Goal: Communication & Community: Answer question/provide support

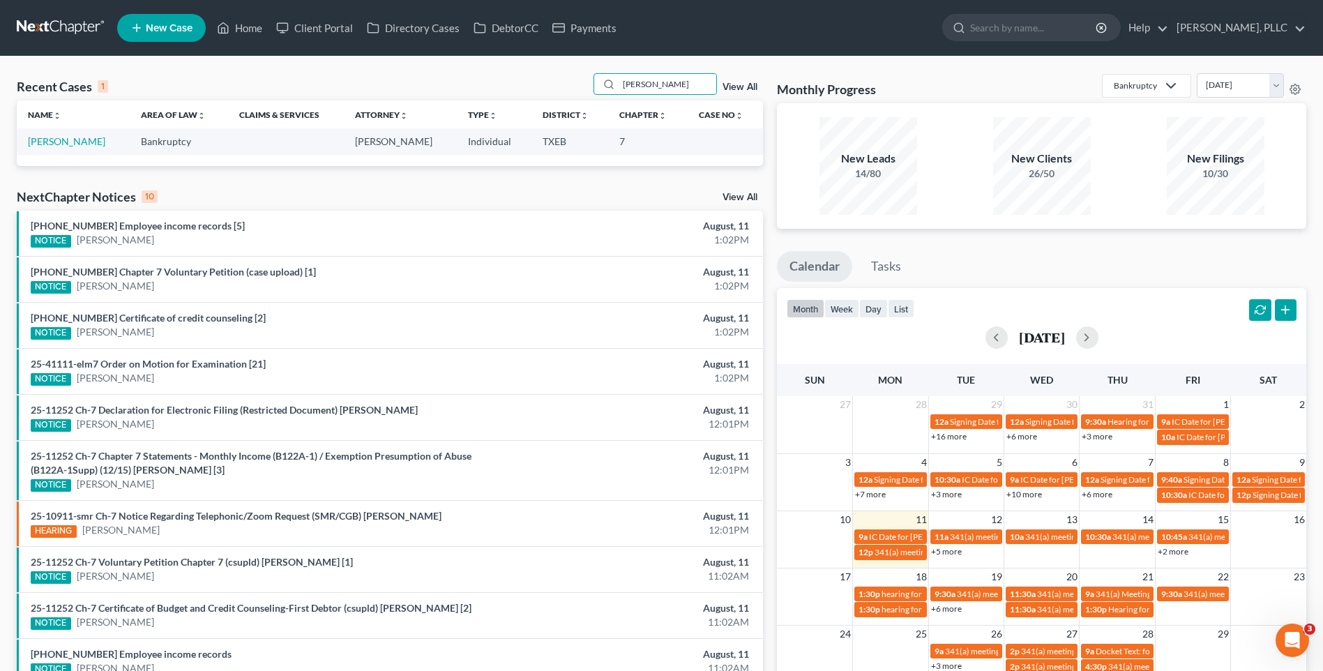
click at [412, 158] on div "Name unfold_more expand_more expand_less Area of Law unfold_more expand_more ex…" at bounding box center [390, 132] width 746 height 65
click at [668, 84] on input "Rutlin" at bounding box center [668, 84] width 98 height 20
drag, startPoint x: 668, startPoint y: 84, endPoint x: 600, endPoint y: 88, distance: 67.8
click at [600, 88] on div "Rutlin" at bounding box center [656, 84] width 124 height 22
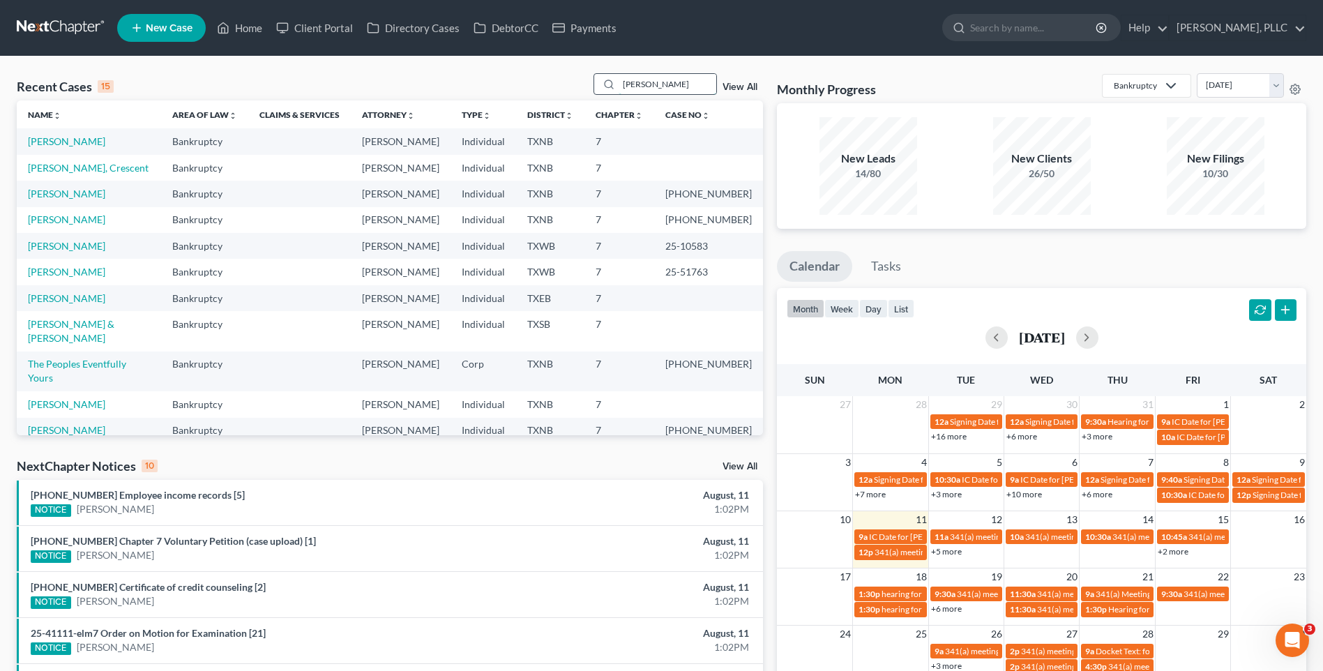
type input "Pickering"
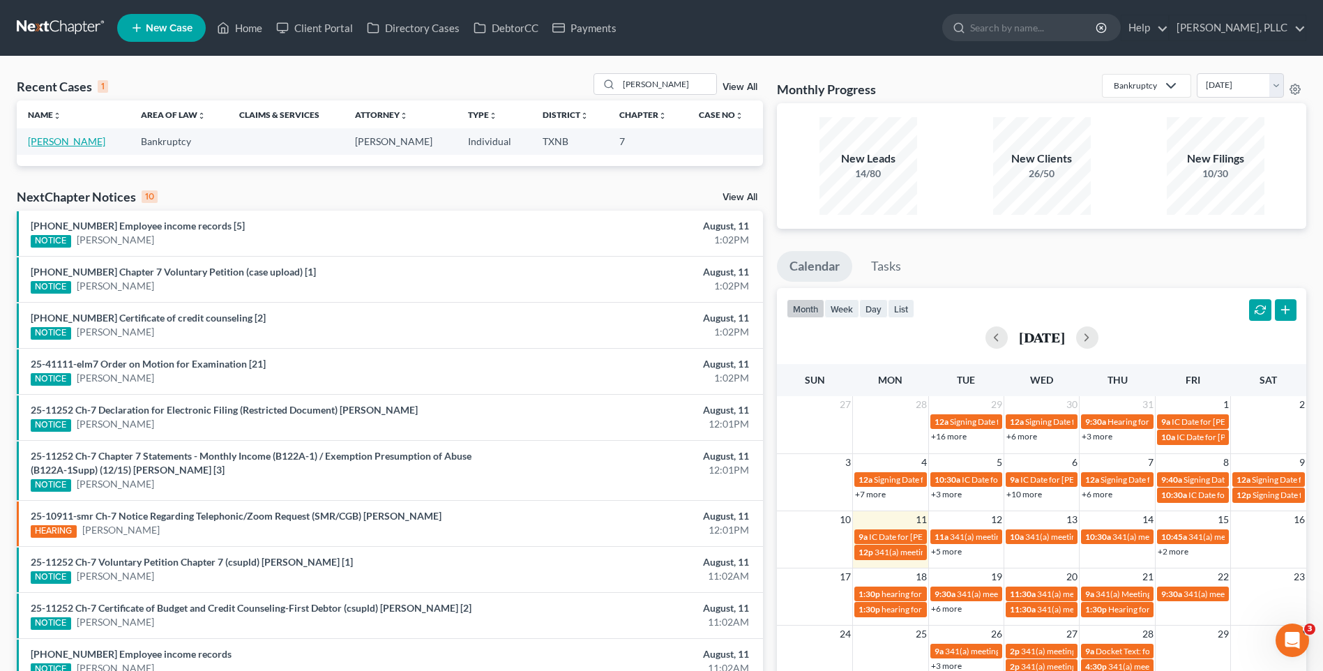
click at [83, 146] on link "[PERSON_NAME]" at bounding box center [66, 141] width 77 height 12
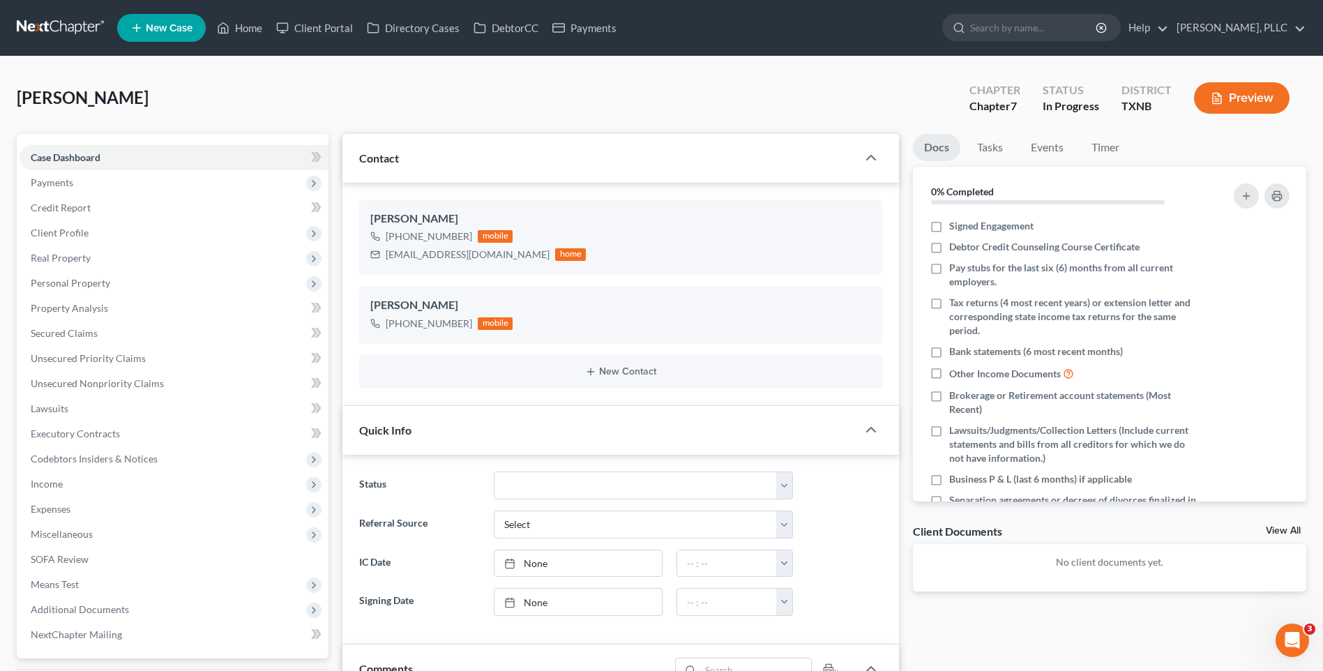
scroll to position [982, 0]
drag, startPoint x: 383, startPoint y: 257, endPoint x: 497, endPoint y: 251, distance: 113.9
click at [497, 251] on div "juliesellstexas@gmail.com home" at bounding box center [478, 255] width 216 height 18
drag, startPoint x: 492, startPoint y: 251, endPoint x: 483, endPoint y: 253, distance: 9.3
copy div "juliesellstexas@gmail.com"
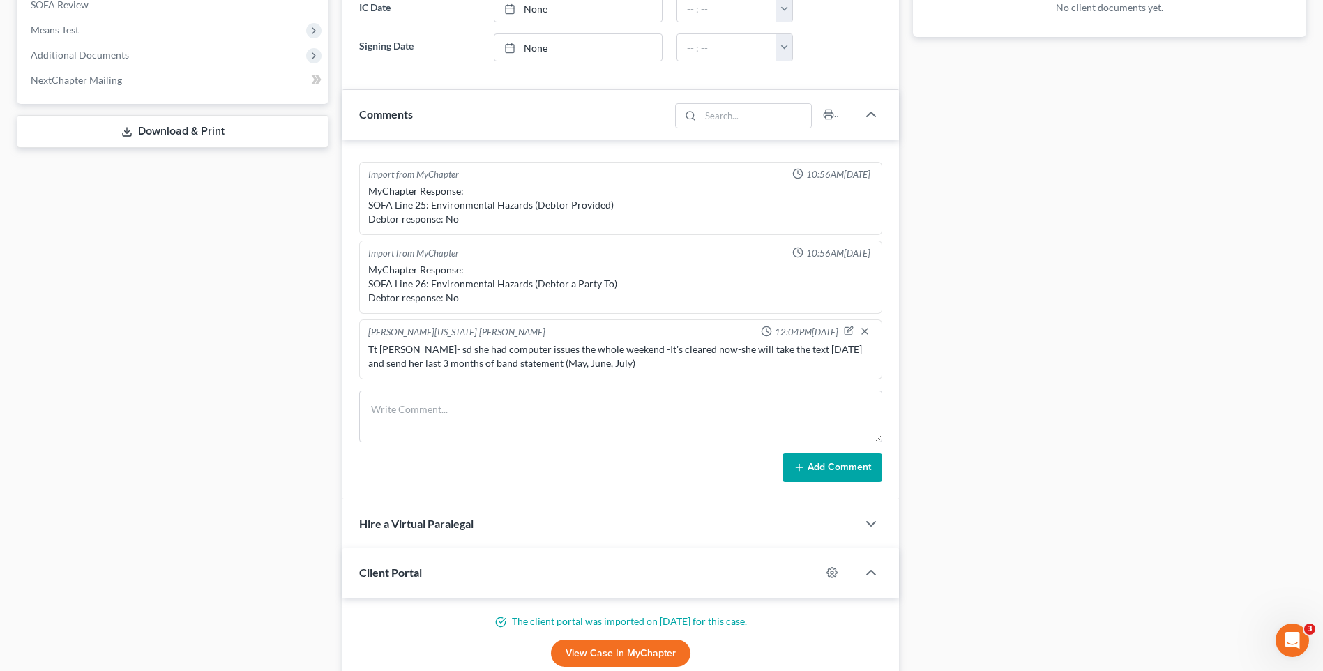
scroll to position [560, 0]
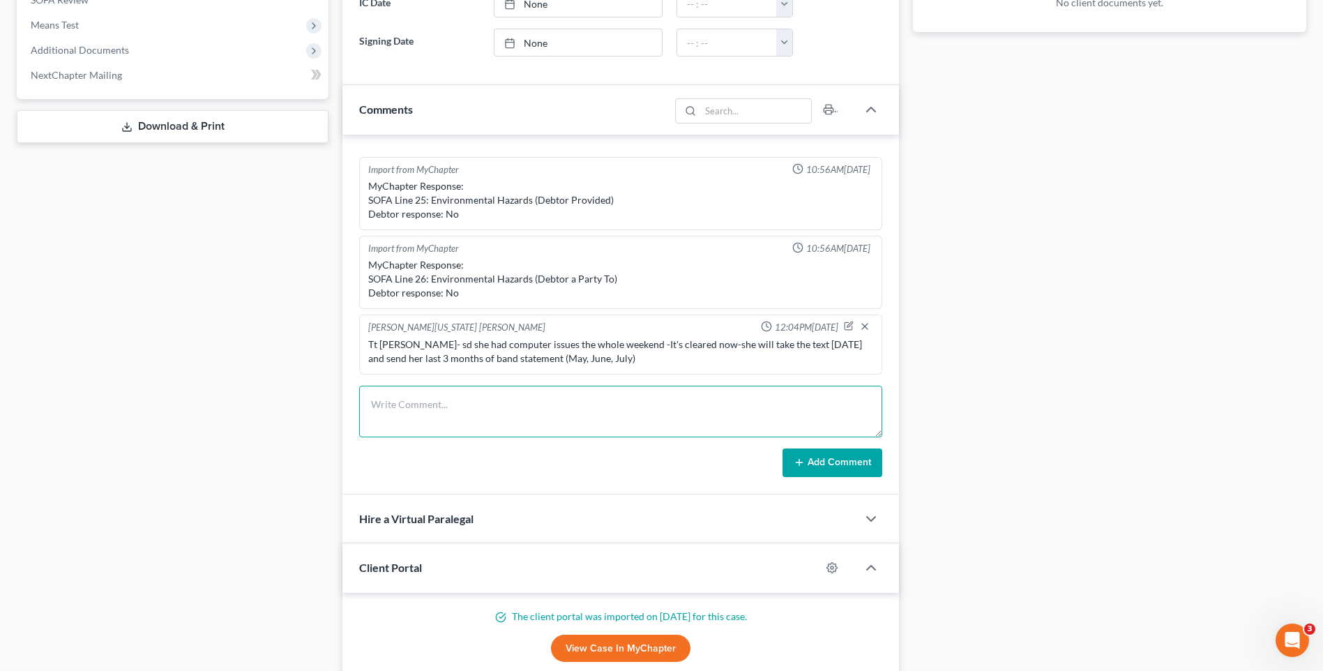
paste textarea "Greetings Julieann Pickering, The Debtor's Credit Course number is 800-610-3920…"
type textarea "Greetings Julieann Pickering, The Debtor's Credit Course number is 800-610-3920…"
click at [843, 457] on button "Add Comment" at bounding box center [833, 463] width 100 height 29
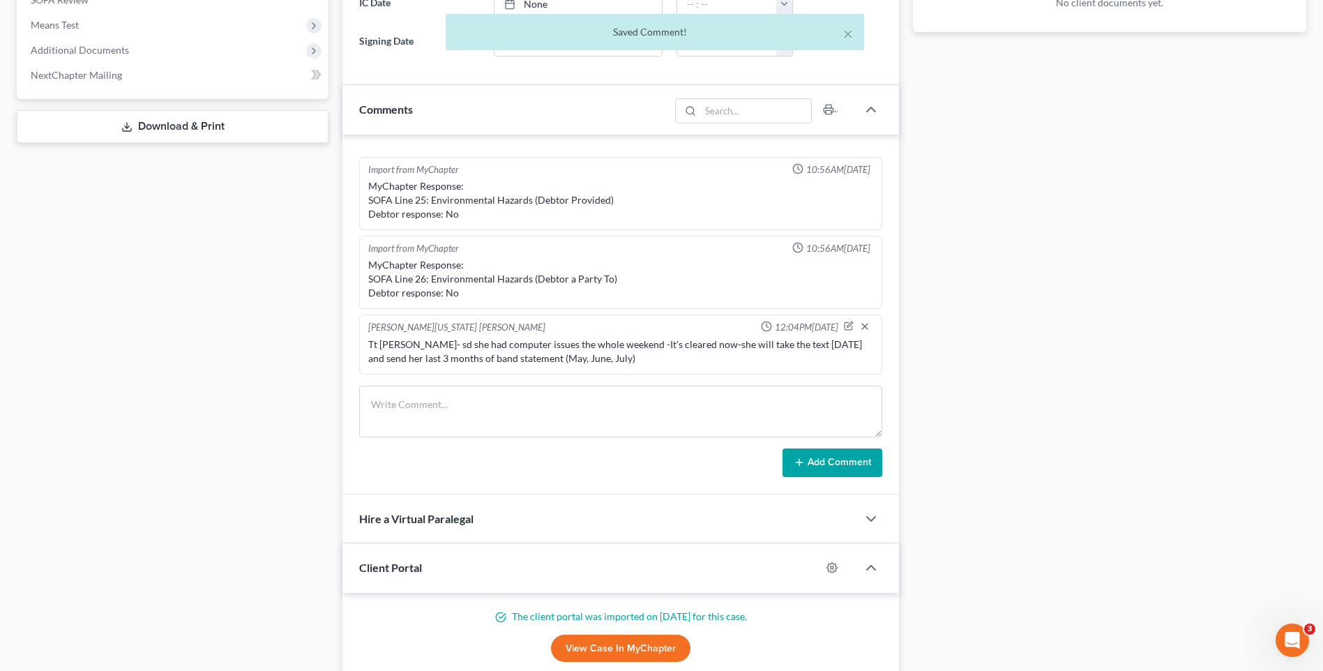
scroll to position [1159, 0]
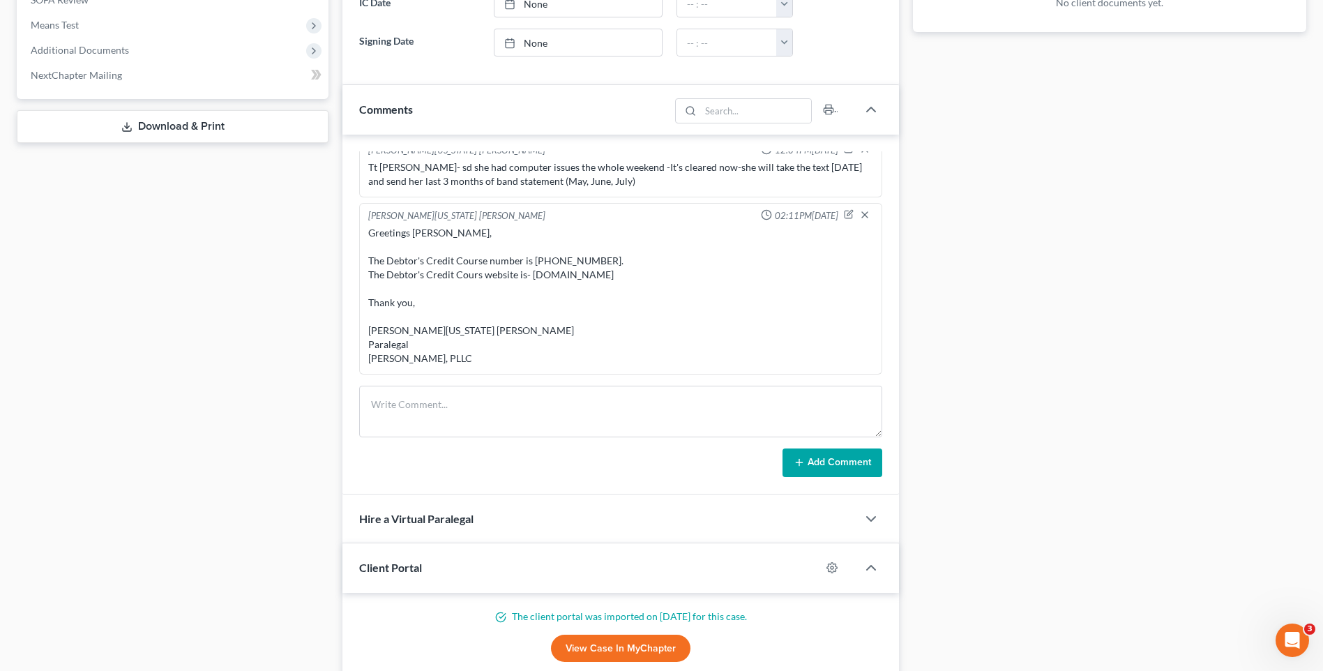
click at [1134, 168] on div "Docs Tasks Events Timer 0% Completed Nothing here yet! Signed Engagement Debtor…" at bounding box center [1109, 219] width 407 height 1291
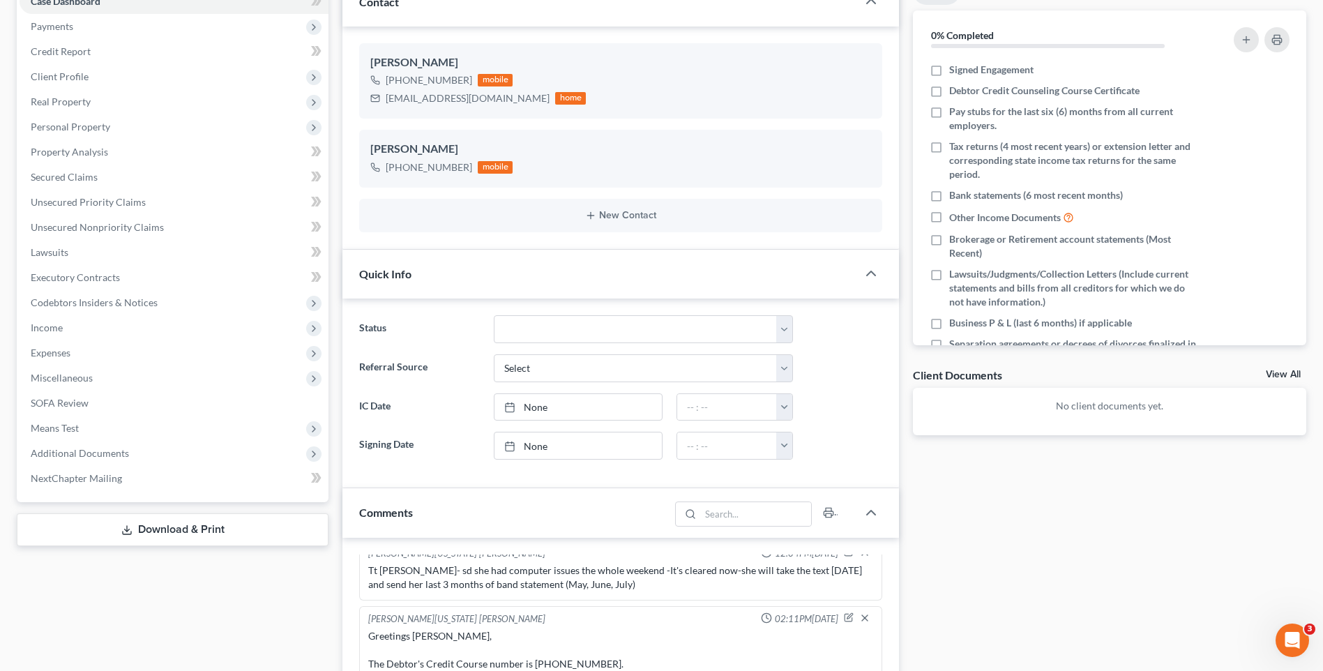
scroll to position [0, 0]
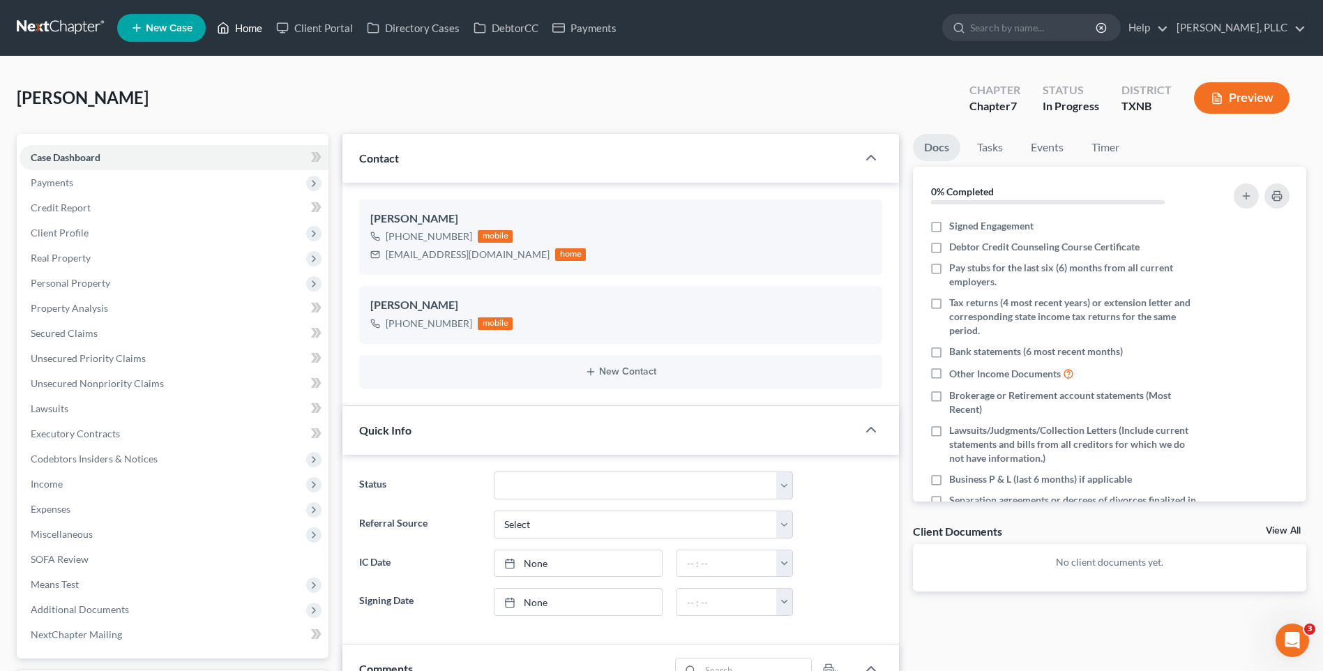
click at [246, 27] on link "Home" at bounding box center [239, 27] width 59 height 25
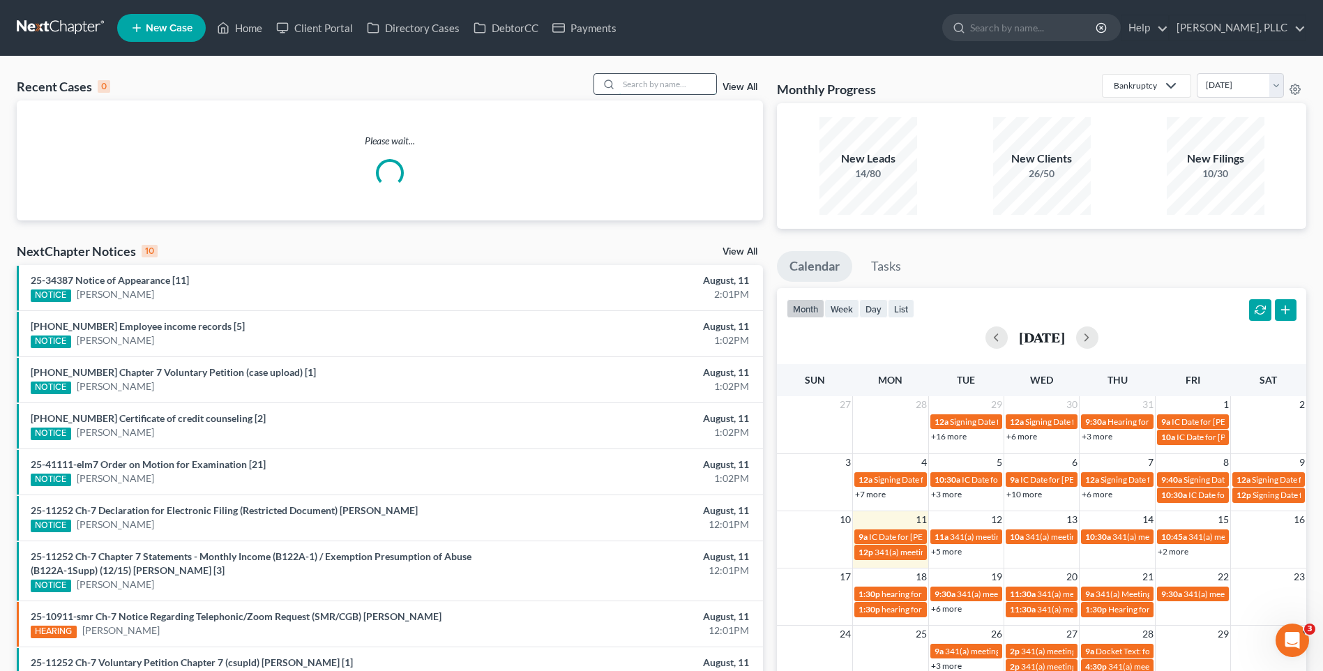
click at [638, 85] on input "search" at bounding box center [668, 84] width 98 height 20
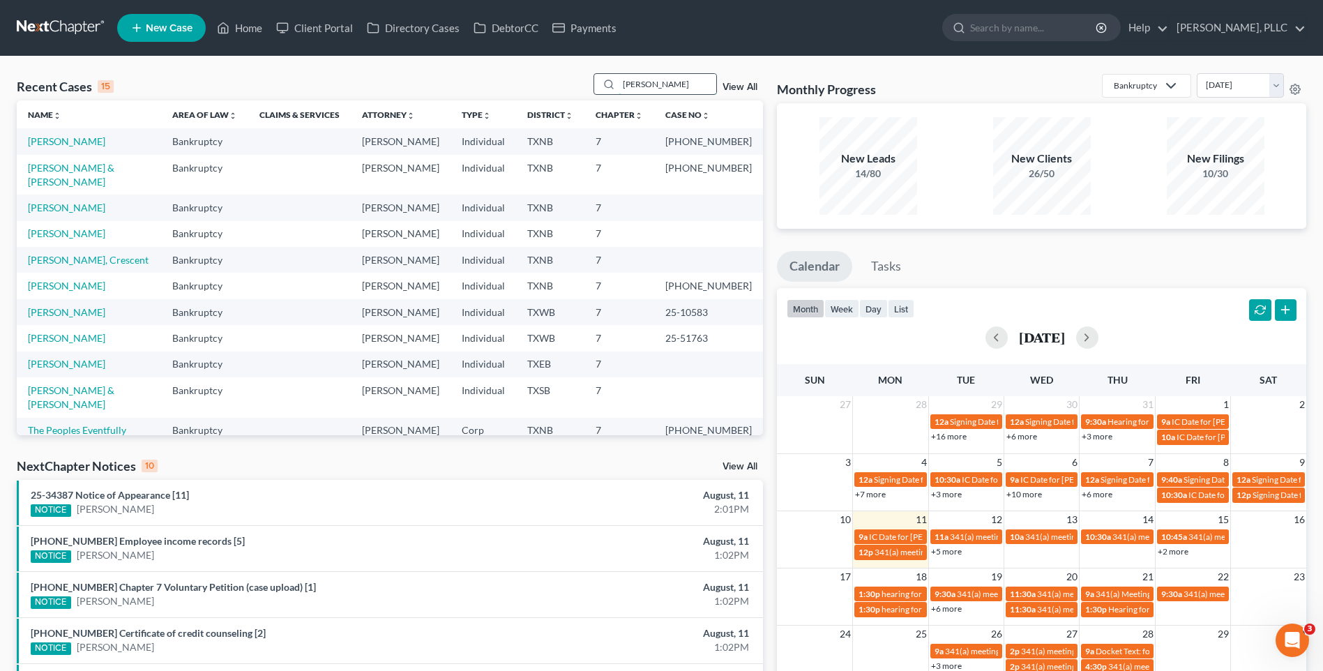
type input "rutlin"
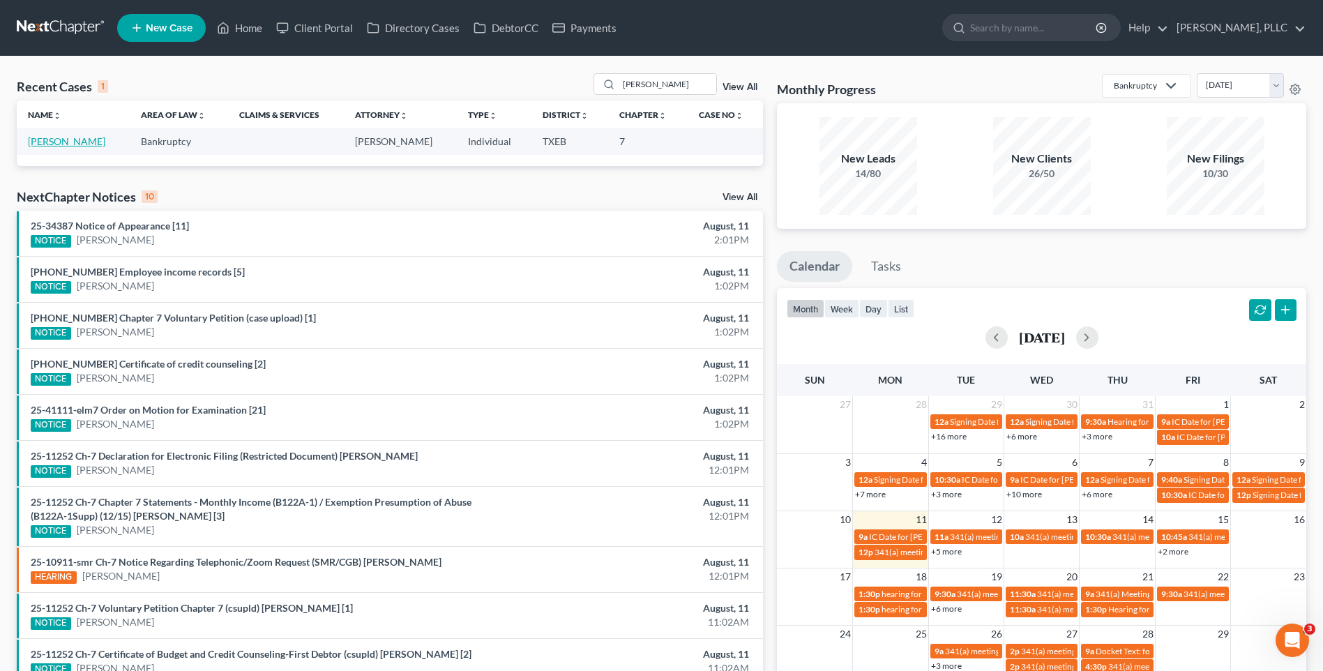
click at [66, 137] on link "[PERSON_NAME]" at bounding box center [66, 141] width 77 height 12
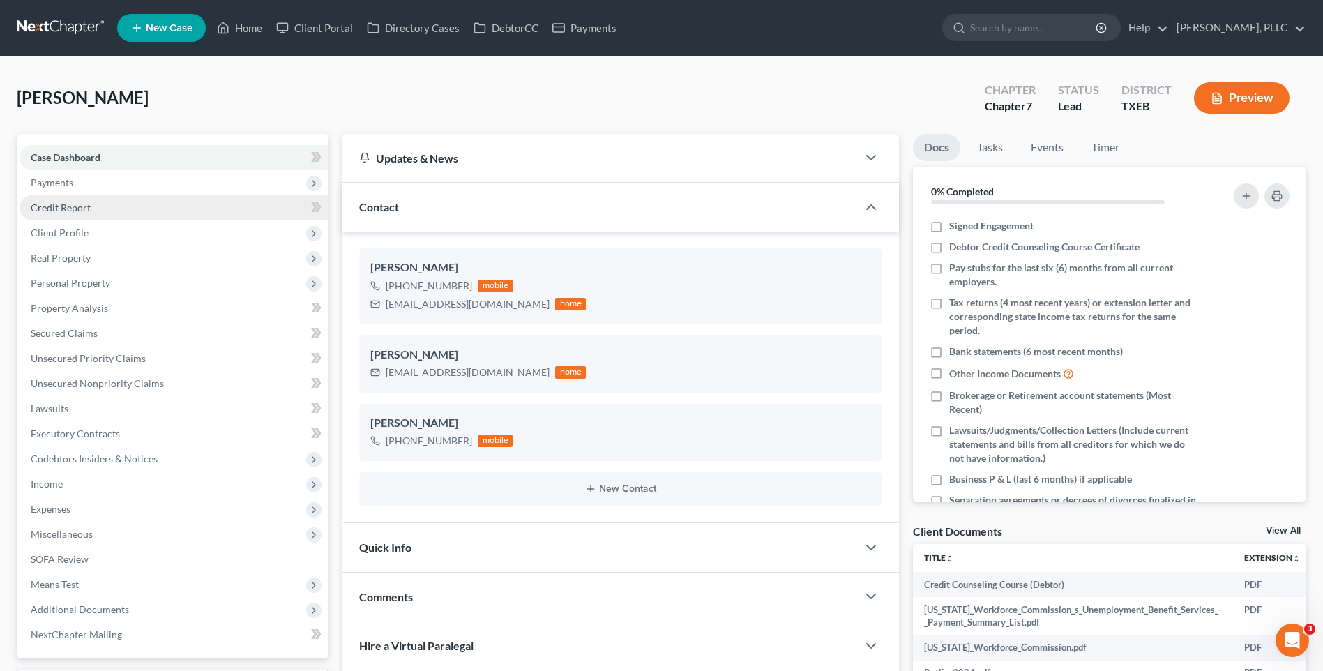
click at [78, 205] on span "Credit Report" at bounding box center [61, 208] width 60 height 12
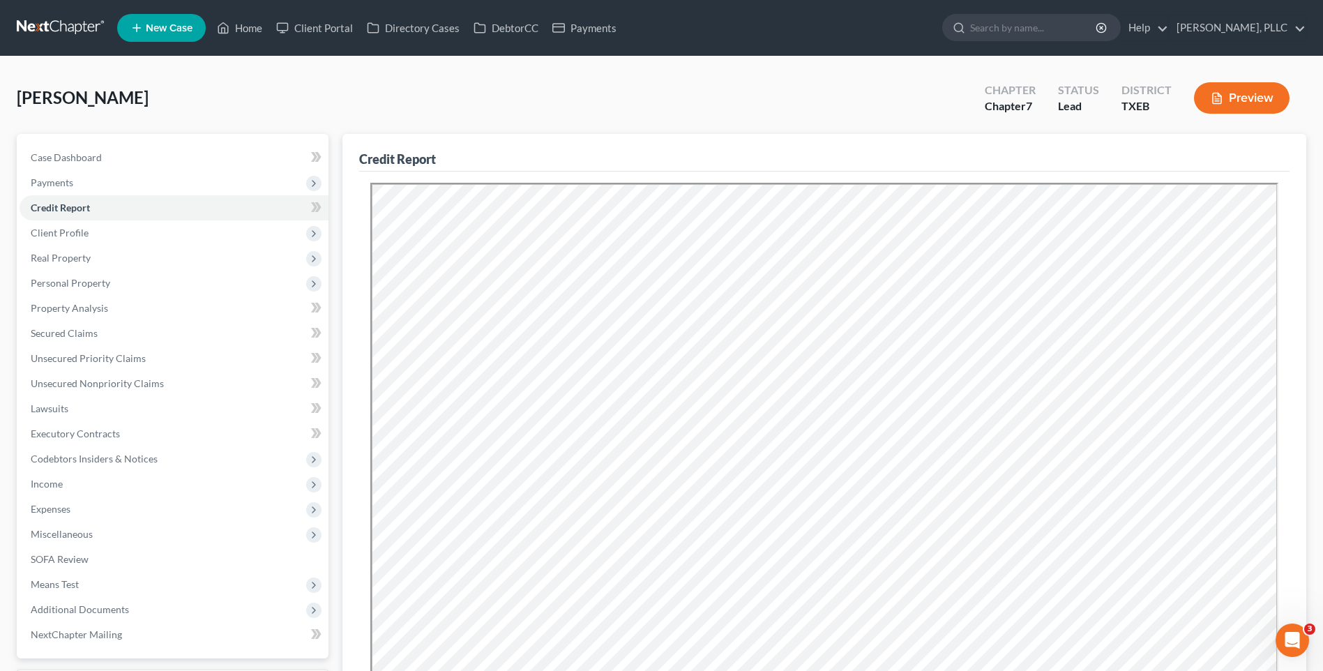
click at [209, 114] on div "Rutlin, Vanessa Upgraded Chapter Chapter 7 Status Lead District TXEB Preview" at bounding box center [662, 103] width 1290 height 61
click at [259, 88] on div "Rutlin, Vanessa Upgraded Chapter Chapter 7 Status Lead District TXEB Preview" at bounding box center [662, 103] width 1290 height 61
click at [66, 154] on span "Case Dashboard" at bounding box center [66, 157] width 71 height 12
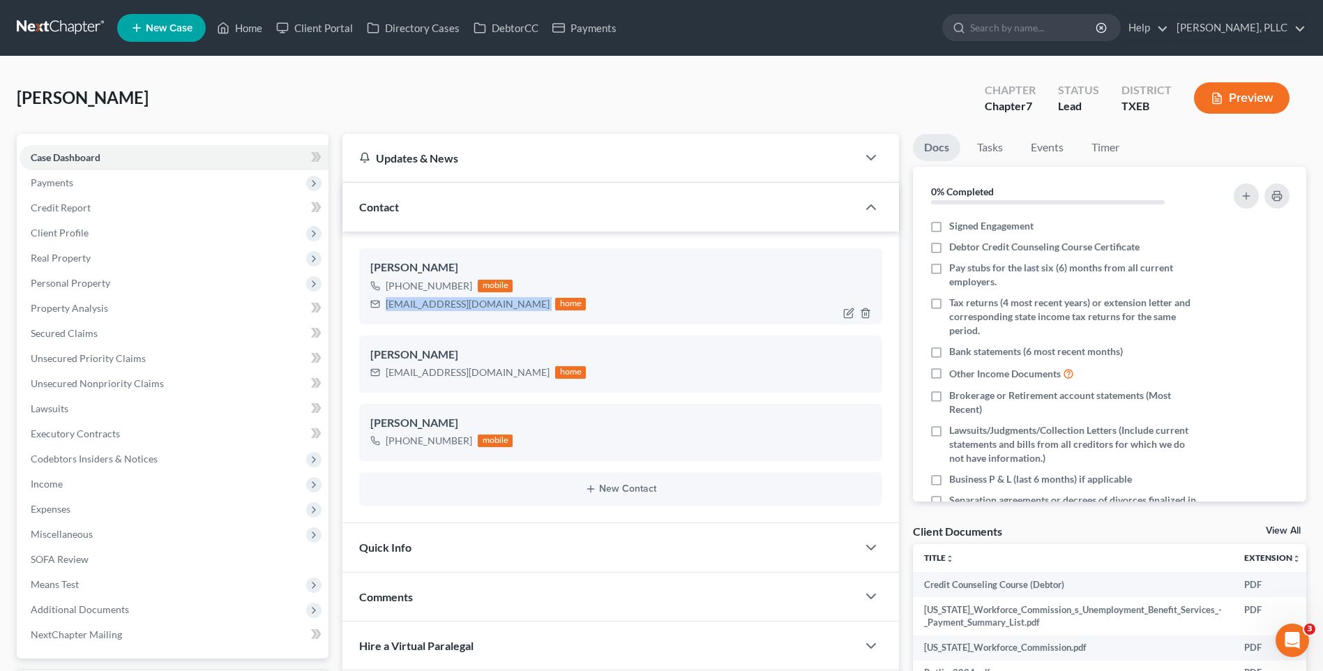
drag, startPoint x: 384, startPoint y: 309, endPoint x: 481, endPoint y: 308, distance: 97.0
click at [481, 308] on div "rial1201@yahoo.com home" at bounding box center [478, 304] width 216 height 18
drag, startPoint x: 465, startPoint y: 307, endPoint x: 451, endPoint y: 306, distance: 13.3
copy div "rial1201@yahoo.com"
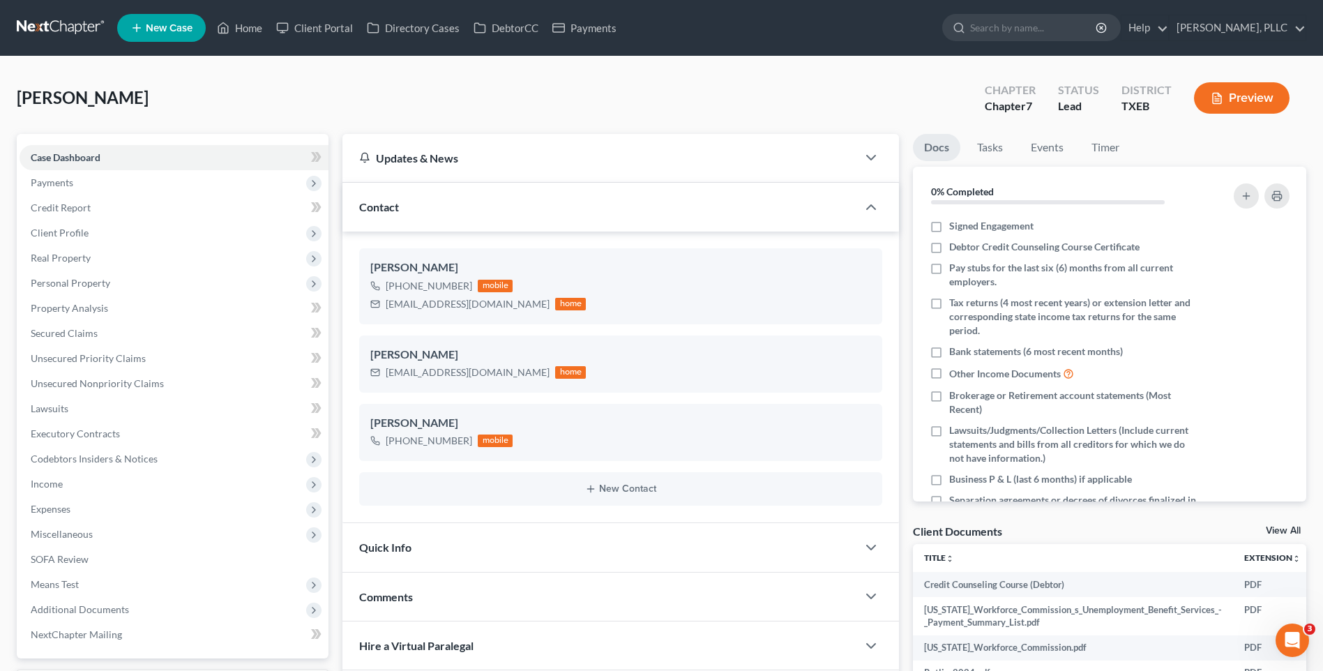
click at [287, 73] on div "Rutlin, Vanessa Upgraded Chapter Chapter 7 Status Lead District TXEB Preview Pe…" at bounding box center [661, 451] width 1323 height 789
drag, startPoint x: 254, startPoint y: 22, endPoint x: 389, endPoint y: 89, distance: 151.3
click at [254, 22] on link "Home" at bounding box center [239, 27] width 59 height 25
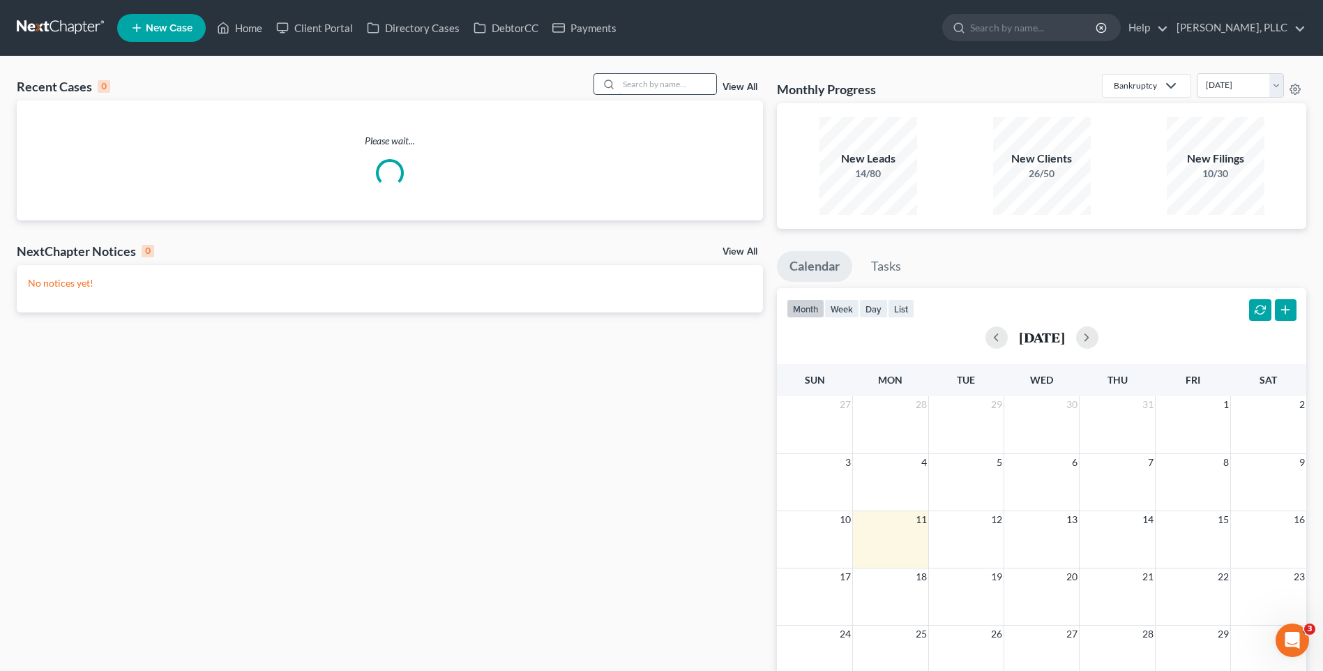
click at [653, 87] on input "search" at bounding box center [668, 84] width 98 height 20
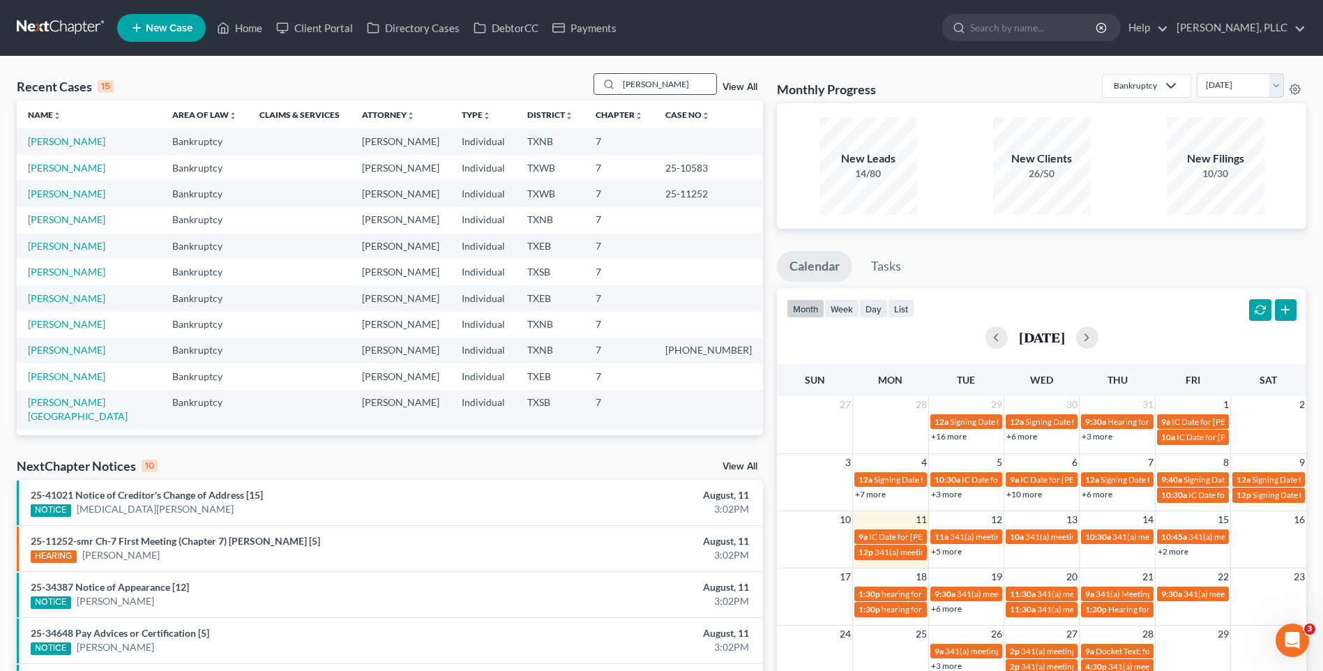
type input "Rigdon"
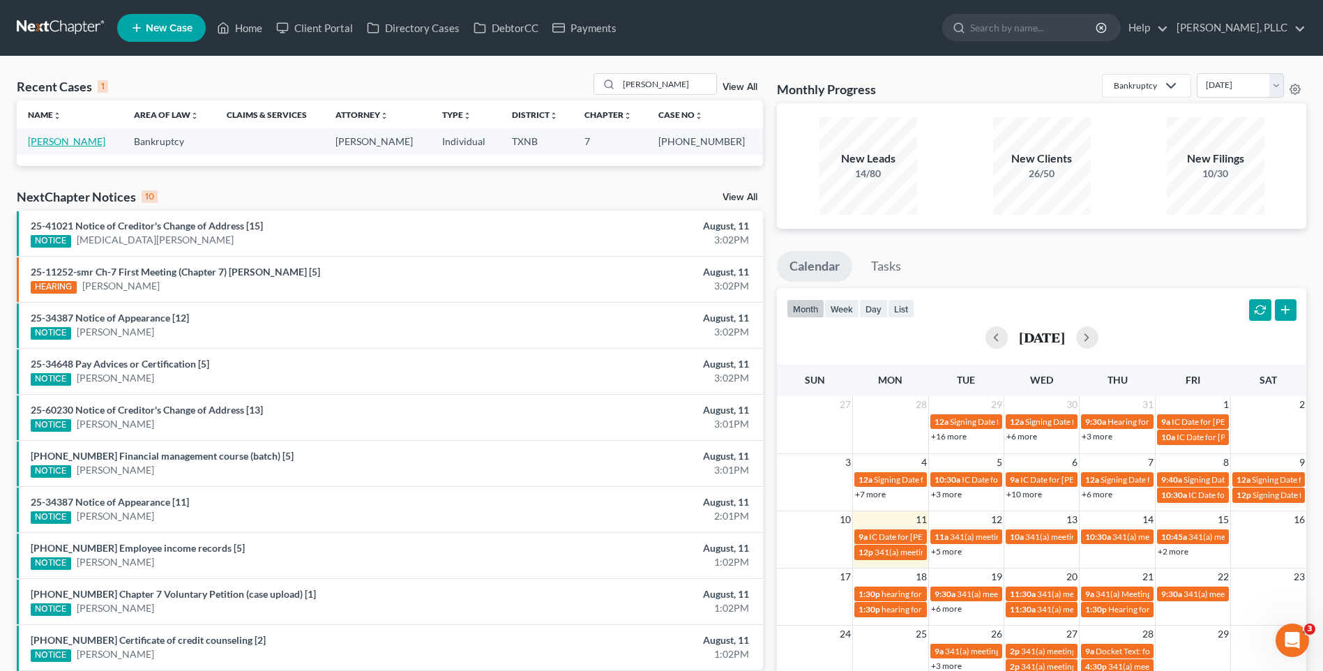
click at [71, 147] on link "[PERSON_NAME]" at bounding box center [66, 141] width 77 height 12
select select "4"
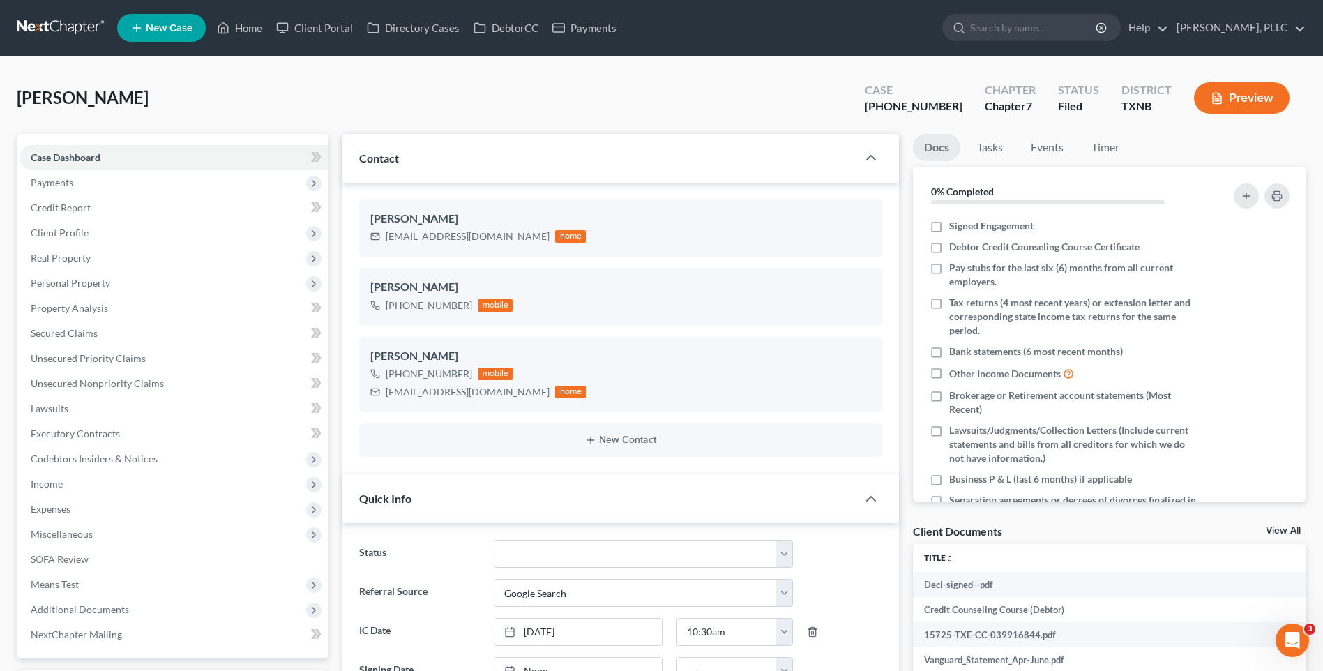
scroll to position [437, 0]
drag, startPoint x: 385, startPoint y: 239, endPoint x: 480, endPoint y: 239, distance: 94.9
click at [480, 239] on div "mnrigdon@gmail.com home" at bounding box center [478, 236] width 216 height 18
copy div "mnrigdon@gmail.com"
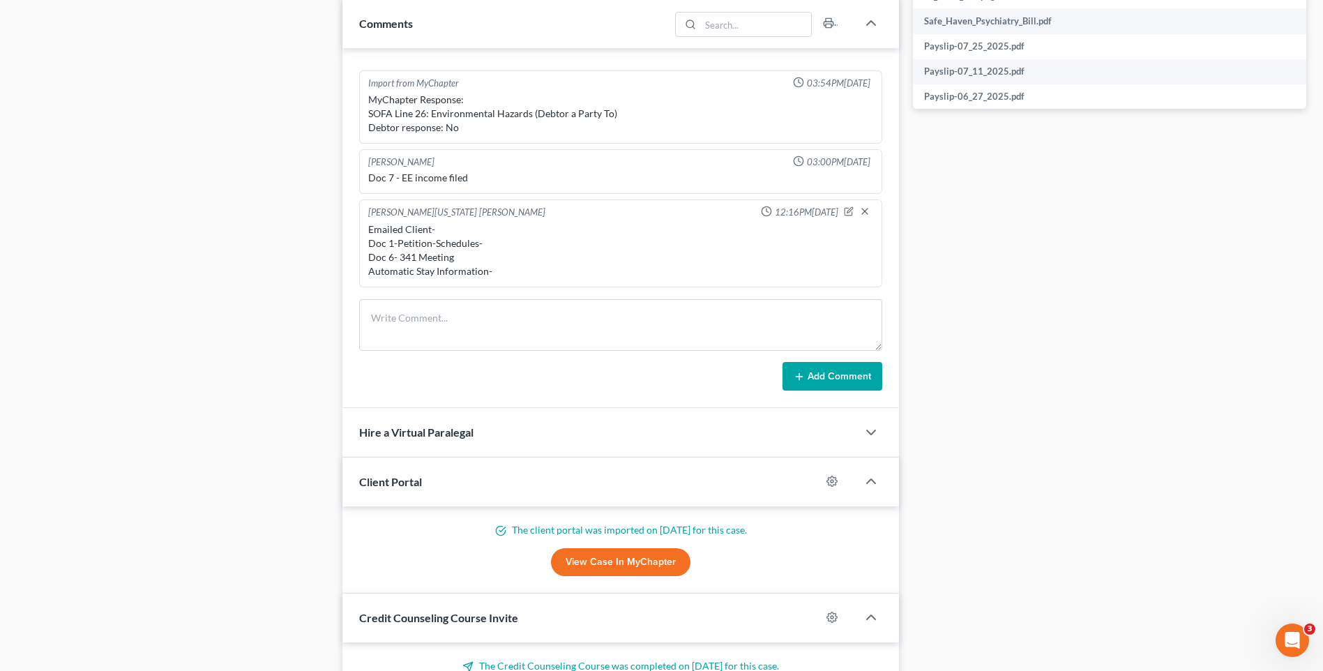
scroll to position [784, 0]
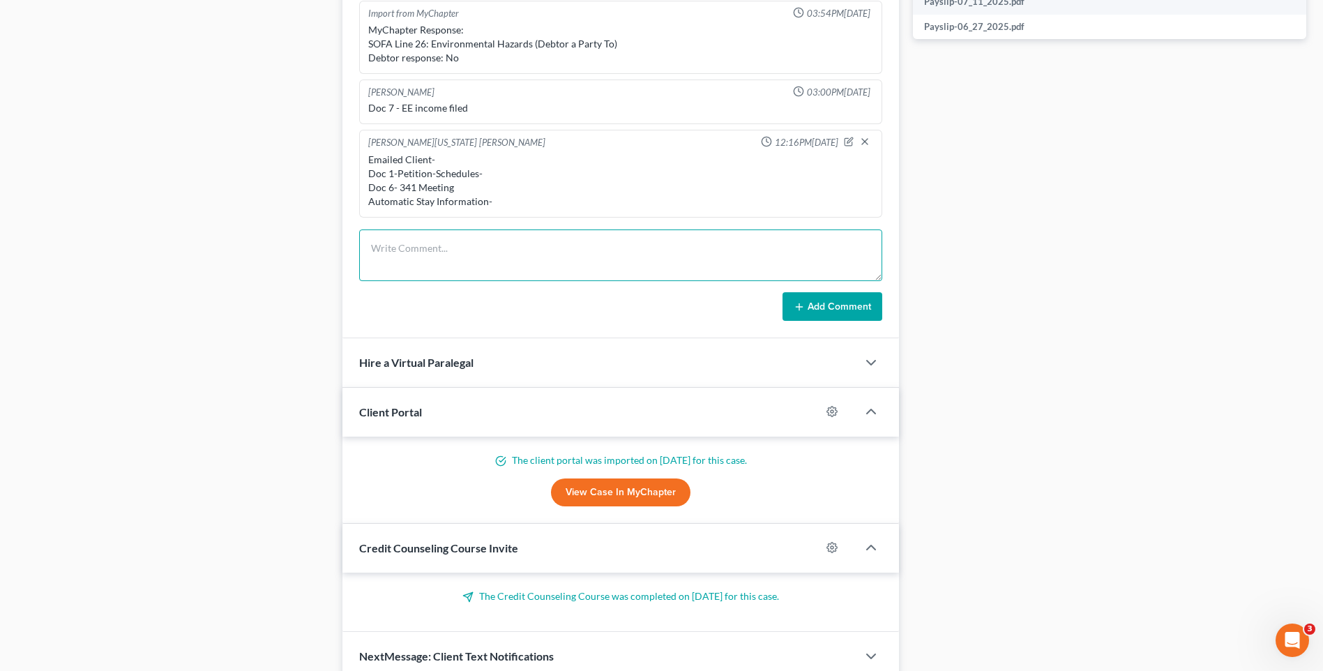
paste textarea "Greetings Mckenzie Rigdon, At your earliest convenience please take the Debtor'…"
type textarea "Greetings Mckenzie Rigdon, At your earliest convenience please take the Debtor'…"
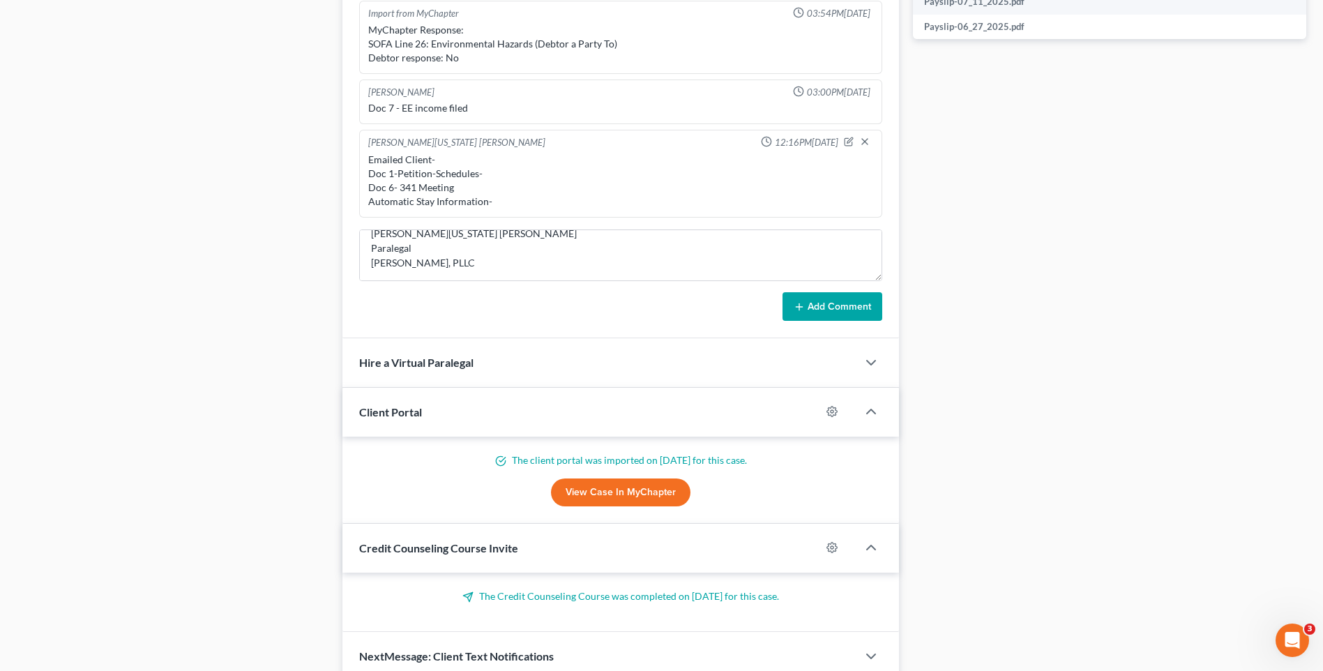
click at [824, 306] on button "Add Comment" at bounding box center [833, 306] width 100 height 29
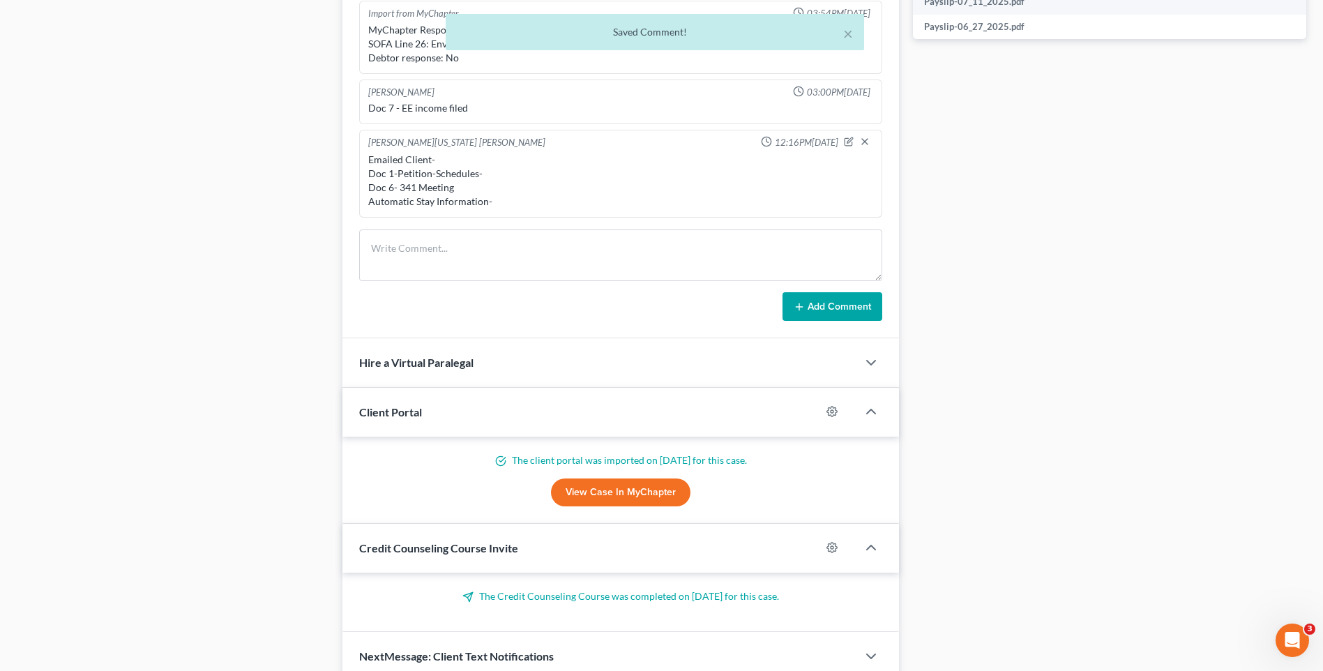
scroll to position [643, 0]
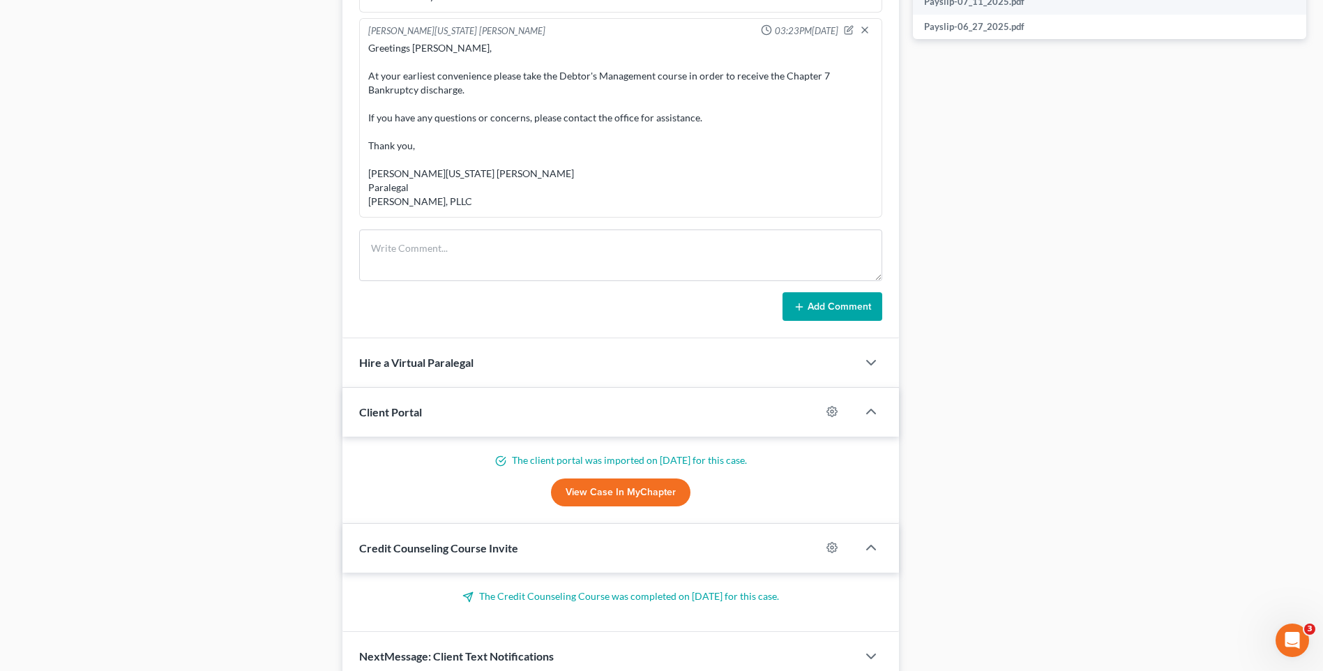
click at [993, 52] on div "Docs Tasks Events Timer 0% Completed Nothing here yet! Signed Engagement Debtor…" at bounding box center [1109, 16] width 407 height 1332
click at [1073, 218] on div "Docs Tasks Events Timer 0% Completed Nothing here yet! Signed Engagement Debtor…" at bounding box center [1109, 16] width 407 height 1332
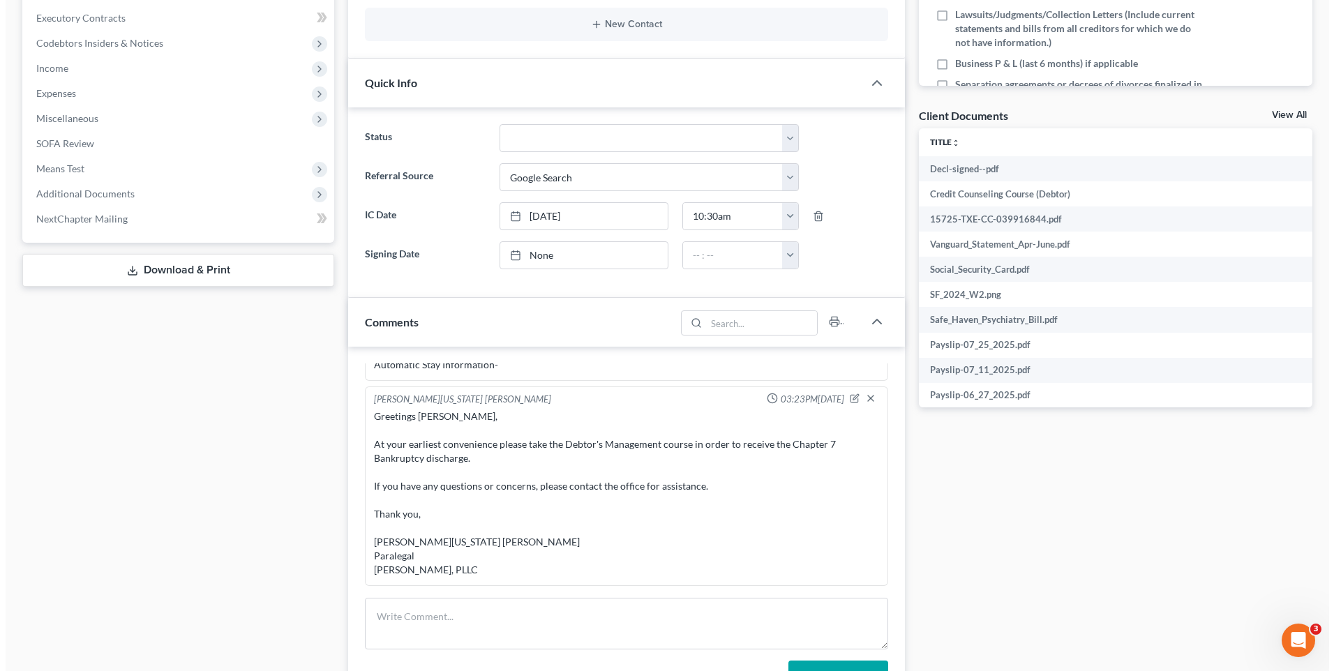
scroll to position [0, 0]
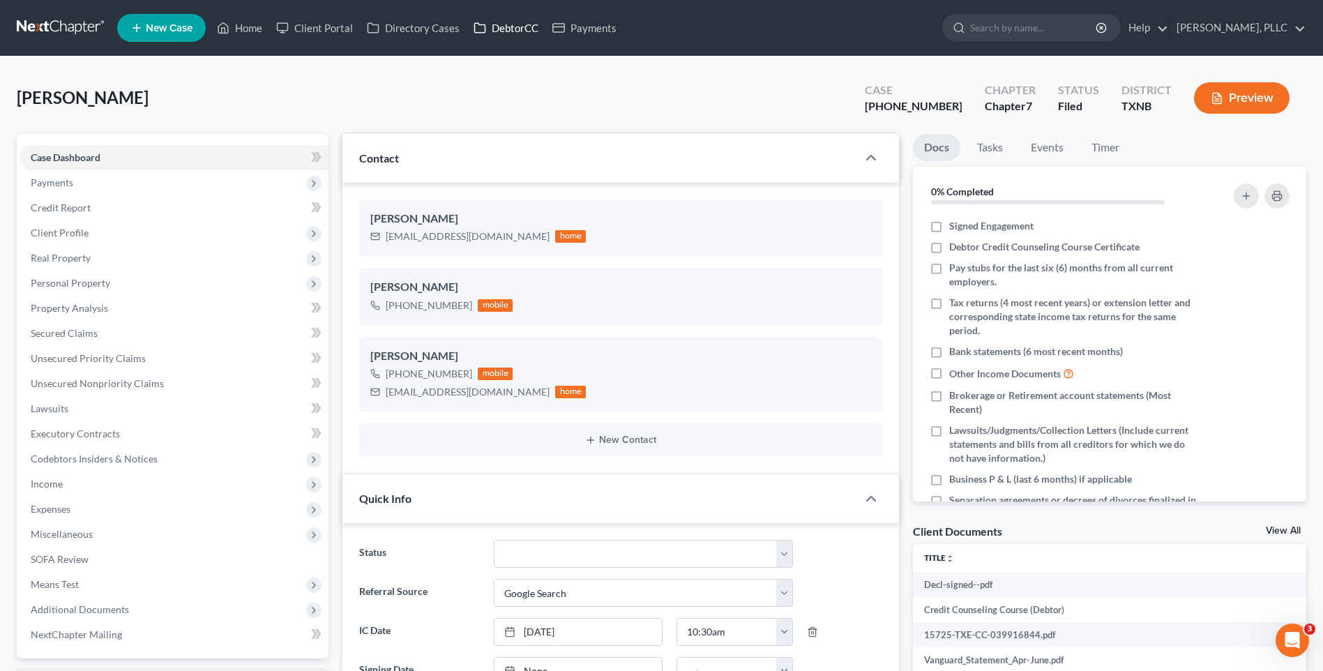
click at [502, 27] on link "DebtorCC" at bounding box center [506, 27] width 79 height 25
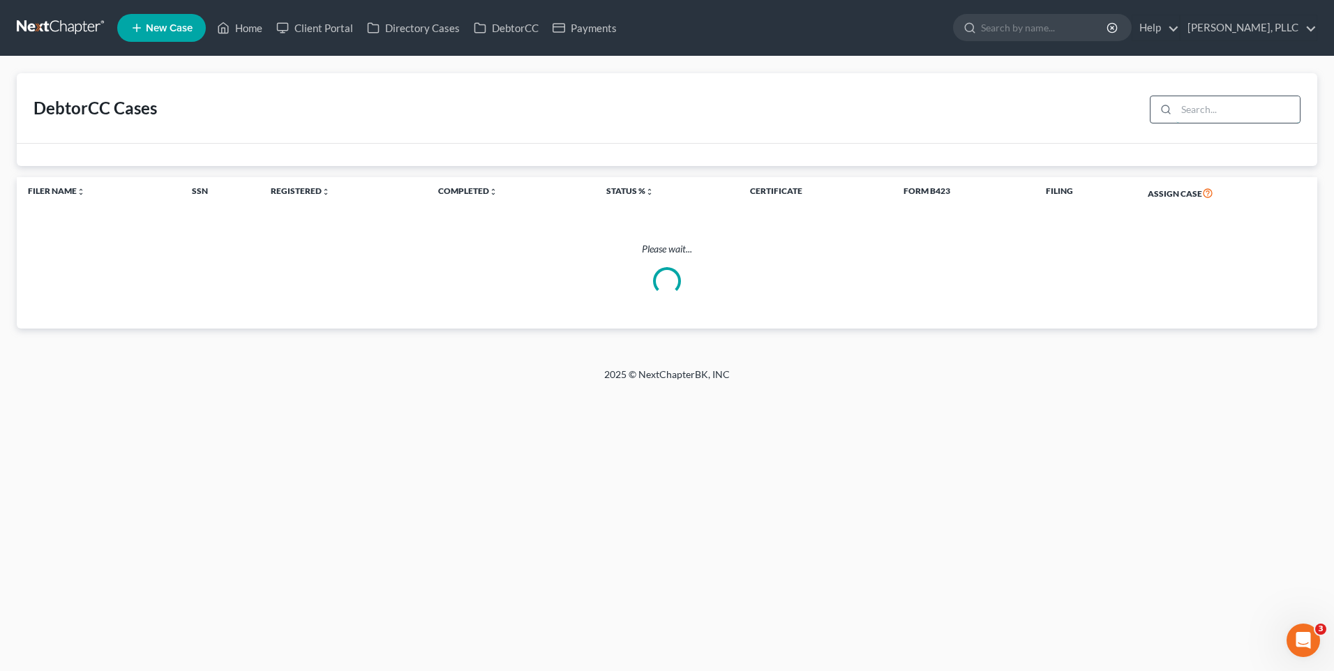
click at [1186, 107] on input "search" at bounding box center [1237, 109] width 123 height 27
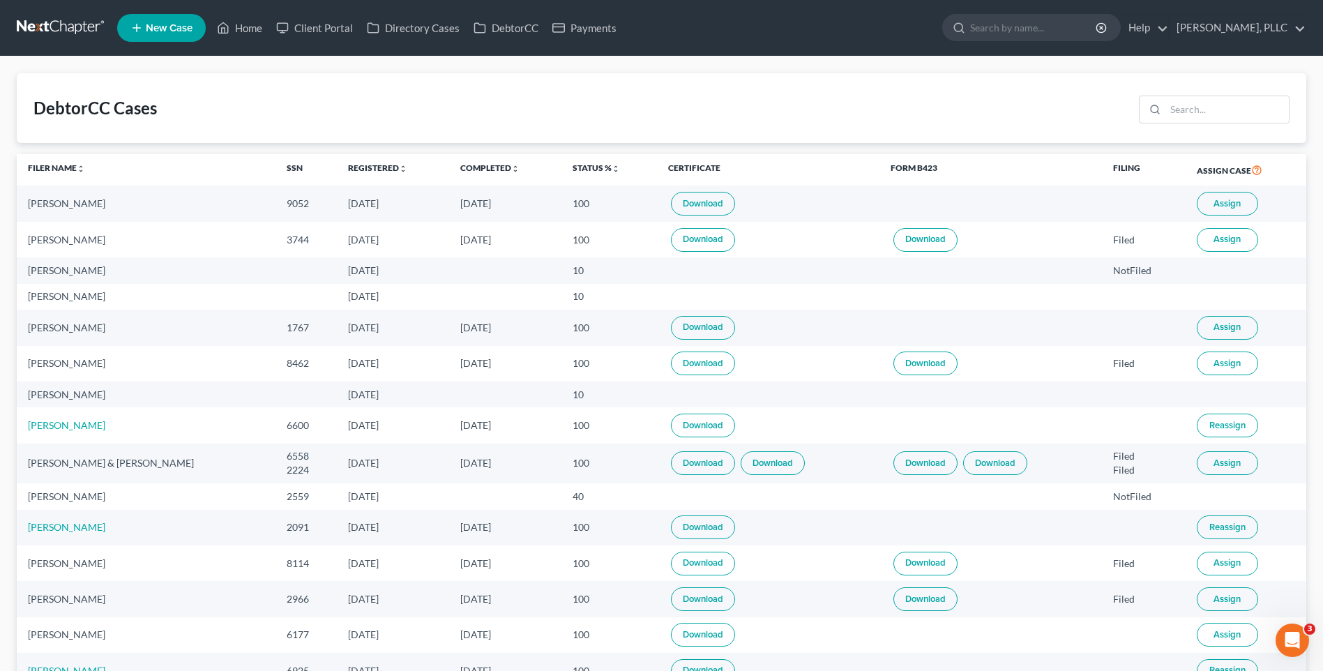
click at [1243, 200] on button "Assign" at bounding box center [1227, 204] width 61 height 24
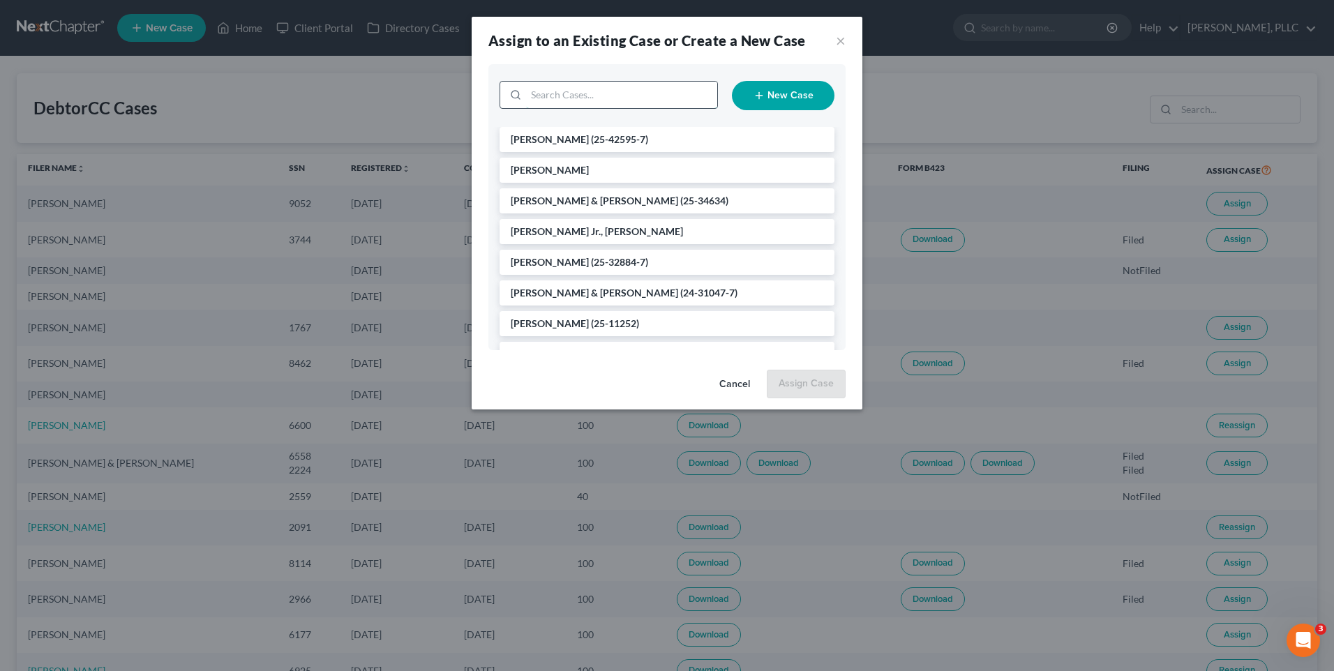
click at [592, 101] on input "search" at bounding box center [621, 95] width 191 height 27
click at [554, 92] on input "search" at bounding box center [621, 95] width 191 height 27
type input "Ju"
click at [610, 135] on li "[PERSON_NAME]" at bounding box center [667, 139] width 335 height 25
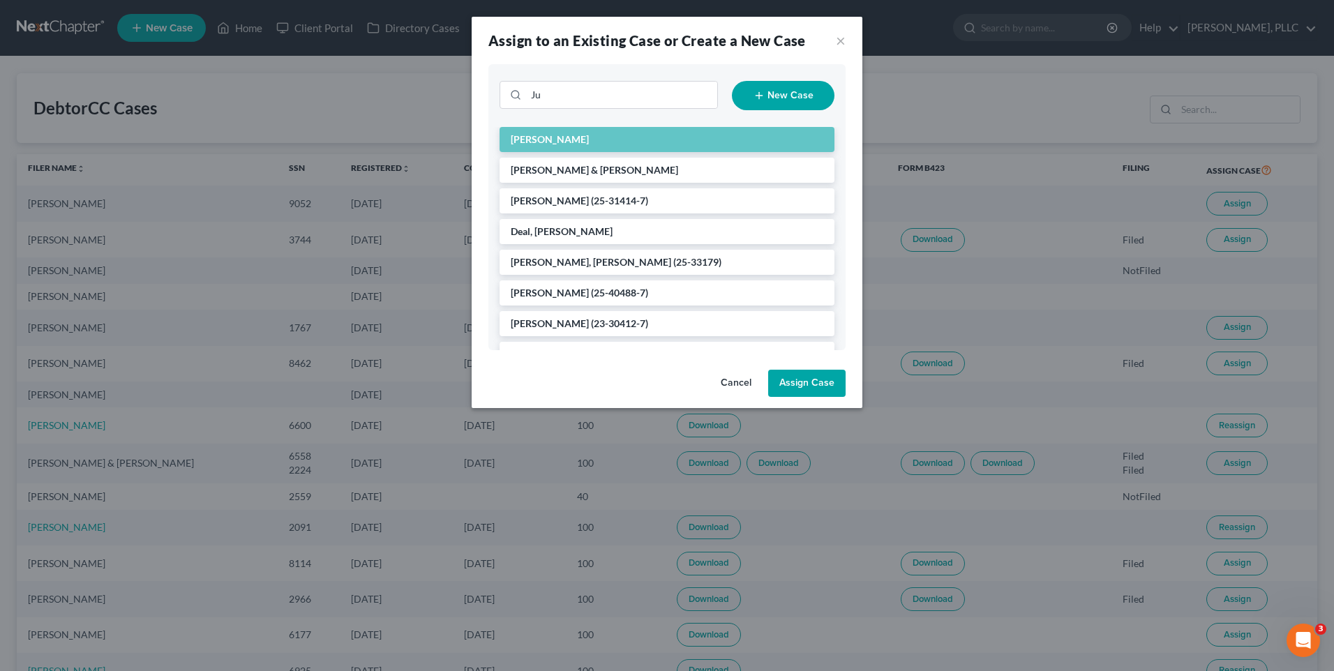
click at [802, 377] on button "Assign Case" at bounding box center [806, 384] width 77 height 28
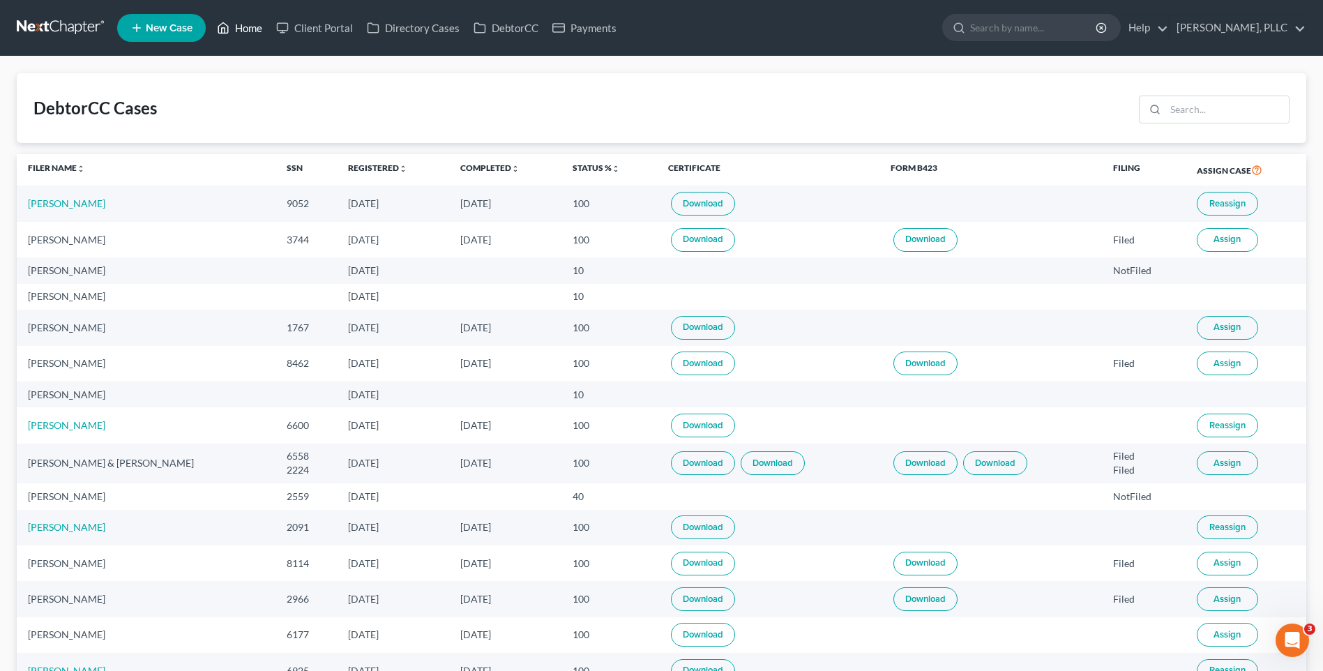
click at [239, 24] on link "Home" at bounding box center [239, 27] width 59 height 25
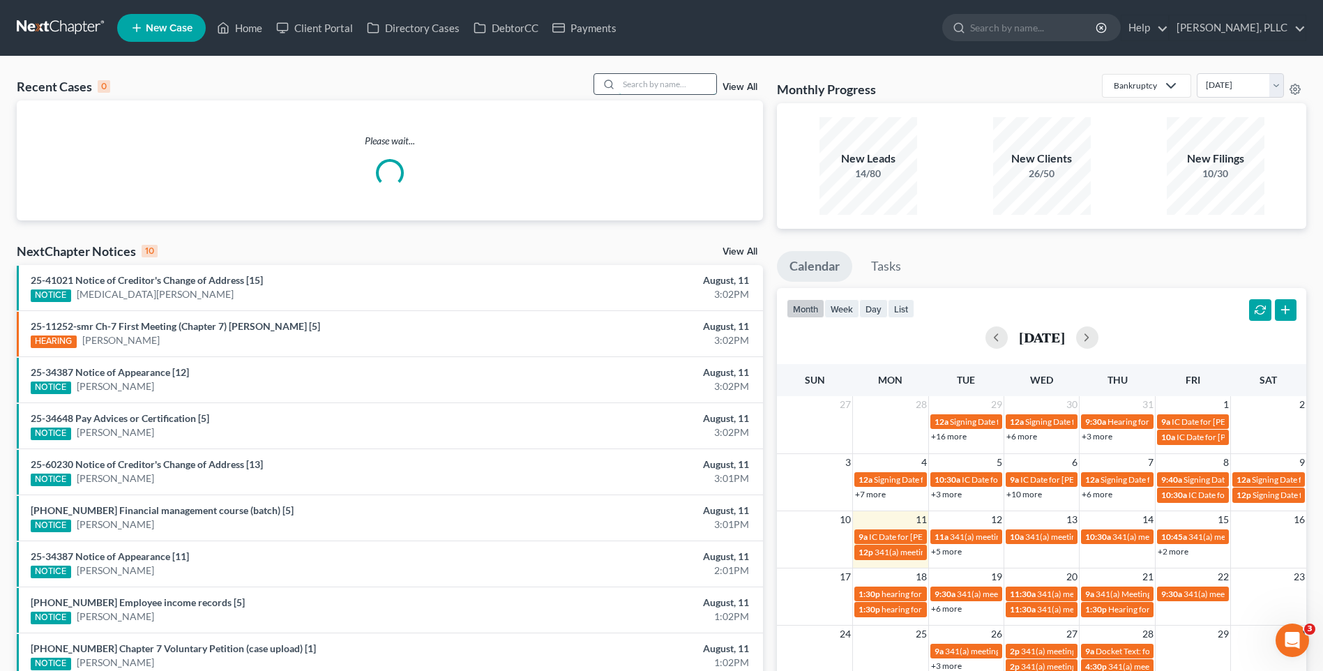
click at [666, 91] on input "search" at bounding box center [668, 84] width 98 height 20
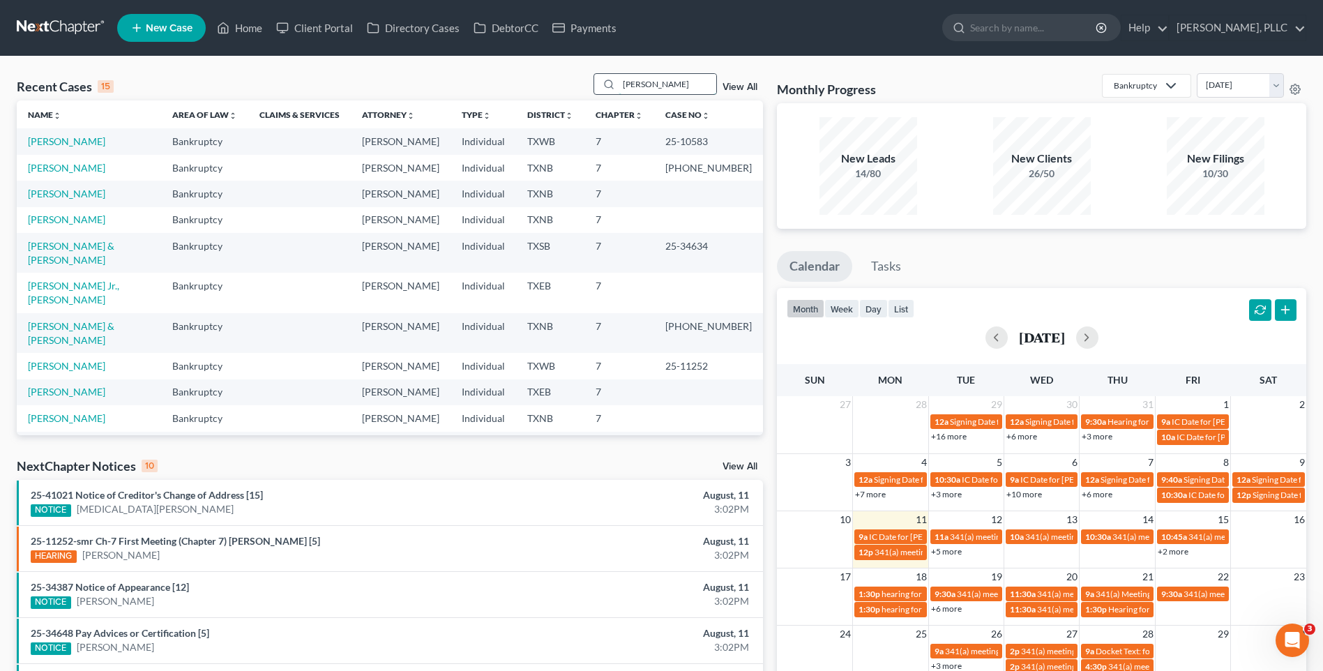
type input "Morrow"
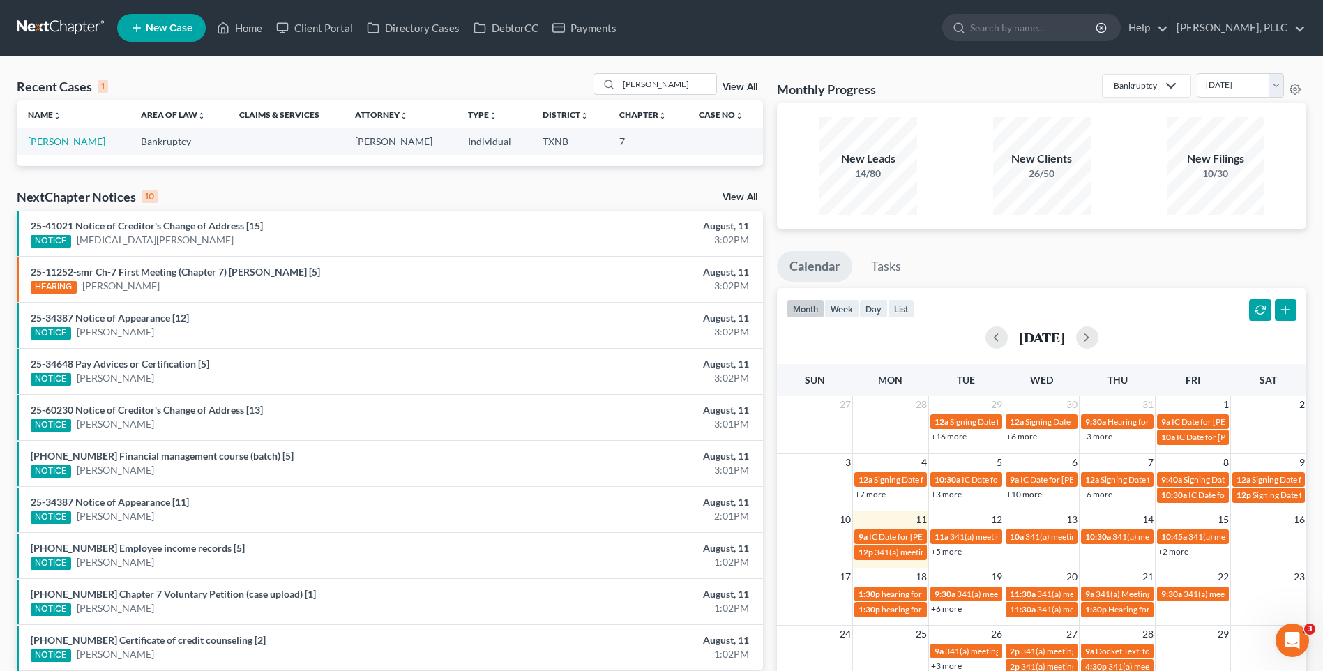
click at [56, 141] on link "Morrow, Ryan" at bounding box center [66, 141] width 77 height 12
select select "3"
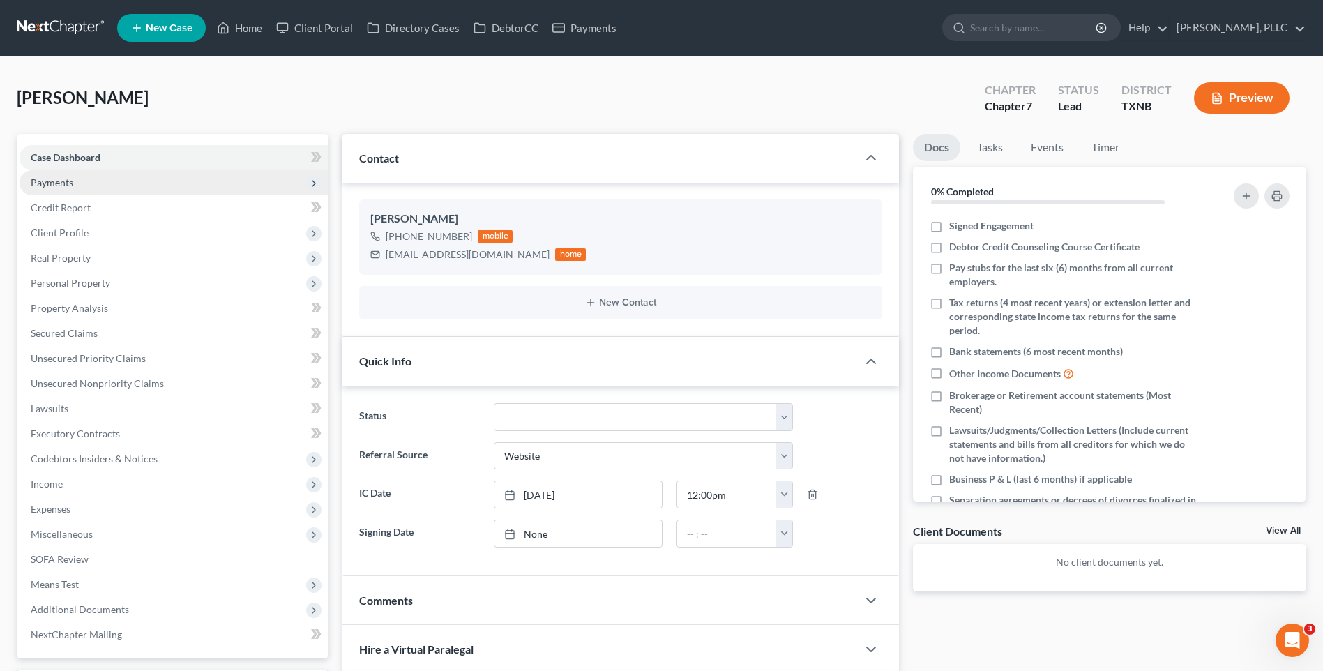
click at [63, 183] on span "Payments" at bounding box center [52, 183] width 43 height 12
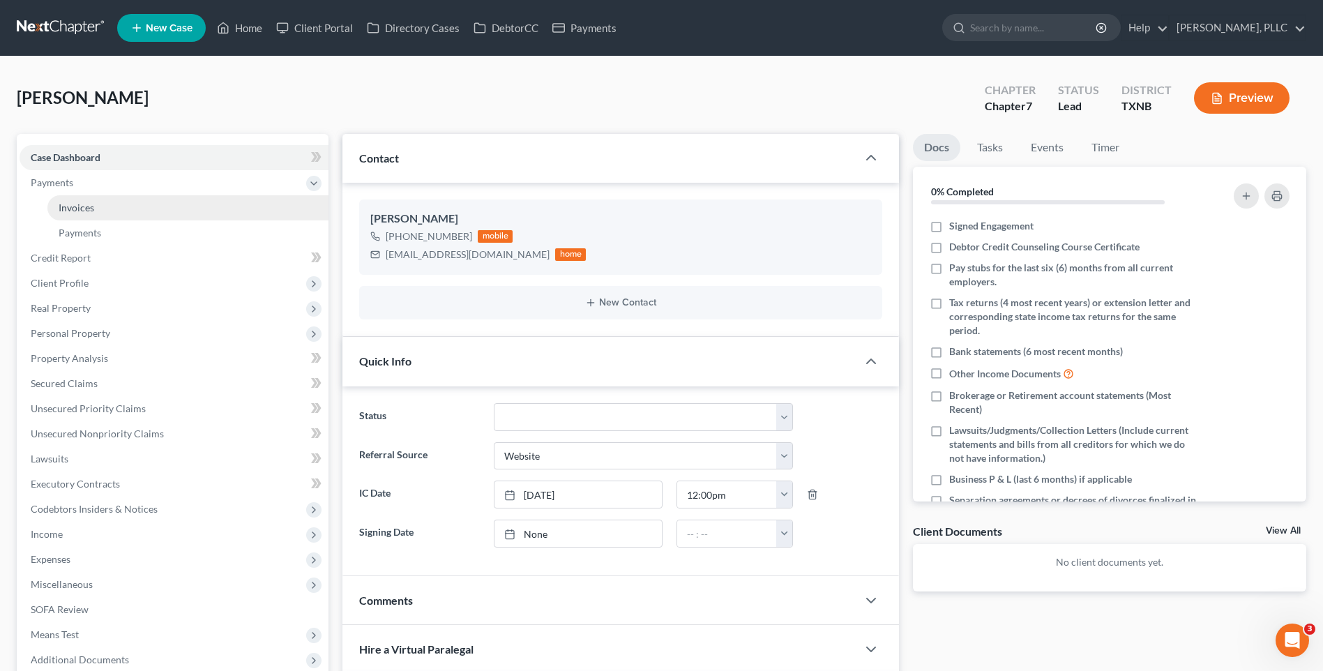
click at [82, 204] on span "Invoices" at bounding box center [77, 208] width 36 height 12
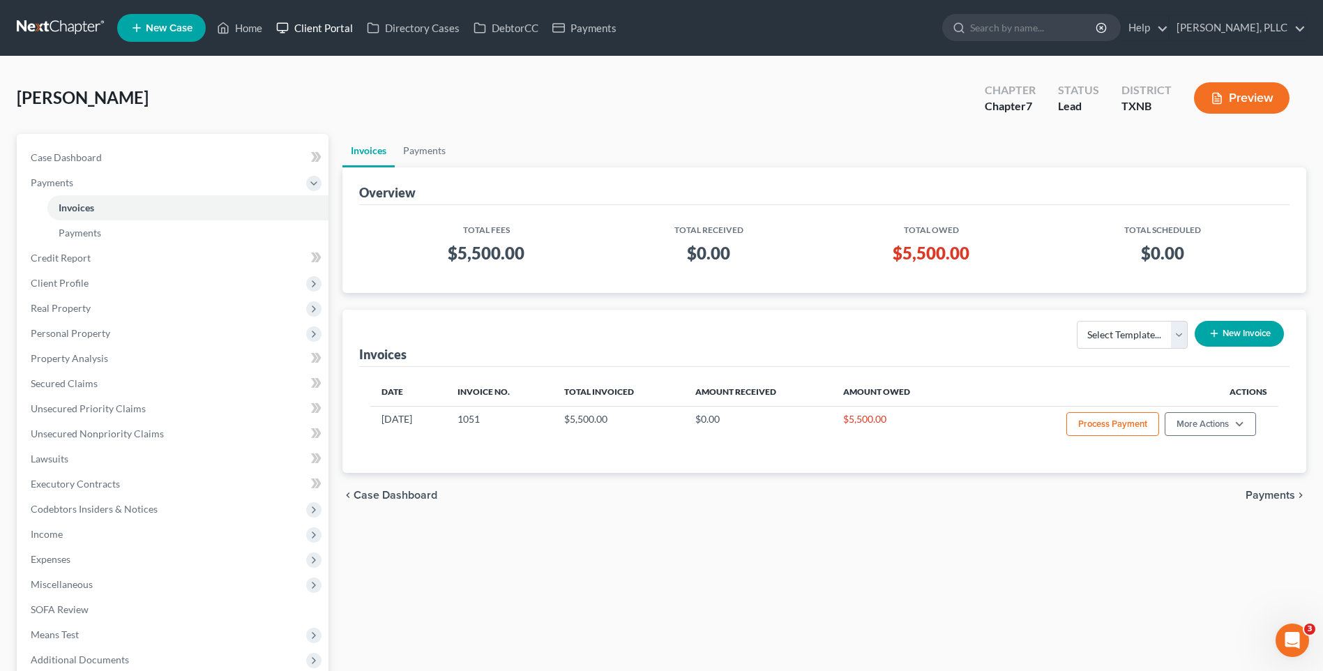
click at [329, 24] on link "Client Portal" at bounding box center [314, 27] width 91 height 25
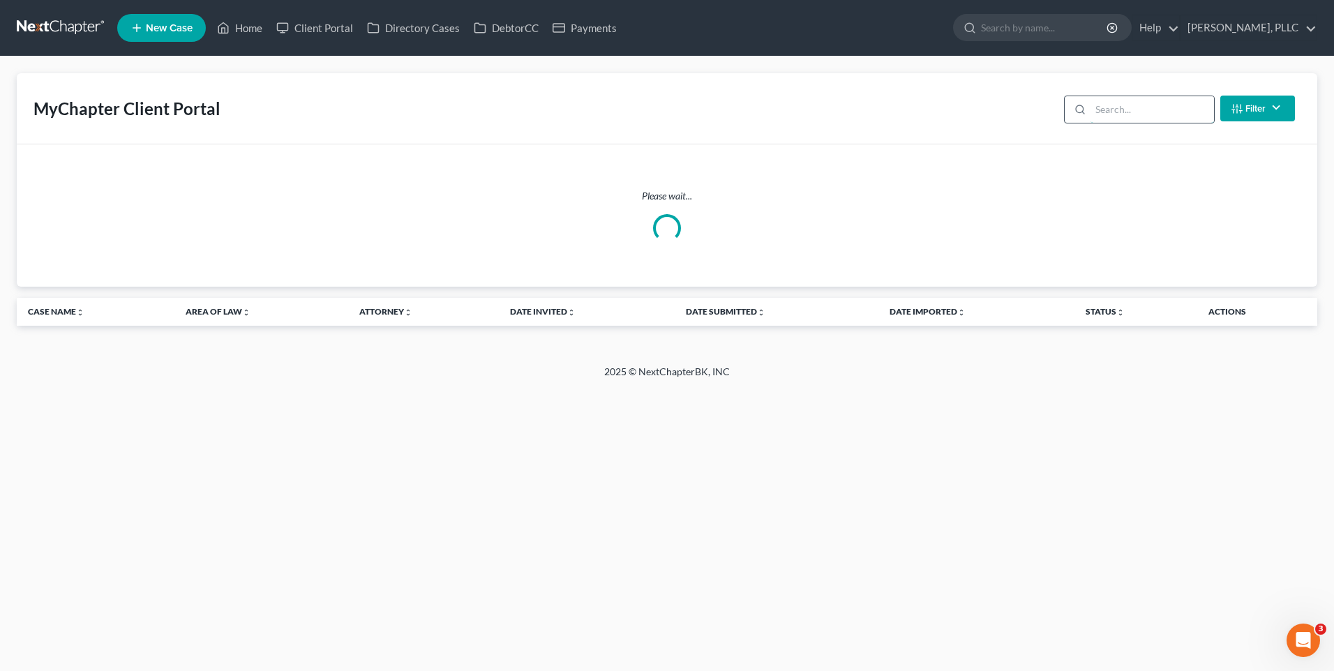
click at [1117, 110] on input "search" at bounding box center [1151, 109] width 123 height 27
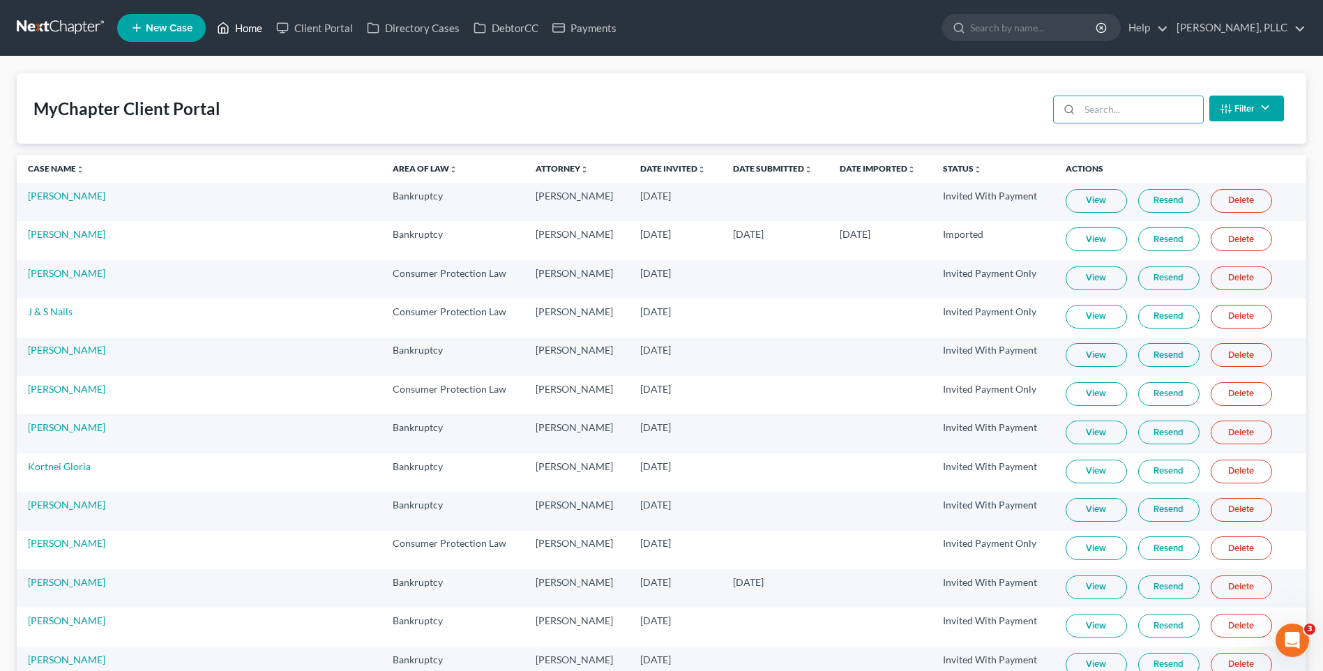
drag, startPoint x: 233, startPoint y: 25, endPoint x: 1168, endPoint y: 131, distance: 940.9
click at [233, 24] on link "Home" at bounding box center [239, 27] width 59 height 25
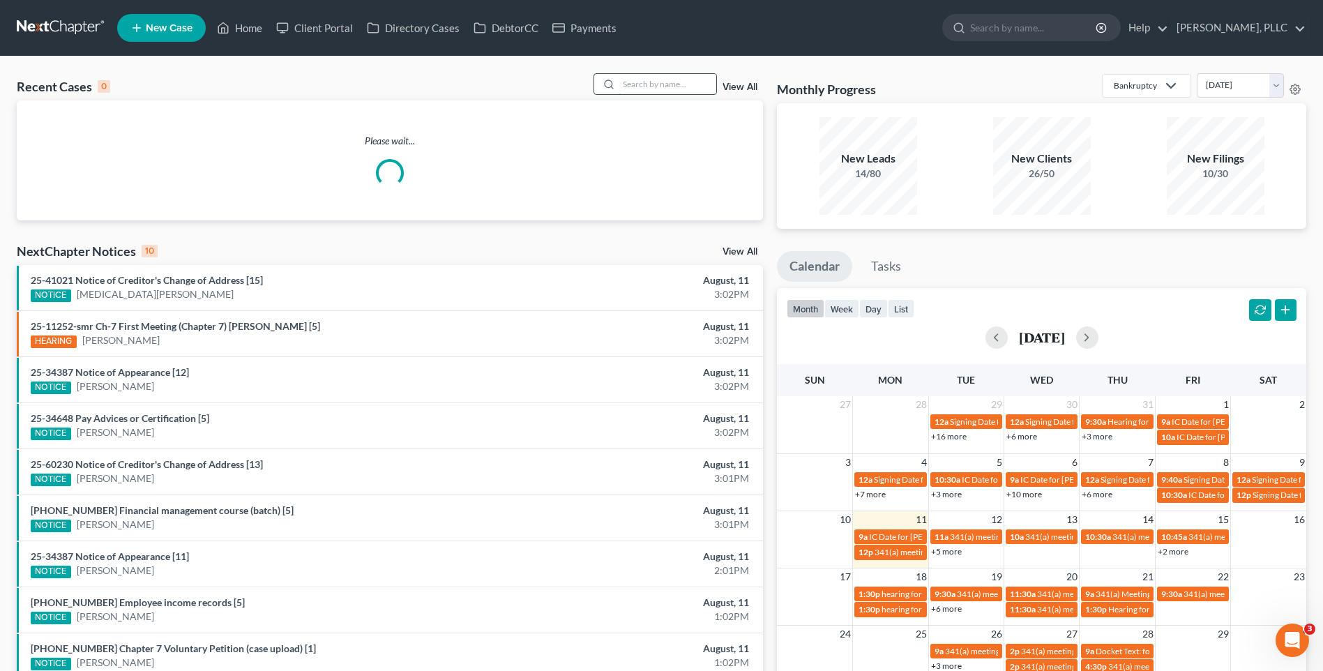
click at [635, 82] on input "search" at bounding box center [668, 84] width 98 height 20
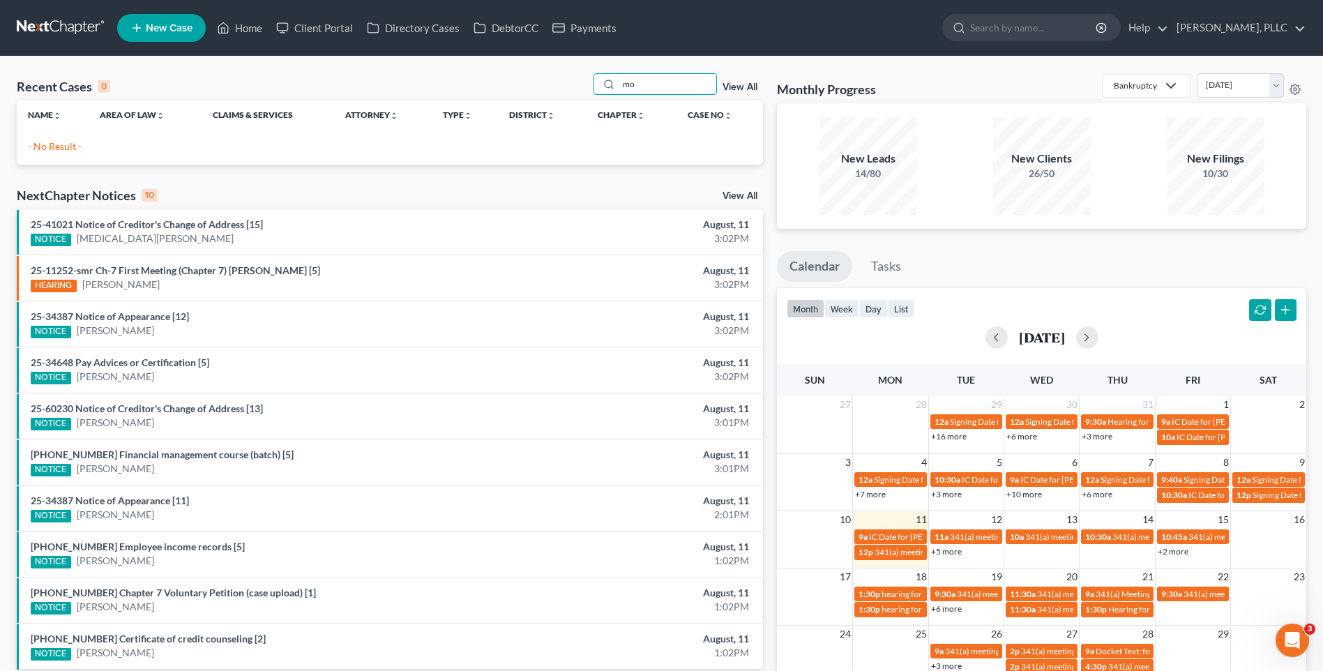
type input "m"
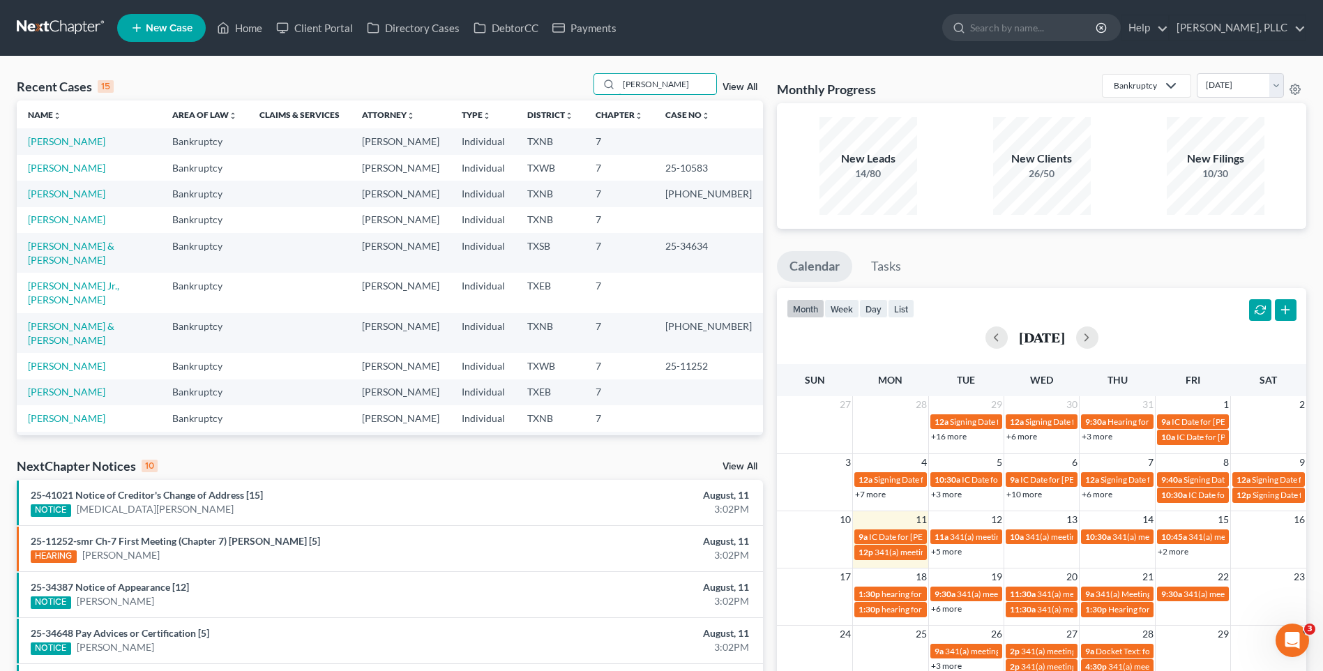
type input "Morrow"
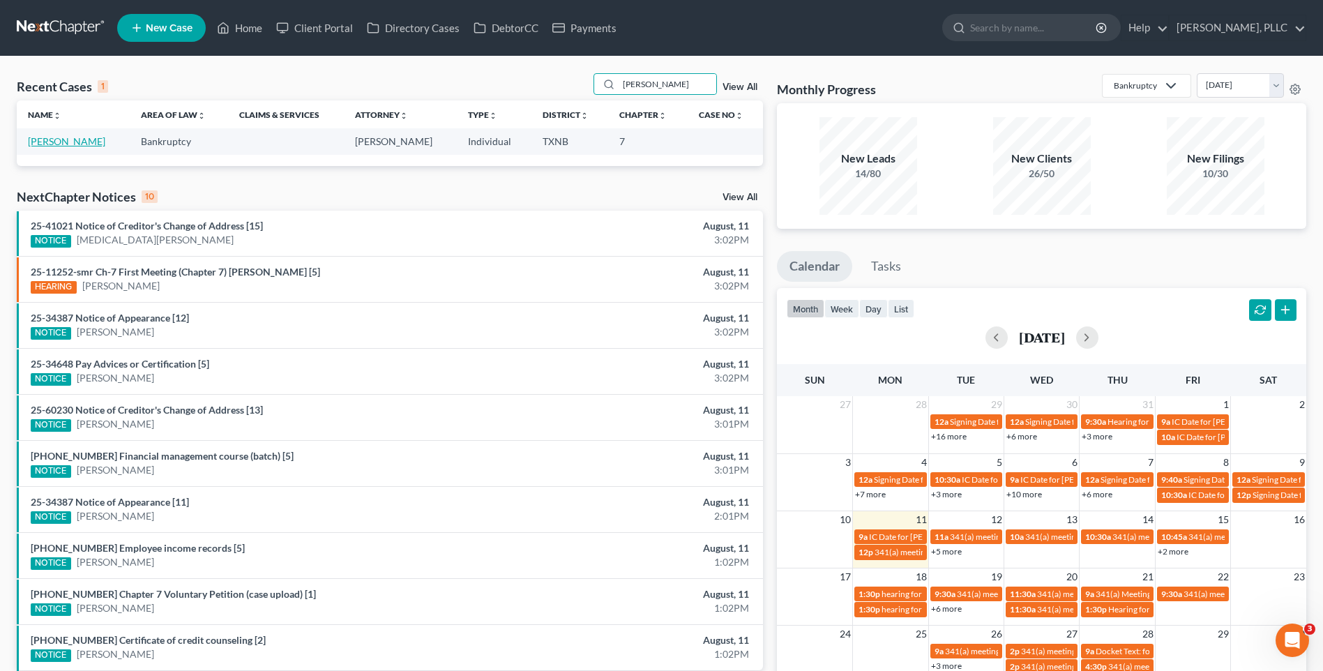
click at [44, 140] on link "Morrow, Ryan" at bounding box center [66, 141] width 77 height 12
select select "3"
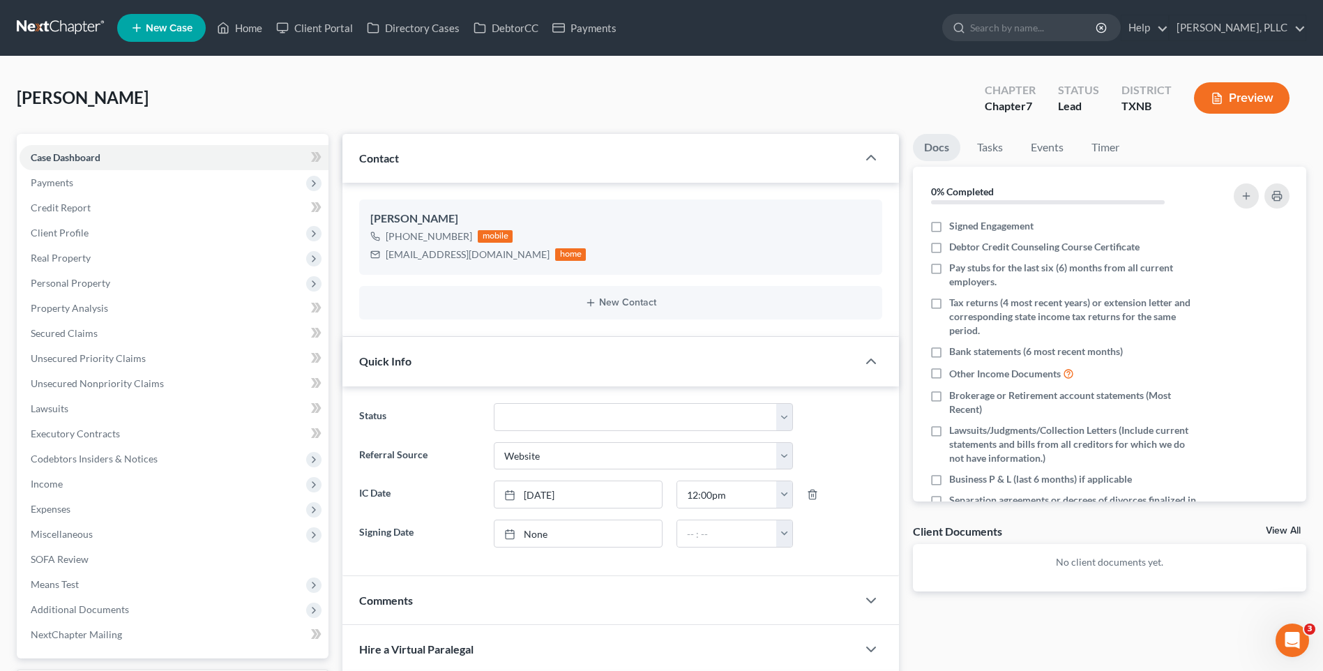
click at [211, 107] on div "Morrow, Ryan Upgraded Chapter Chapter 7 Status Lead District TXNB Preview" at bounding box center [662, 103] width 1290 height 61
drag, startPoint x: 386, startPoint y: 255, endPoint x: 481, endPoint y: 255, distance: 95.6
click at [481, 255] on div "r_morrow@ymail.com home" at bounding box center [478, 255] width 216 height 18
copy div "r_morrow@ymail.com"
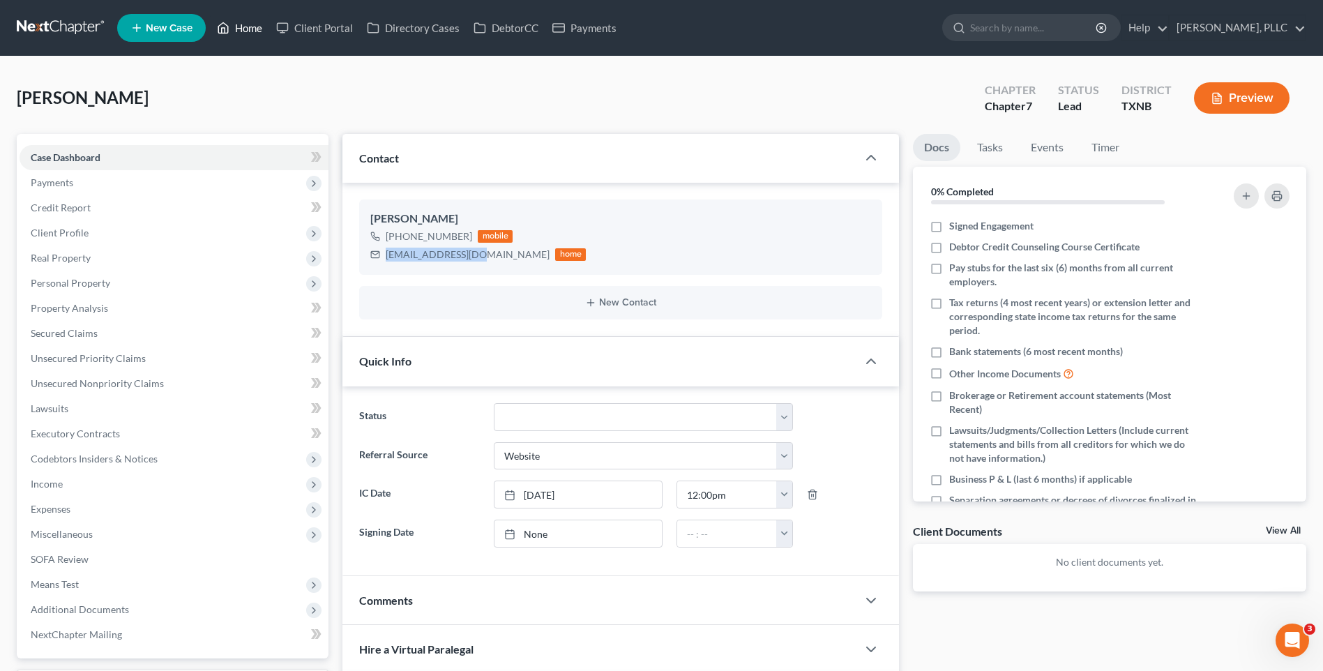
click at [237, 22] on link "Home" at bounding box center [239, 27] width 59 height 25
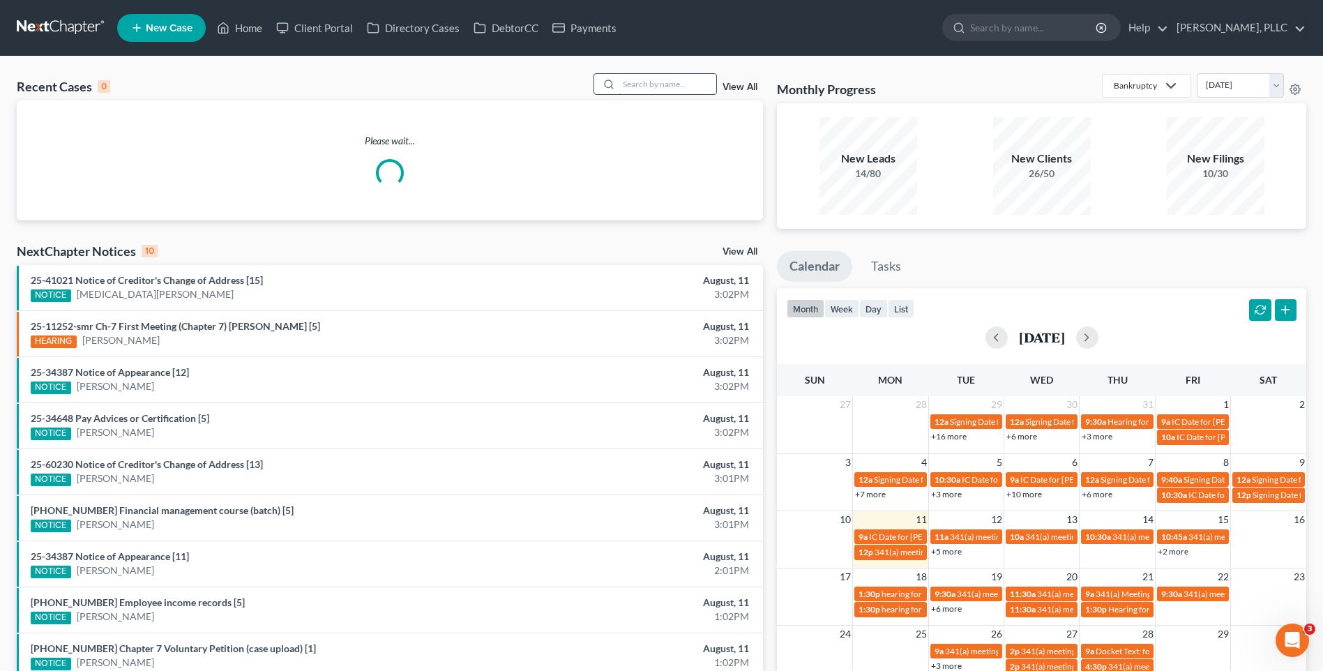
click at [643, 88] on input "search" at bounding box center [668, 84] width 98 height 20
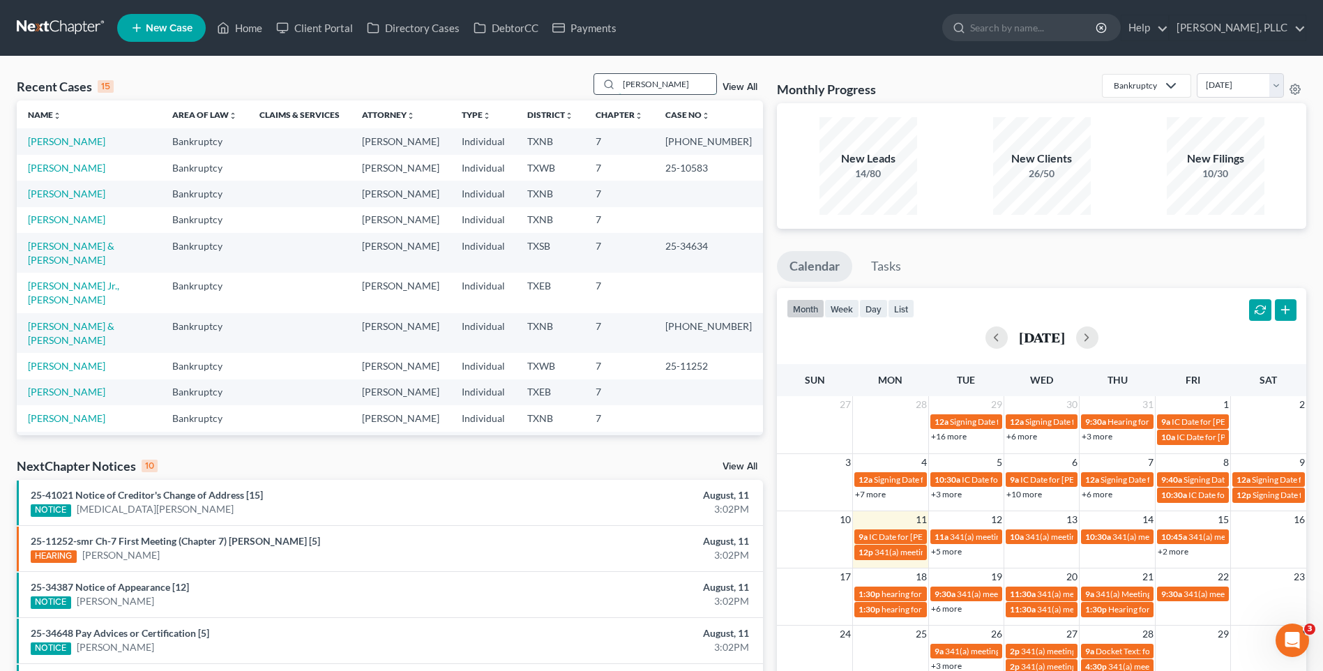
type input "Thyne"
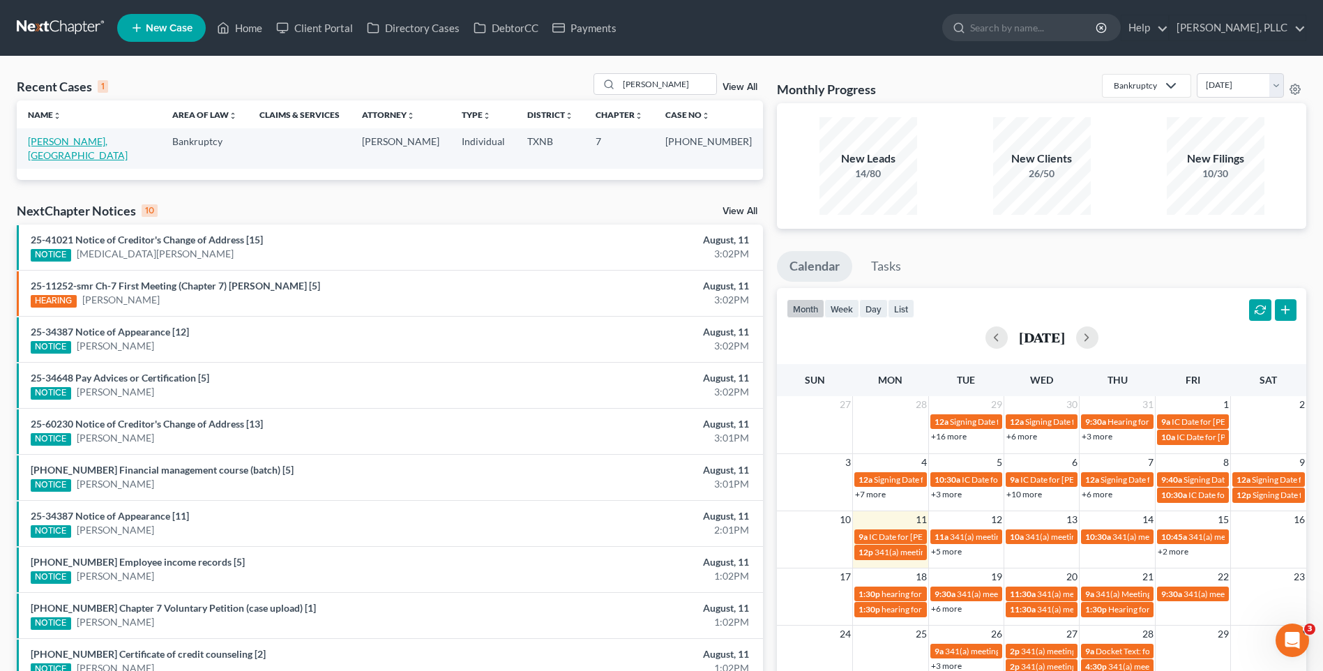
click at [45, 142] on link "[PERSON_NAME], [GEOGRAPHIC_DATA]" at bounding box center [78, 148] width 100 height 26
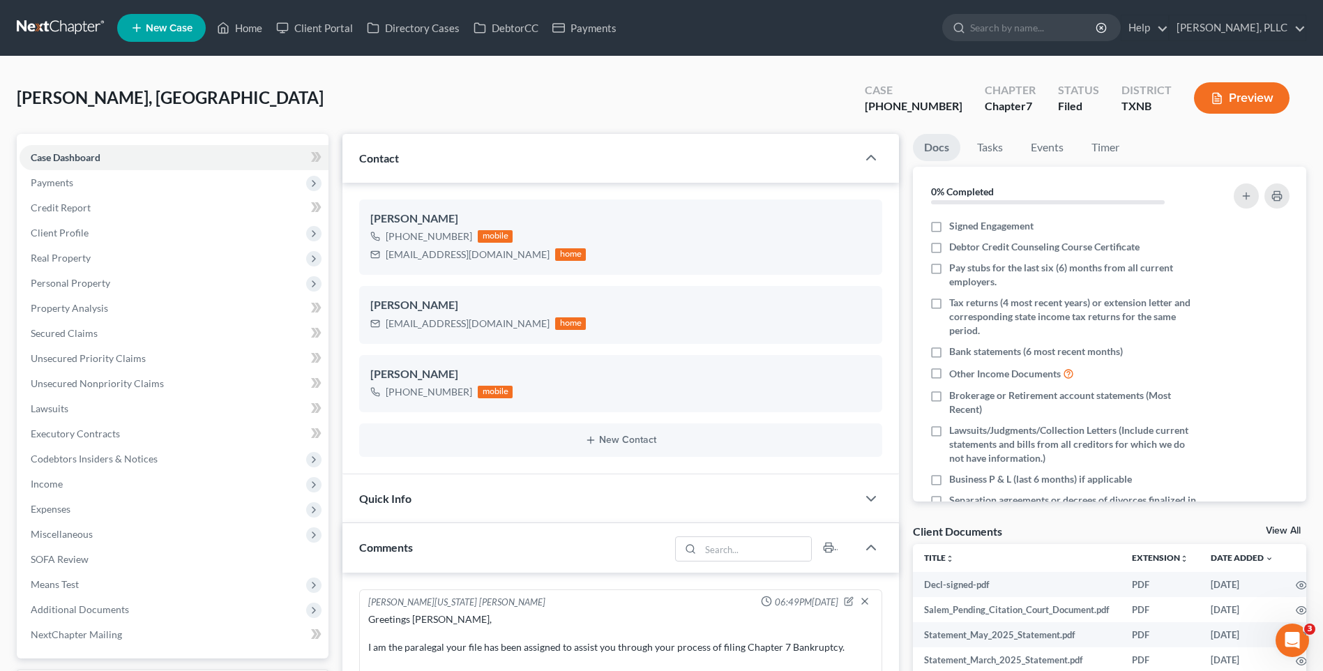
scroll to position [1333, 0]
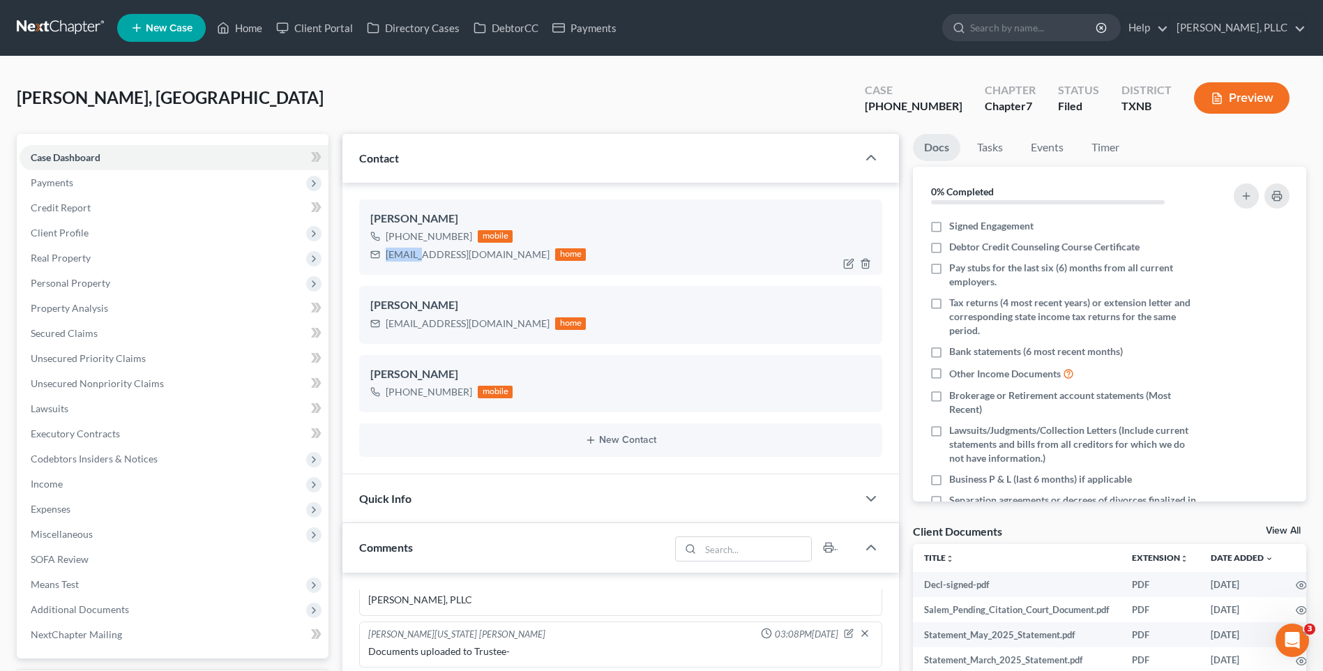
drag, startPoint x: 384, startPoint y: 255, endPoint x: 362, endPoint y: 256, distance: 21.7
click at [424, 255] on div "sthyne1@hotmail.com home" at bounding box center [478, 255] width 216 height 18
drag, startPoint x: 362, startPoint y: 256, endPoint x: 410, endPoint y: 249, distance: 48.0
click at [470, 107] on div "Thyne, Salem Upgraded Case 25-42501-7 Chapter Chapter 7 Status Filed District T…" at bounding box center [662, 103] width 1290 height 61
drag, startPoint x: 385, startPoint y: 255, endPoint x: 447, endPoint y: 254, distance: 61.4
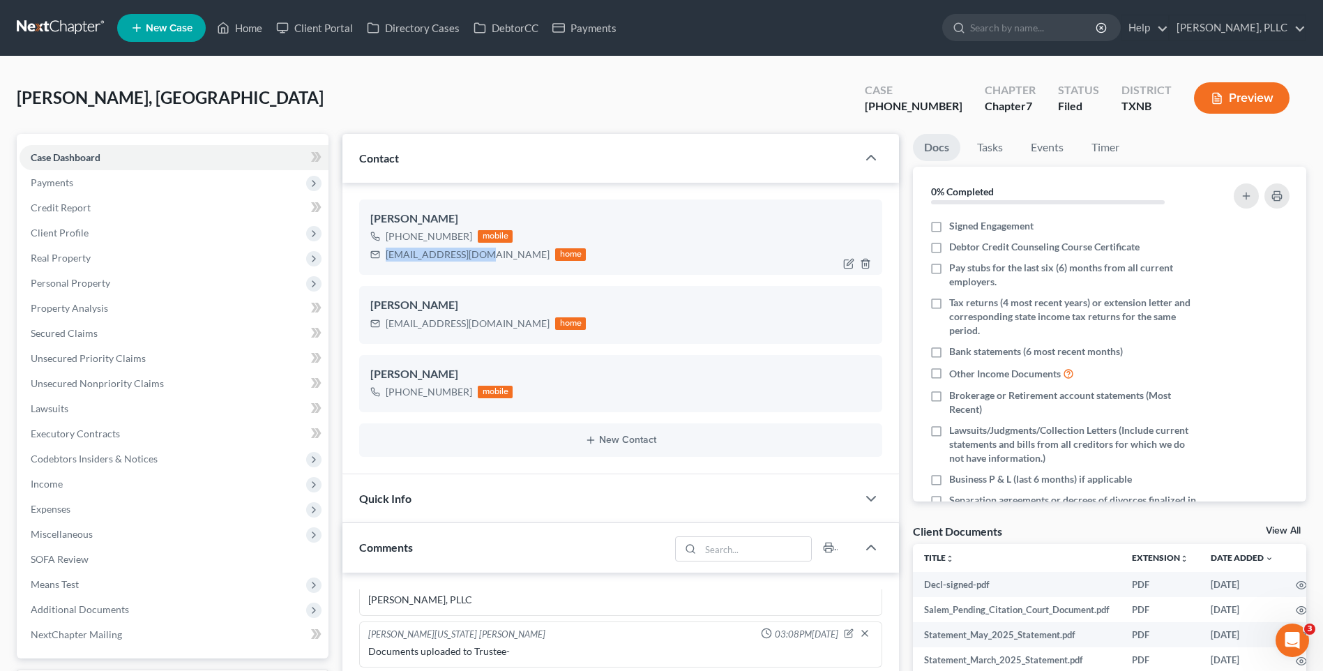
click at [482, 255] on div "sthyne1@hotmail.com home" at bounding box center [478, 255] width 216 height 18
drag, startPoint x: 447, startPoint y: 254, endPoint x: 440, endPoint y: 258, distance: 8.1
copy div "sthyne1@hotmail.com"
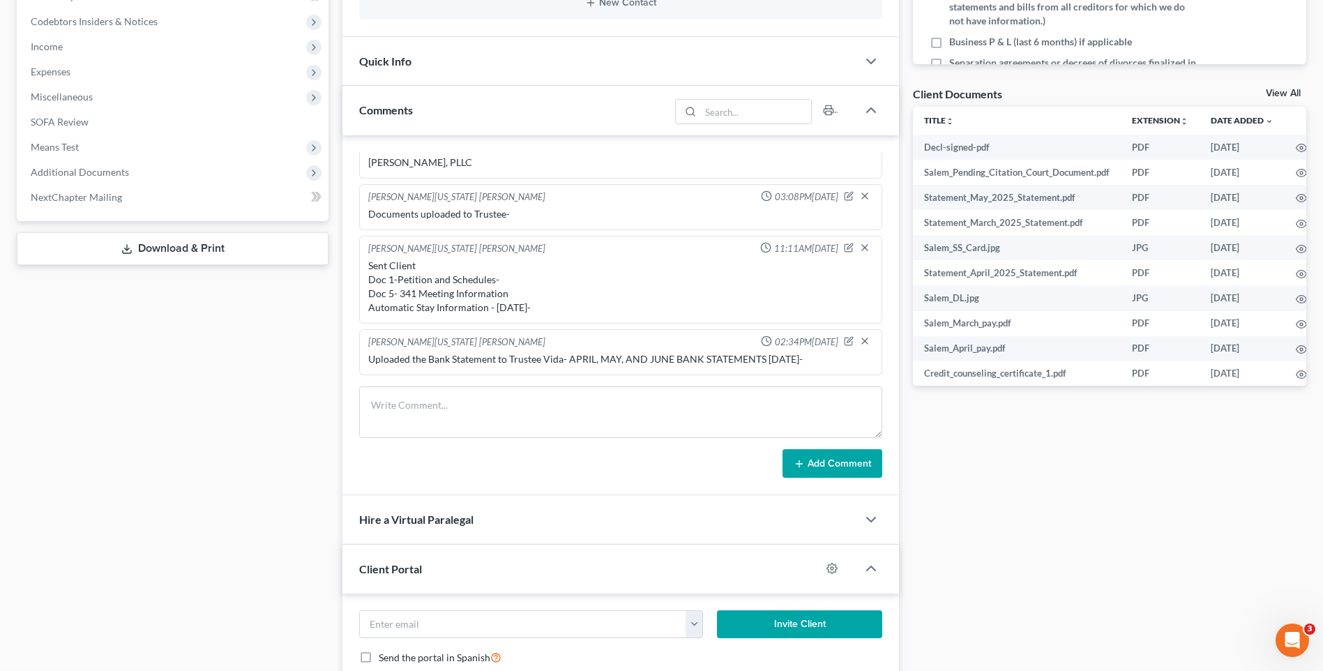
scroll to position [461, 0]
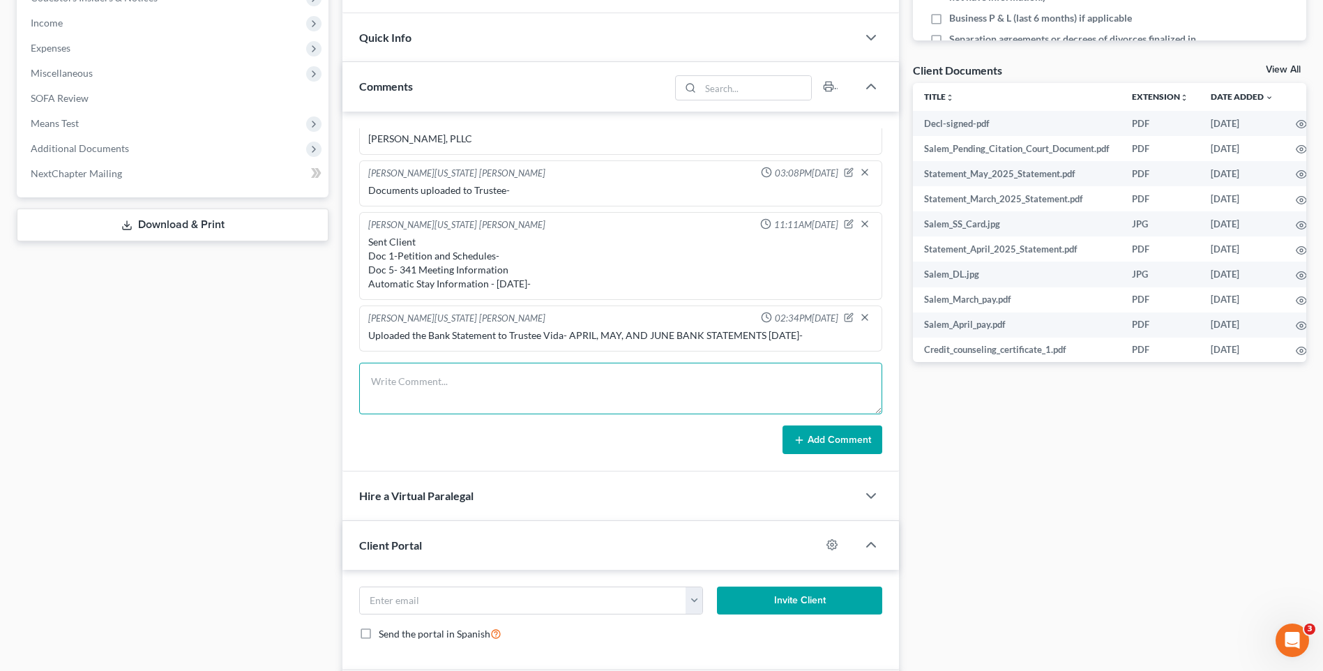
click at [391, 388] on textarea at bounding box center [620, 389] width 523 height 52
paste textarea "Greetings Salem Thyne, Below is the 341 Meeting information for Wednesday, Augu…"
type textarea "Greetings Salem Thyne, Below is the 341 Meeting information for Wednesday, Augu…"
click at [821, 440] on button "Add Comment" at bounding box center [833, 440] width 100 height 29
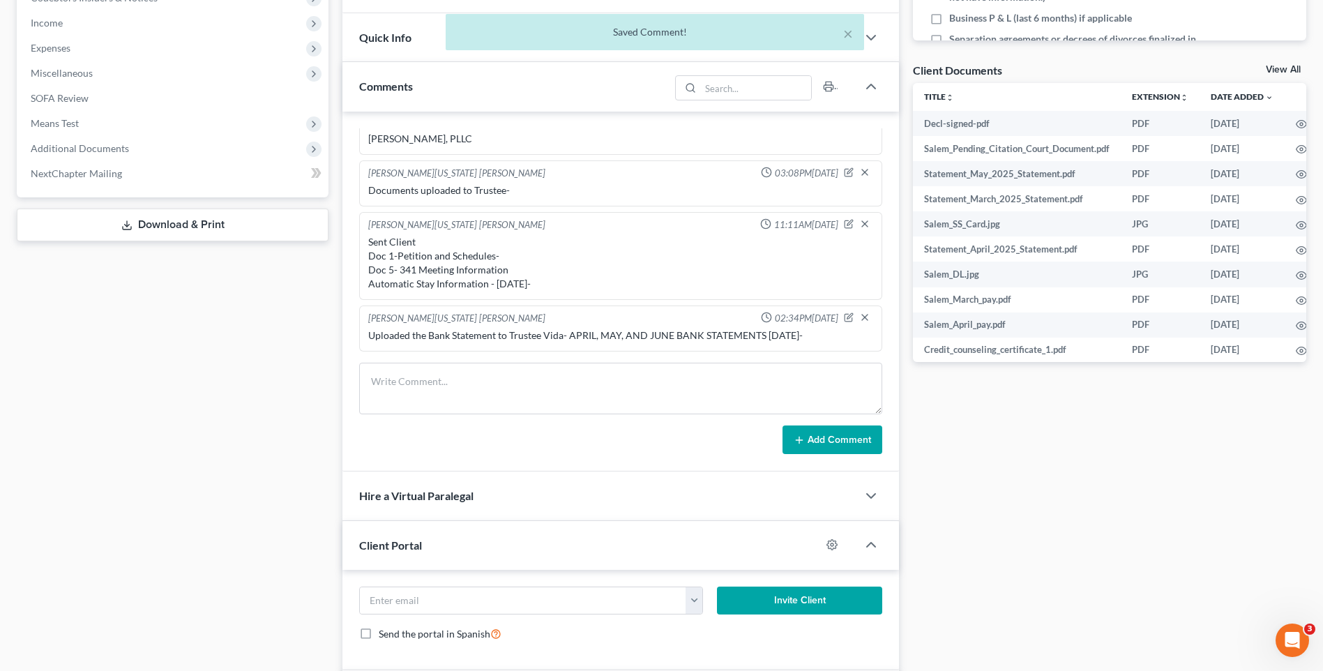
scroll to position [1524, 0]
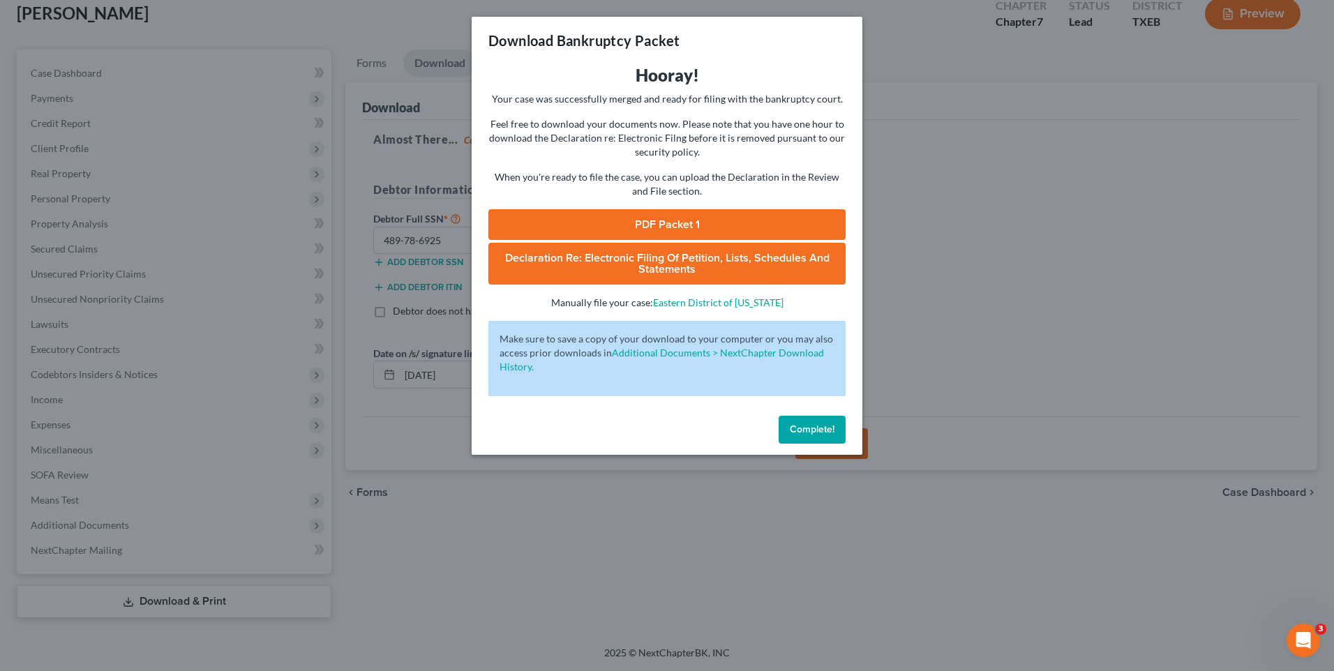
click at [1116, 230] on div "Download Bankruptcy Packet Hooray! Your case was successfully merged and ready …" at bounding box center [667, 335] width 1334 height 671
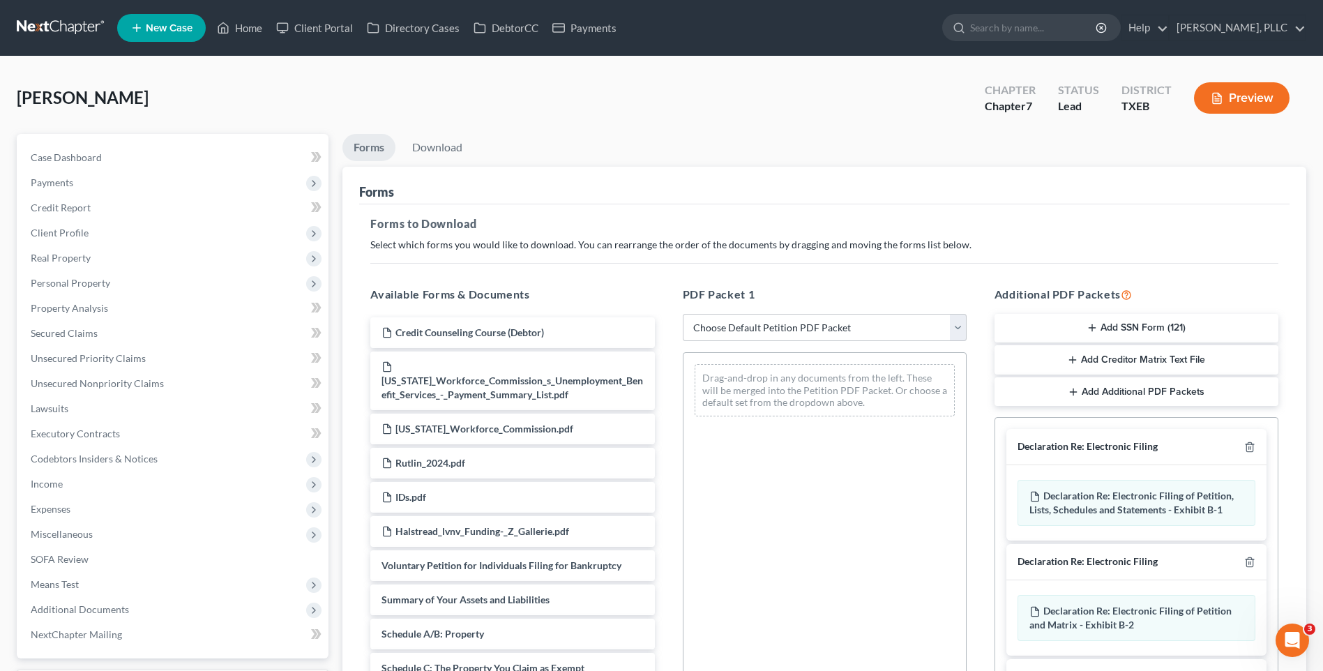
drag, startPoint x: 607, startPoint y: 121, endPoint x: 1306, endPoint y: 87, distance: 699.9
click at [611, 121] on div "[PERSON_NAME] Upgraded Chapter Chapter 7 Status Lead District TXEB Preview" at bounding box center [662, 103] width 1290 height 61
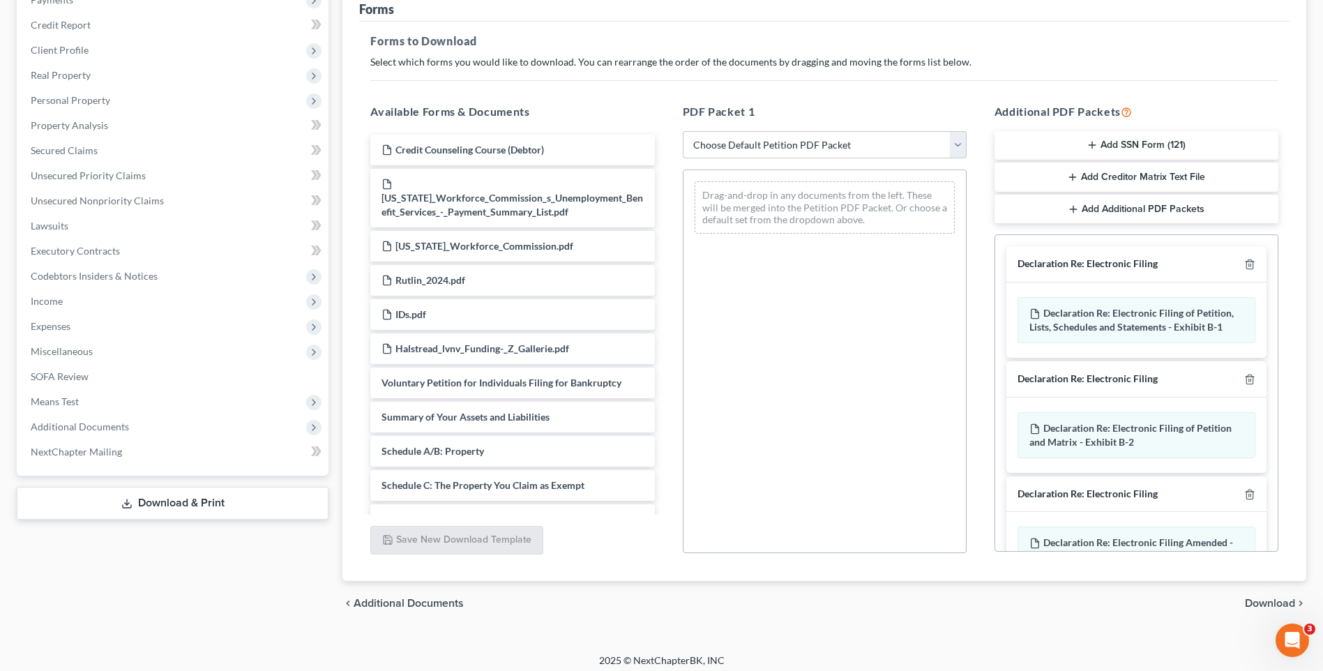
scroll to position [145, 0]
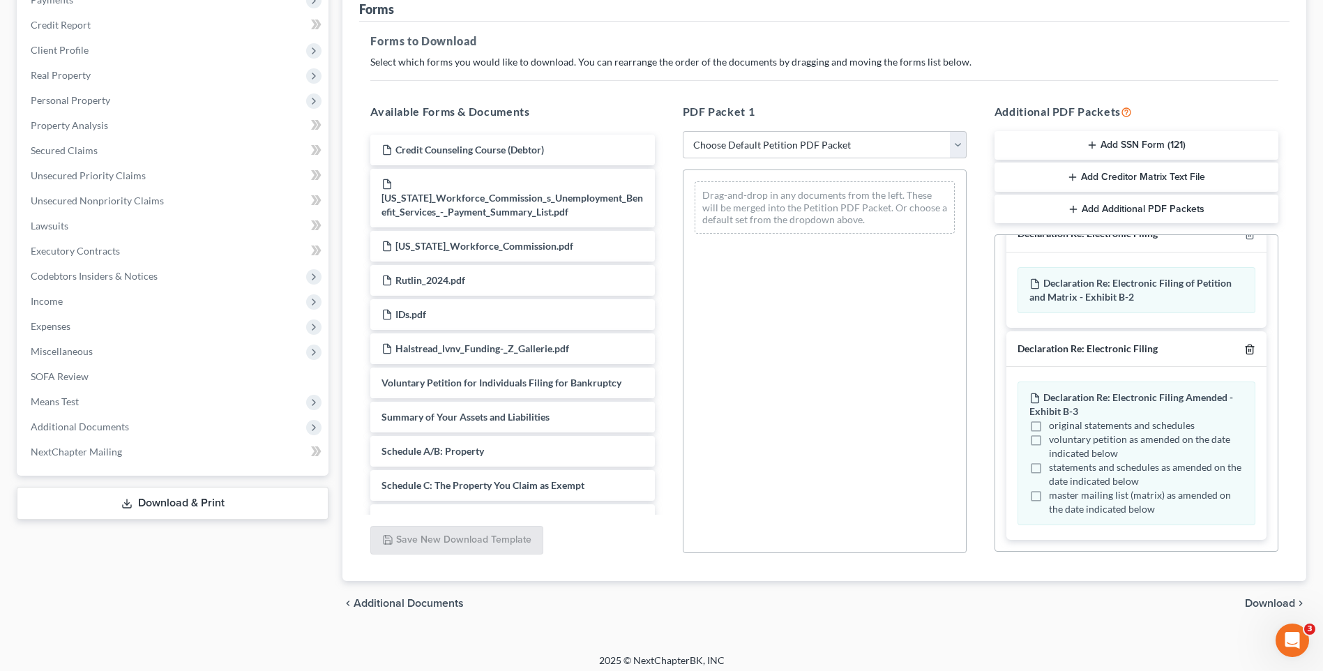
click at [1245, 350] on icon "button" at bounding box center [1250, 349] width 11 height 11
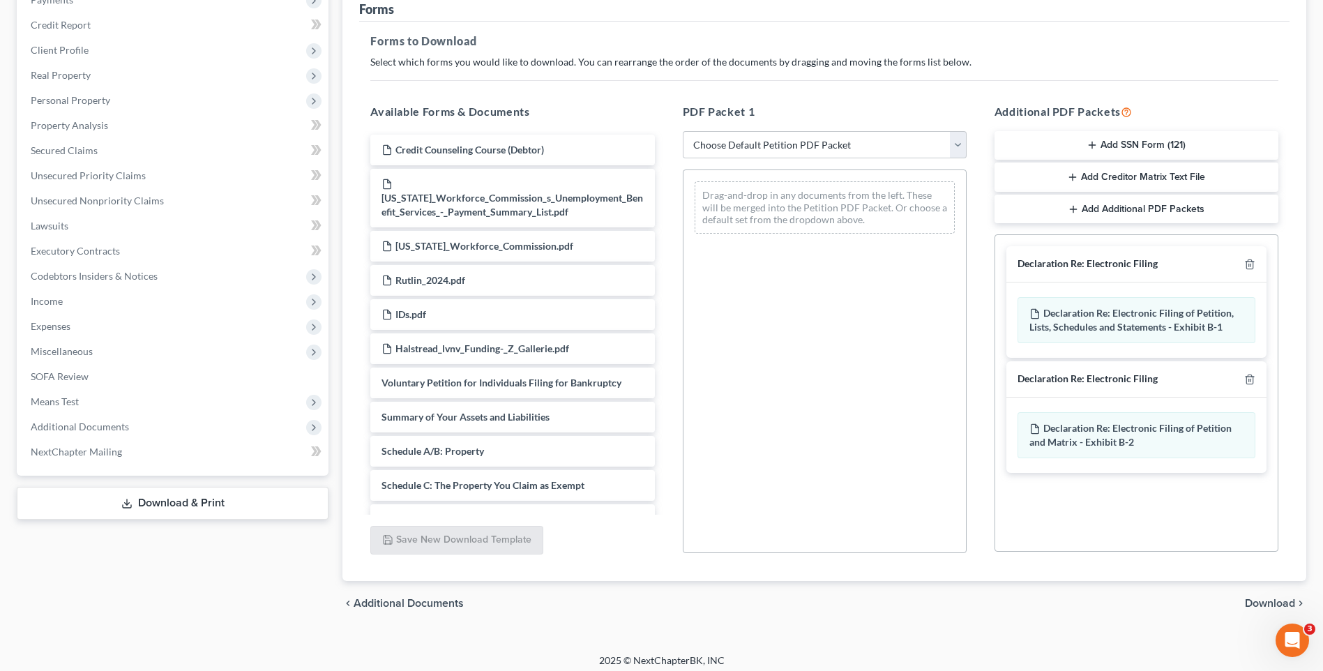
scroll to position [0, 0]
click at [1249, 376] on icon "button" at bounding box center [1250, 379] width 6 height 9
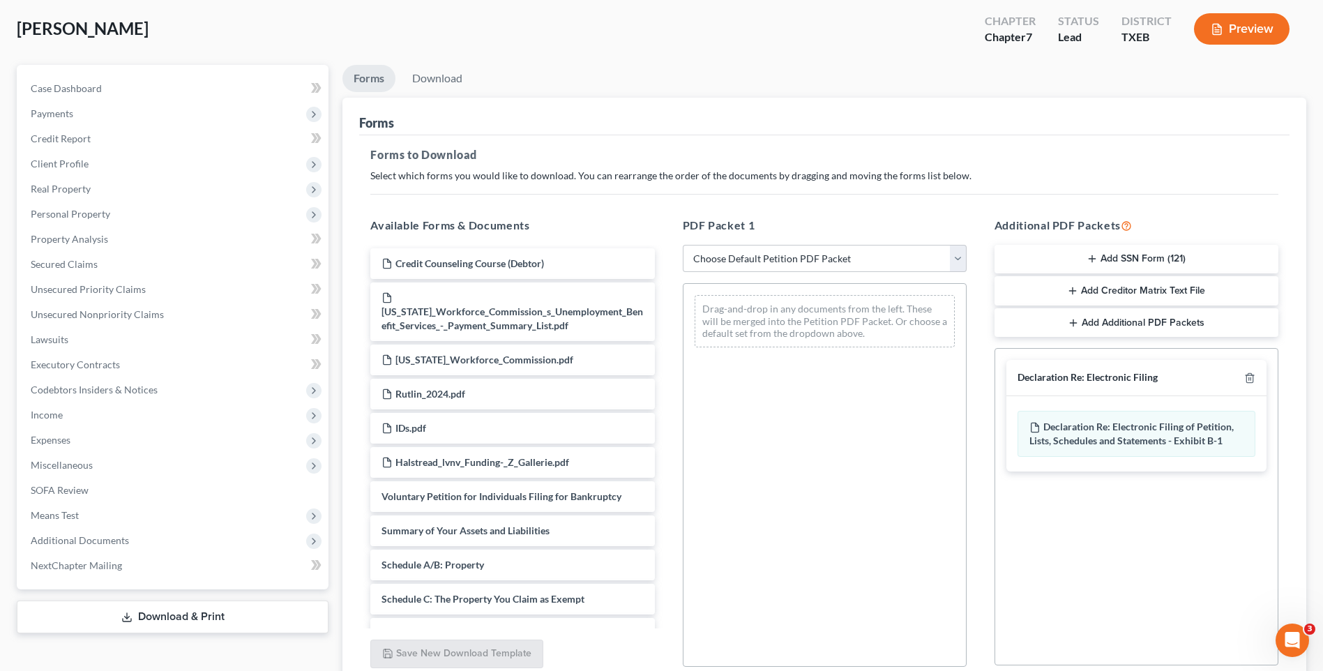
scroll to position [190, 0]
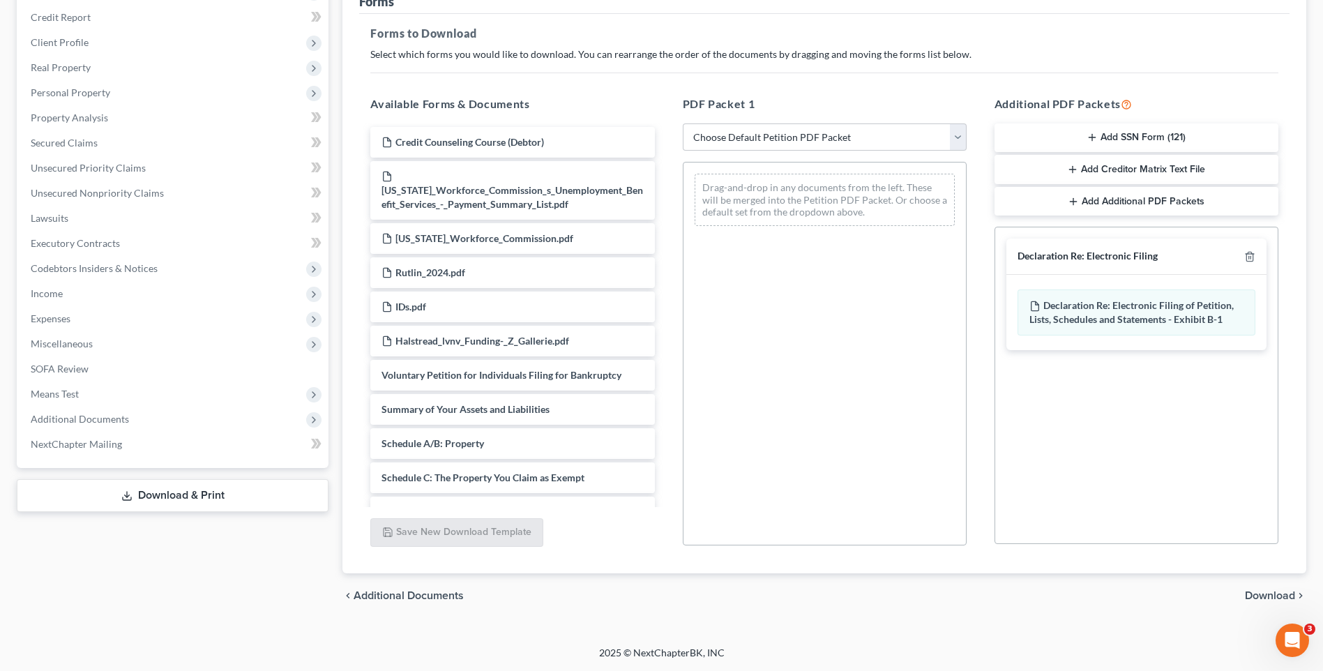
click at [1256, 601] on span "Download" at bounding box center [1270, 595] width 50 height 11
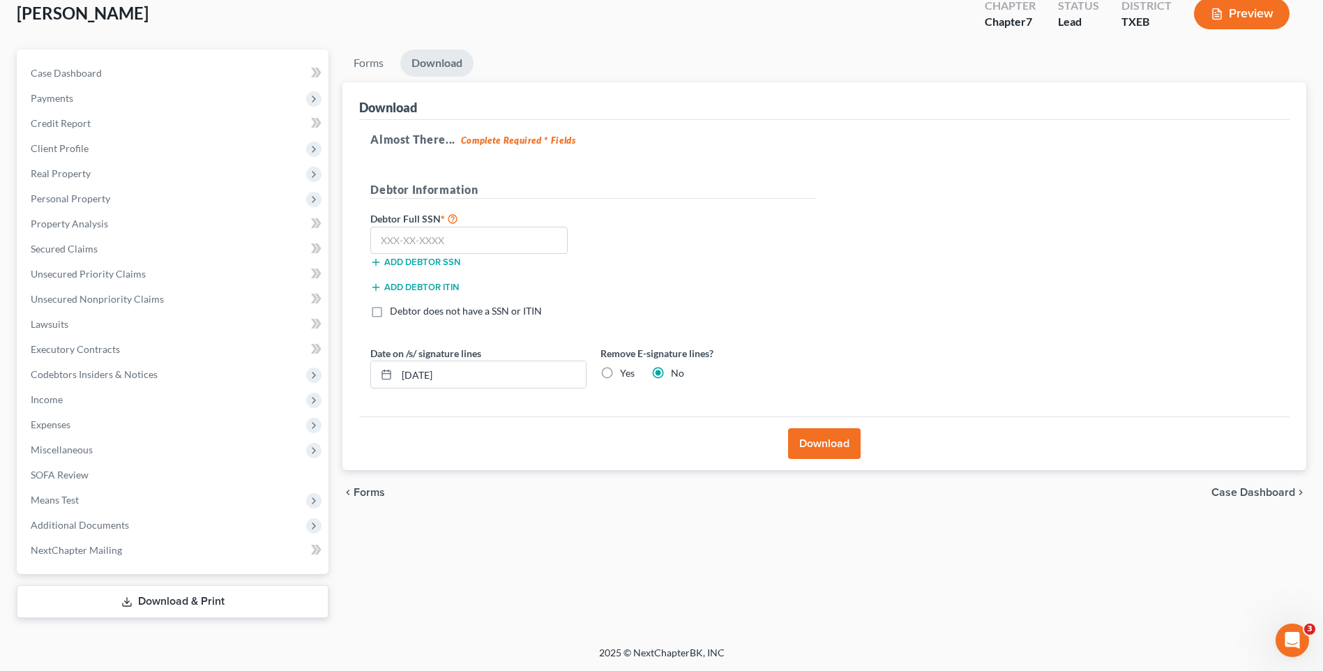
scroll to position [84, 0]
drag, startPoint x: 468, startPoint y: 238, endPoint x: 488, endPoint y: 233, distance: 20.1
click at [473, 233] on input "text" at bounding box center [468, 241] width 197 height 28
click at [410, 246] on input "489" at bounding box center [468, 241] width 197 height 28
type input "489-78-6925"
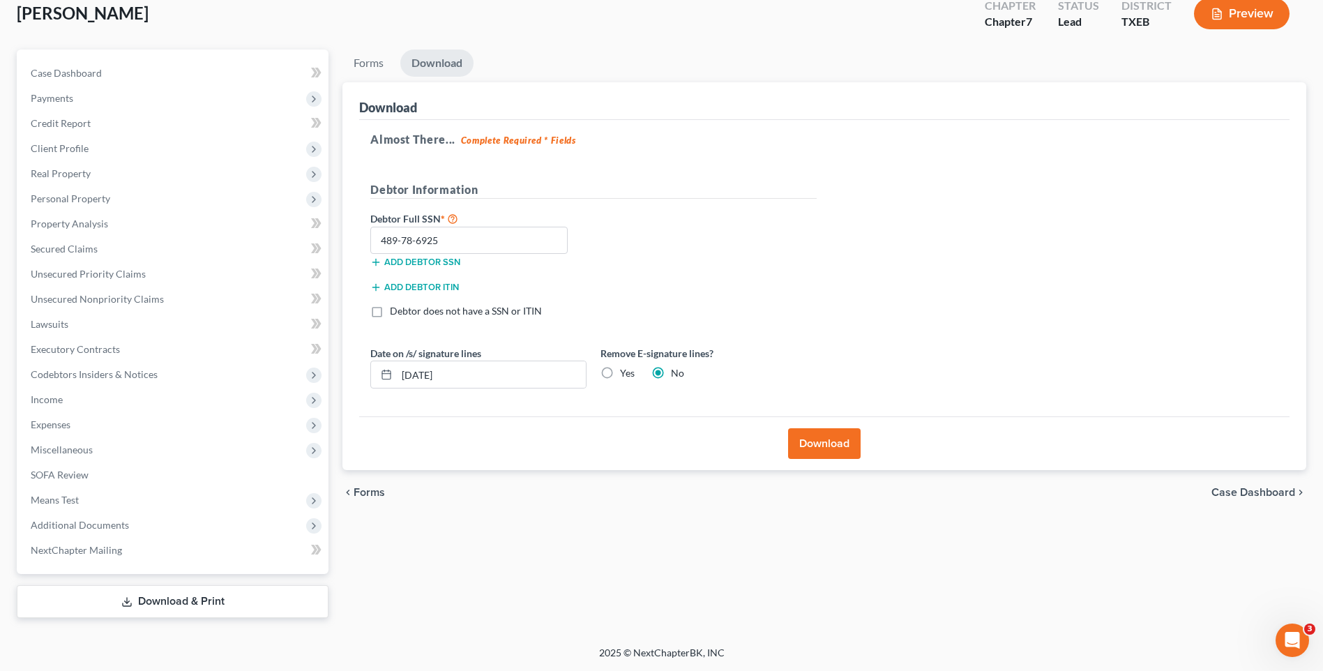
click at [620, 375] on label "Yes" at bounding box center [627, 373] width 15 height 14
click at [626, 375] on input "Yes" at bounding box center [630, 370] width 9 height 9
radio input "true"
radio input "false"
click at [806, 444] on button "Download" at bounding box center [824, 443] width 73 height 31
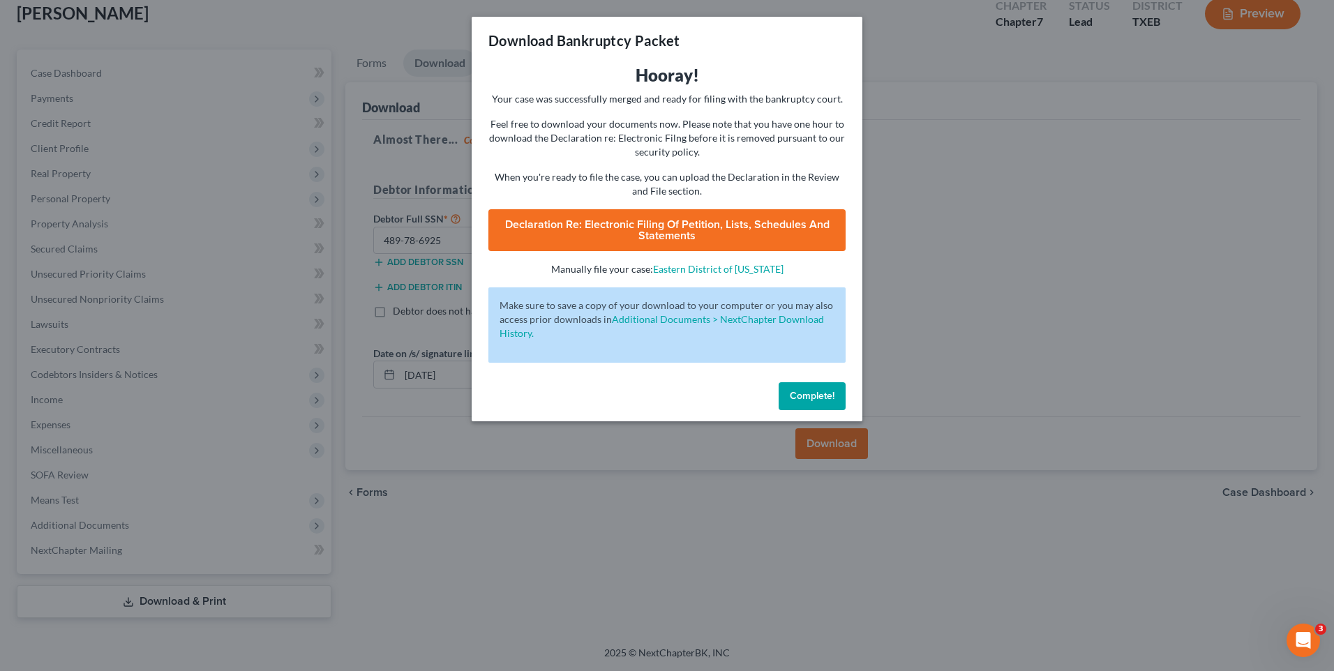
click at [655, 225] on span "Declaration Re: Electronic Filing of Petition, Lists, Schedules and Statements" at bounding box center [667, 230] width 324 height 25
click at [824, 396] on span "Complete!" at bounding box center [812, 396] width 45 height 12
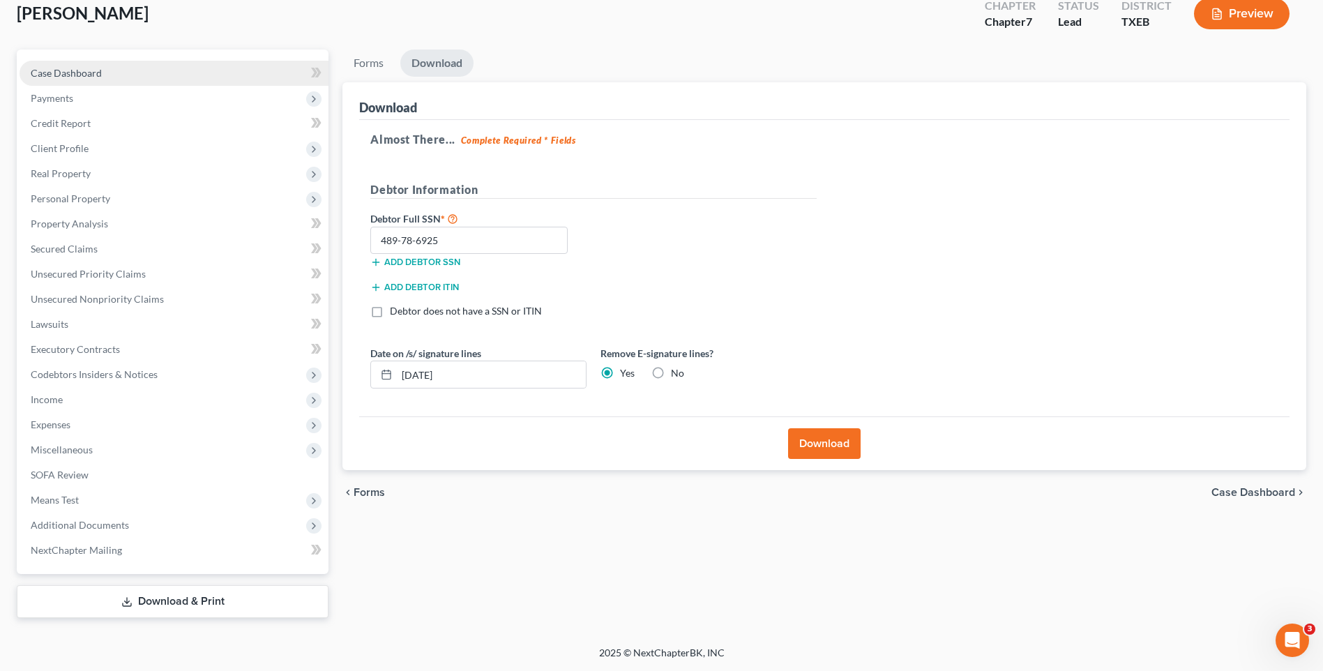
click at [47, 69] on span "Case Dashboard" at bounding box center [66, 73] width 71 height 12
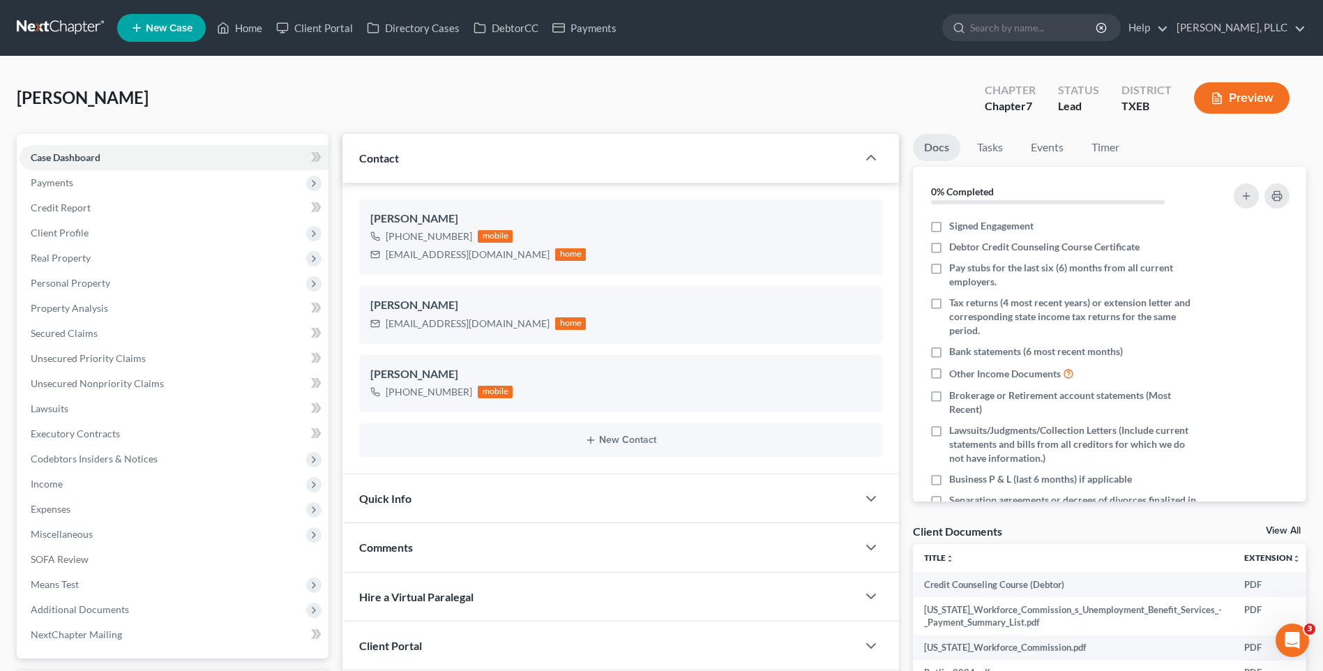
scroll to position [162, 0]
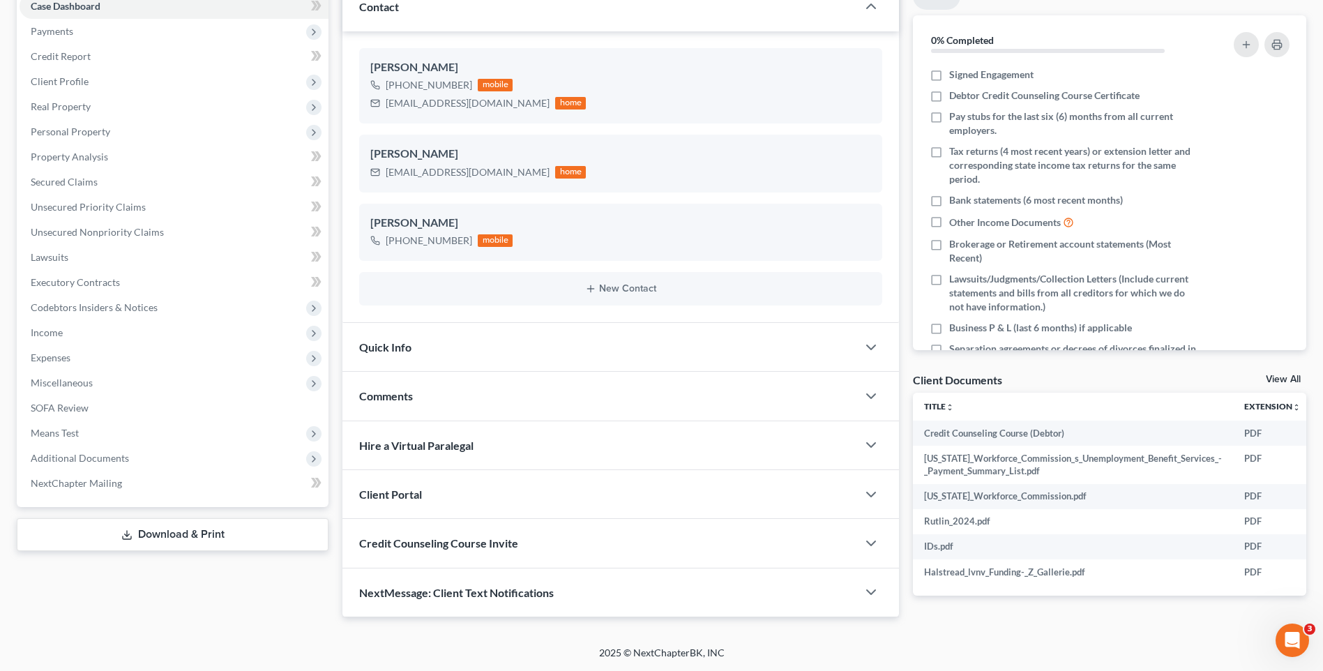
click at [411, 389] on span "Comments" at bounding box center [386, 395] width 54 height 13
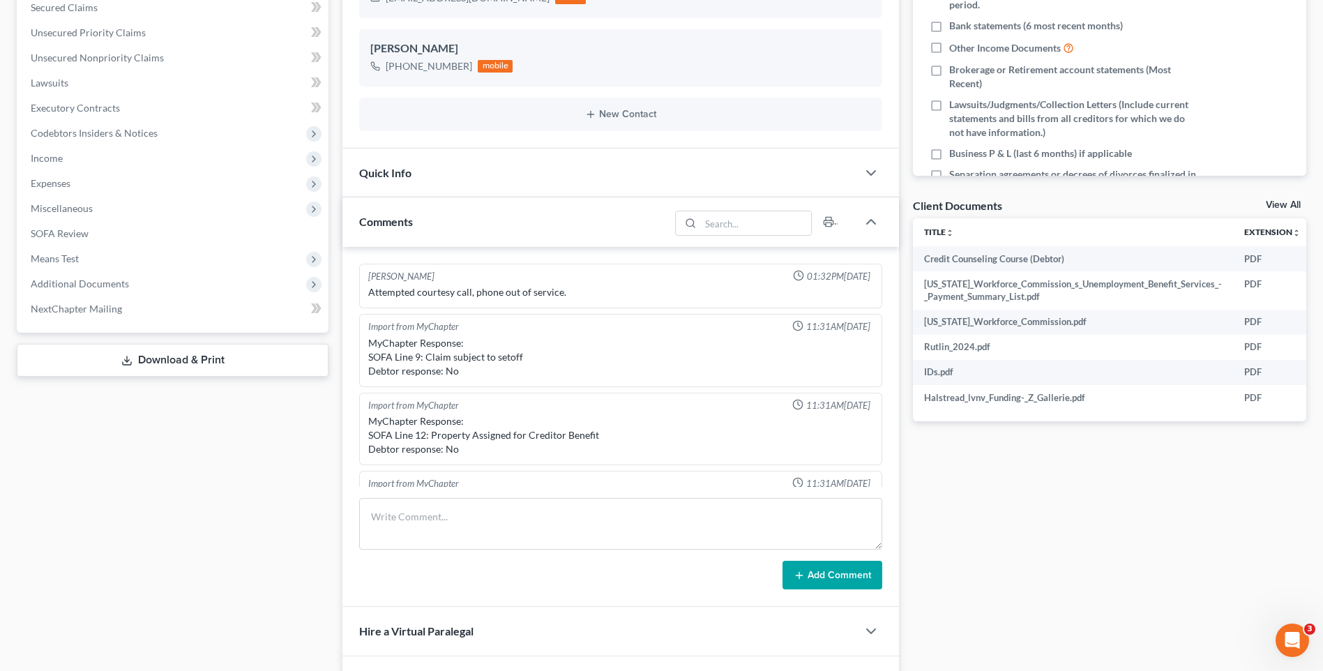
scroll to position [350, 0]
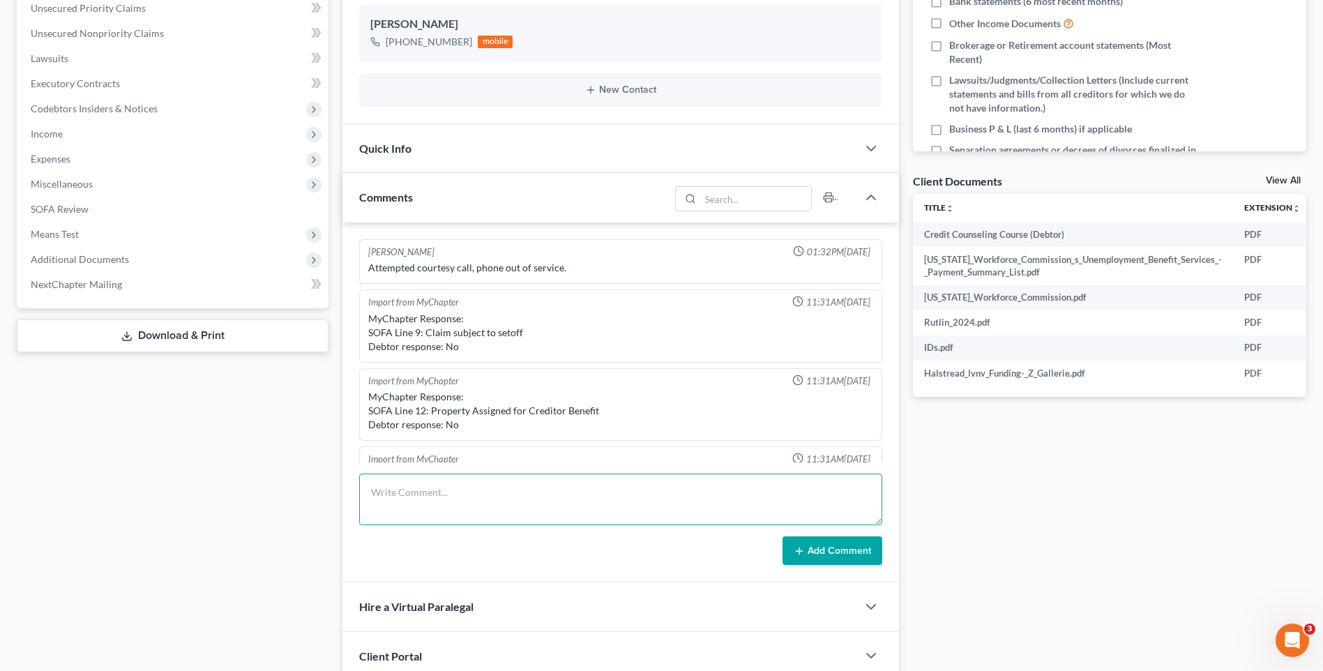
click at [456, 508] on textarea at bounding box center [620, 500] width 523 height 52
type textarea "e"
type textarea "R"
type textarea "e"
type textarea "Emailed Client-Petitons-Schedules-Declarationn for review-"
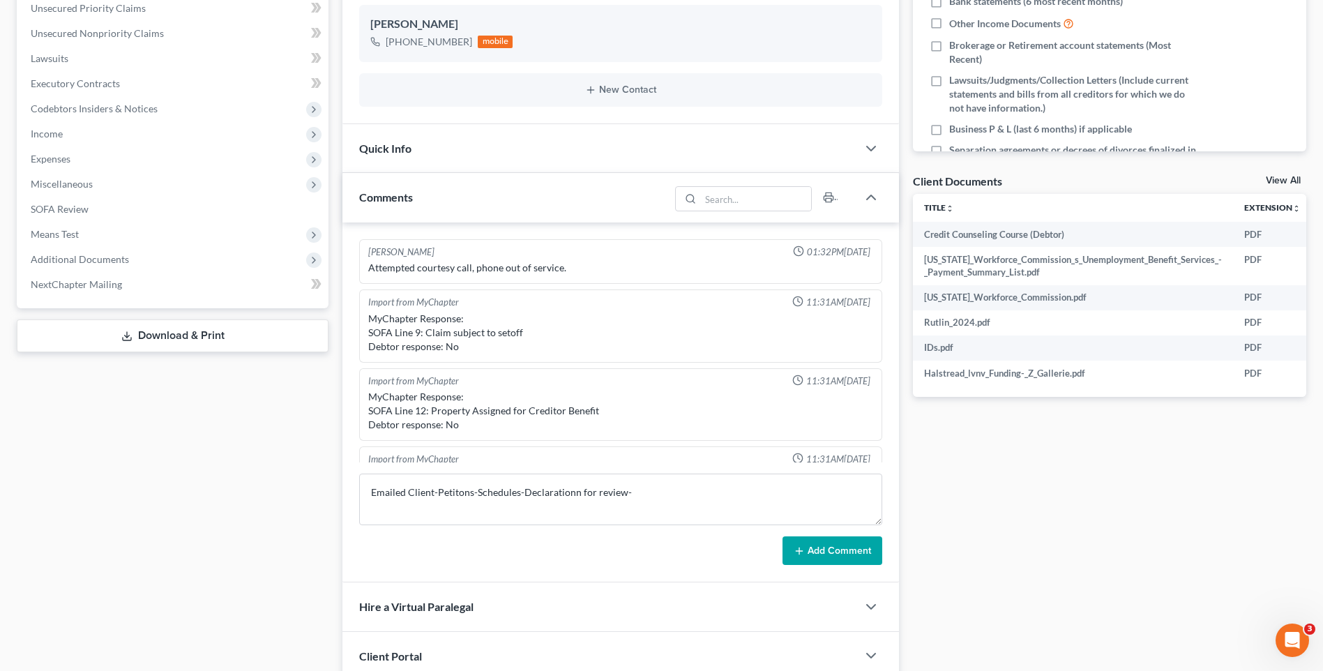
click at [855, 550] on button "Add Comment" at bounding box center [833, 550] width 100 height 29
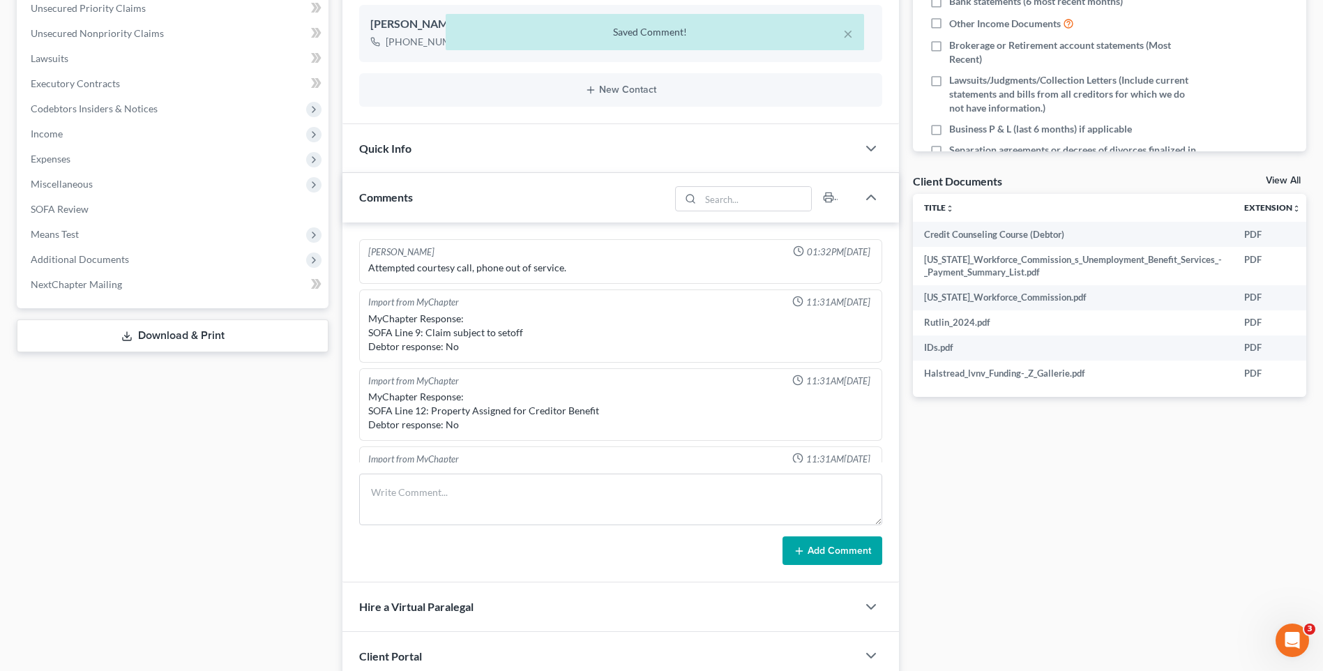
scroll to position [592, 0]
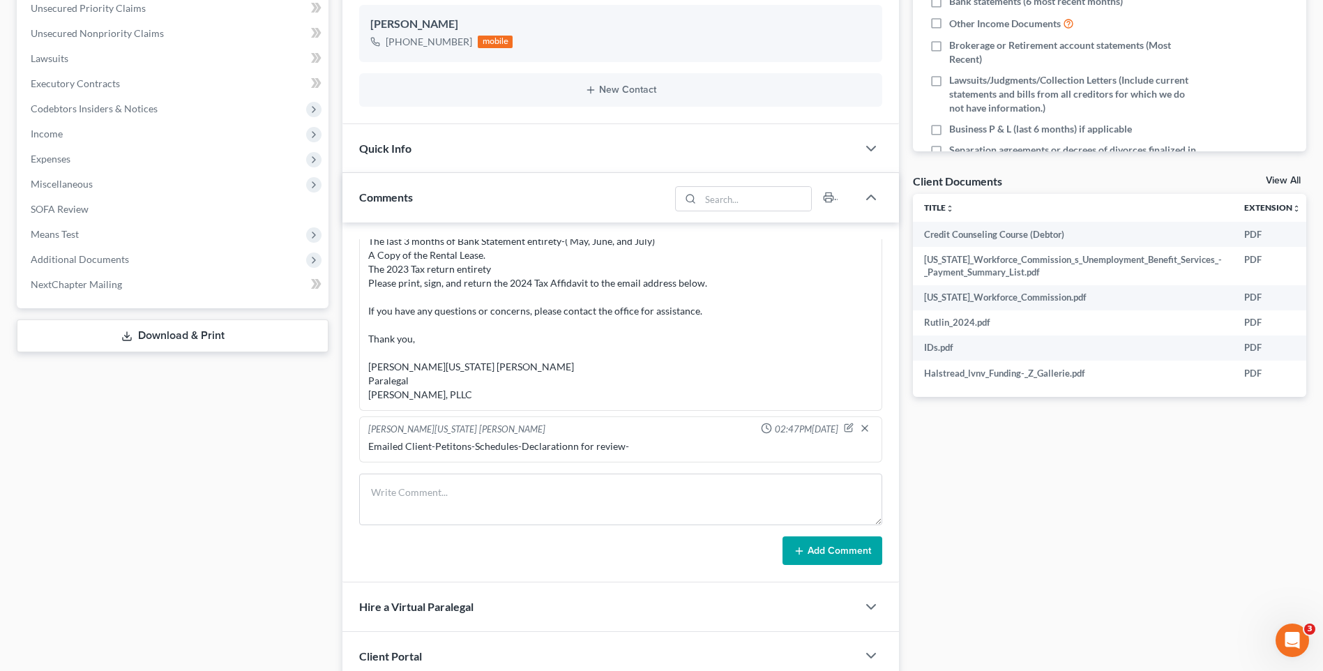
click at [1062, 517] on div "Docs Tasks Events Timer 0% Completed Nothing here yet! Signed Engagement Debtor…" at bounding box center [1109, 282] width 407 height 996
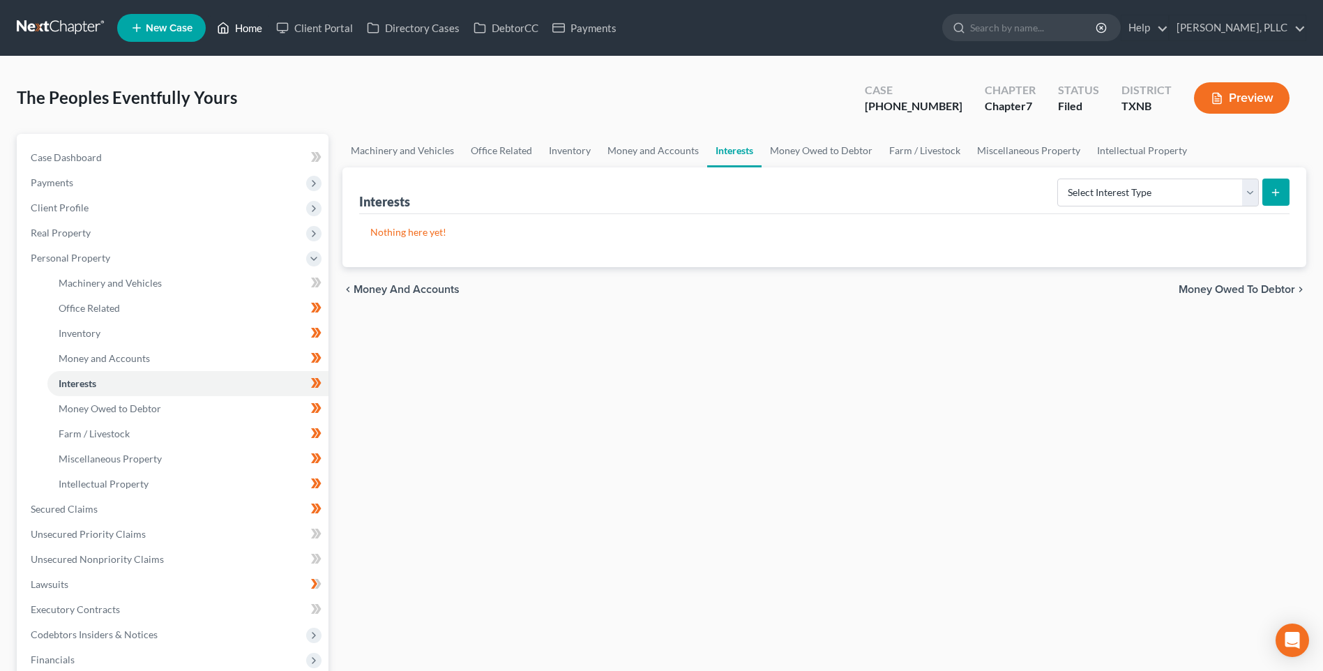
click at [254, 31] on link "Home" at bounding box center [239, 27] width 59 height 25
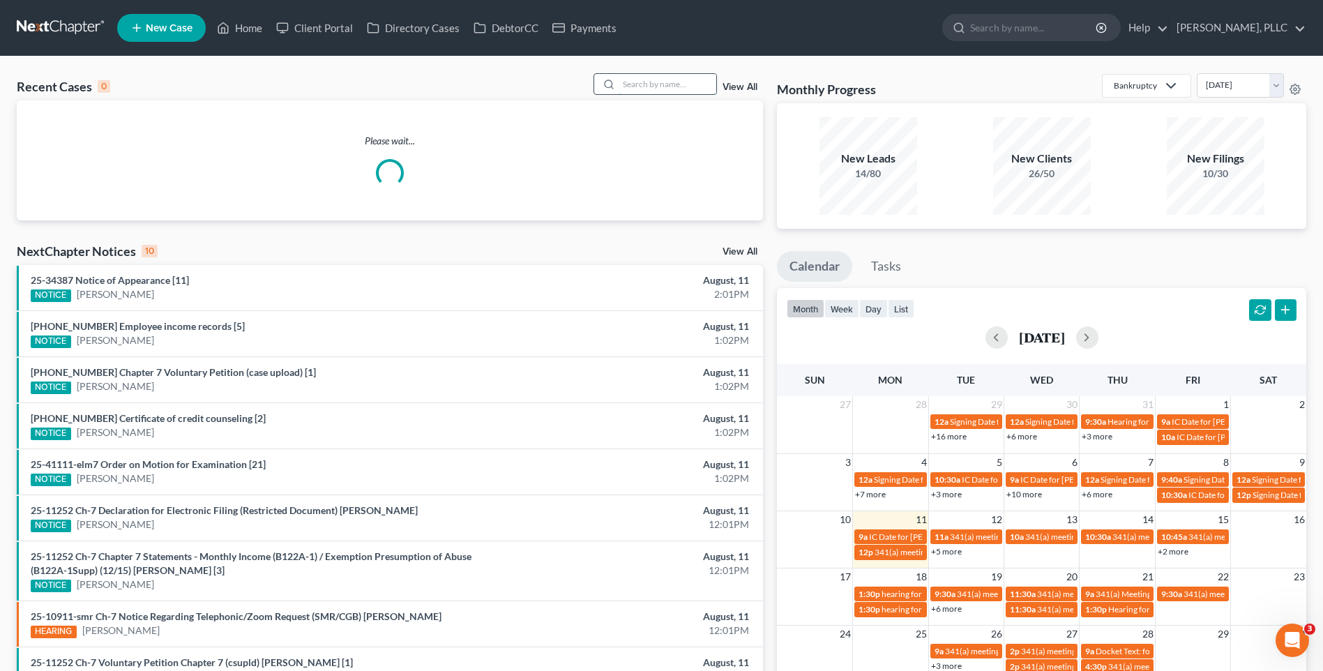
click at [639, 87] on input "search" at bounding box center [668, 84] width 98 height 20
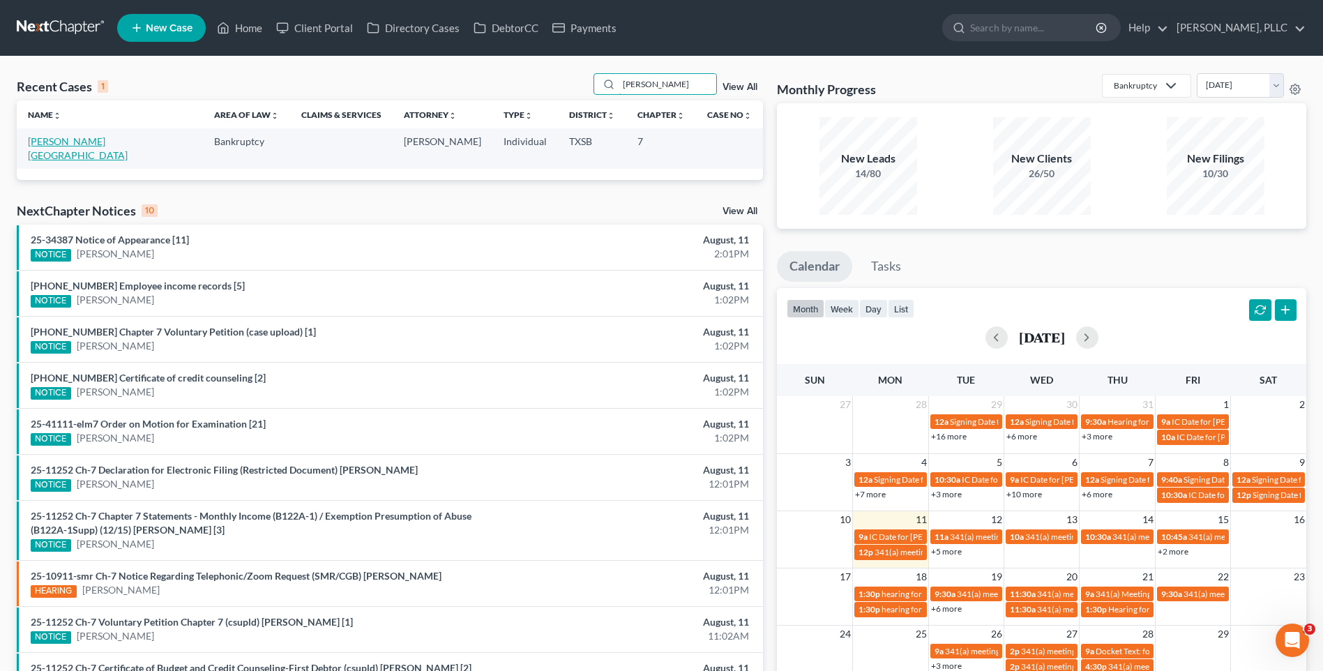
type input "Montano"
click at [86, 139] on link "[PERSON_NAME][GEOGRAPHIC_DATA]" at bounding box center [78, 148] width 100 height 26
select select "6"
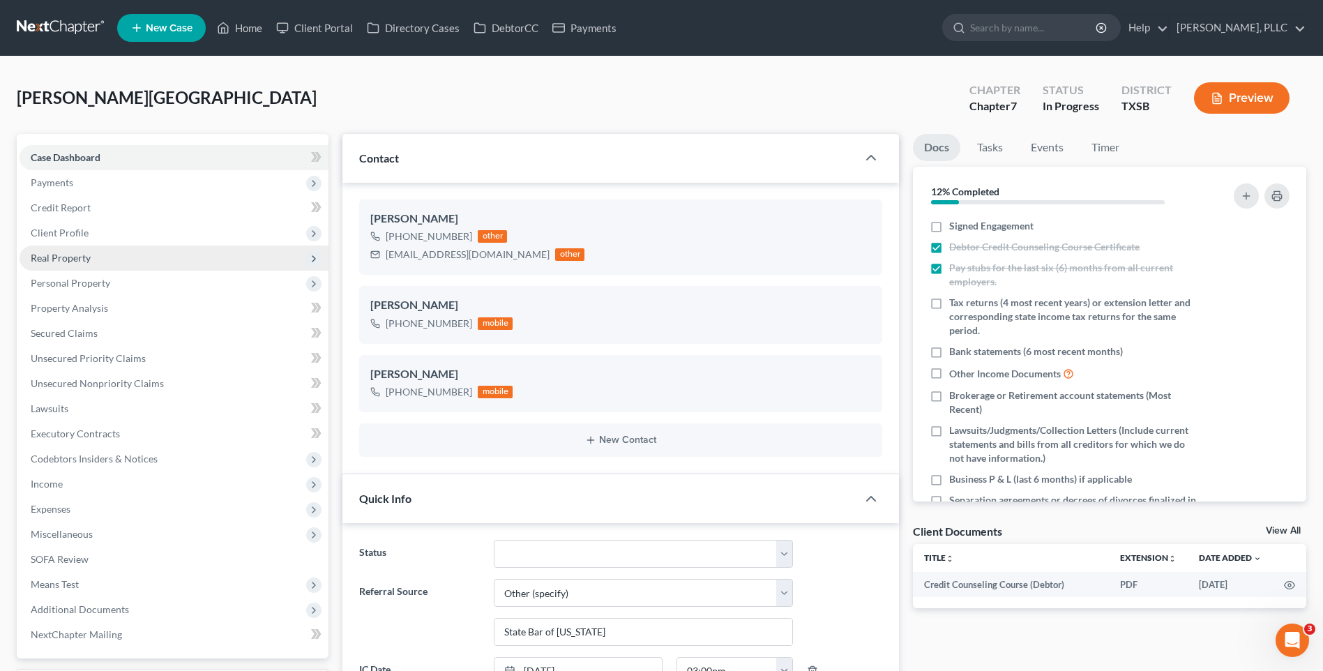
click at [57, 254] on span "Real Property" at bounding box center [61, 258] width 60 height 12
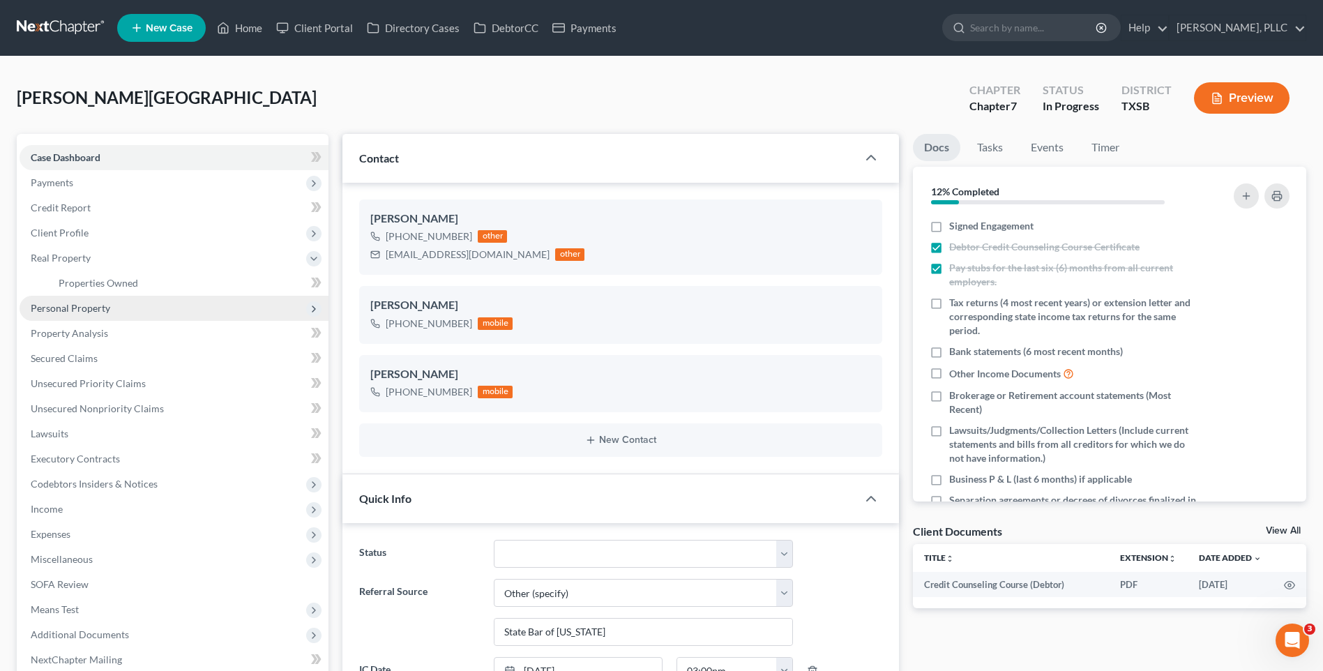
click at [78, 302] on span "Personal Property" at bounding box center [71, 308] width 80 height 12
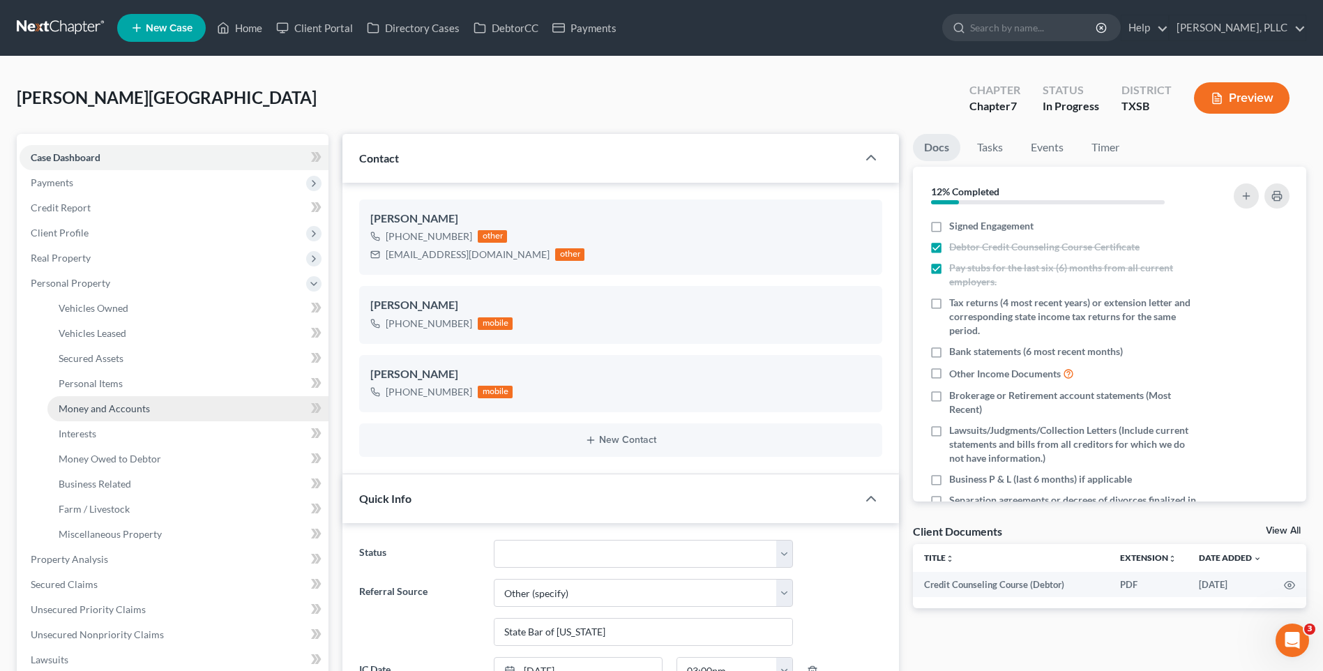
click at [104, 403] on span "Money and Accounts" at bounding box center [104, 409] width 91 height 12
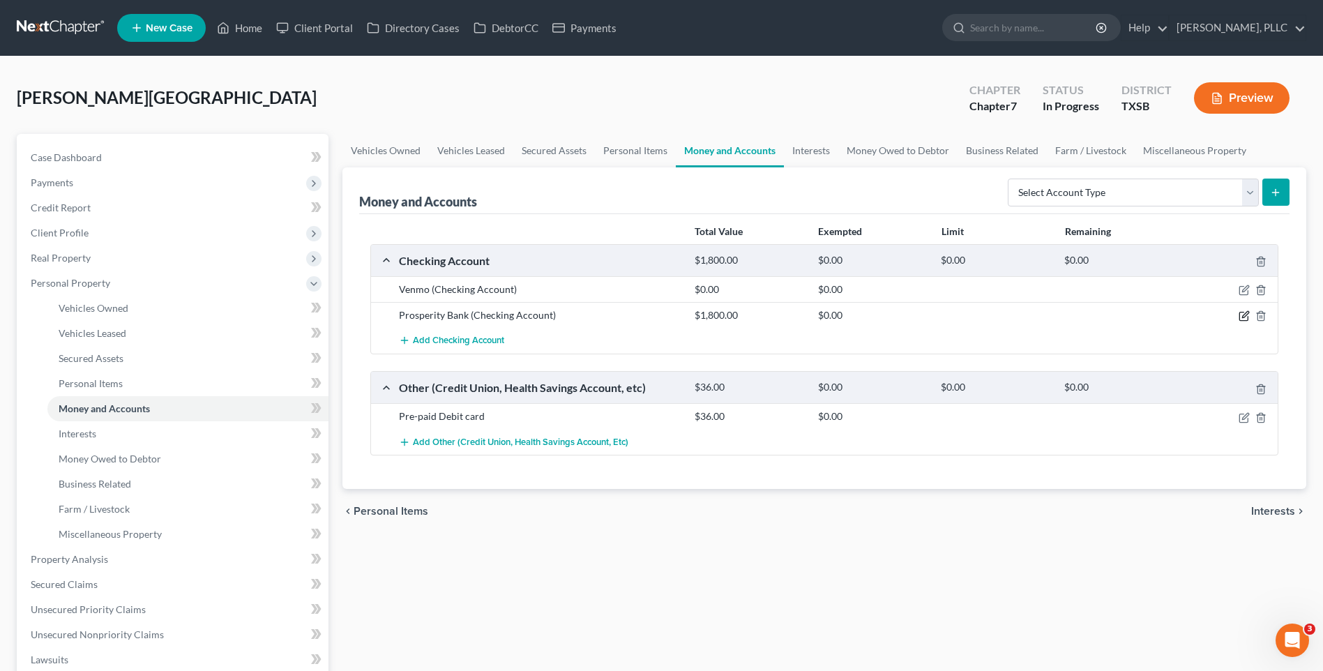
click at [1245, 317] on icon "button" at bounding box center [1246, 315] width 6 height 6
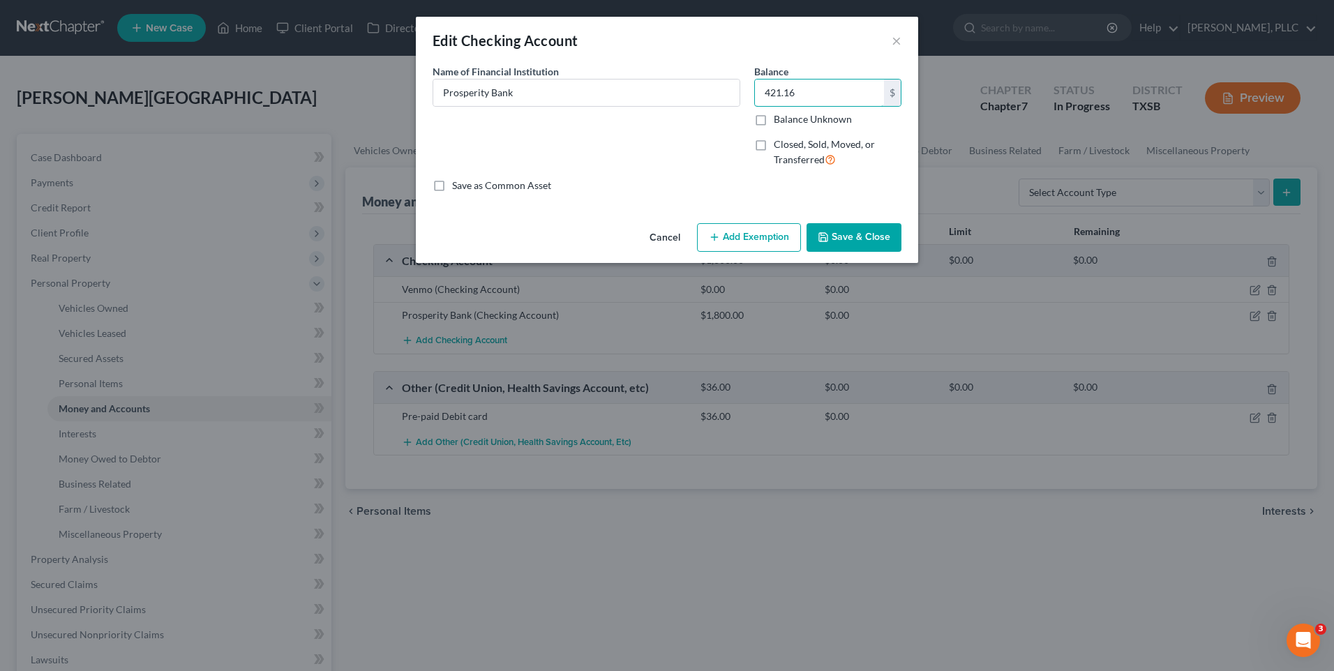
type input "421.16"
click at [864, 233] on button "Save & Close" at bounding box center [853, 237] width 95 height 29
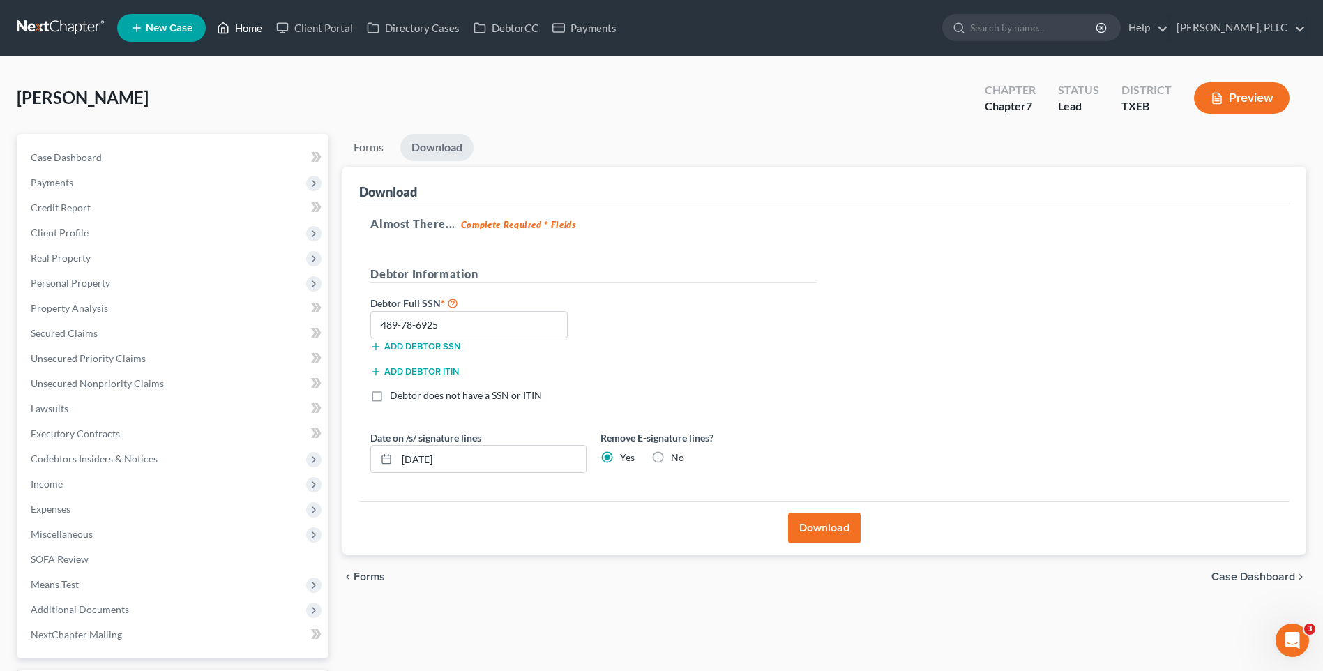
click at [253, 29] on link "Home" at bounding box center [239, 27] width 59 height 25
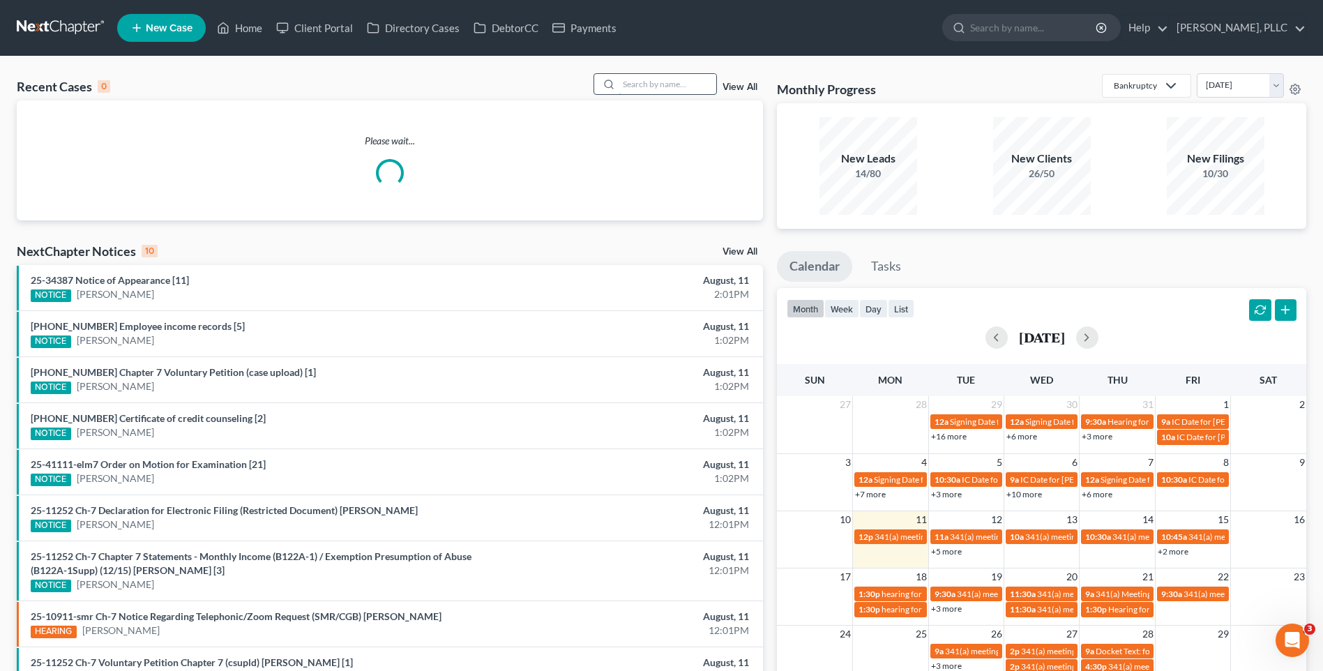
click at [661, 82] on input "search" at bounding box center [668, 84] width 98 height 20
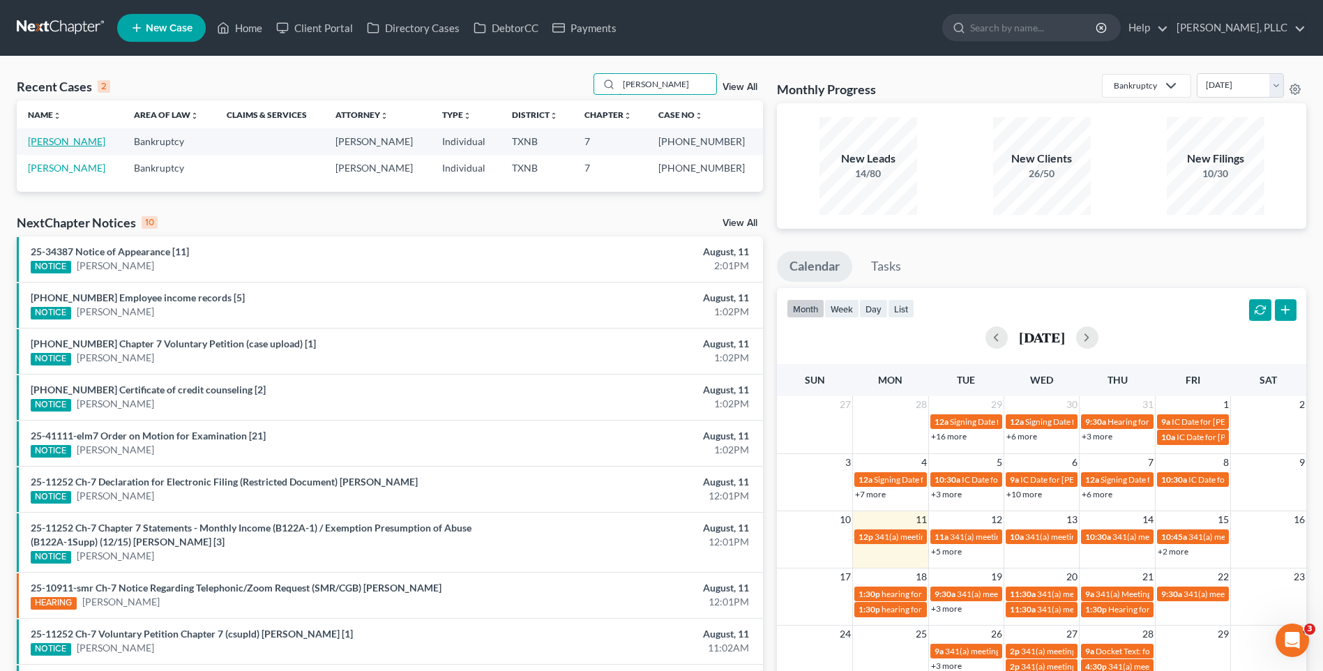
type input "[PERSON_NAME]"
click at [61, 137] on link "[PERSON_NAME]" at bounding box center [66, 141] width 77 height 12
select select "4"
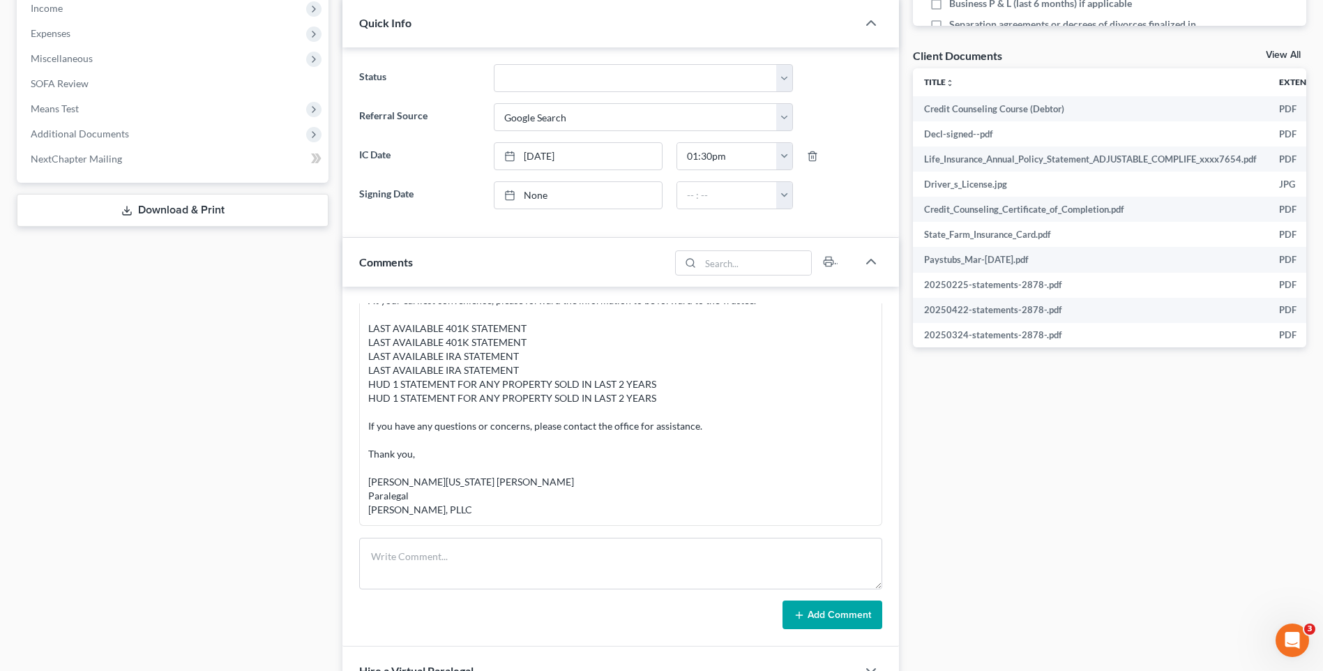
scroll to position [648, 0]
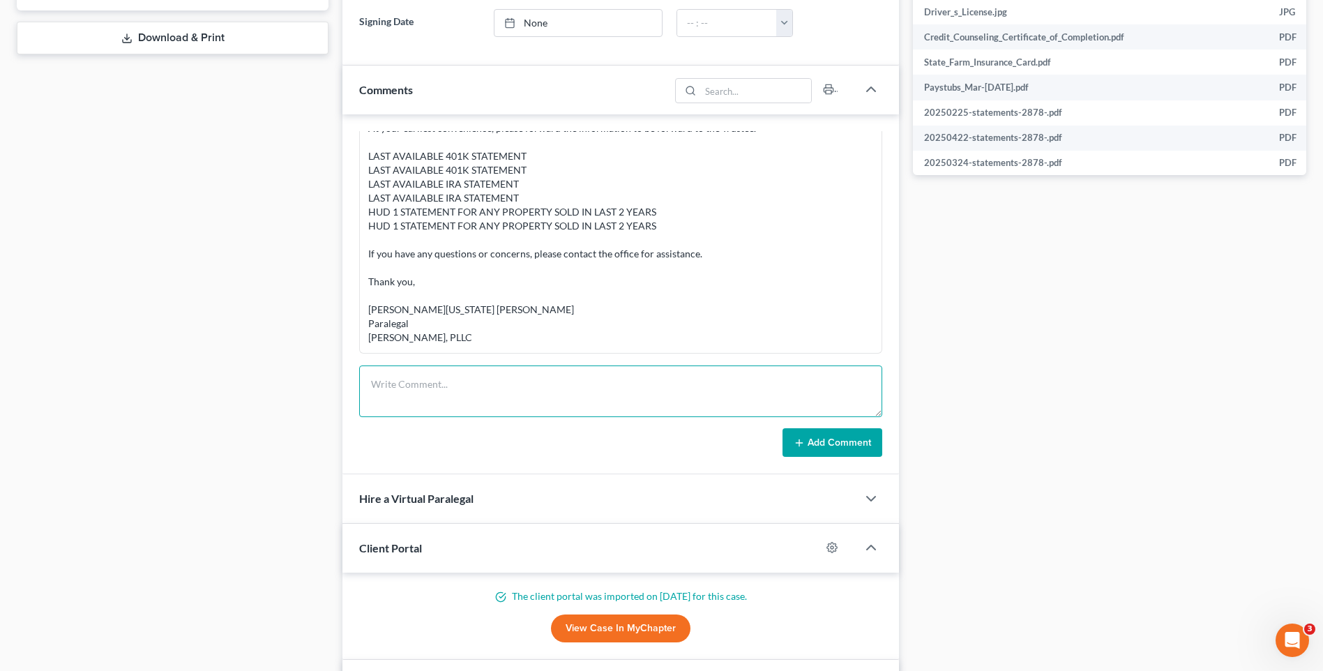
click at [417, 381] on textarea at bounding box center [620, 392] width 523 height 52
type textarea "SENT DOCS HE REQUESTED TO HIS EMAIL [DATE]"
click at [800, 440] on line at bounding box center [800, 443] width 0 height 6
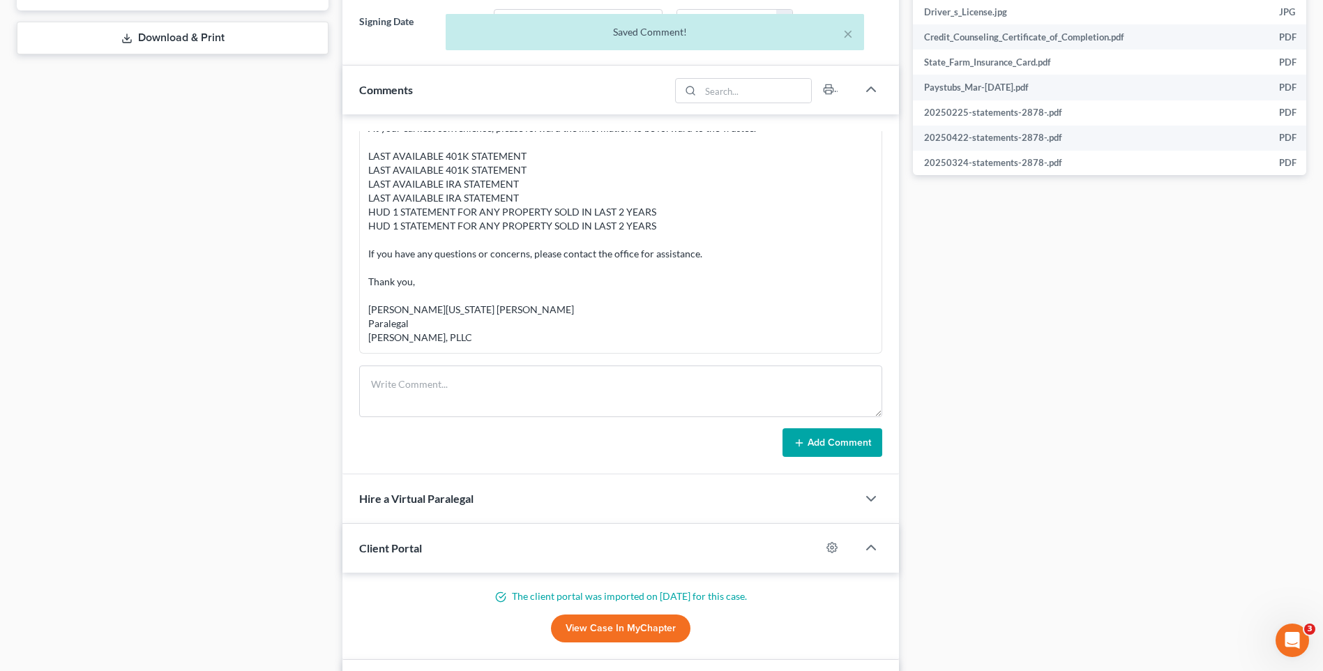
click at [1035, 357] on div "Docs Tasks Events Timer 0% Completed Nothing here yet! Signed Engagement Debtor…" at bounding box center [1109, 152] width 407 height 1332
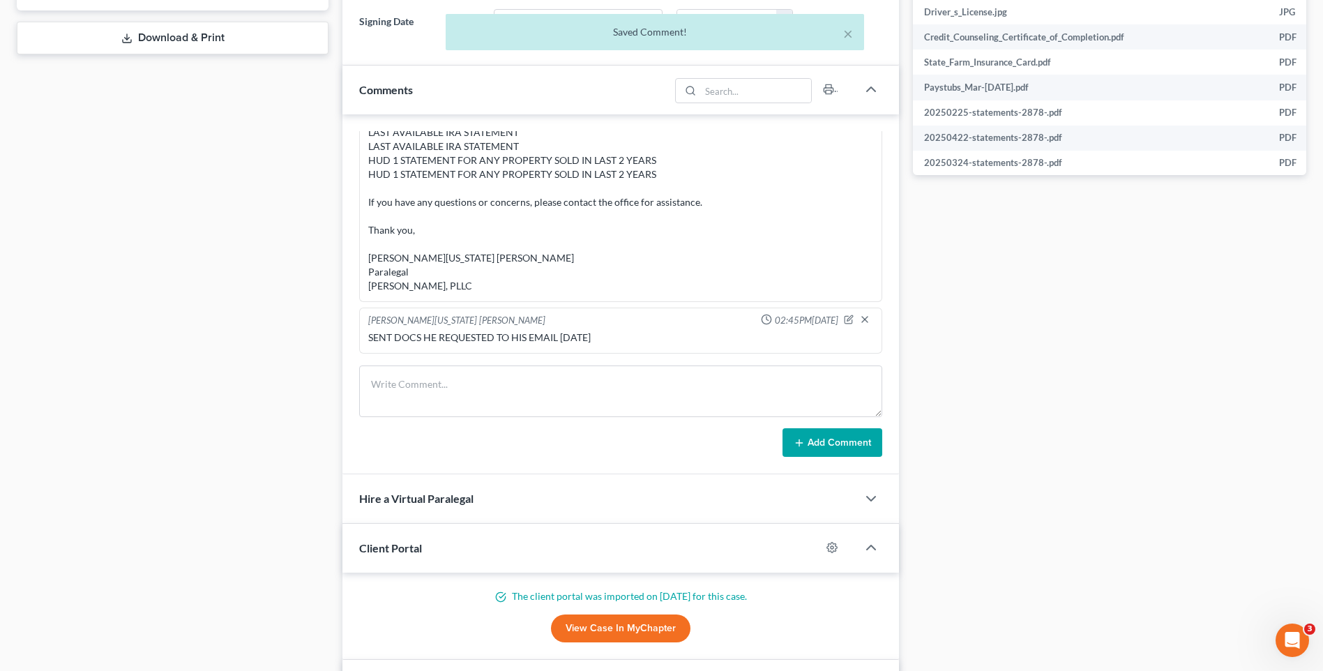
scroll to position [0, 0]
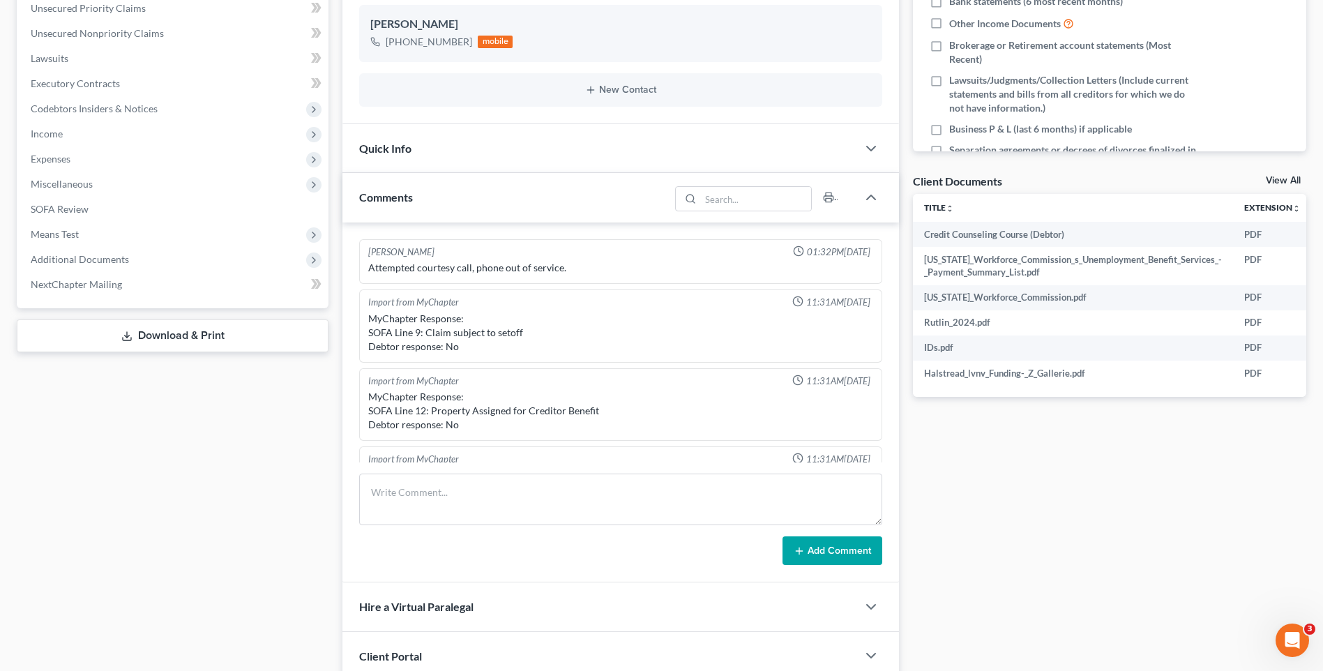
scroll to position [592, 0]
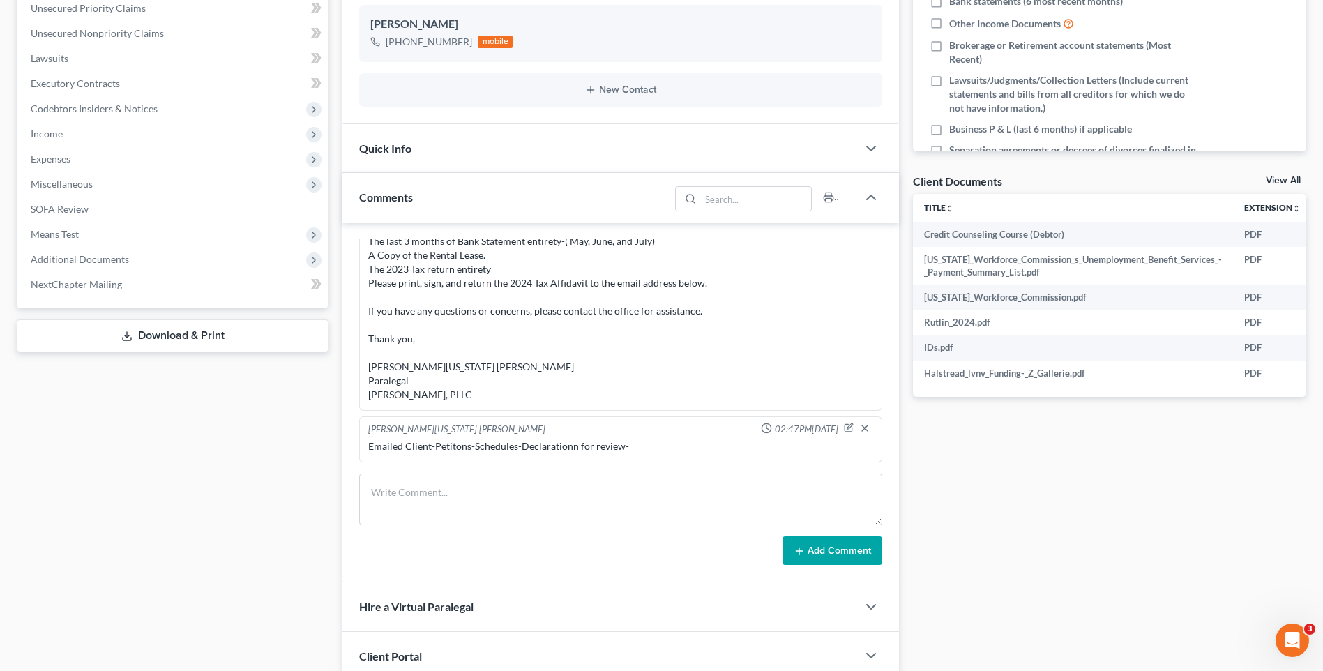
click at [1175, 589] on div "Docs Tasks Events Timer 0% Completed Nothing here yet! Signed Engagement Debtor…" at bounding box center [1109, 282] width 407 height 996
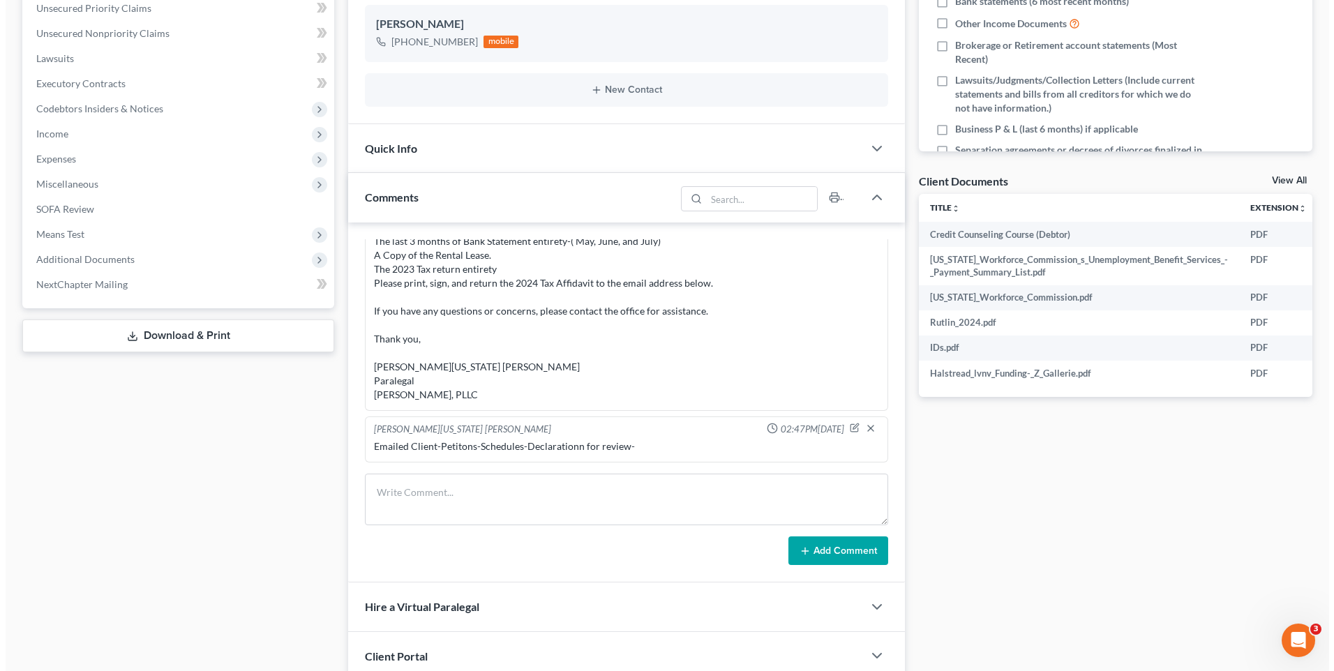
scroll to position [0, 0]
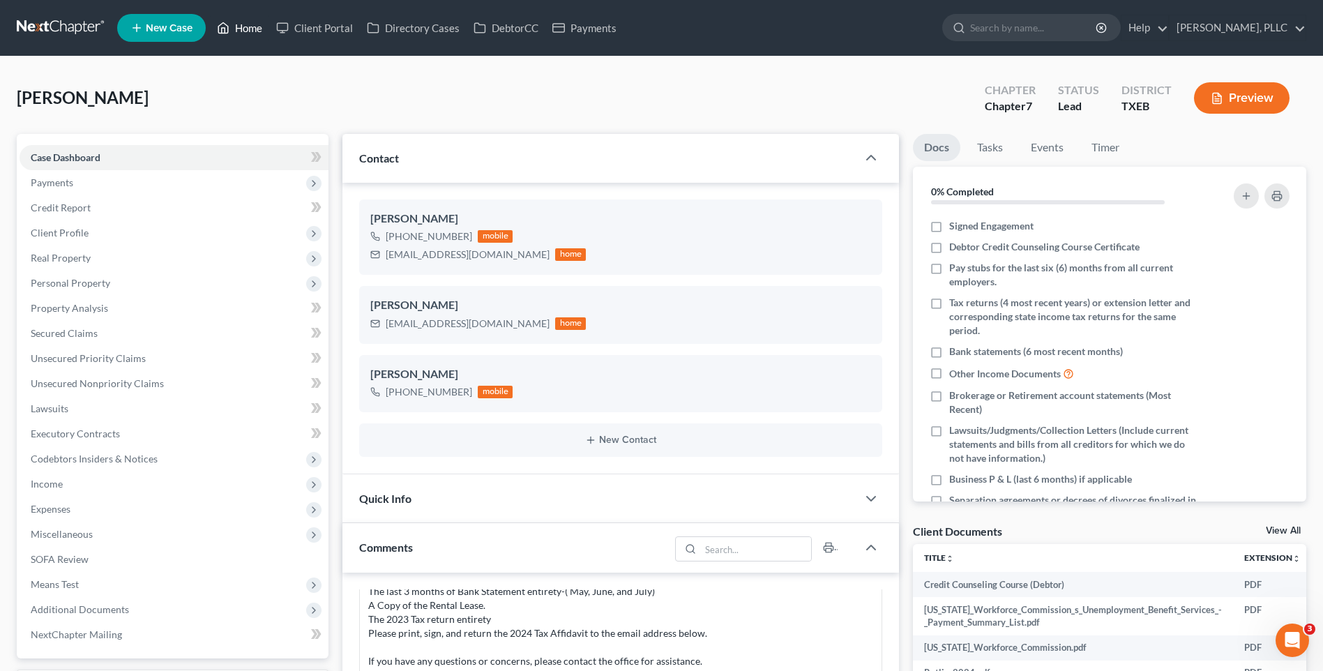
drag, startPoint x: 261, startPoint y: 22, endPoint x: 670, endPoint y: 106, distance: 418.1
click at [260, 22] on link "Home" at bounding box center [239, 27] width 59 height 25
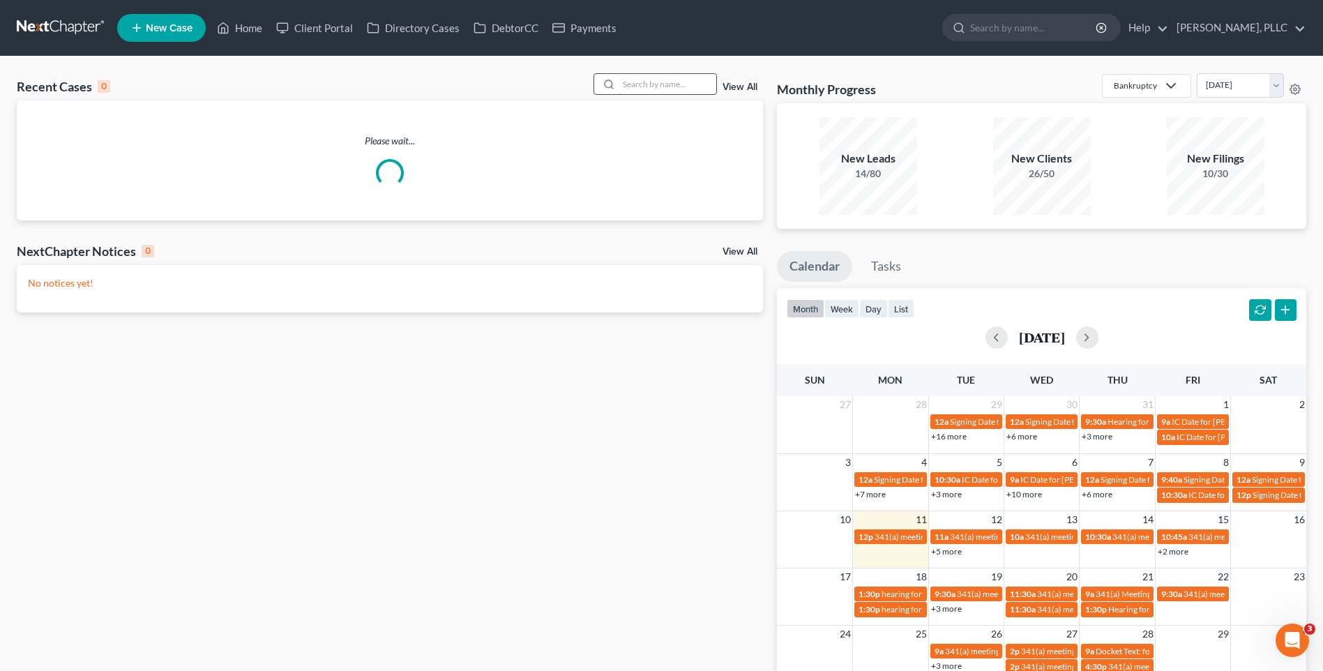
click at [662, 89] on input "search" at bounding box center [668, 84] width 98 height 20
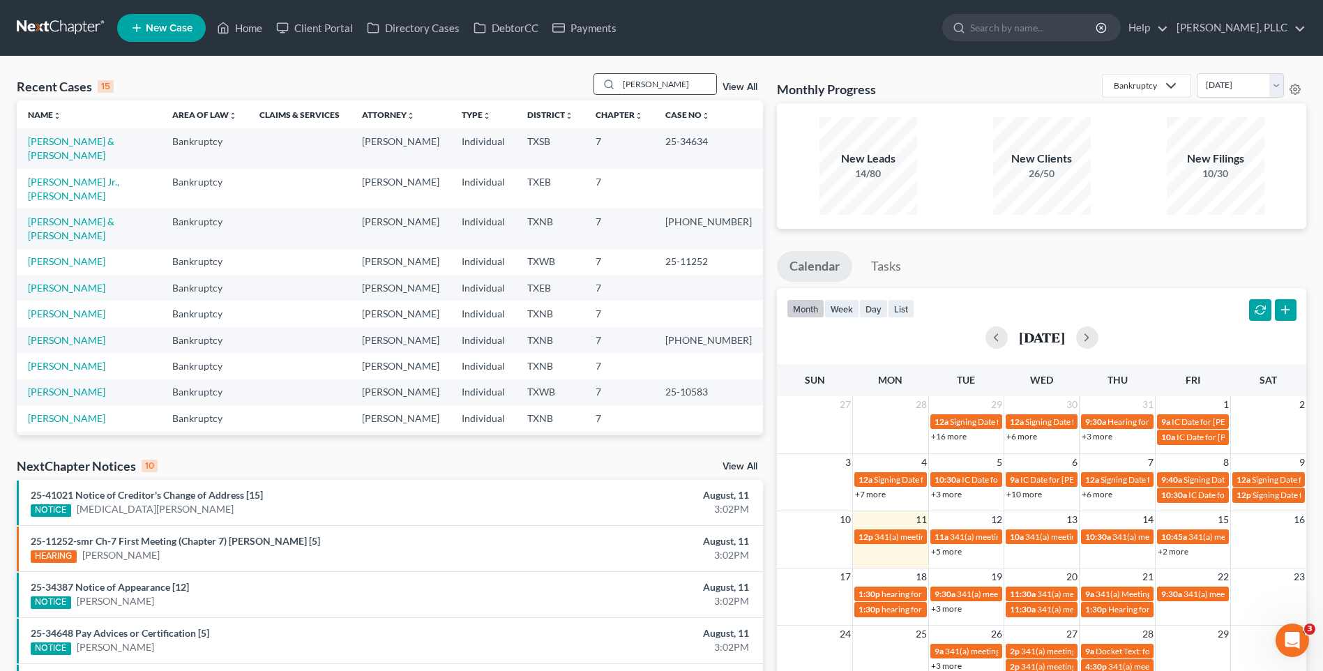
type input "mORROW"
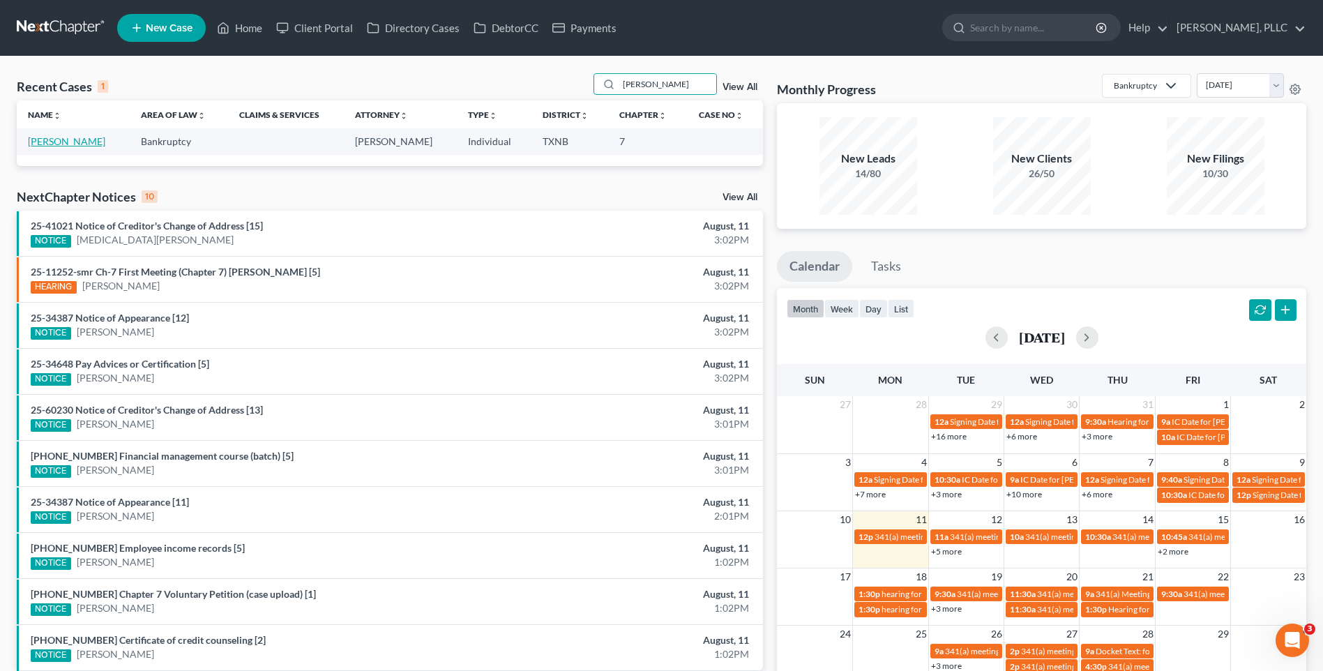
click at [63, 137] on link "[PERSON_NAME]" at bounding box center [66, 141] width 77 height 12
select select "3"
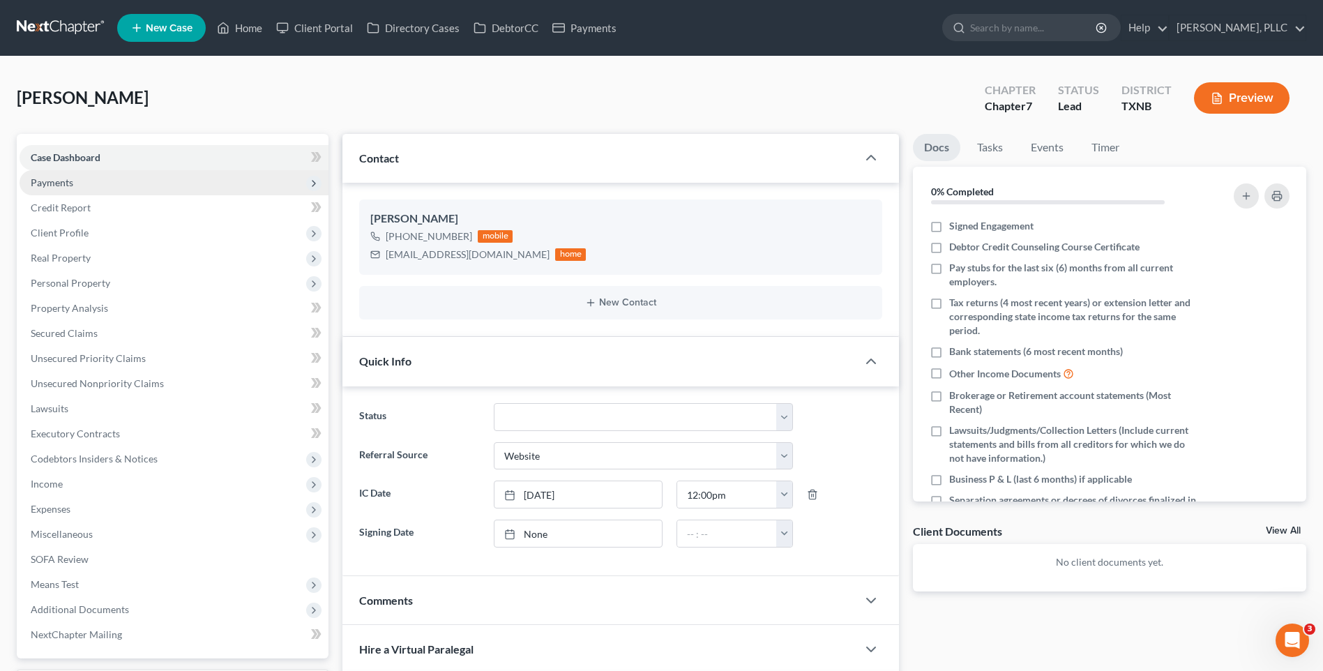
click at [64, 179] on span "Payments" at bounding box center [52, 183] width 43 height 12
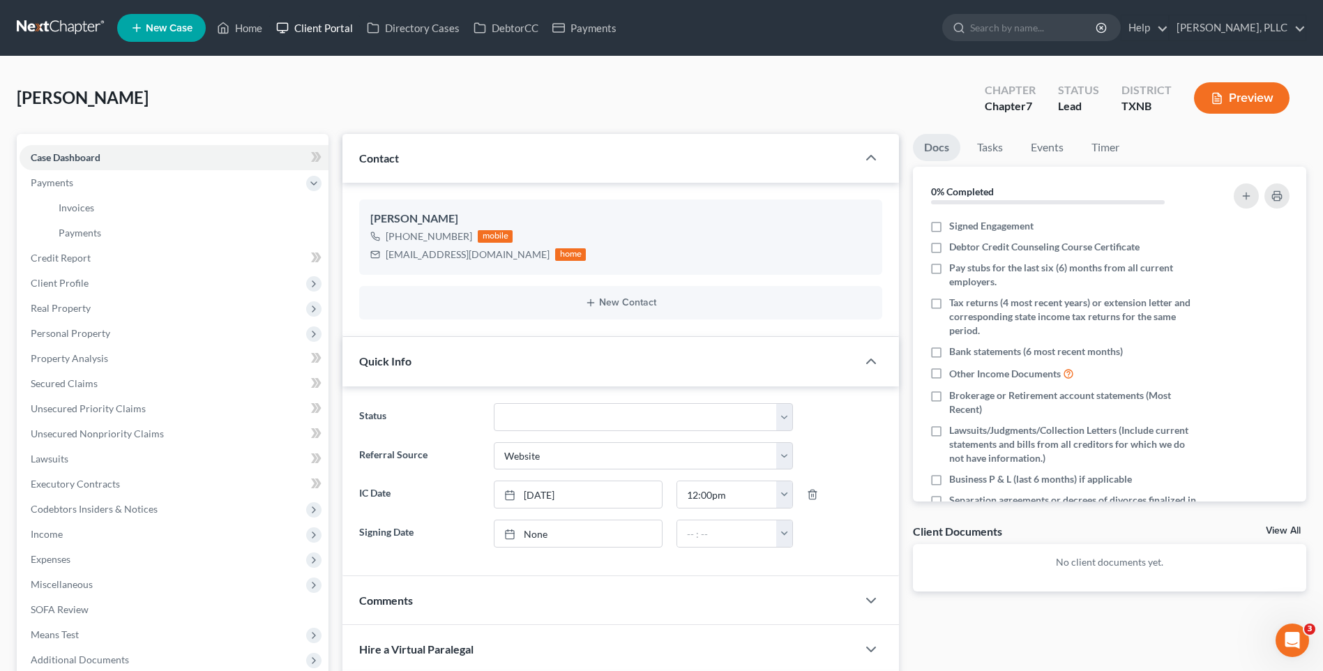
click at [323, 31] on link "Client Portal" at bounding box center [314, 27] width 91 height 25
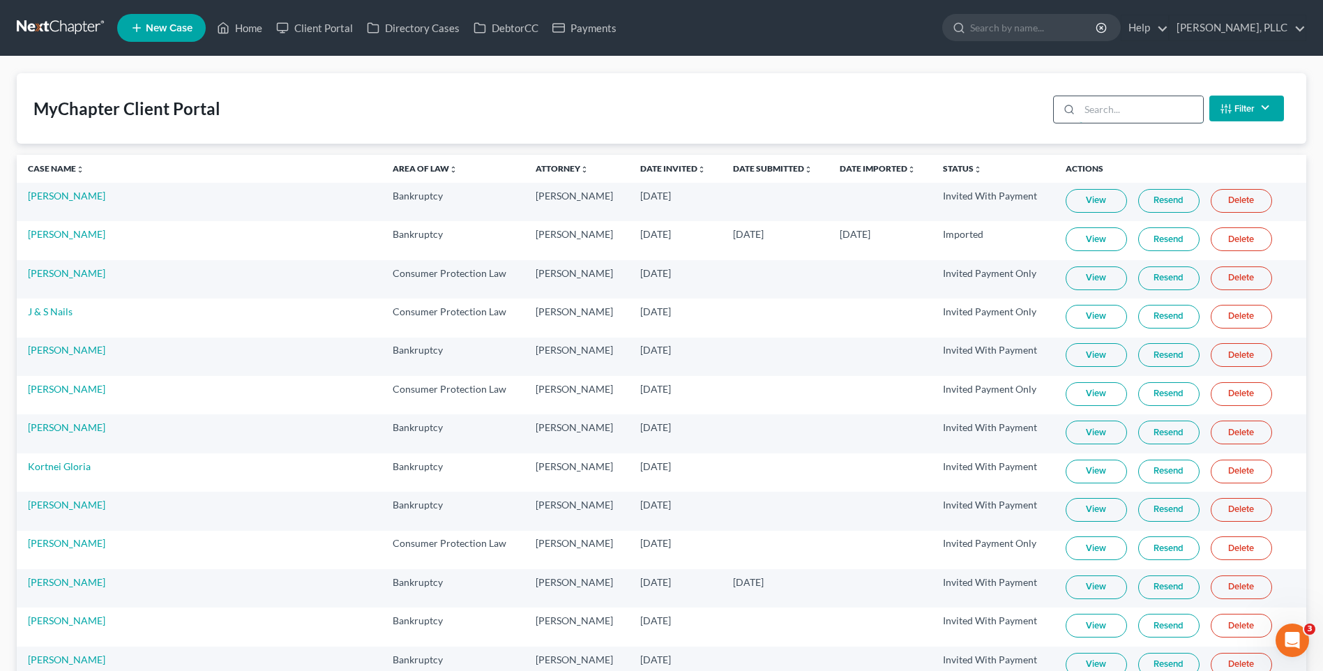
click at [1115, 105] on input "search" at bounding box center [1141, 109] width 123 height 27
type input "mORROW"
click at [1097, 107] on input "[PERSON_NAME]" at bounding box center [1141, 109] width 123 height 27
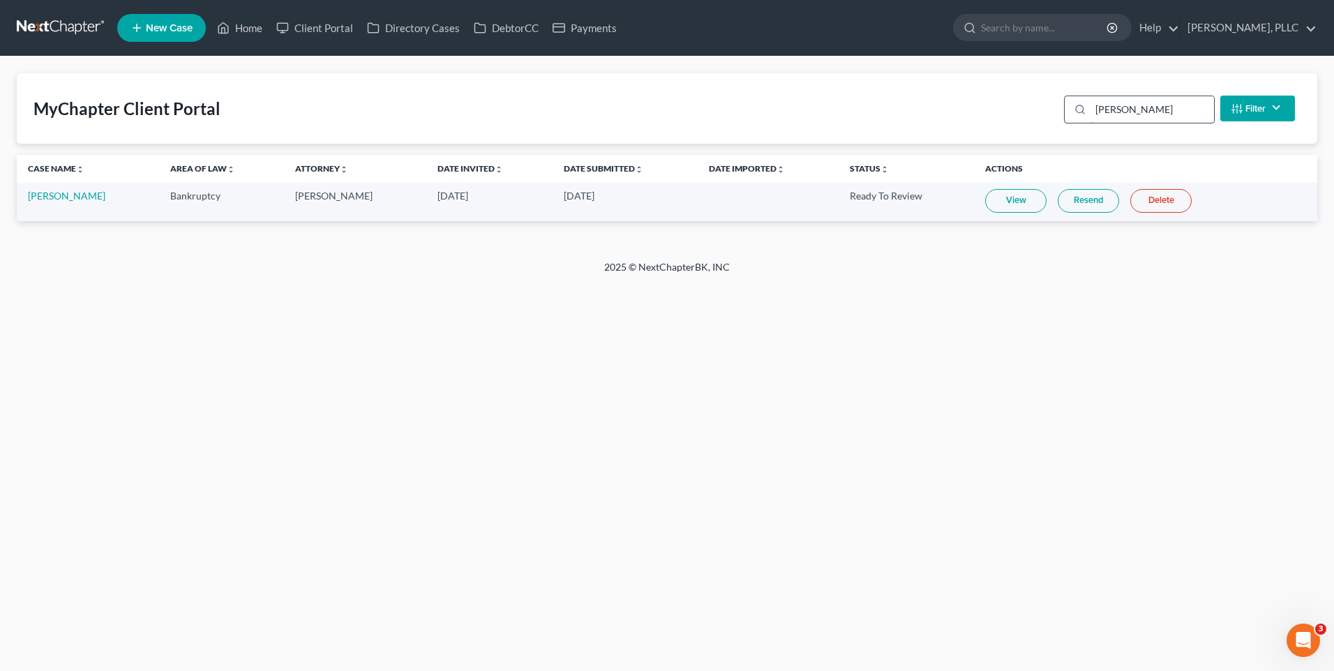
click at [1151, 112] on input "[PERSON_NAME]" at bounding box center [1151, 109] width 123 height 27
click at [1088, 197] on link "Resend" at bounding box center [1088, 201] width 61 height 24
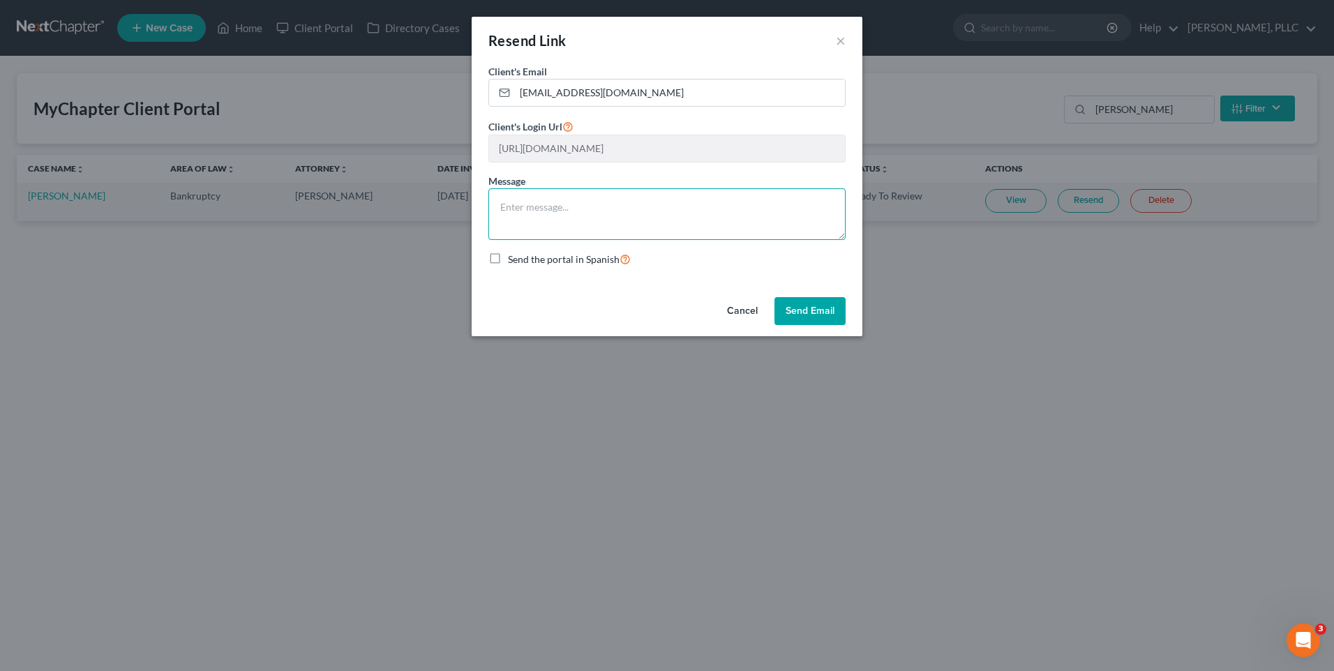
click at [539, 222] on textarea at bounding box center [666, 214] width 357 height 52
click at [809, 313] on button "Send Email" at bounding box center [809, 311] width 71 height 28
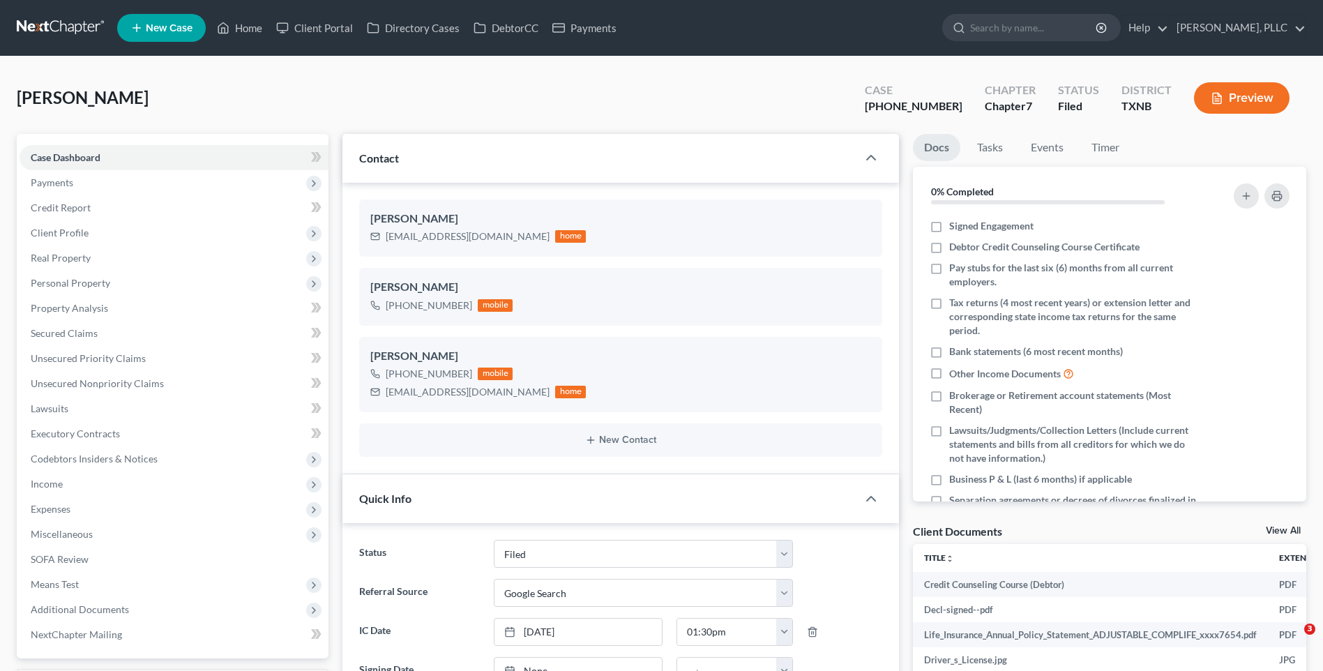
select select "10"
select select "4"
click at [258, 28] on link "Home" at bounding box center [239, 27] width 59 height 25
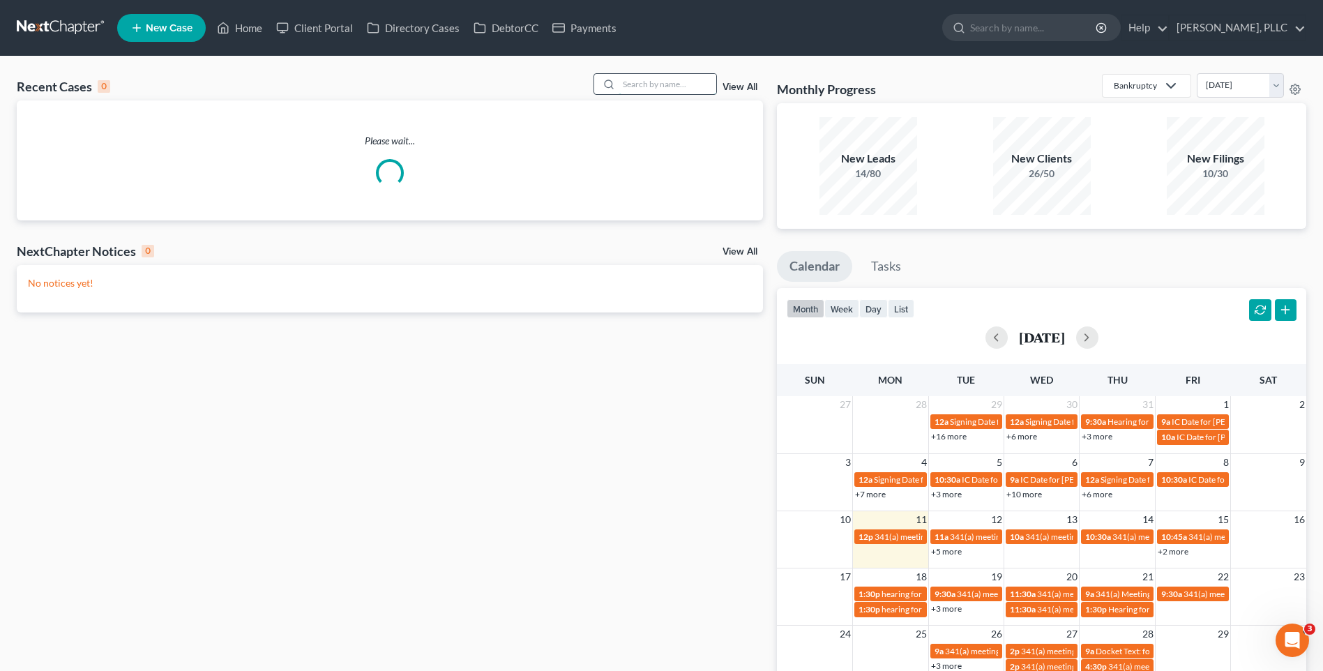
click at [671, 92] on input "search" at bounding box center [668, 84] width 98 height 20
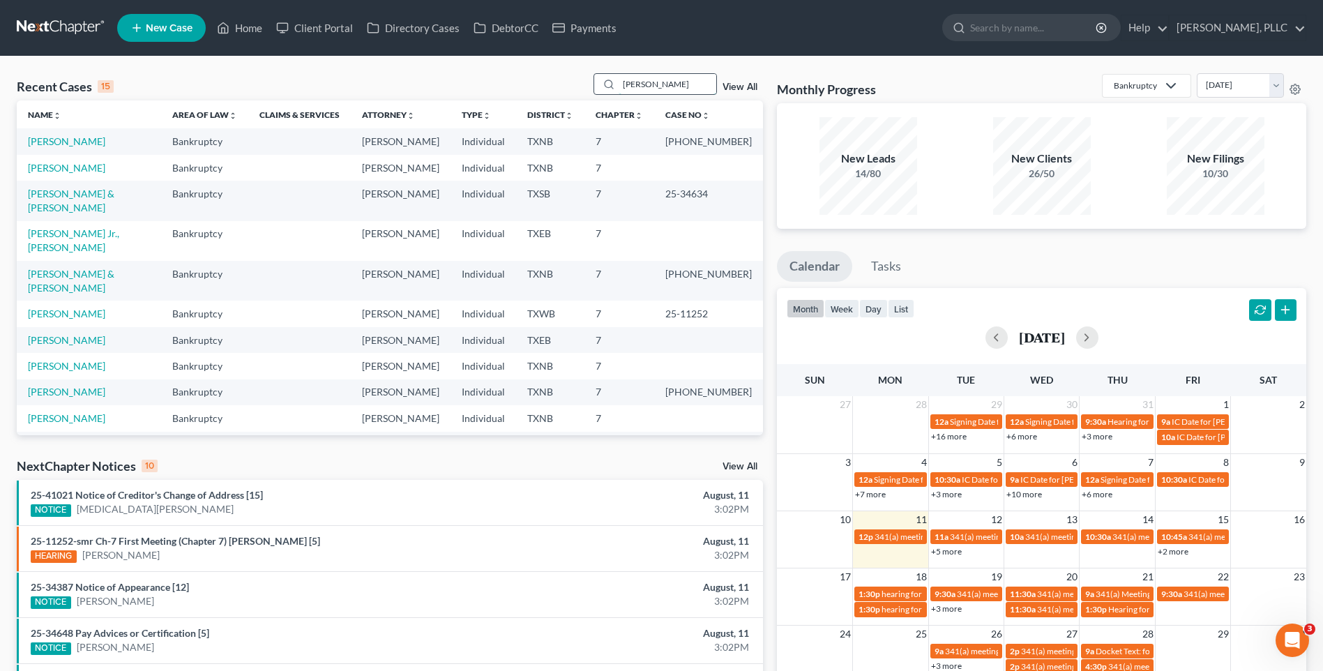
type input "[PERSON_NAME]"
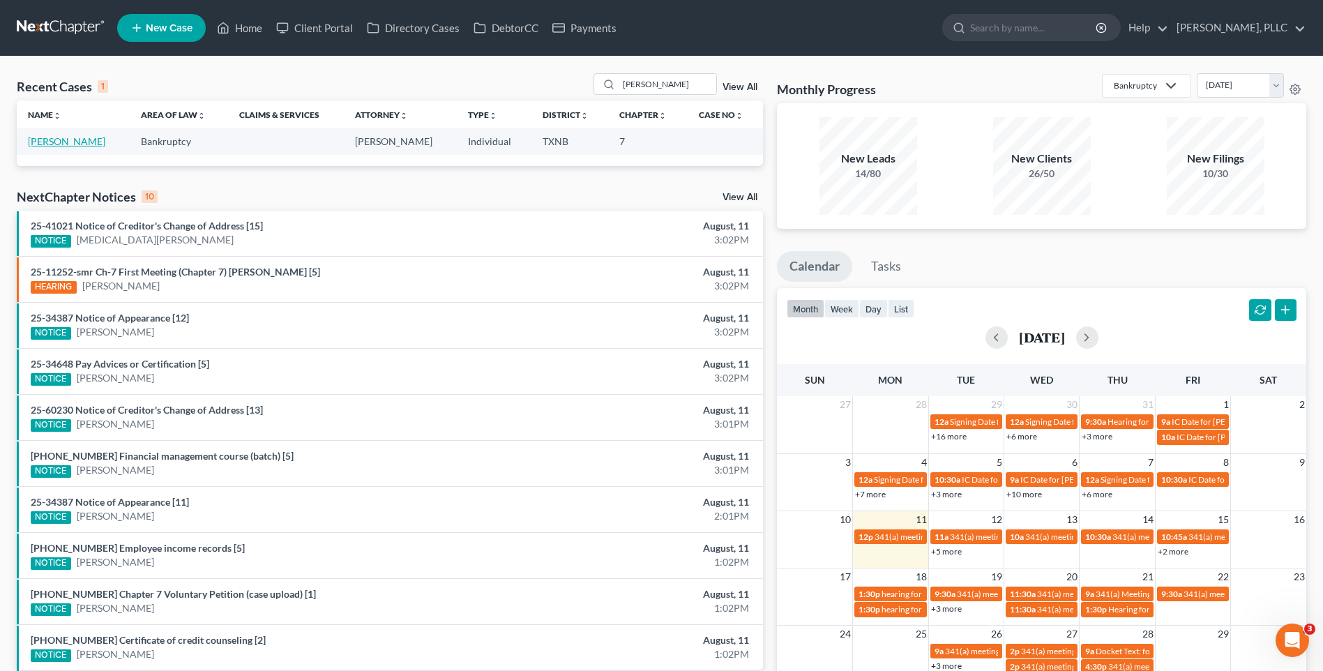
click at [84, 142] on link "[PERSON_NAME]" at bounding box center [66, 141] width 77 height 12
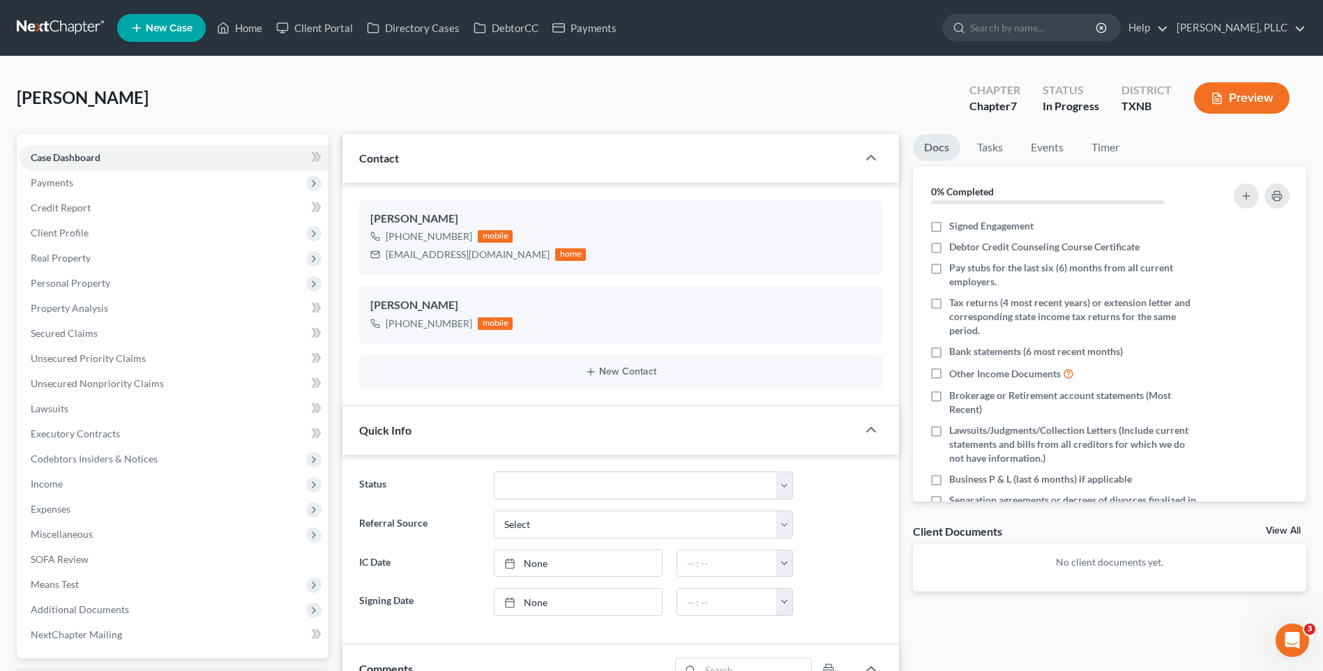
scroll to position [1159, 0]
click at [1277, 526] on link "View All" at bounding box center [1283, 531] width 35 height 10
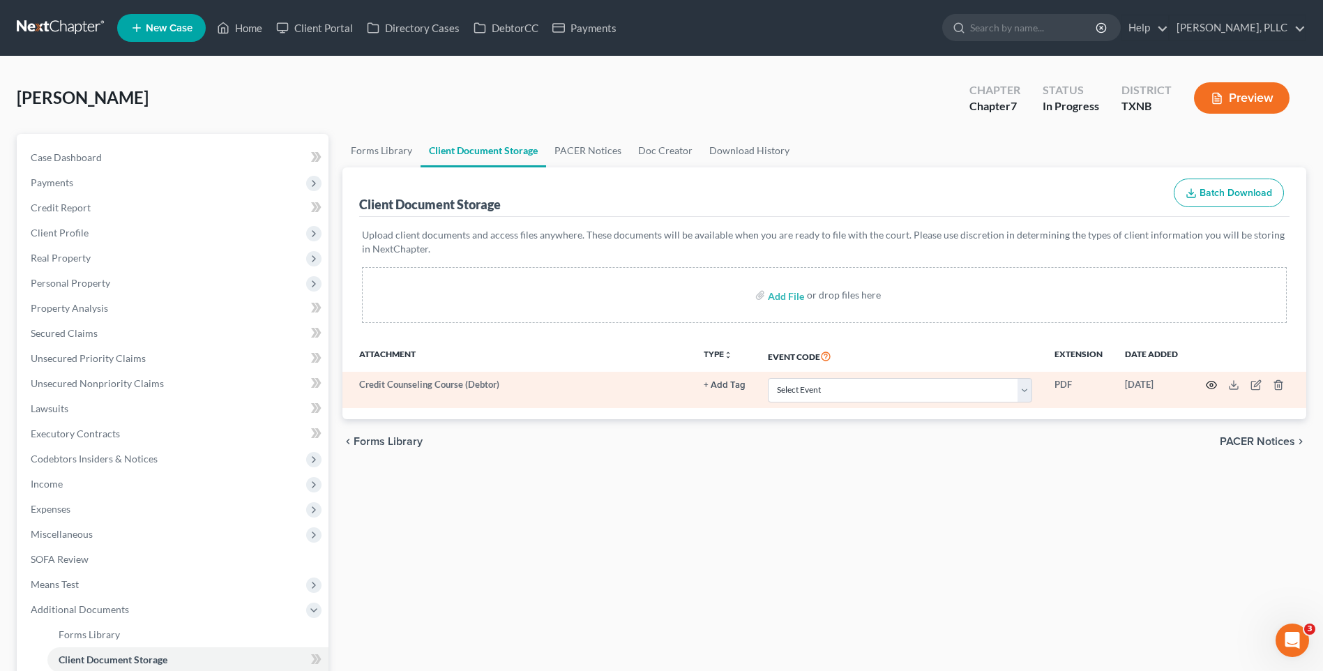
click at [1211, 380] on icon "button" at bounding box center [1211, 385] width 11 height 11
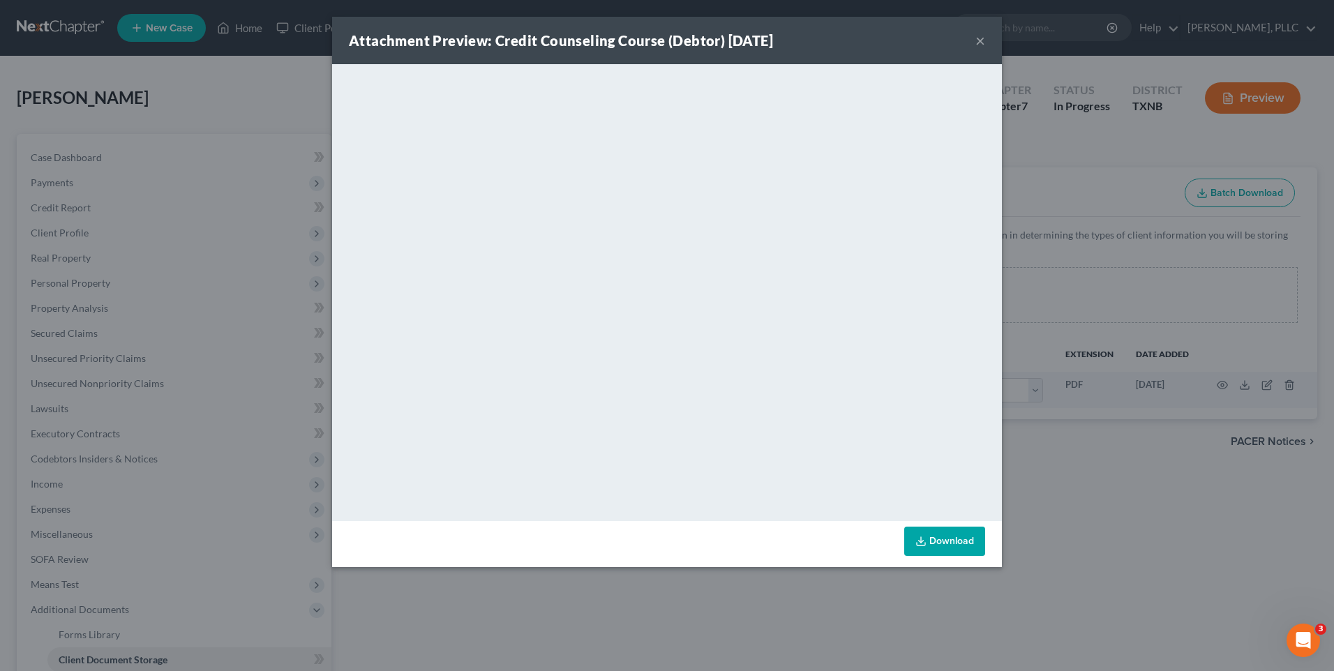
click at [955, 534] on link "Download" at bounding box center [944, 541] width 81 height 29
click at [982, 40] on button "×" at bounding box center [980, 40] width 10 height 17
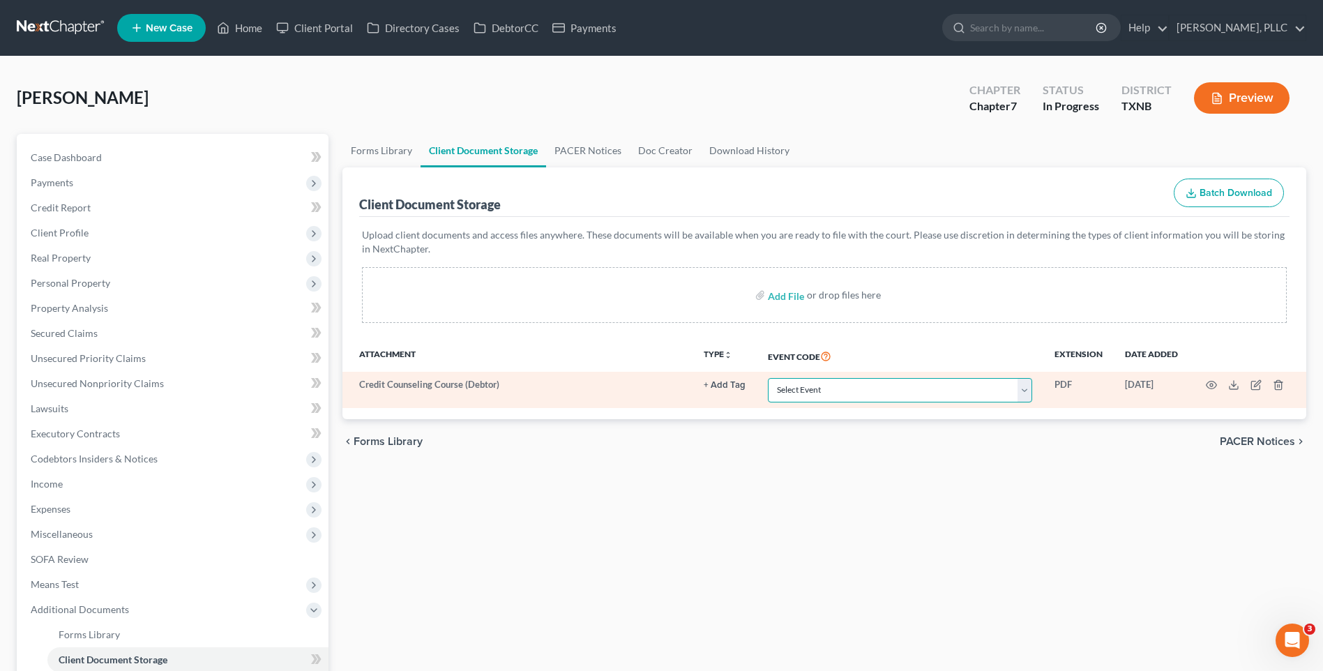
click at [1028, 392] on select "Select Event 20 Largest unsecured creditors Amended petition Attachment to Volu…" at bounding box center [900, 390] width 264 height 24
select select "6"
click at [768, 378] on select "Select Event 20 Largest unsecured creditors Amended petition Attachment to Volu…" at bounding box center [900, 390] width 264 height 24
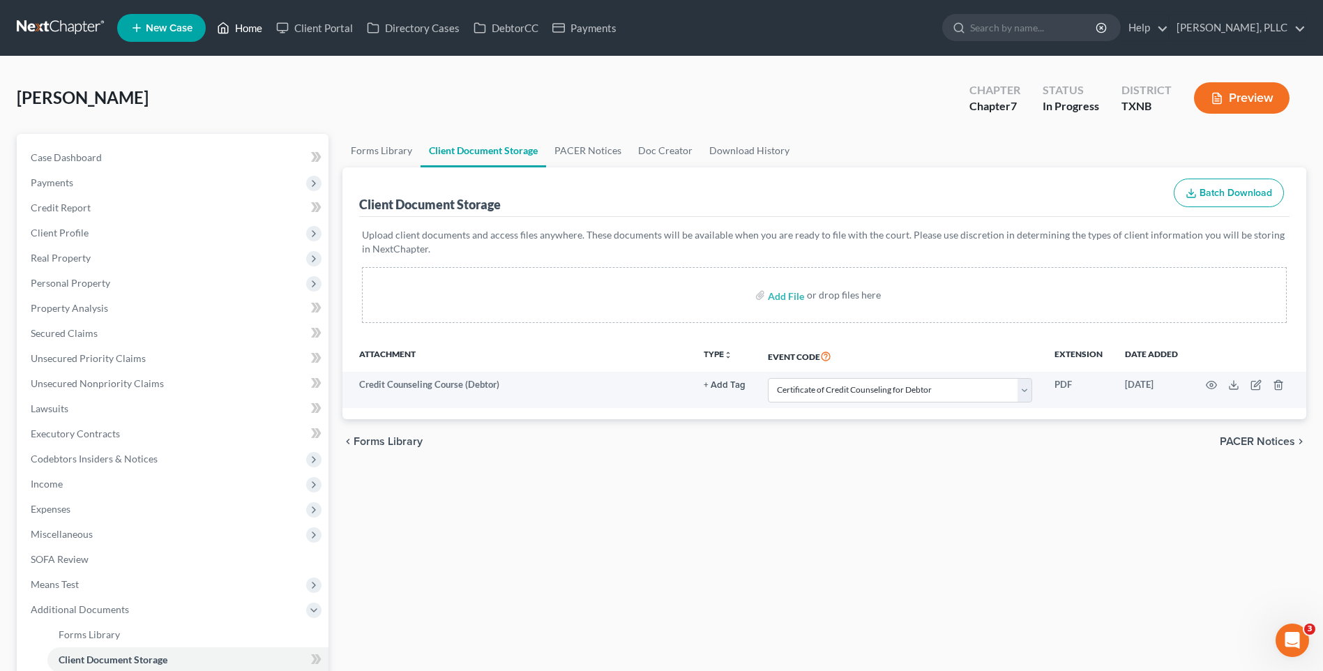
click at [246, 21] on link "Home" at bounding box center [239, 27] width 59 height 25
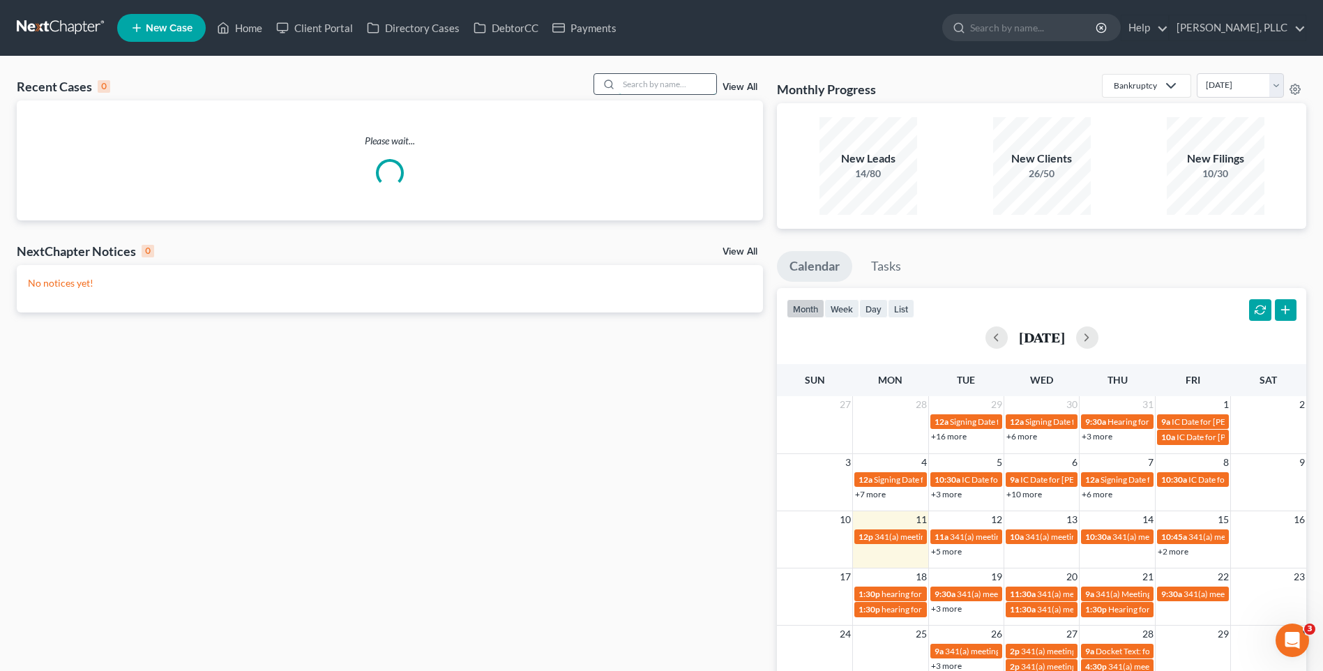
click at [662, 84] on input "search" at bounding box center [668, 84] width 98 height 20
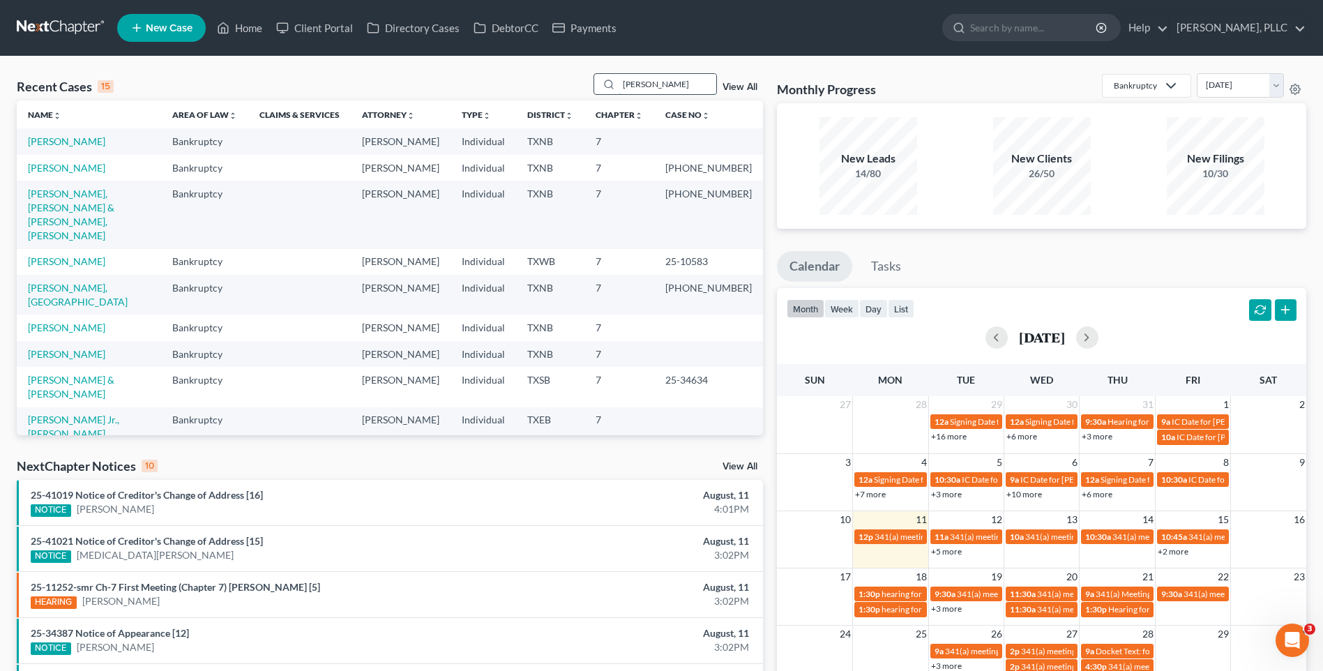
type input "Ratcliff"
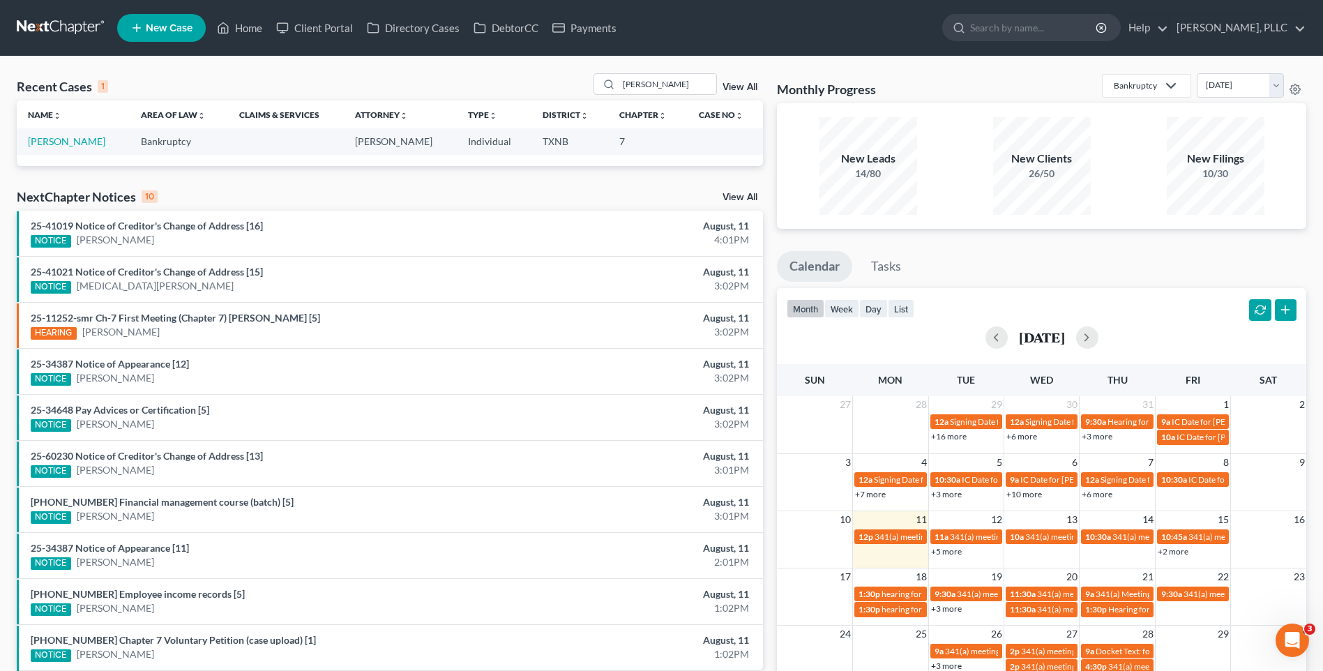
click at [65, 133] on td "Ratcliff, Hortencia" at bounding box center [73, 141] width 113 height 26
click at [63, 142] on link "Ratcliff, Hortencia" at bounding box center [66, 141] width 77 height 12
select select "4"
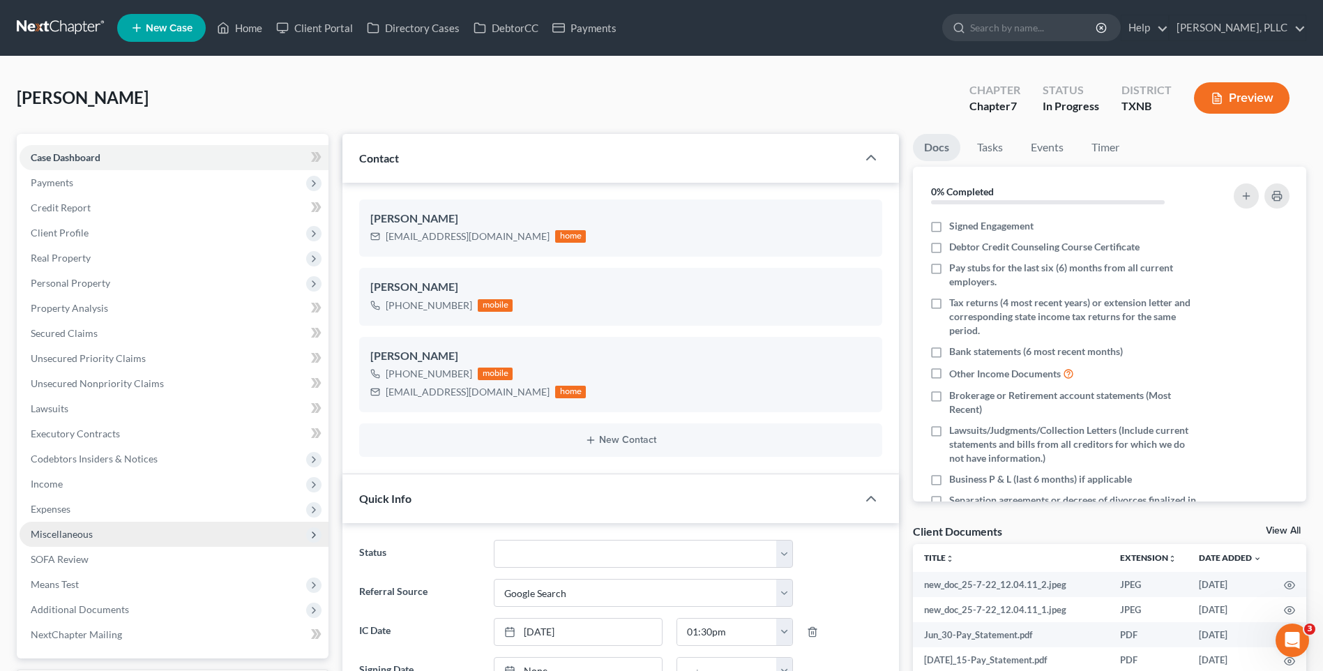
scroll to position [970, 0]
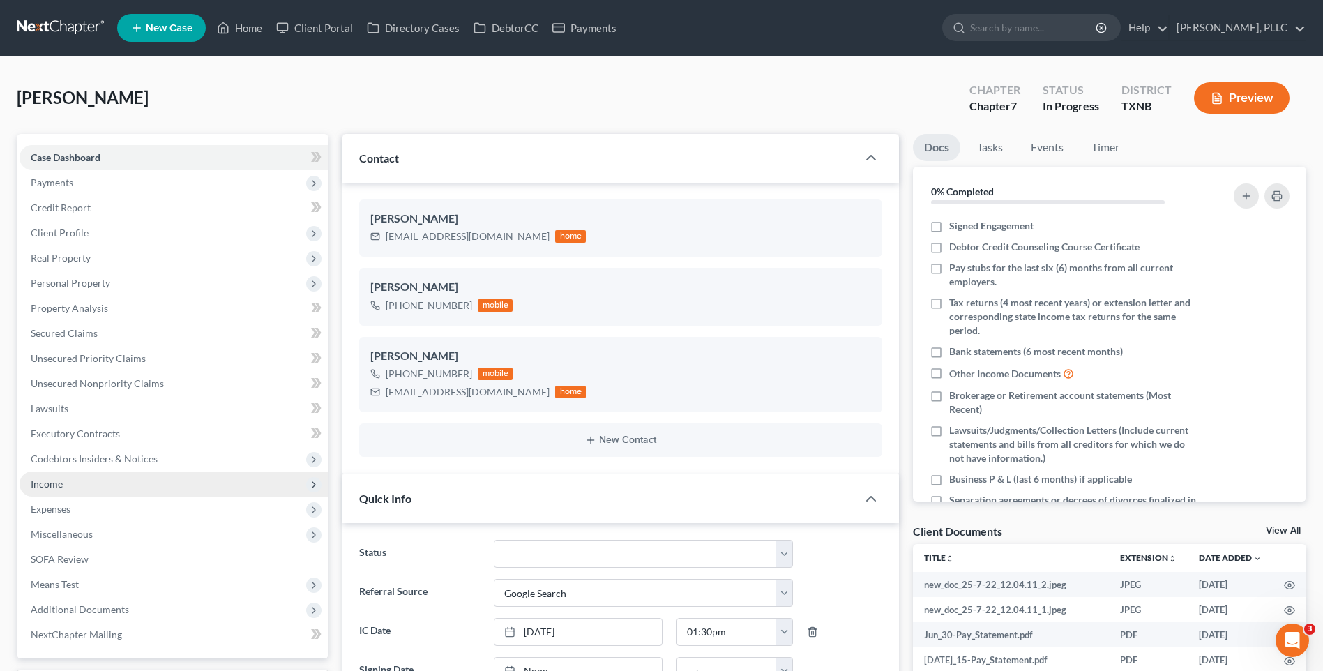
click at [51, 480] on span "Income" at bounding box center [47, 484] width 32 height 12
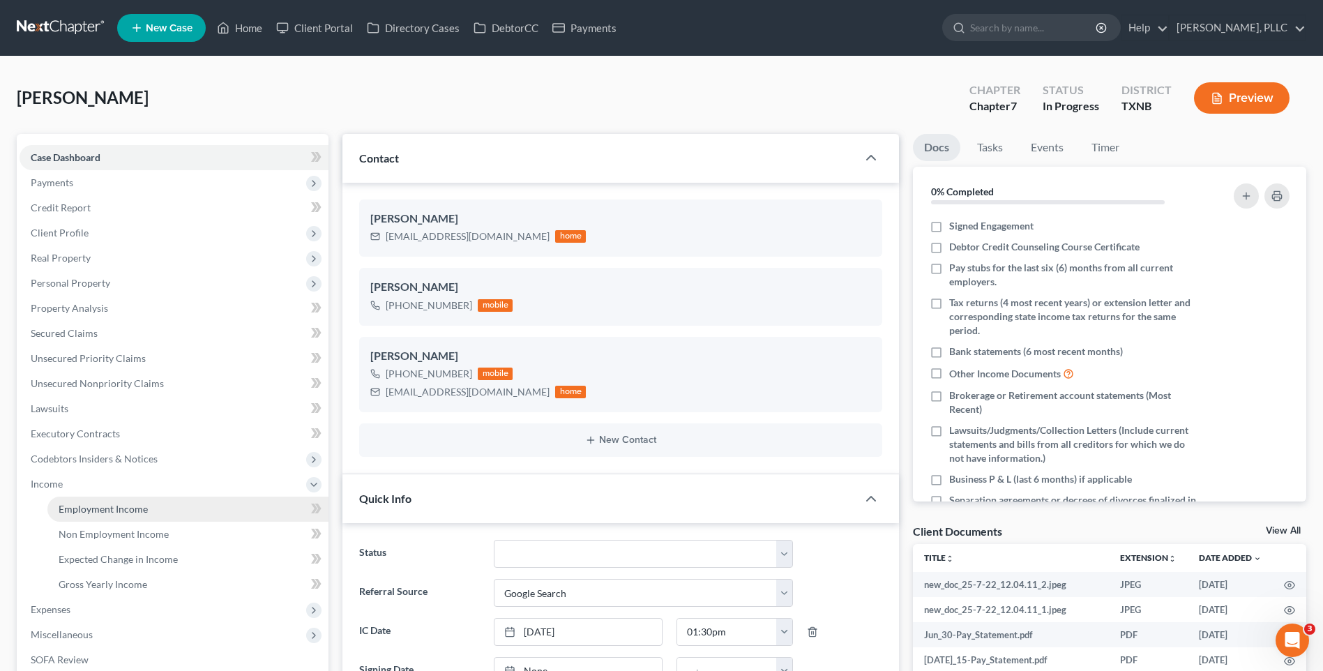
click at [71, 508] on span "Employment Income" at bounding box center [103, 509] width 89 height 12
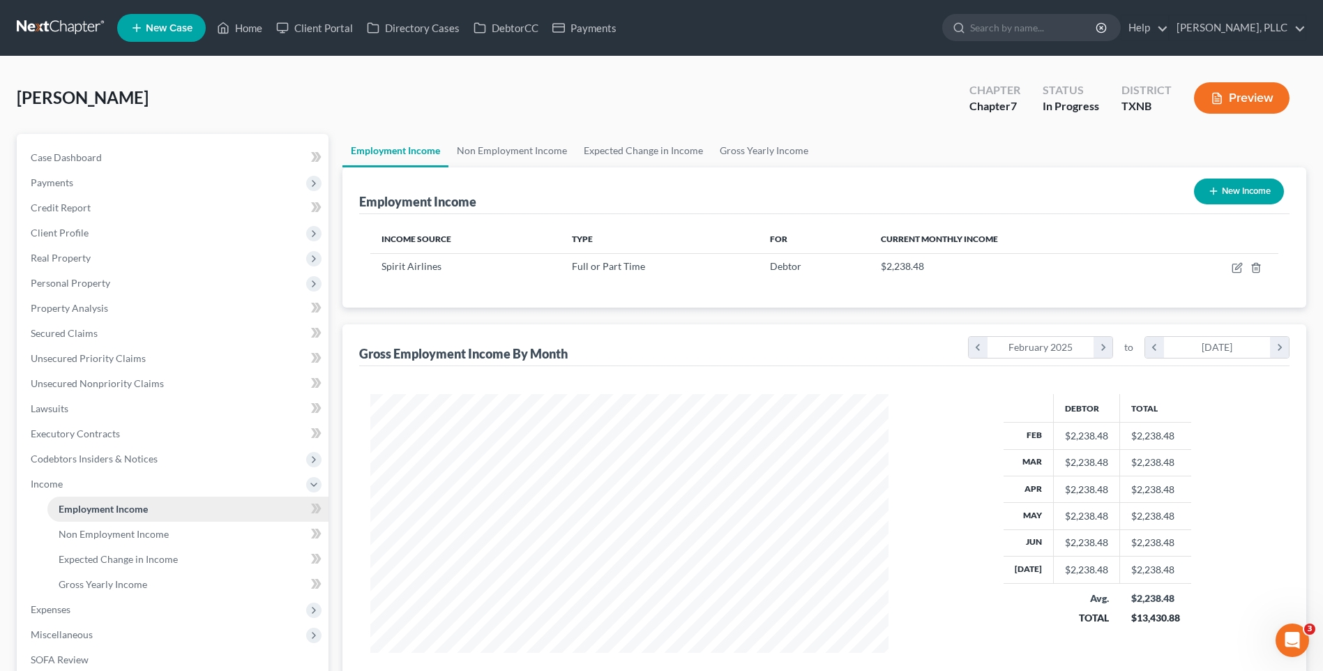
scroll to position [259, 546]
click at [89, 583] on span "Gross Yearly Income" at bounding box center [103, 584] width 89 height 12
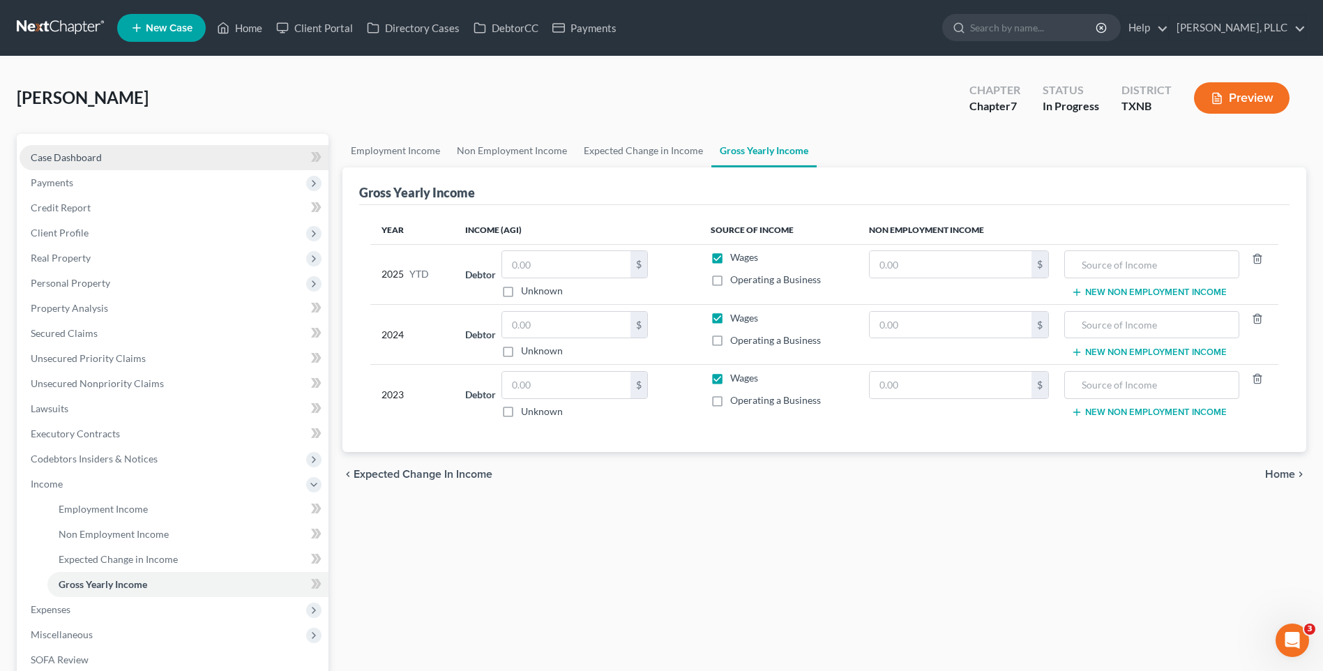
click at [84, 153] on span "Case Dashboard" at bounding box center [66, 157] width 71 height 12
select select "4"
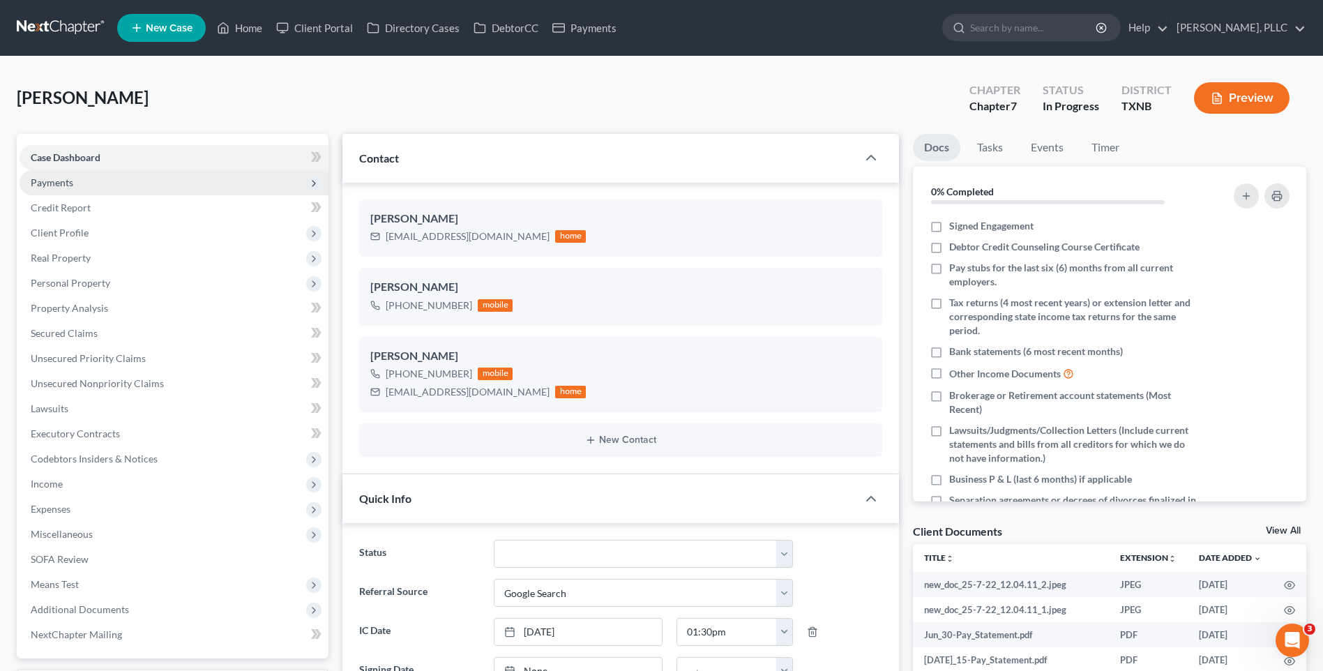
scroll to position [970, 0]
drag, startPoint x: 387, startPoint y: 236, endPoint x: 475, endPoint y: 238, distance: 88.6
click at [514, 238] on div "hortenciaratcliff@gmail.com home" at bounding box center [478, 236] width 216 height 18
copy div "hortenciaratcliff@gmail.com"
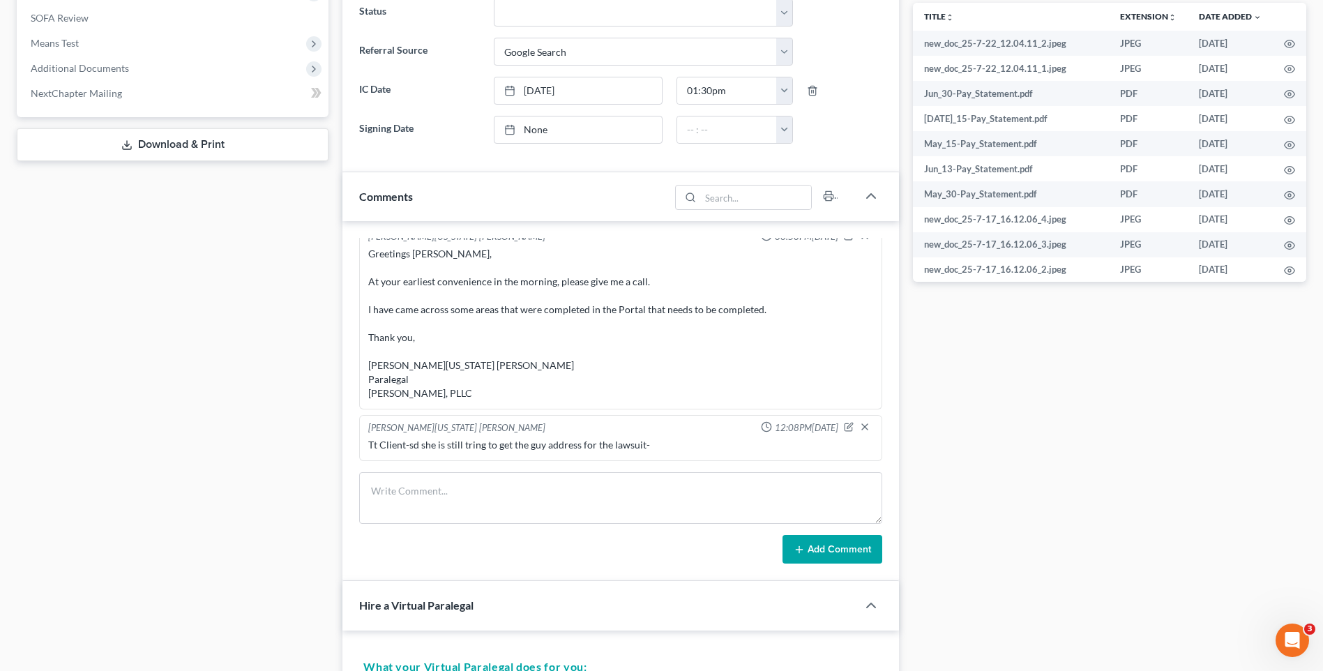
scroll to position [575, 0]
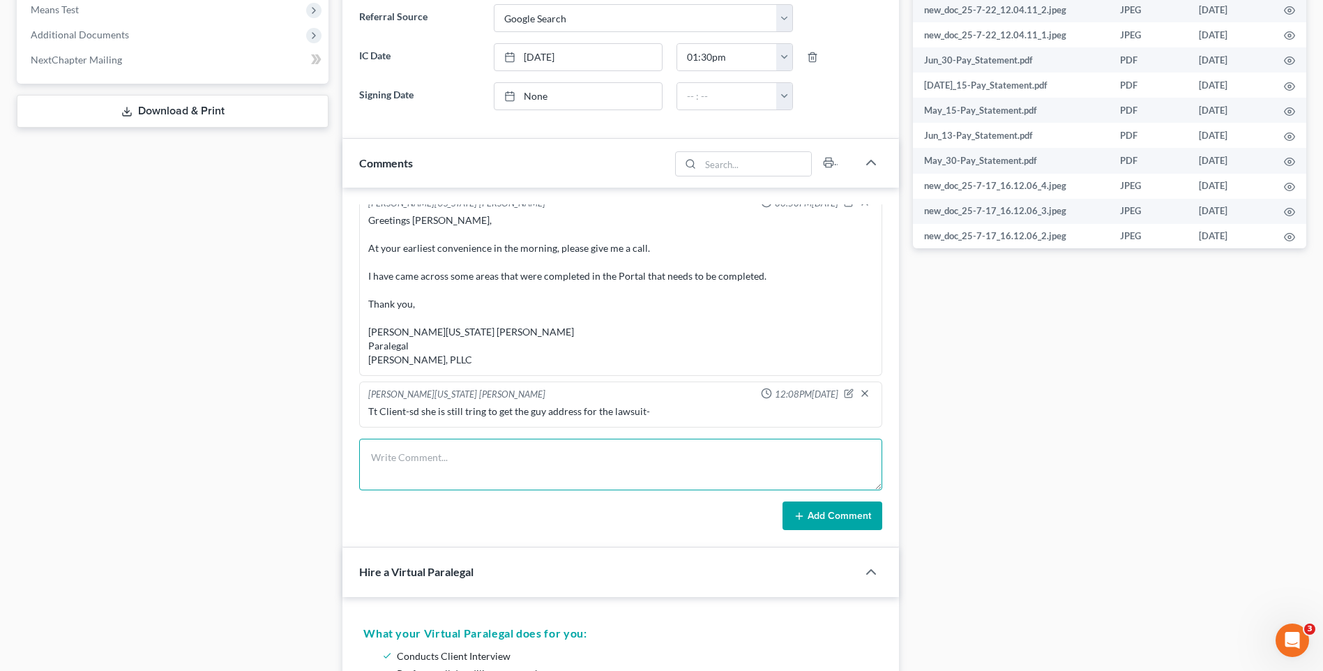
paste textarea "Greetings Hortencia Ratcliff, At your earliest convenience, please forward the …"
type textarea "Greetings Hortencia Ratcliff, At your earliest convenience, please forward the …"
click at [804, 516] on icon at bounding box center [799, 516] width 11 height 11
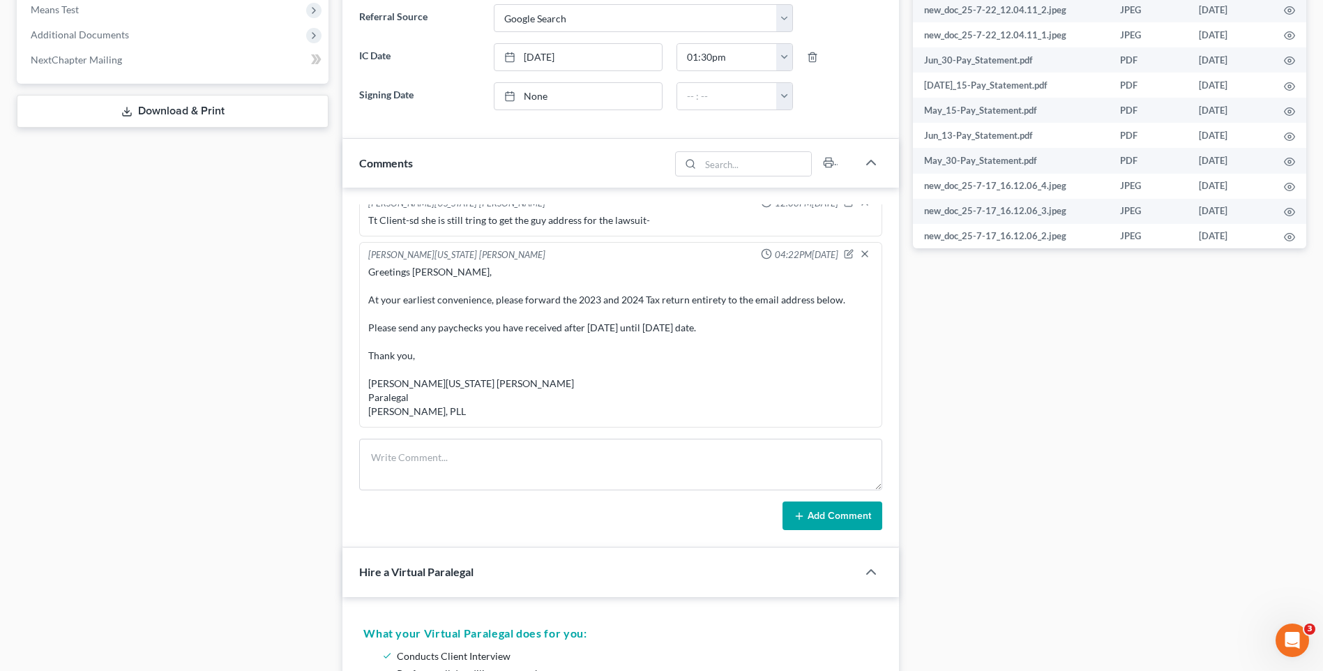
scroll to position [0, 0]
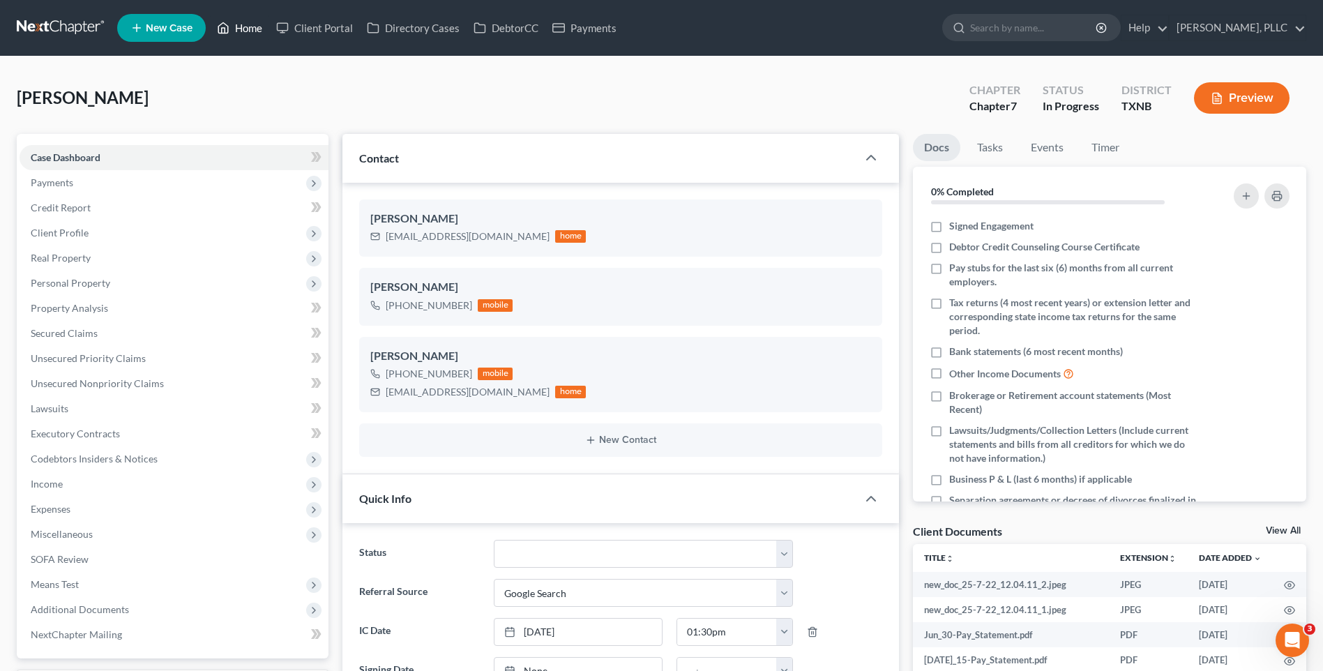
drag, startPoint x: 263, startPoint y: 24, endPoint x: 641, endPoint y: 92, distance: 384.1
click at [263, 24] on link "Home" at bounding box center [239, 27] width 59 height 25
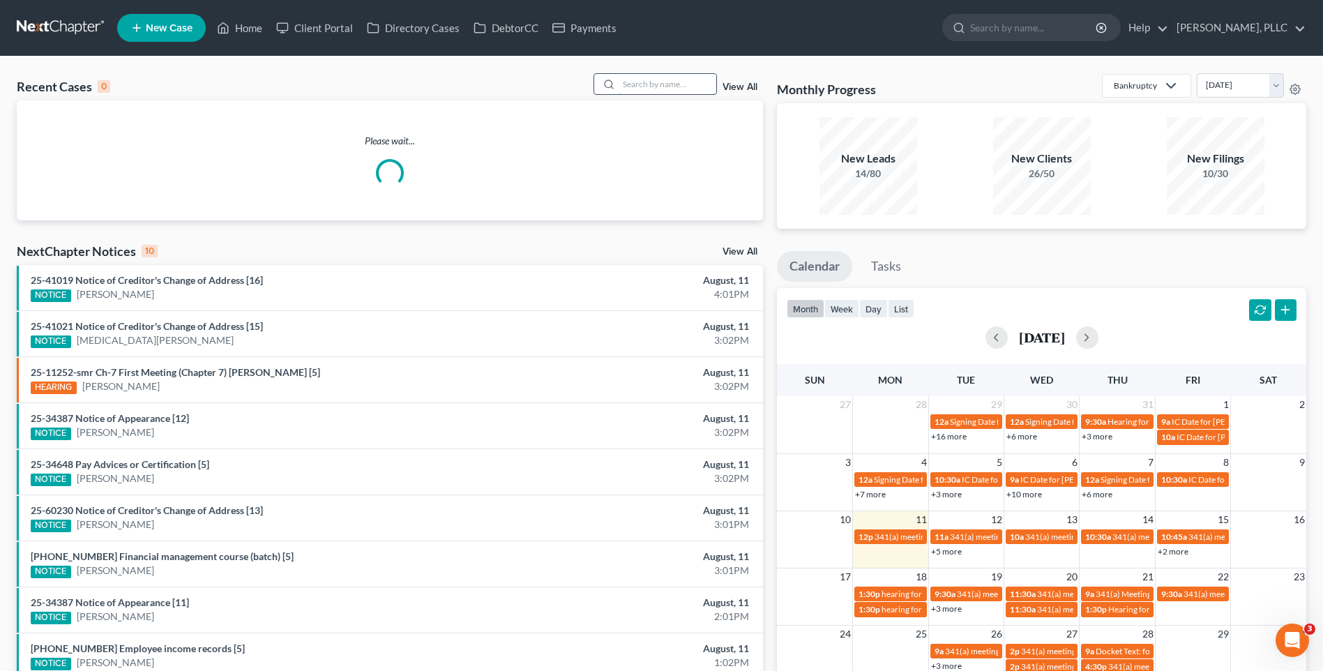
click at [639, 76] on input "search" at bounding box center [668, 84] width 98 height 20
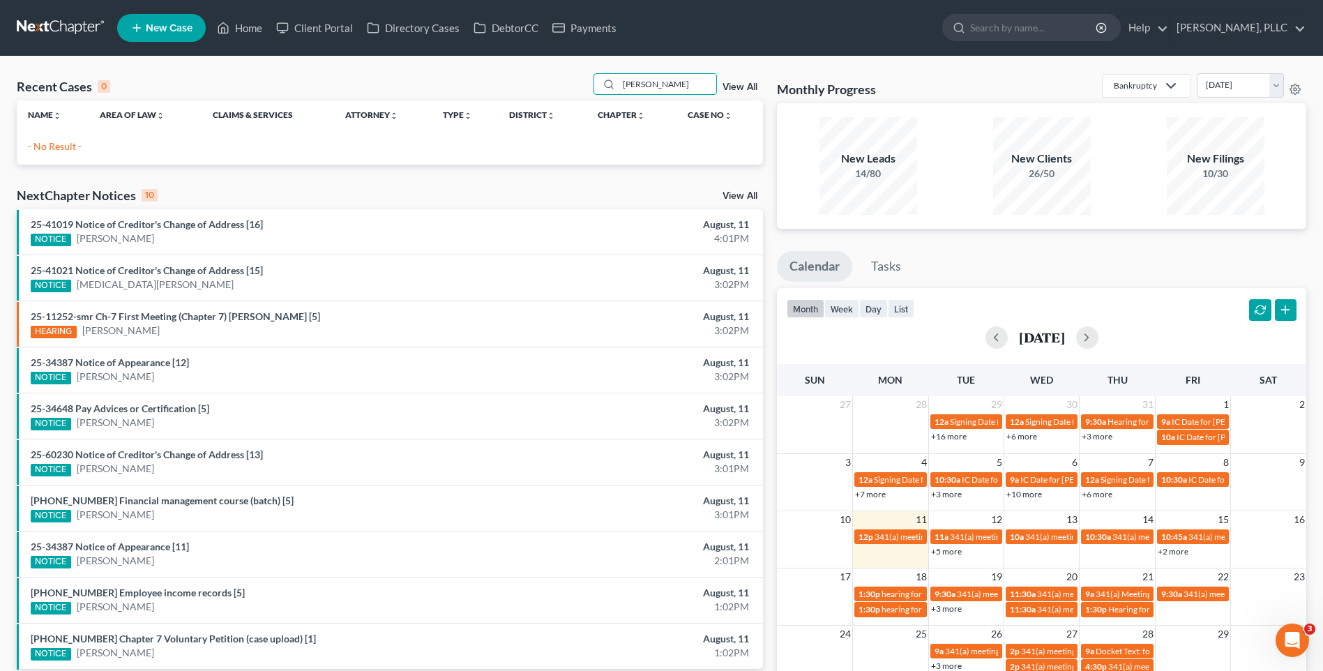
type input "Robinson"
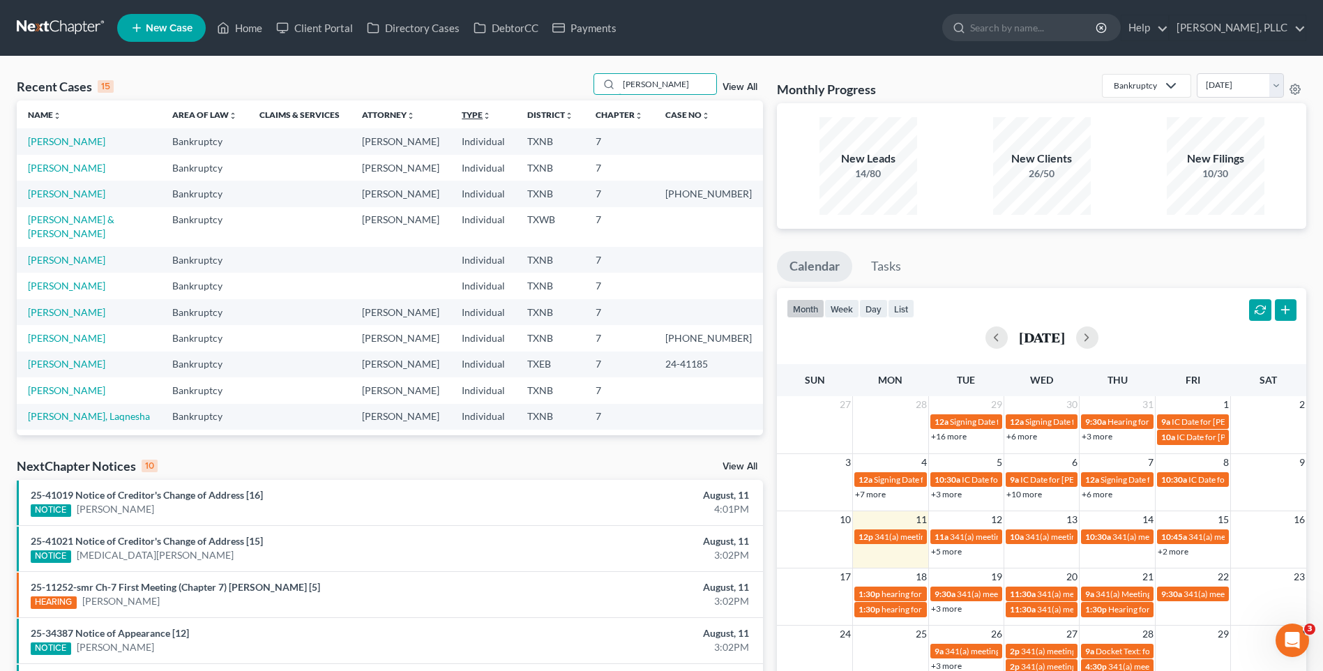
drag, startPoint x: 700, startPoint y: 82, endPoint x: 490, endPoint y: 111, distance: 212.0
click at [493, 111] on div "Recent Cases 15 Robinson View All Name unfold_more expand_more expand_less Area…" at bounding box center [390, 254] width 746 height 362
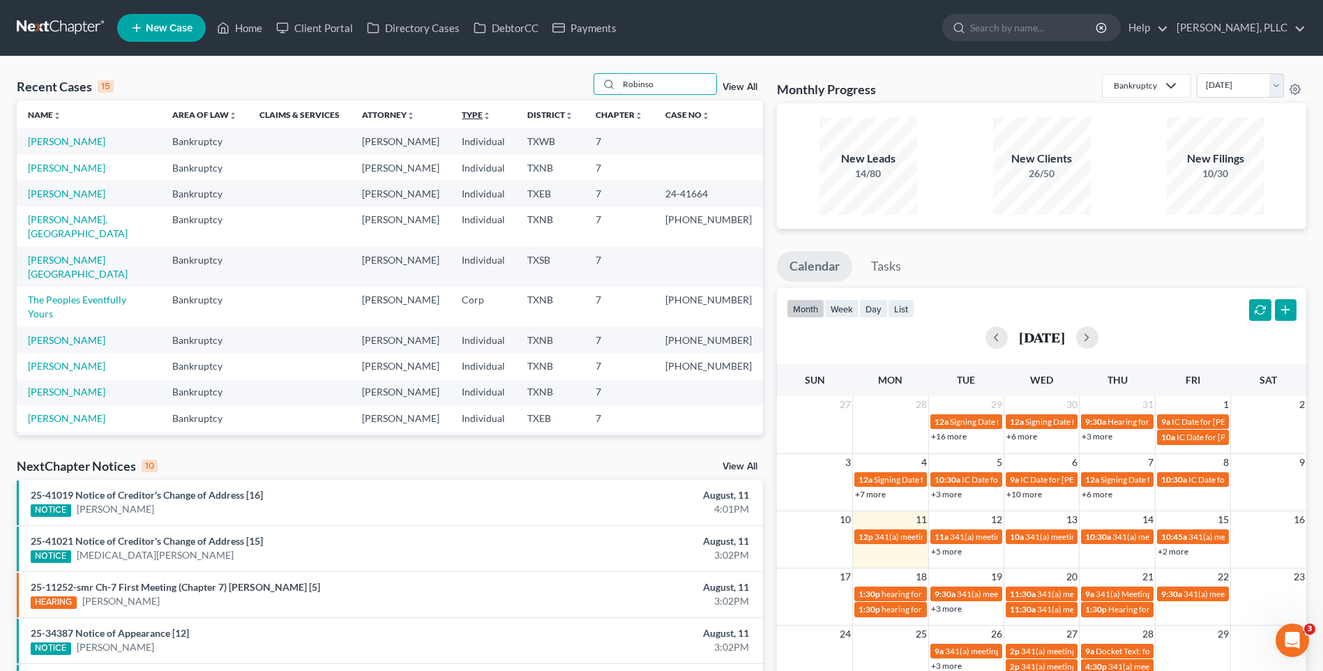
type input "Robinson"
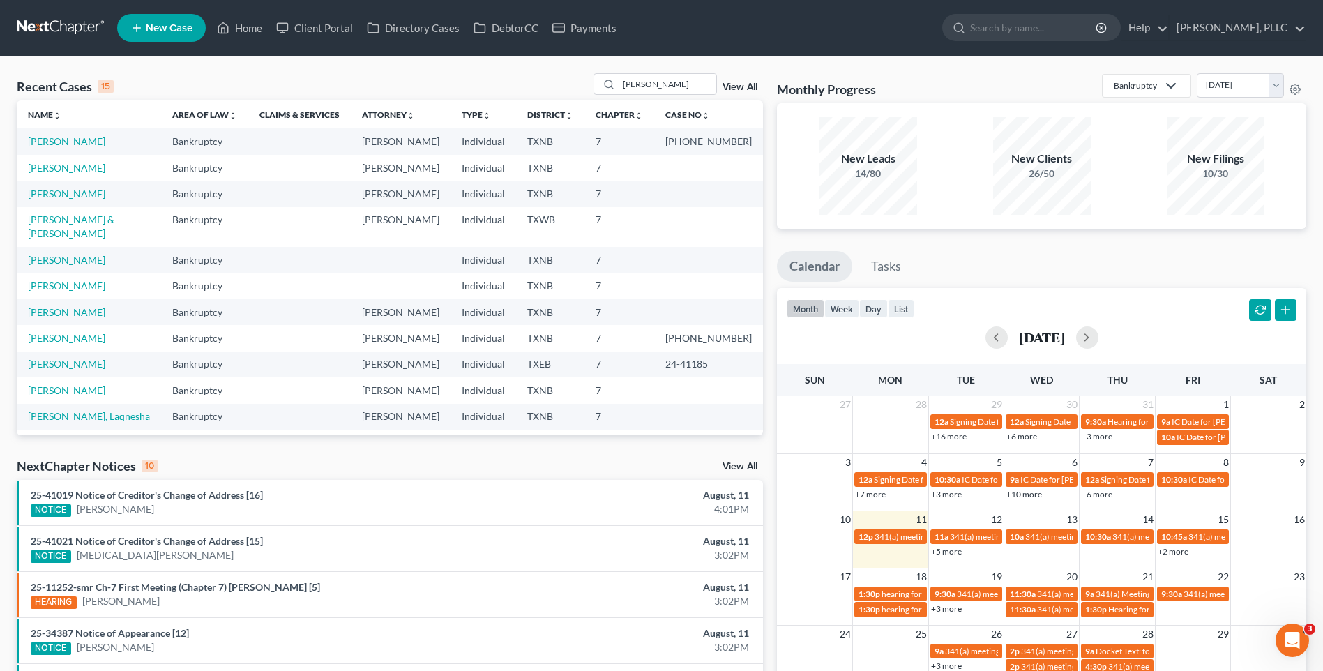
click at [73, 142] on link "[PERSON_NAME]" at bounding box center [66, 141] width 77 height 12
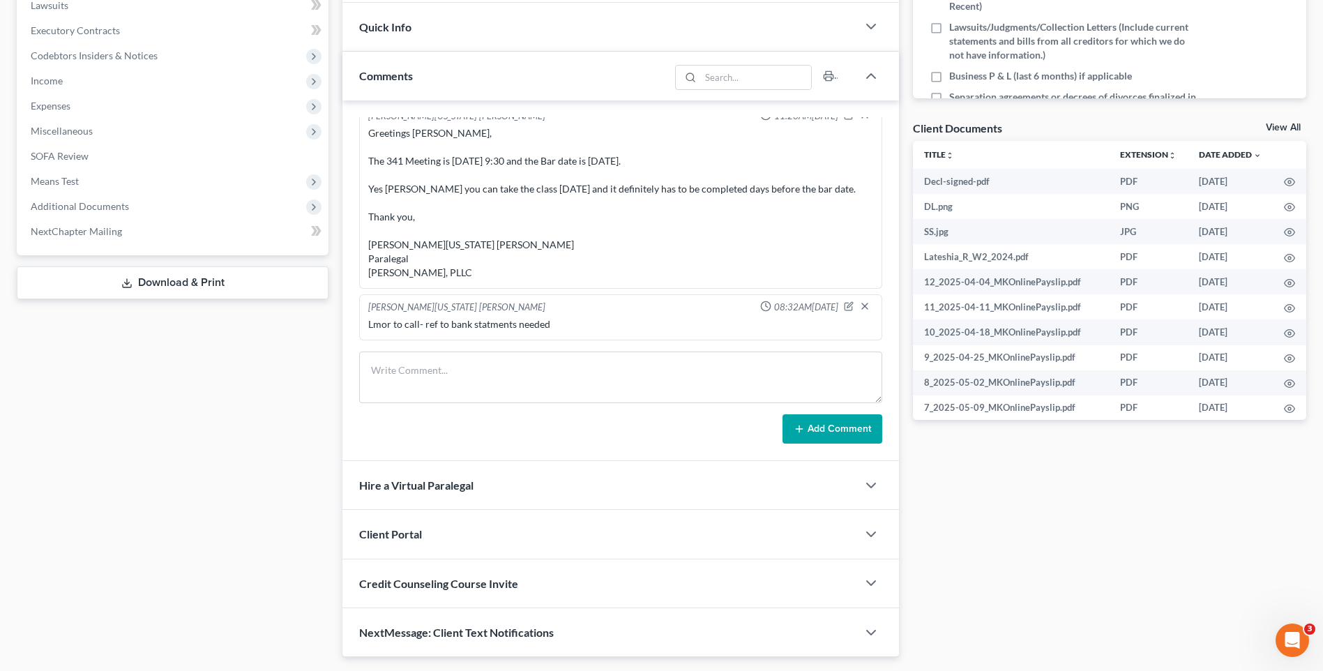
scroll to position [405, 0]
click at [428, 387] on textarea at bounding box center [620, 376] width 523 height 52
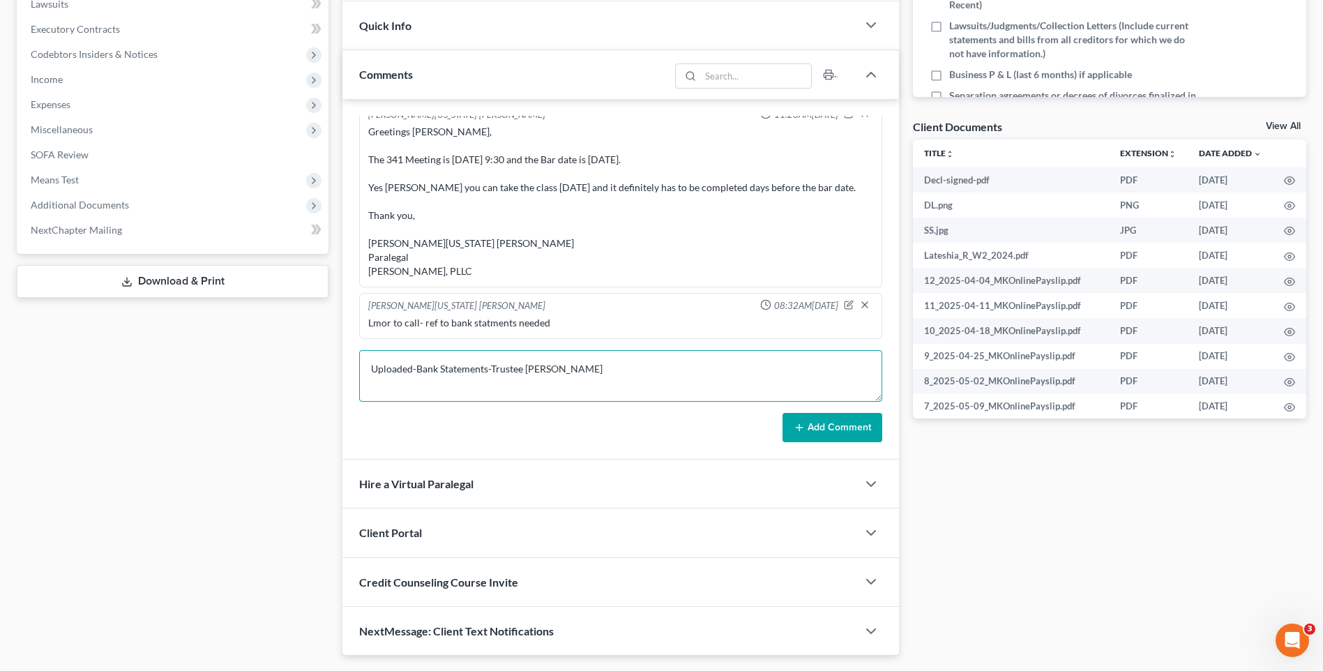
type textarea "Uploaded-Bank Statements-Trustee AREYA HOLDER"
click at [813, 434] on button "Add Comment" at bounding box center [833, 427] width 100 height 29
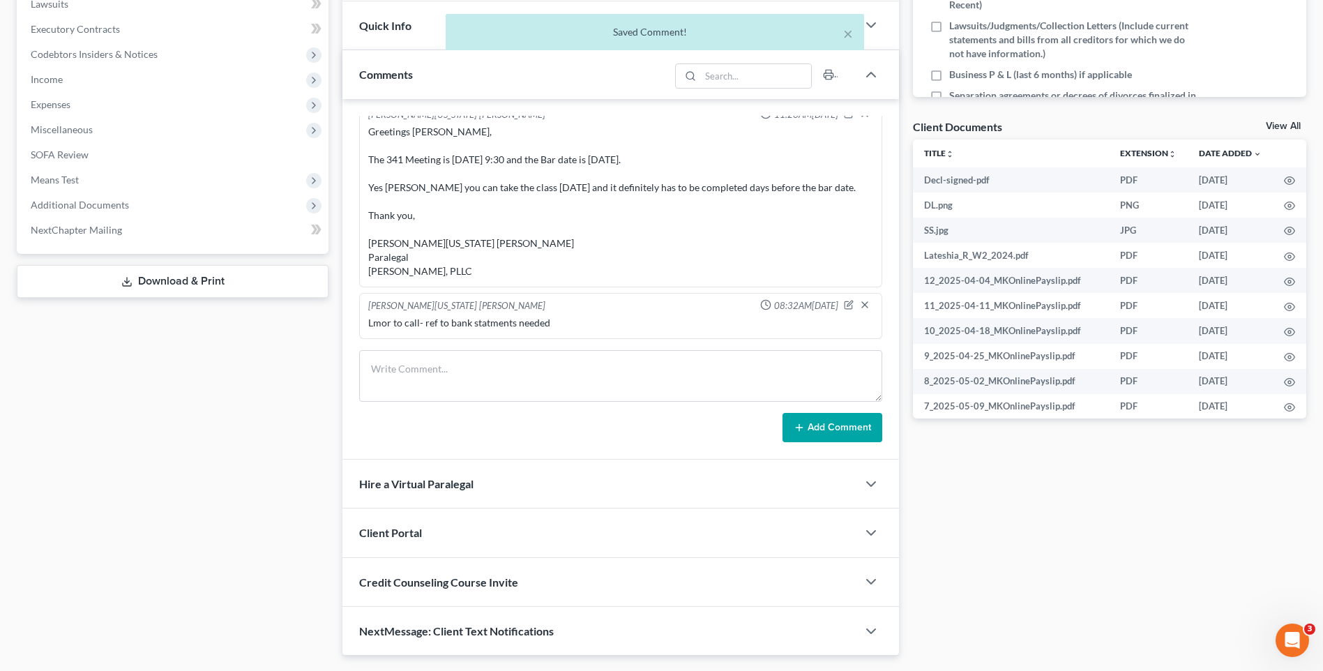
scroll to position [2198, 0]
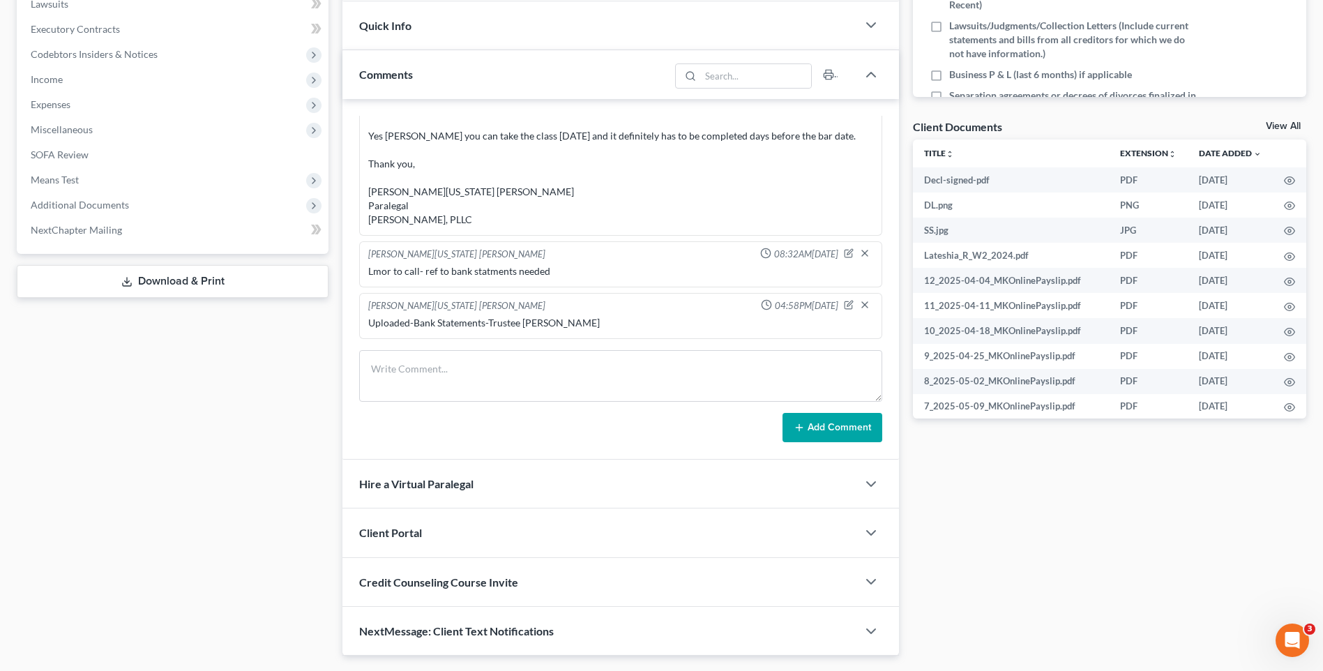
click at [1174, 532] on div "Docs Tasks Events Timer 0% Completed Nothing here yet! Signed Engagement Debtor…" at bounding box center [1109, 192] width 407 height 927
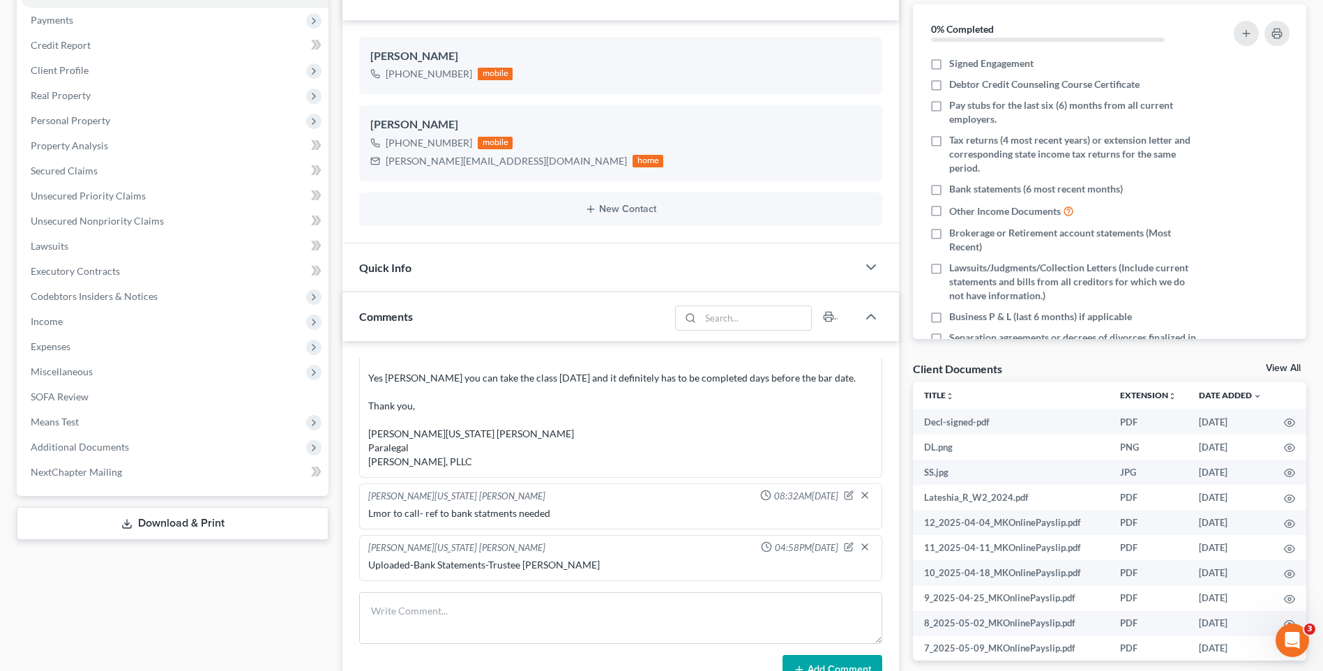
scroll to position [0, 0]
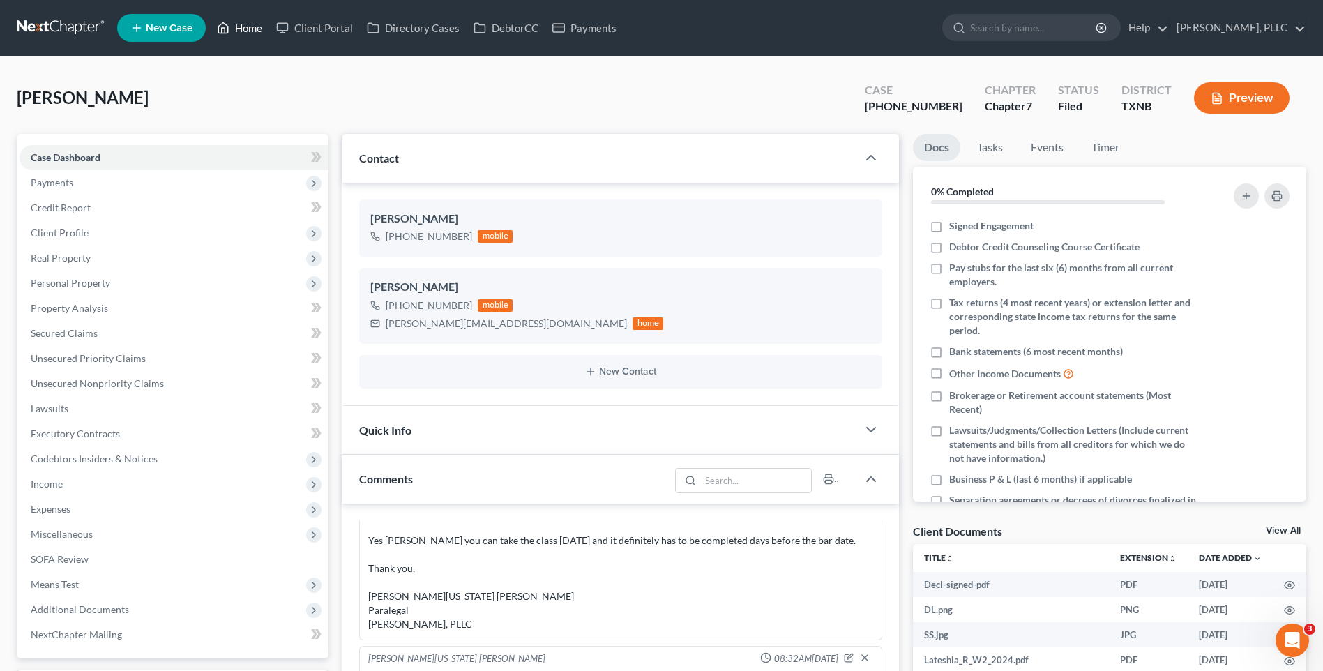
drag, startPoint x: 246, startPoint y: 24, endPoint x: 774, endPoint y: 105, distance: 533.6
click at [246, 24] on link "Home" at bounding box center [239, 27] width 59 height 25
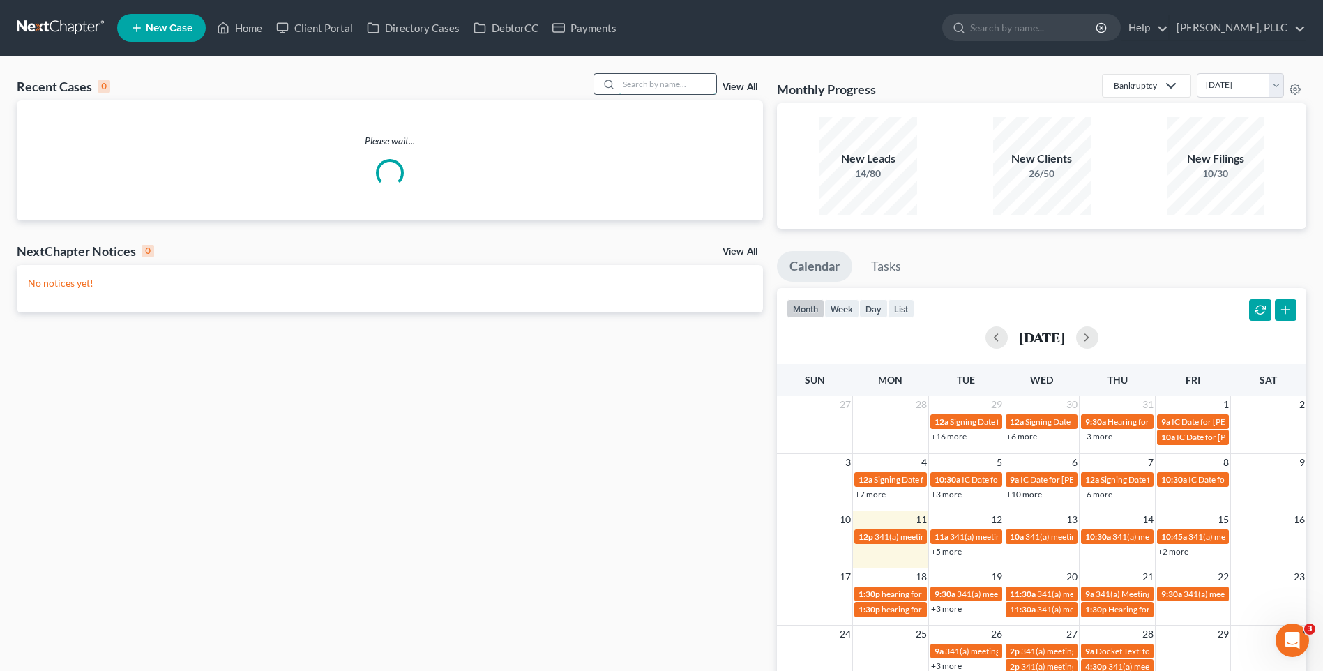
click at [658, 88] on input "search" at bounding box center [668, 84] width 98 height 20
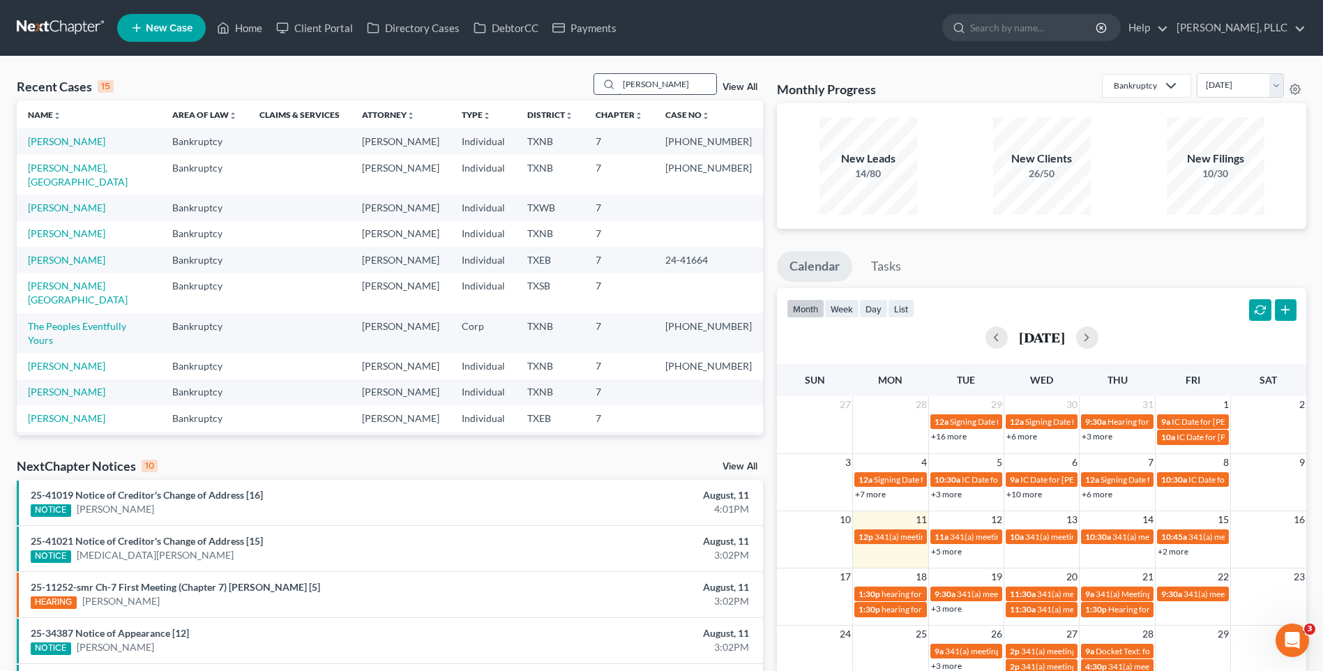
type input "pICKERING"
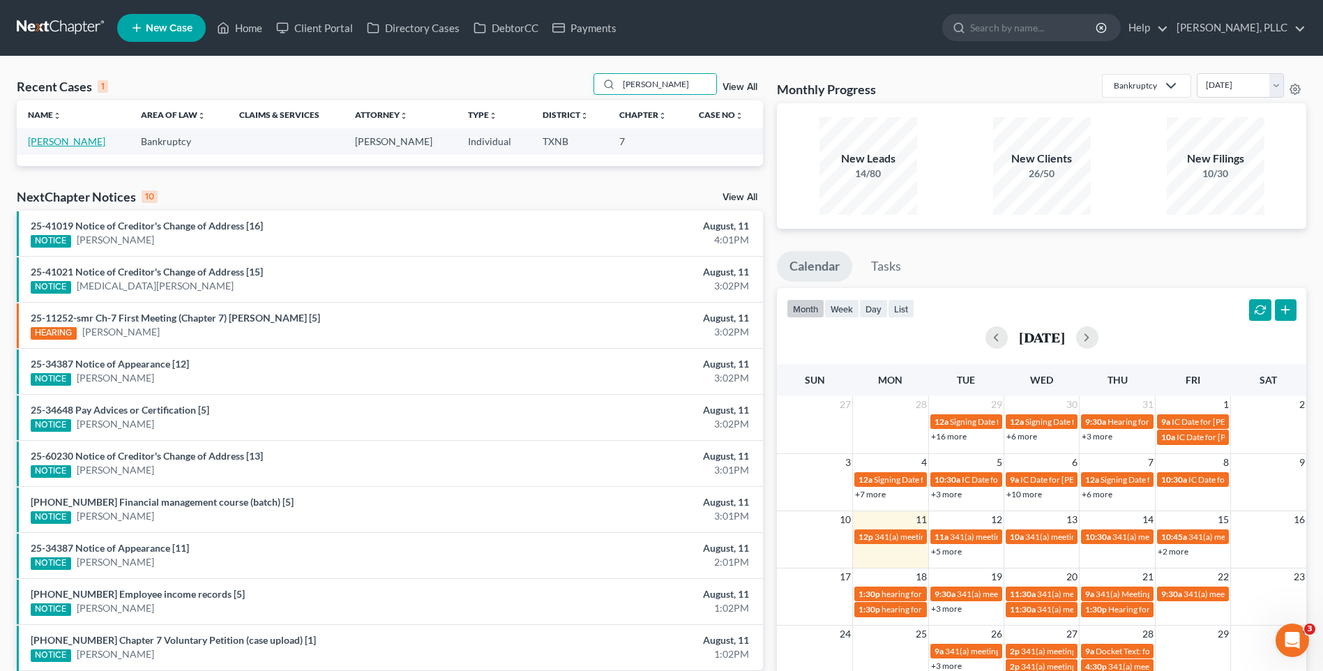
click at [52, 139] on link "[PERSON_NAME]" at bounding box center [66, 141] width 77 height 12
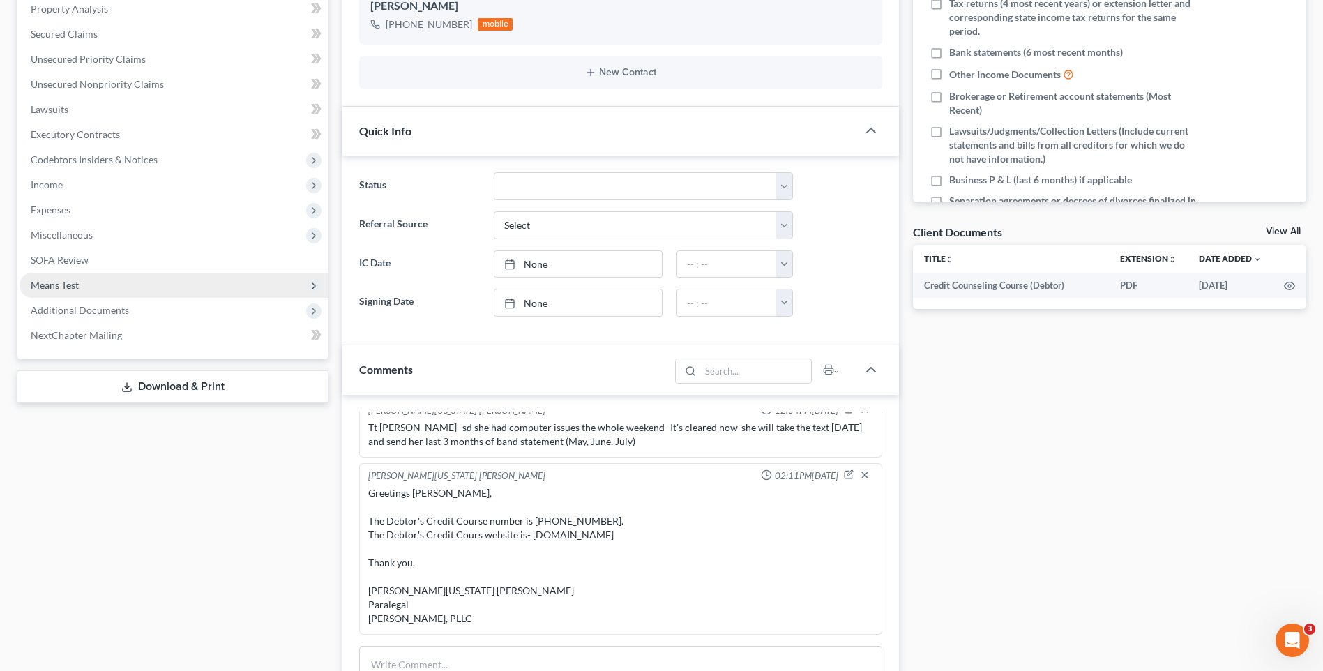
scroll to position [272, 0]
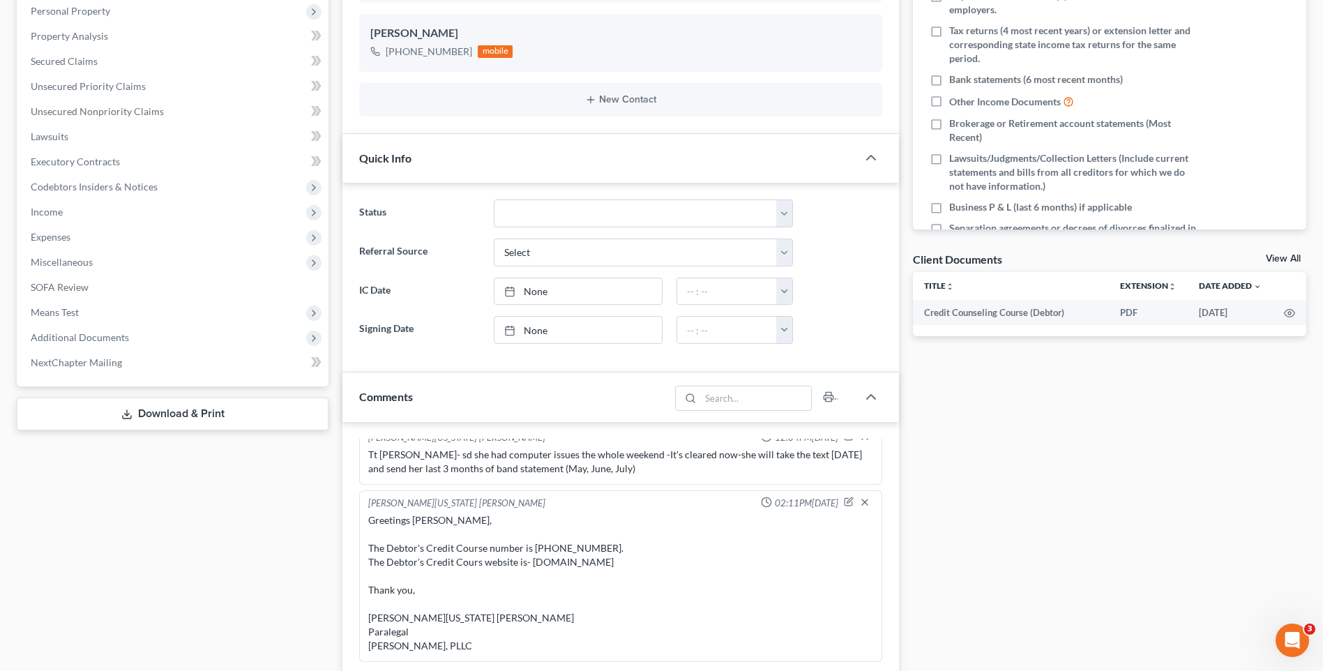
click at [143, 423] on link "Download & Print" at bounding box center [173, 414] width 312 height 33
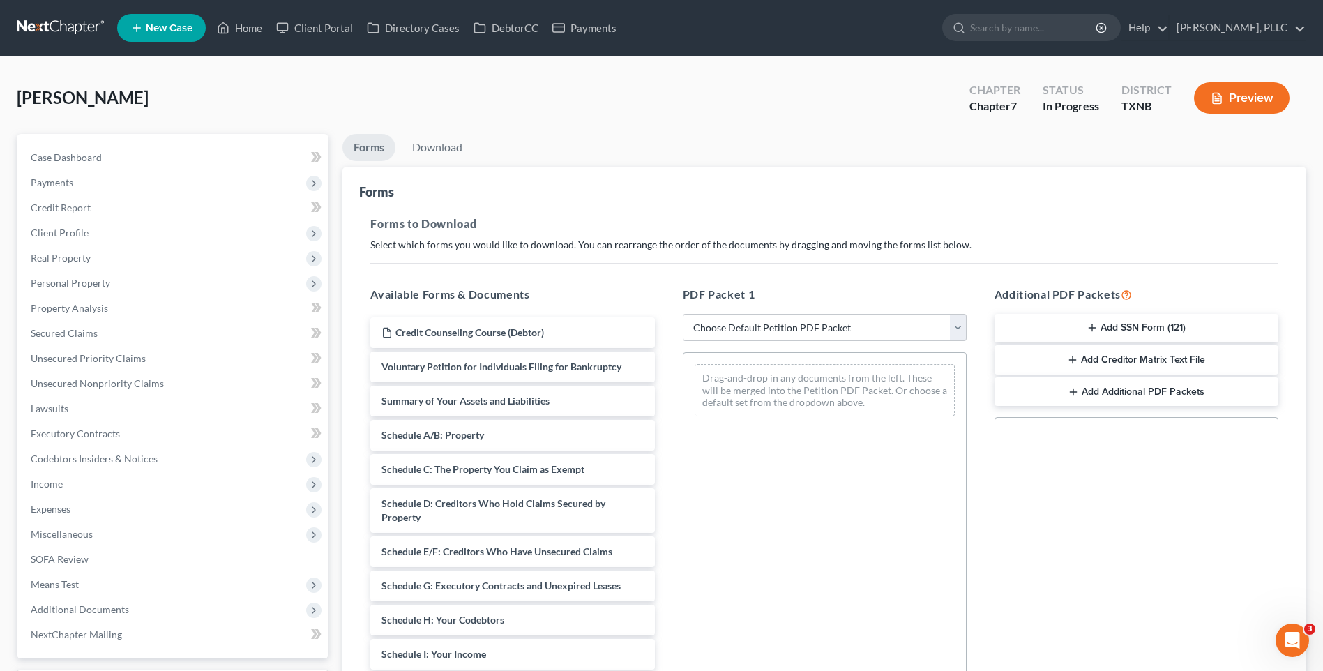
drag, startPoint x: 954, startPoint y: 324, endPoint x: 870, endPoint y: 324, distance: 84.4
click at [954, 324] on select "Choose Default Petition PDF Packet Complete Bankruptcy Petition (all forms and …" at bounding box center [825, 328] width 284 height 28
select select "0"
click at [683, 314] on select "Choose Default Petition PDF Packet Complete Bankruptcy Petition (all forms and …" at bounding box center [825, 328] width 284 height 28
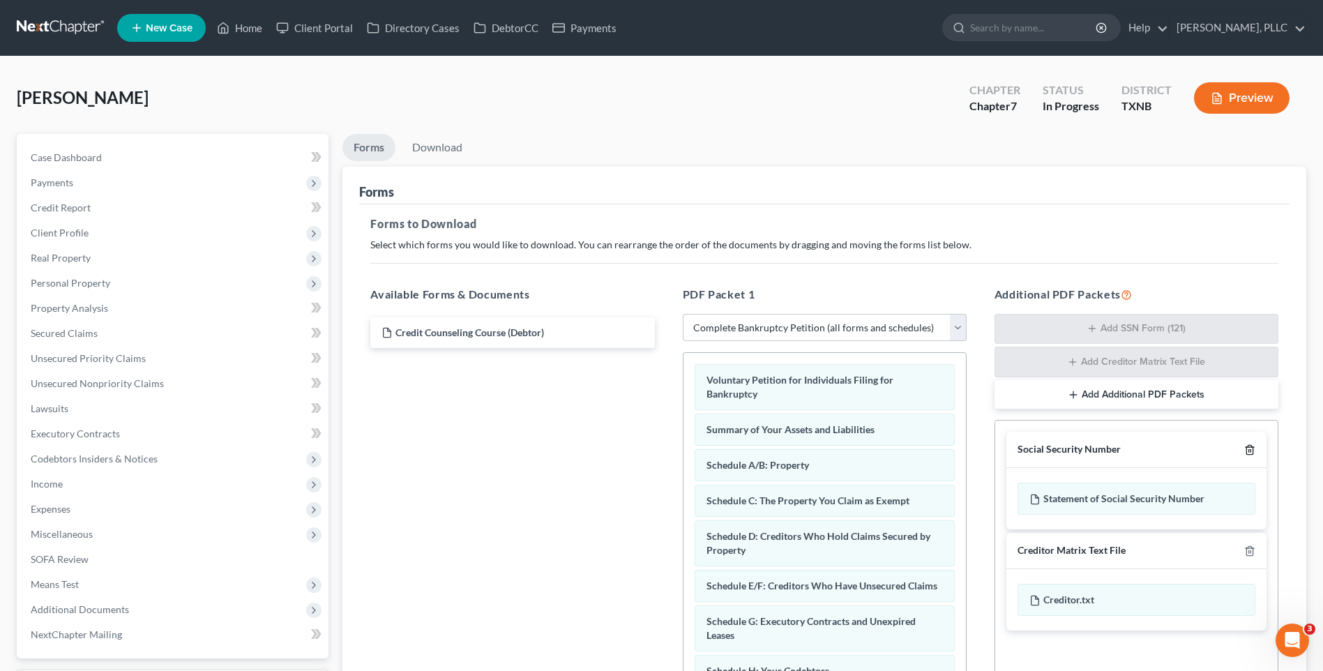
click at [1253, 444] on icon "button" at bounding box center [1250, 449] width 11 height 11
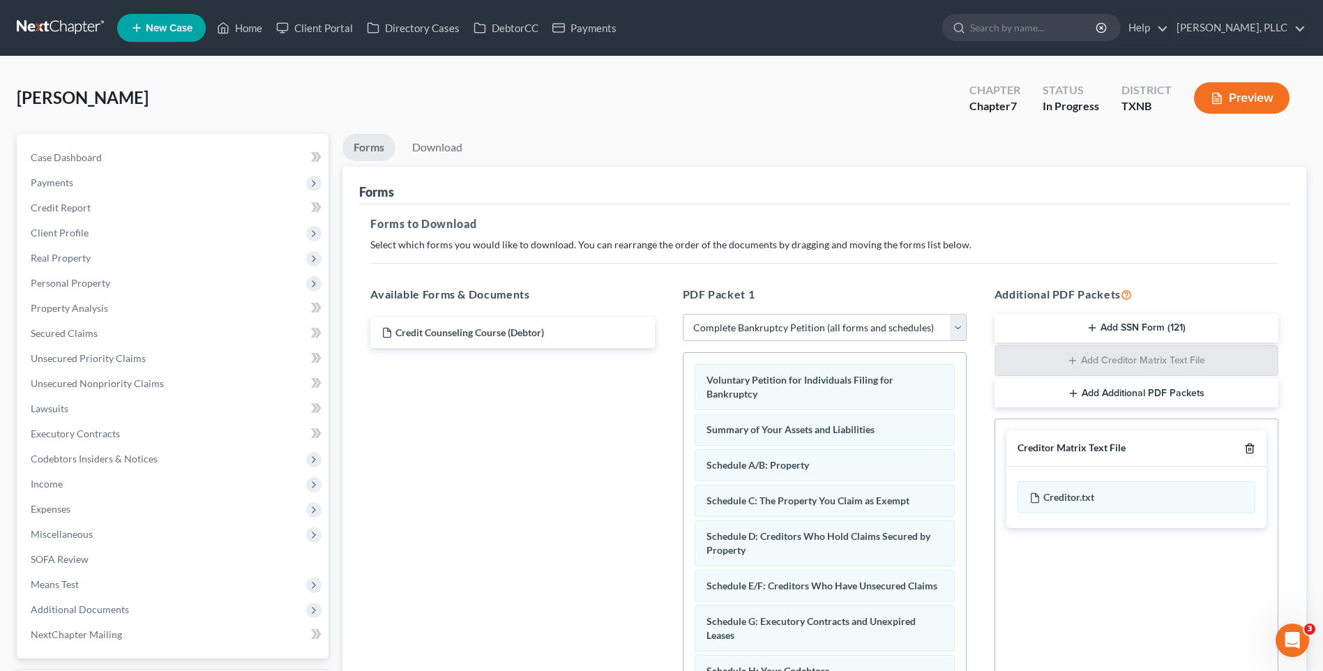
click at [1253, 444] on icon "button" at bounding box center [1250, 448] width 11 height 11
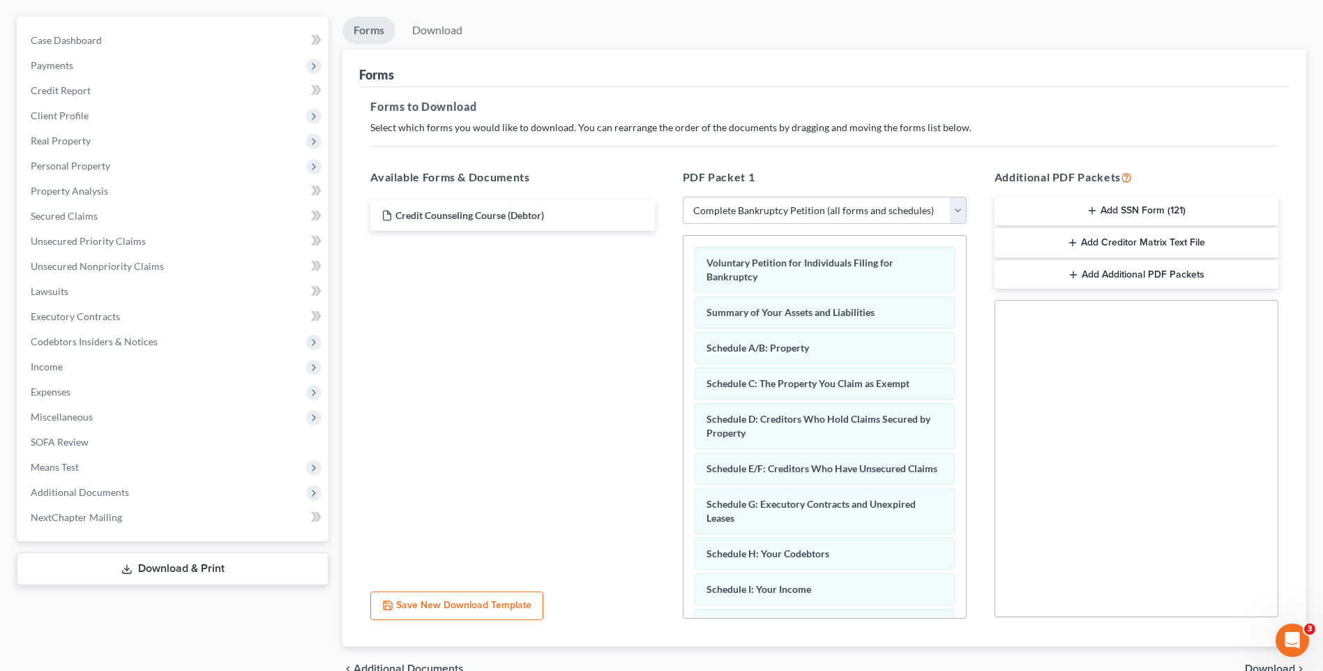
scroll to position [190, 0]
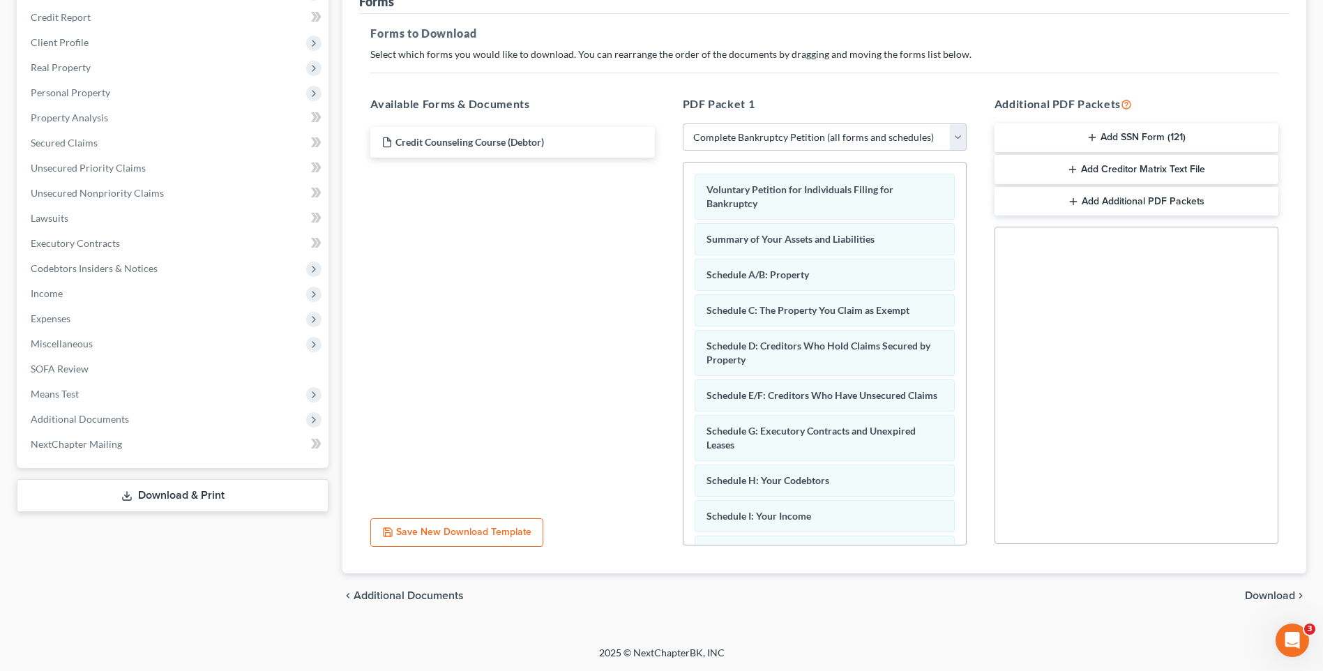
click at [1269, 596] on span "Download" at bounding box center [1270, 595] width 50 height 11
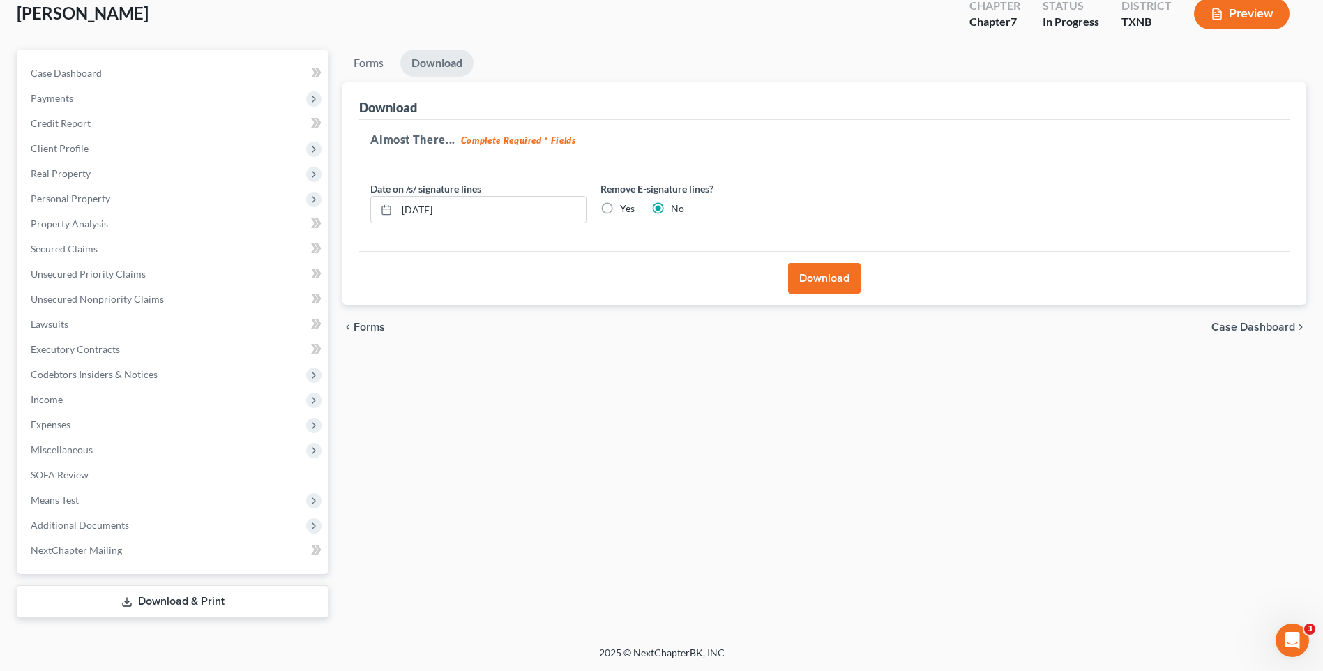
click at [620, 207] on label "Yes" at bounding box center [627, 209] width 15 height 14
click at [626, 207] on input "Yes" at bounding box center [630, 206] width 9 height 9
radio input "true"
radio input "false"
click at [825, 287] on button "Download" at bounding box center [824, 278] width 73 height 31
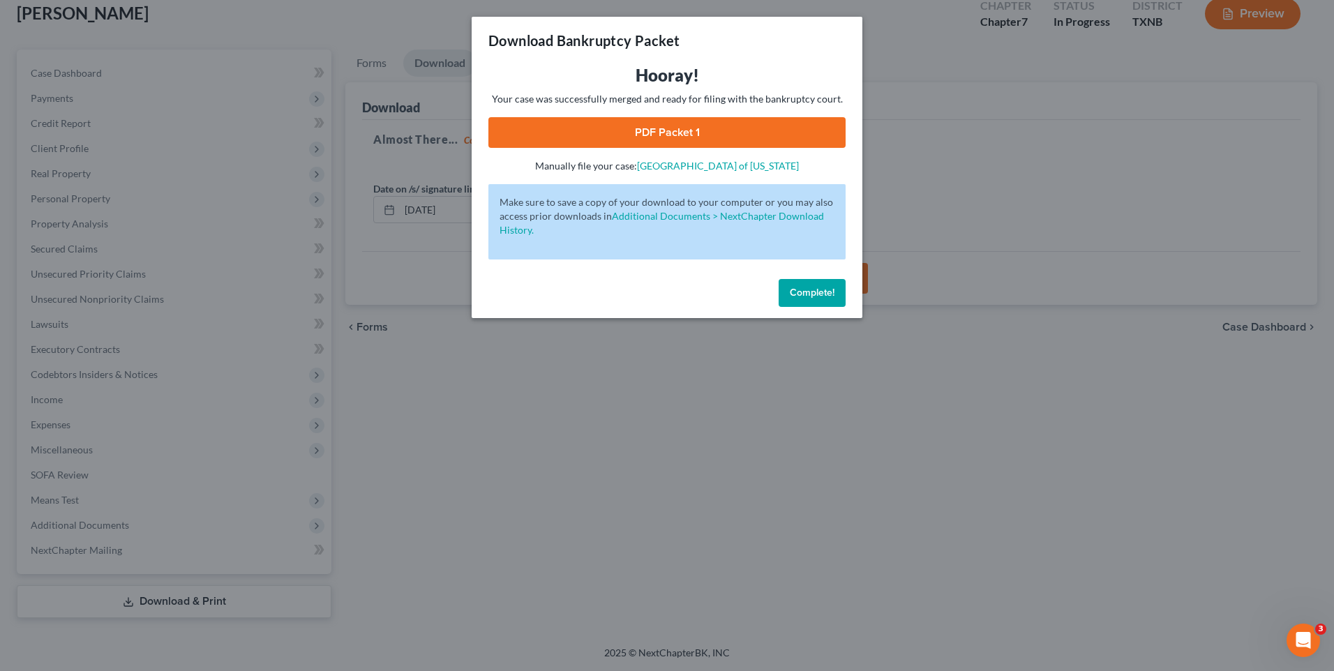
click at [606, 127] on link "PDF Packet 1" at bounding box center [666, 132] width 357 height 31
click at [813, 287] on span "Complete!" at bounding box center [812, 293] width 45 height 12
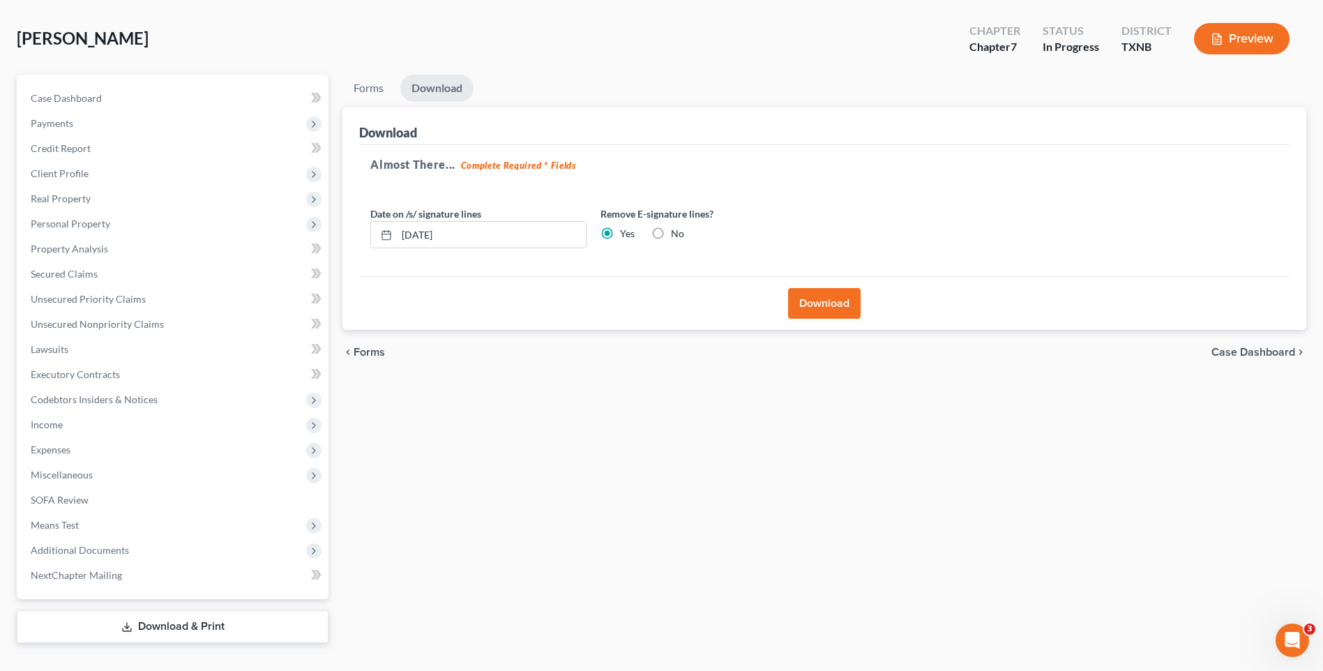
scroll to position [18, 0]
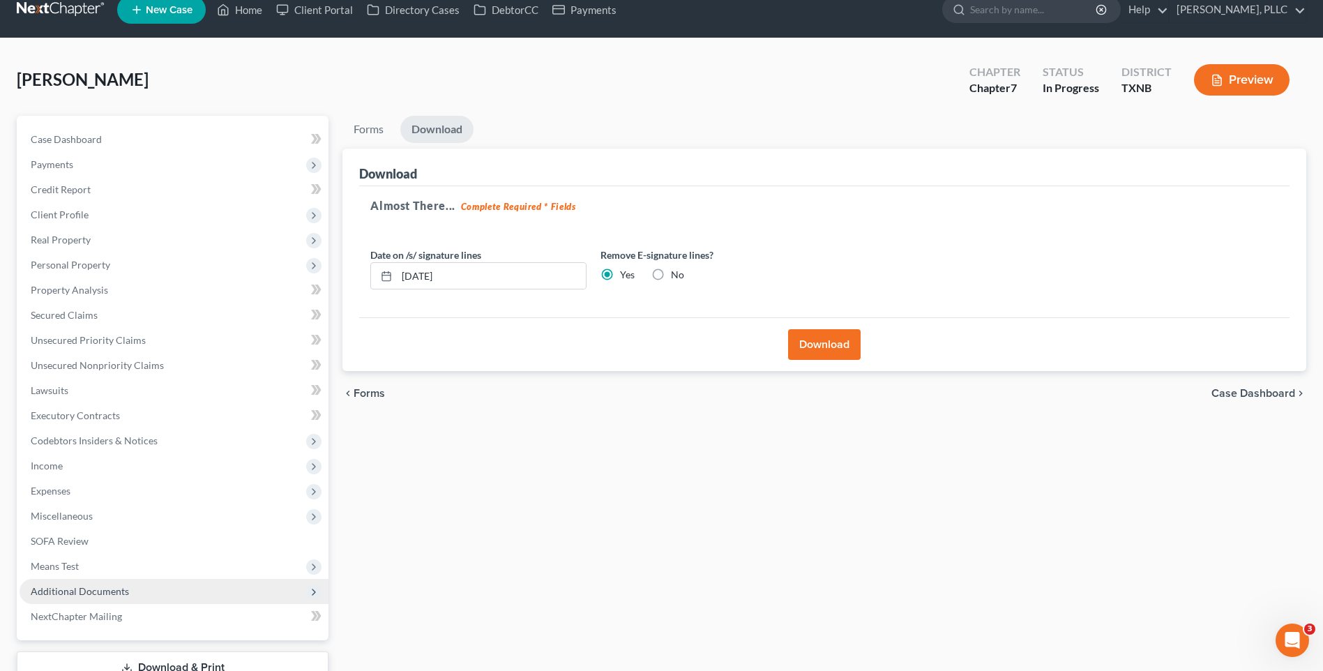
click at [60, 587] on span "Additional Documents" at bounding box center [80, 591] width 98 height 12
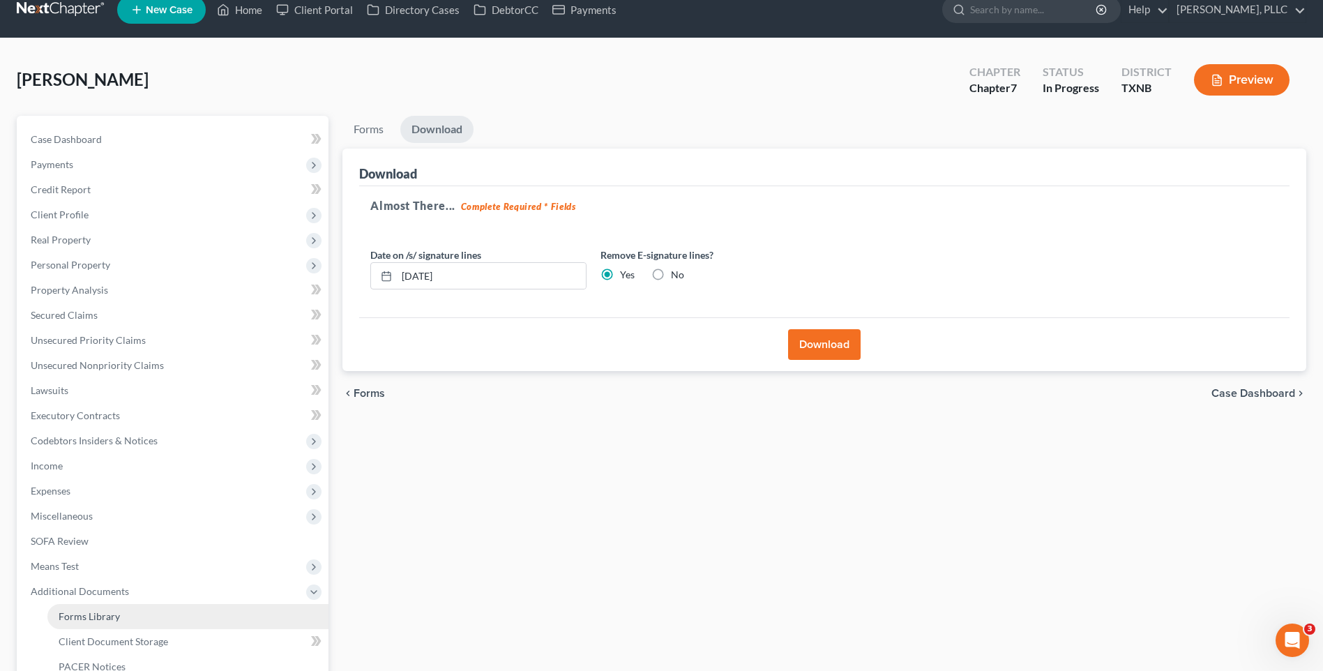
click at [82, 610] on span "Forms Library" at bounding box center [89, 616] width 61 height 12
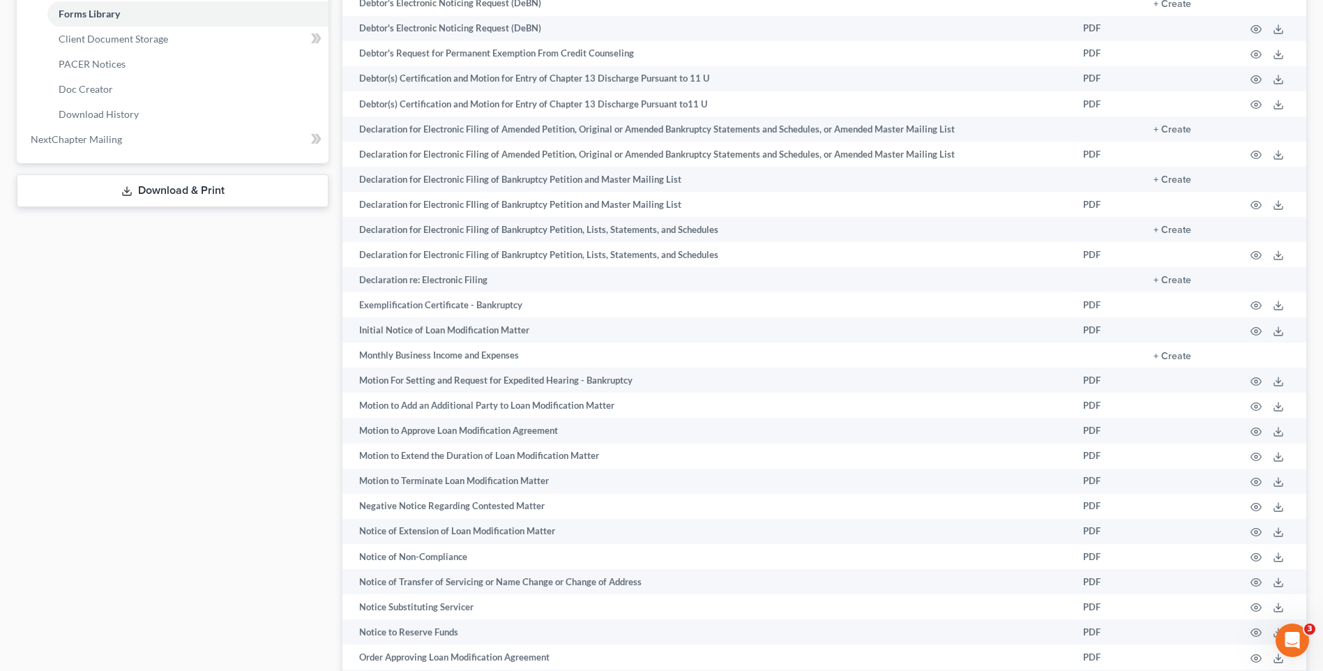
scroll to position [611, 0]
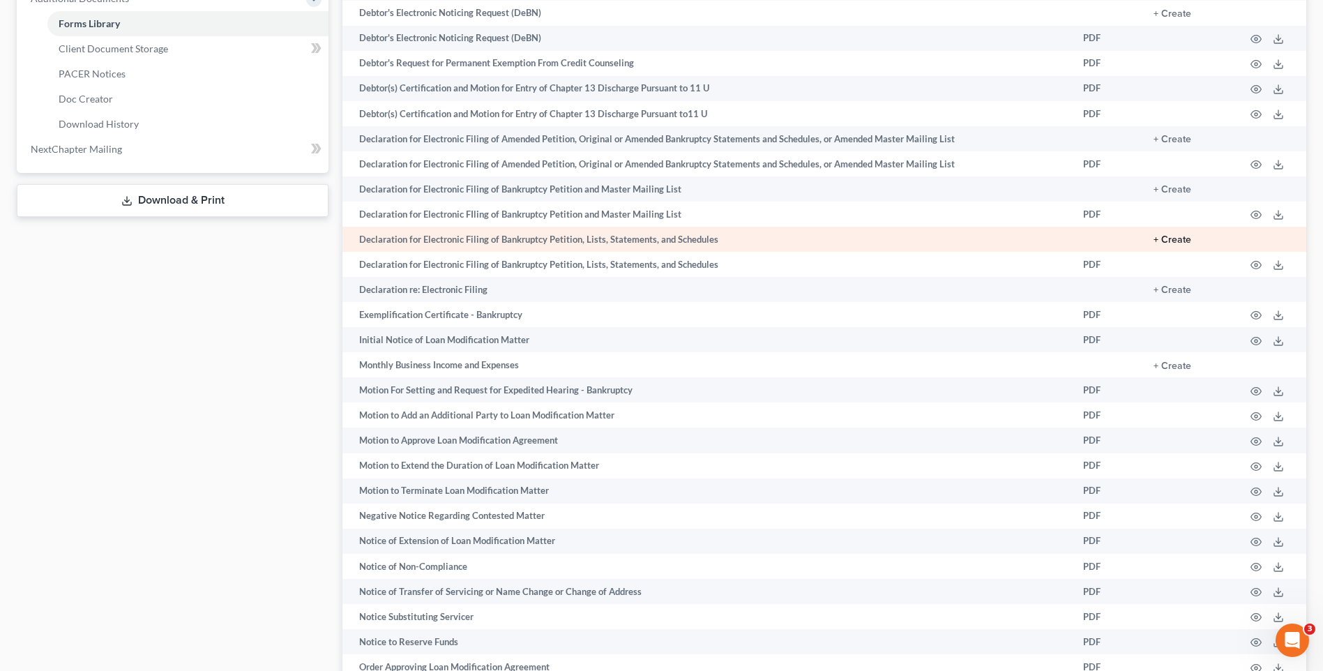
click at [1176, 238] on button "+ Create" at bounding box center [1173, 240] width 38 height 10
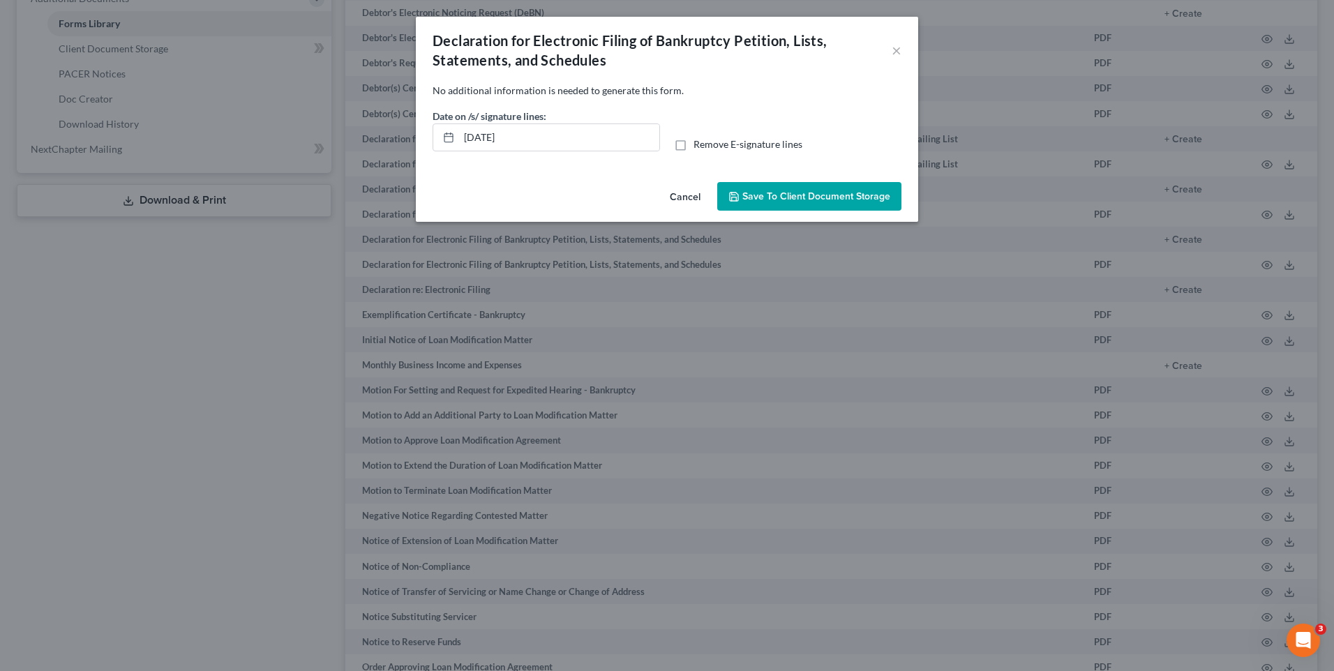
click at [693, 144] on label "Remove E-signature lines" at bounding box center [747, 144] width 109 height 14
click at [699, 144] on input "Remove E-signature lines" at bounding box center [703, 141] width 9 height 9
checkbox input "true"
click at [774, 190] on span "Save to Client Document Storage" at bounding box center [816, 196] width 148 height 12
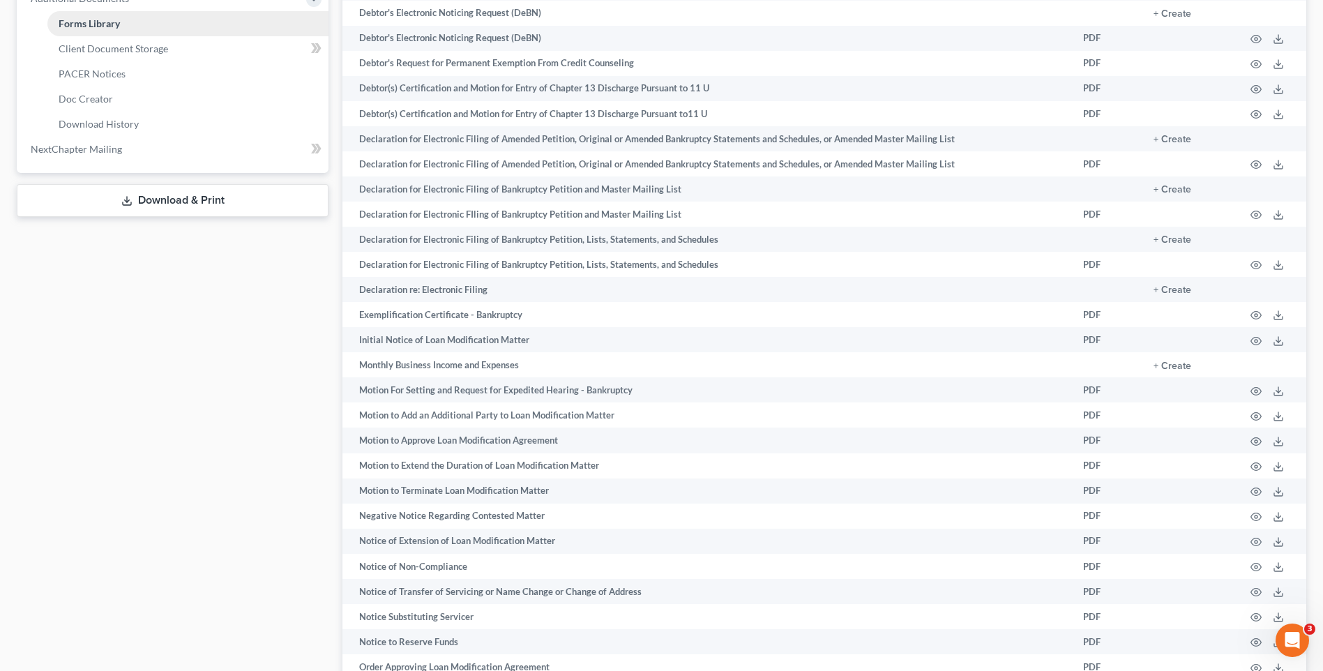
click at [119, 13] on link "Forms Library" at bounding box center [187, 23] width 281 height 25
click at [133, 47] on span "Client Document Storage" at bounding box center [114, 49] width 110 height 12
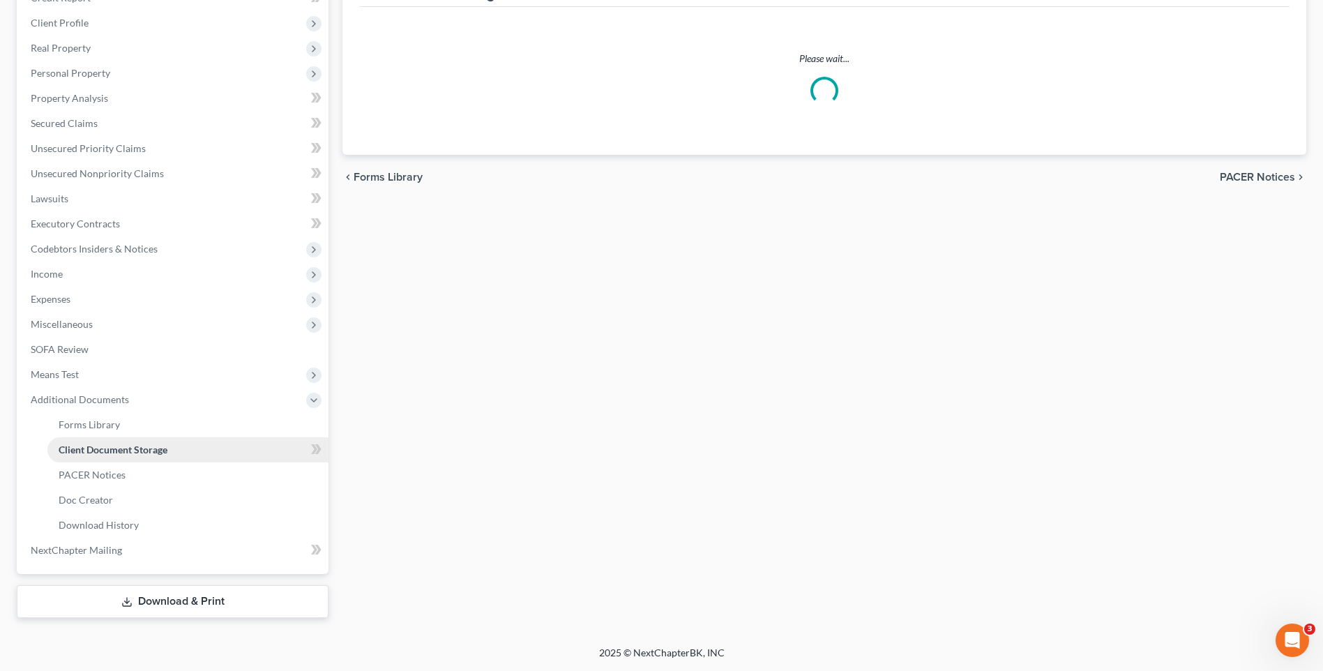
scroll to position [210, 0]
select select "6"
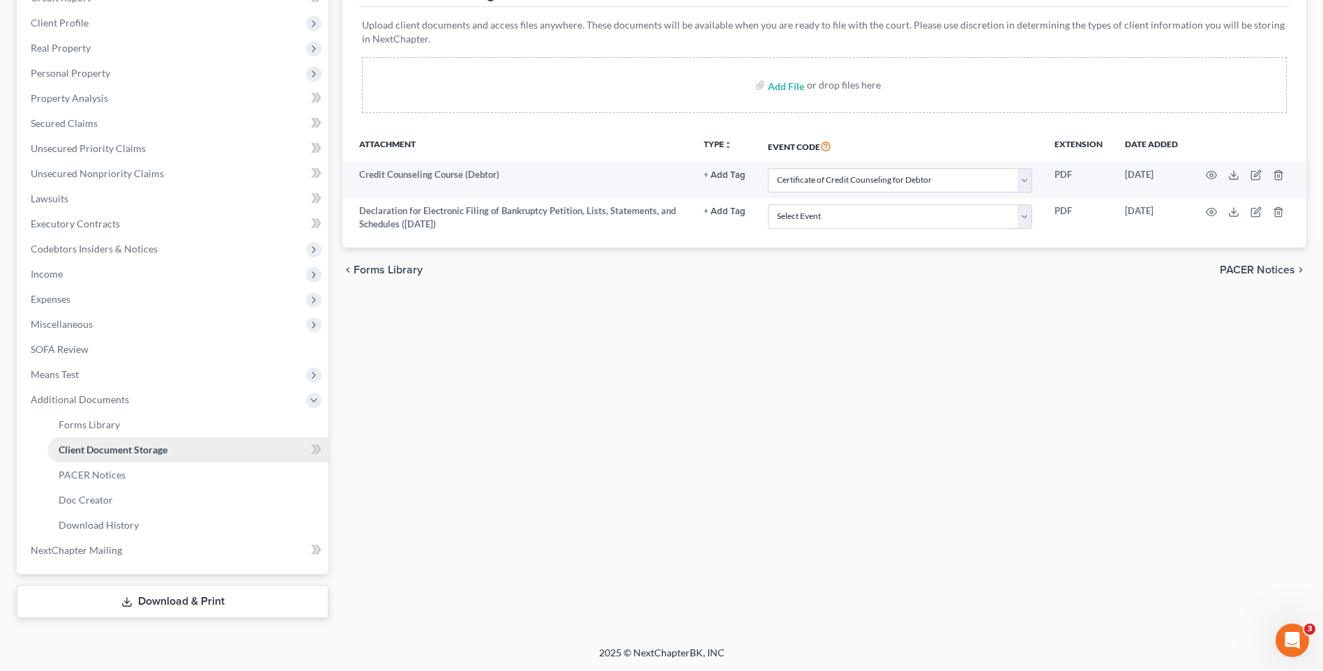
scroll to position [0, 0]
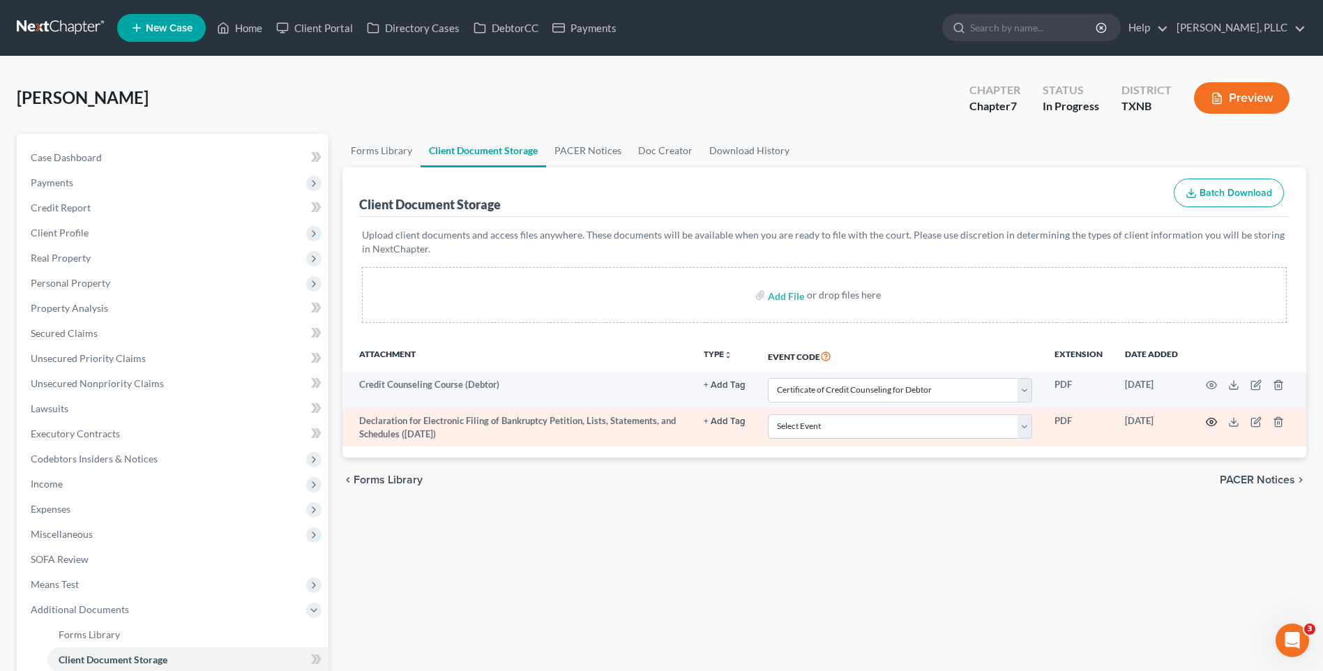
click at [1211, 419] on icon "button" at bounding box center [1211, 422] width 11 height 11
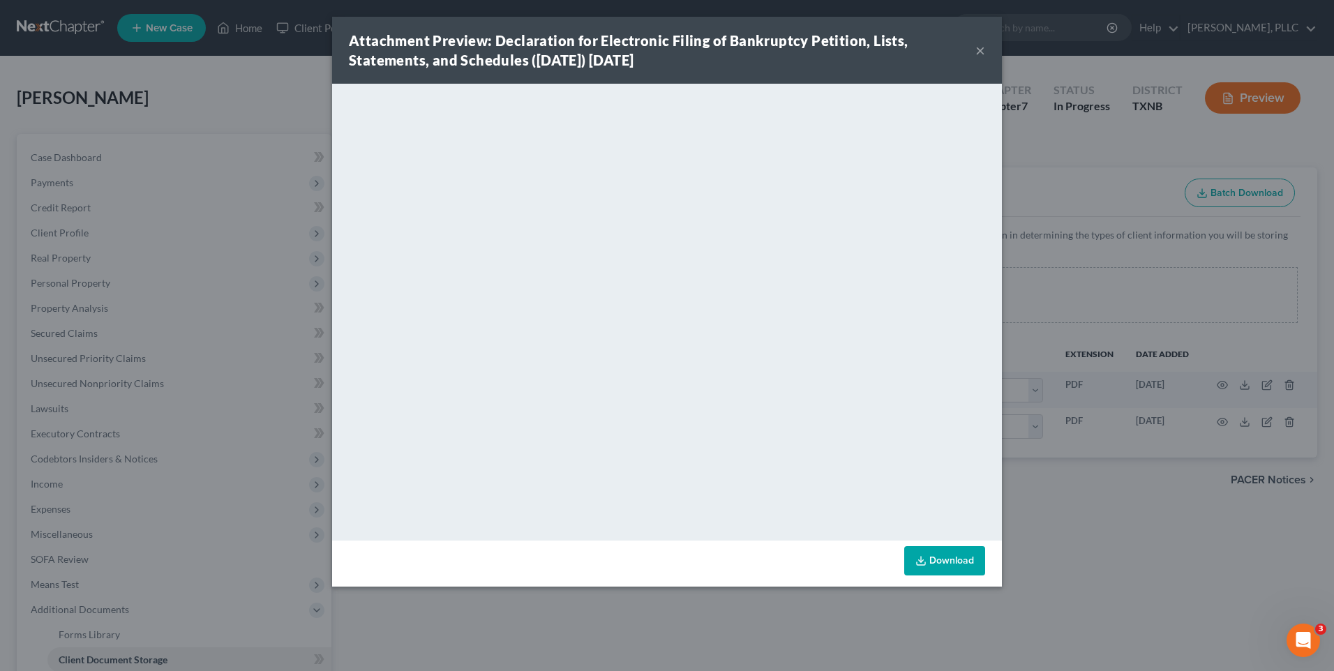
click at [947, 564] on link "Download" at bounding box center [944, 560] width 81 height 29
click at [981, 52] on button "×" at bounding box center [980, 50] width 10 height 17
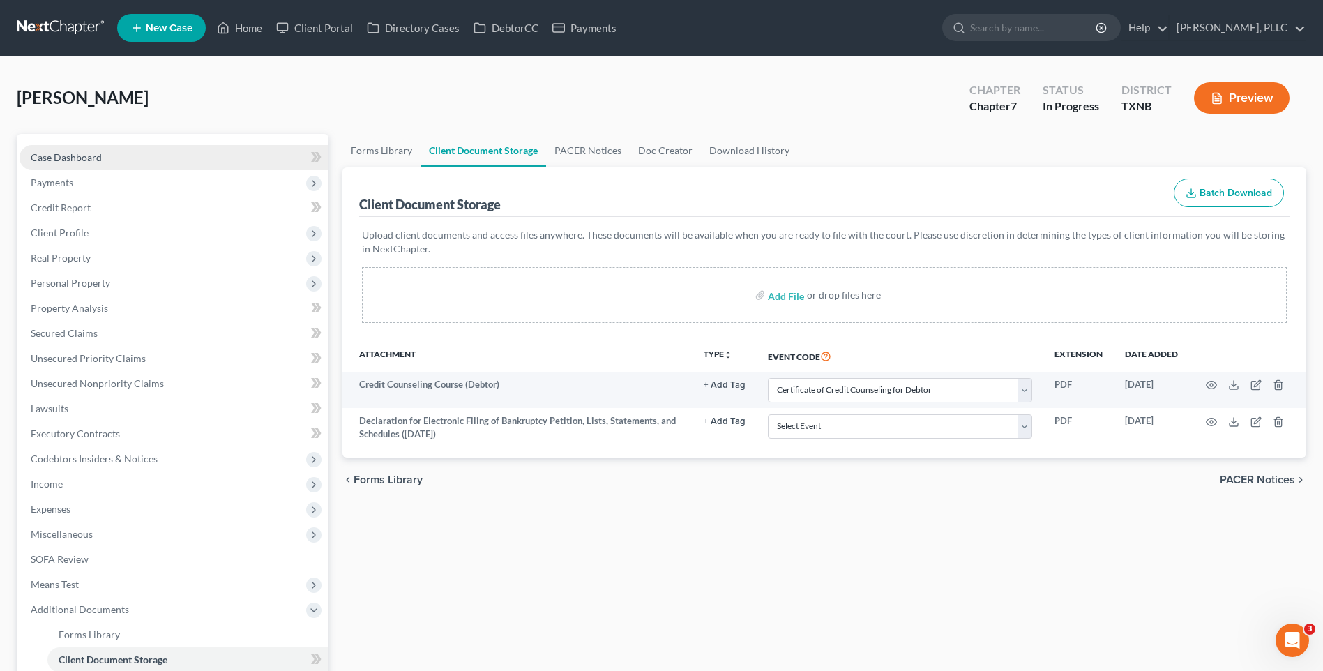
click at [68, 153] on span "Case Dashboard" at bounding box center [66, 157] width 71 height 12
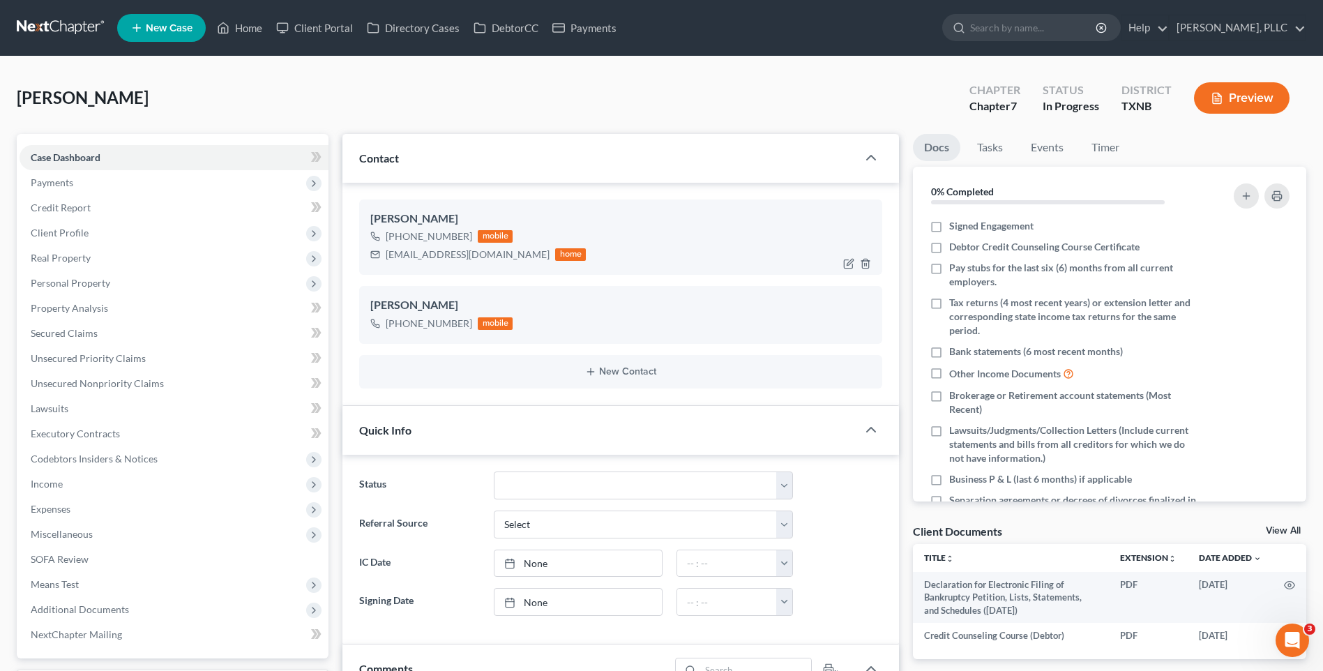
scroll to position [1159, 0]
drag, startPoint x: 385, startPoint y: 254, endPoint x: 496, endPoint y: 253, distance: 110.9
click at [496, 253] on div "juliesellstexas@gmail.com home" at bounding box center [478, 255] width 216 height 18
copy div "juliesellstexas@gmail.com"
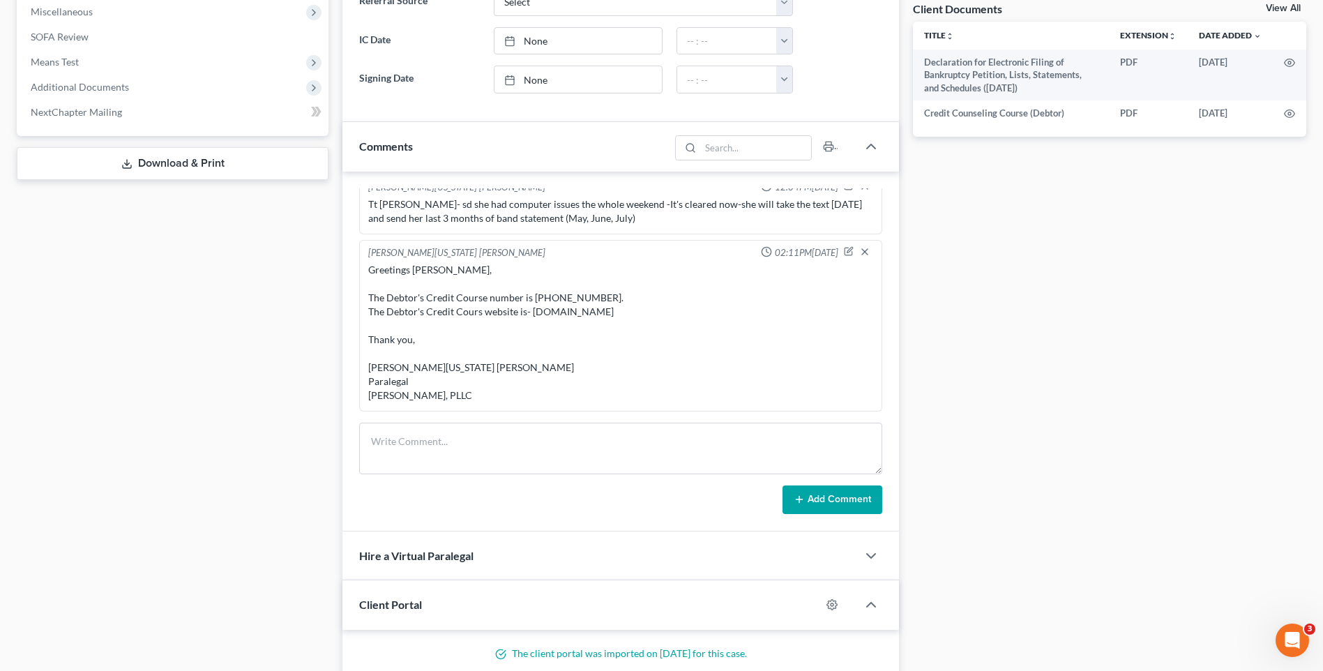
scroll to position [525, 0]
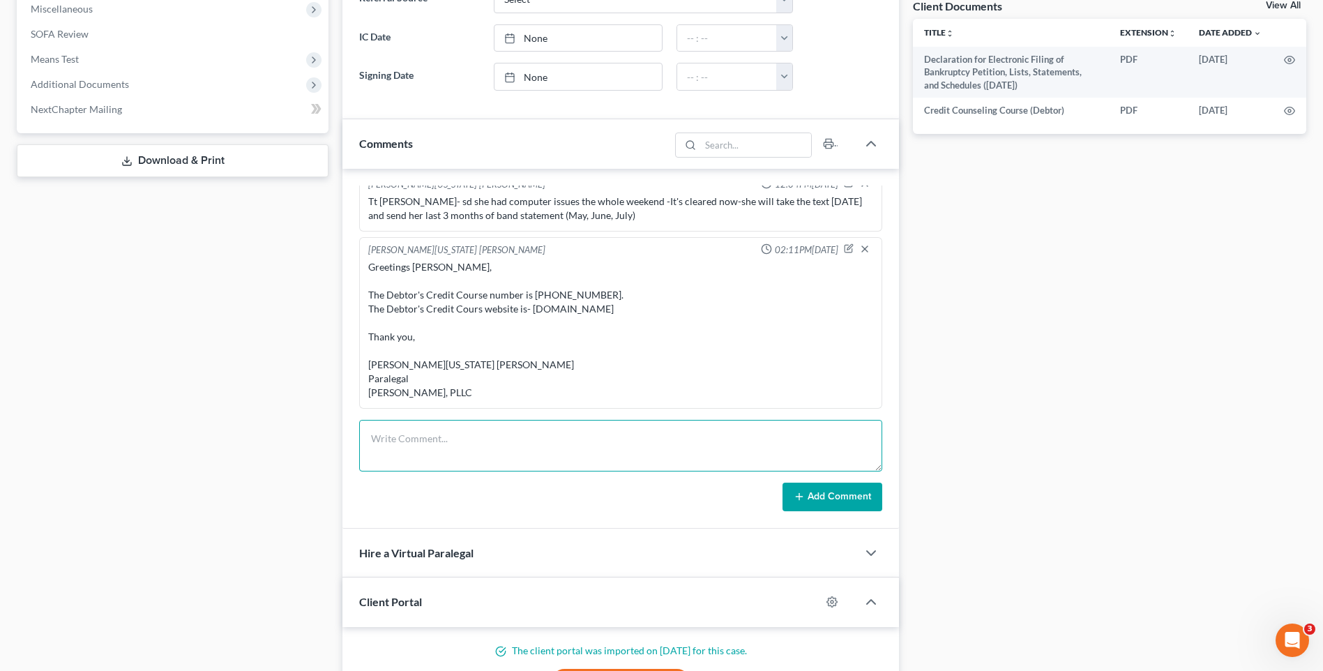
click at [436, 421] on textarea at bounding box center [620, 446] width 523 height 52
type textarea "Emailed Client- Petitions and Schedules Declaration for sign-"
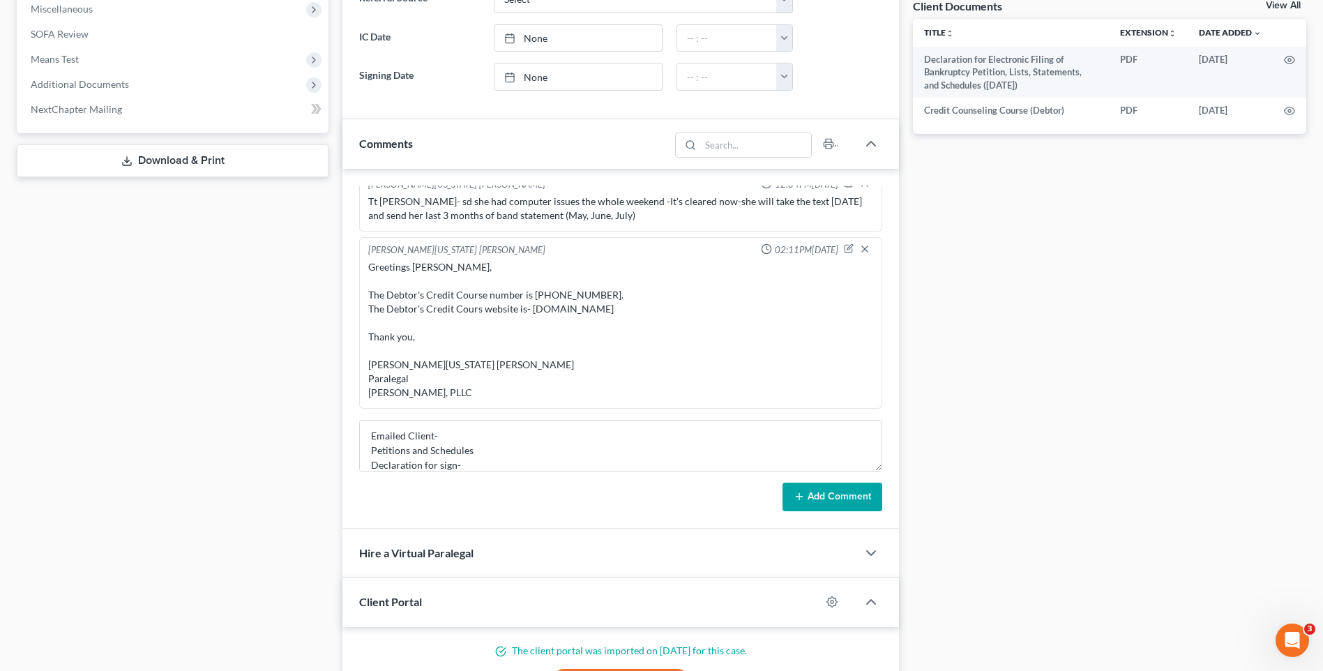
click at [830, 498] on button "Add Comment" at bounding box center [833, 497] width 100 height 29
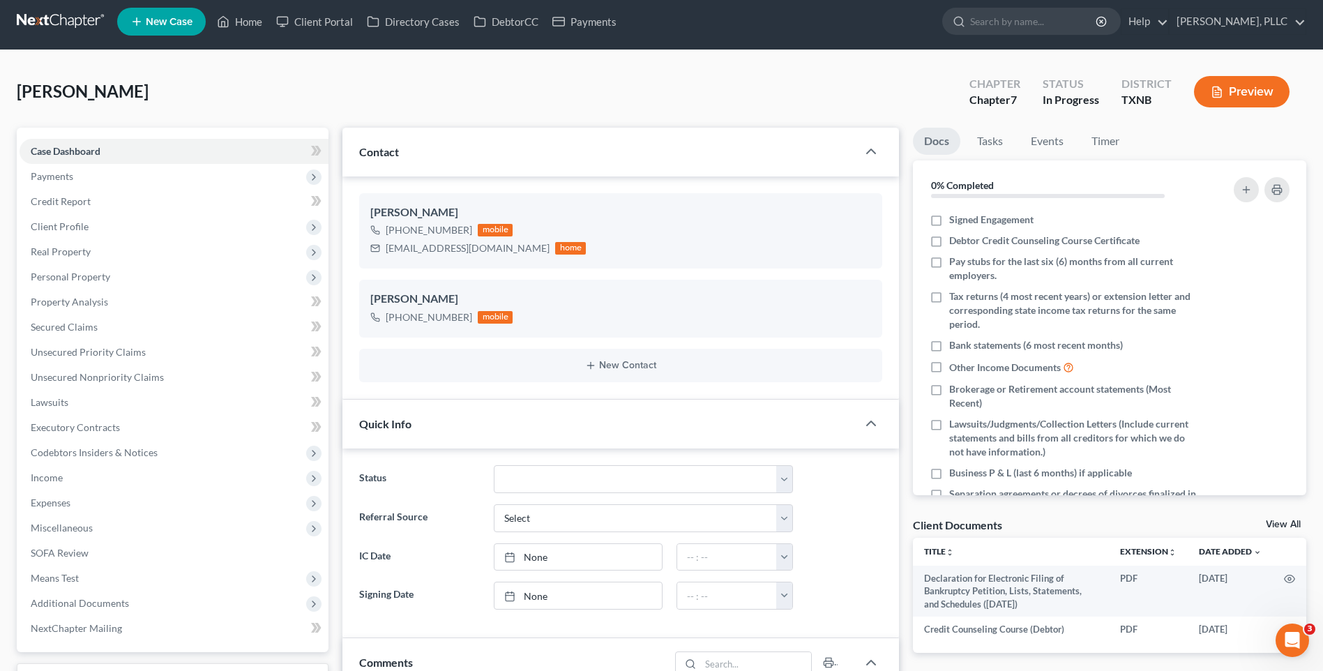
scroll to position [0, 0]
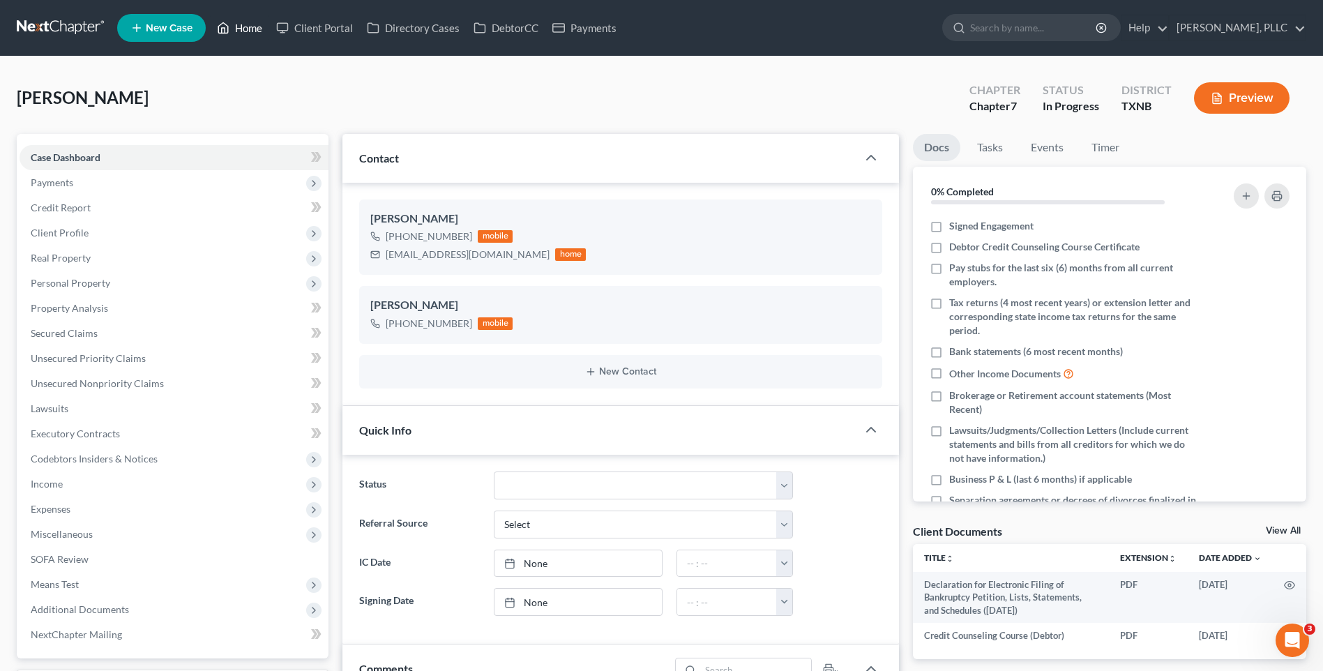
click at [246, 30] on link "Home" at bounding box center [239, 27] width 59 height 25
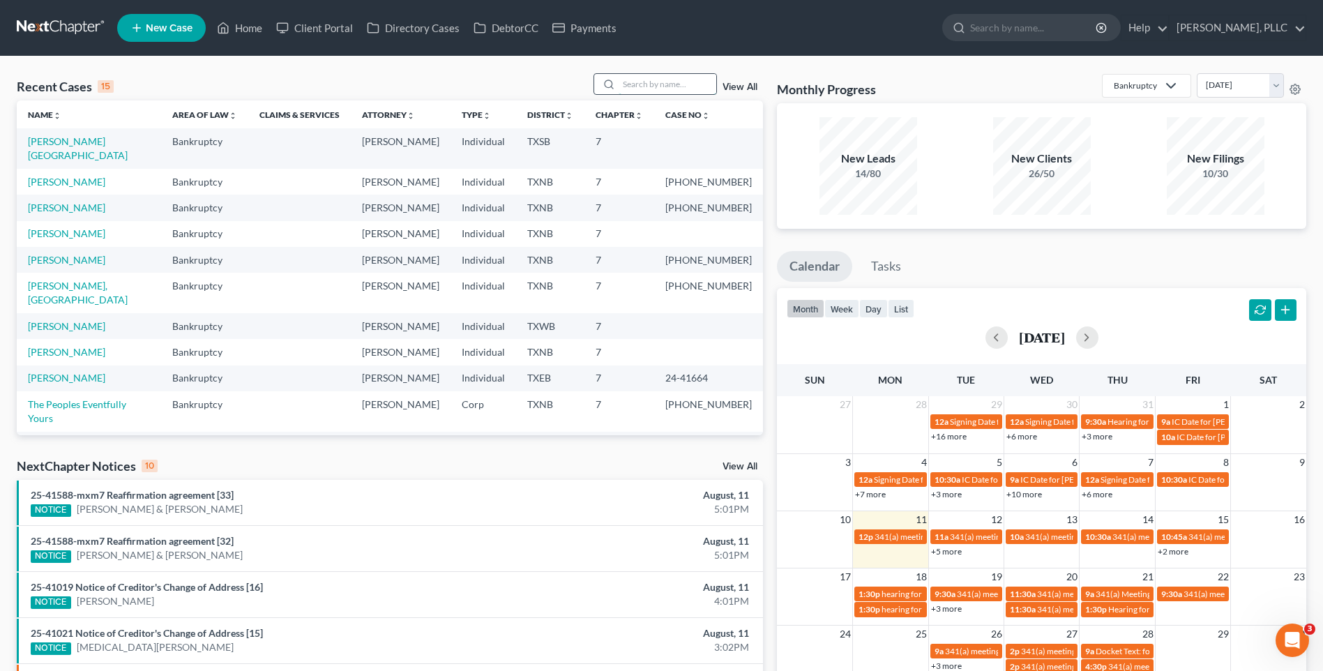
click at [677, 84] on input "search" at bounding box center [668, 84] width 98 height 20
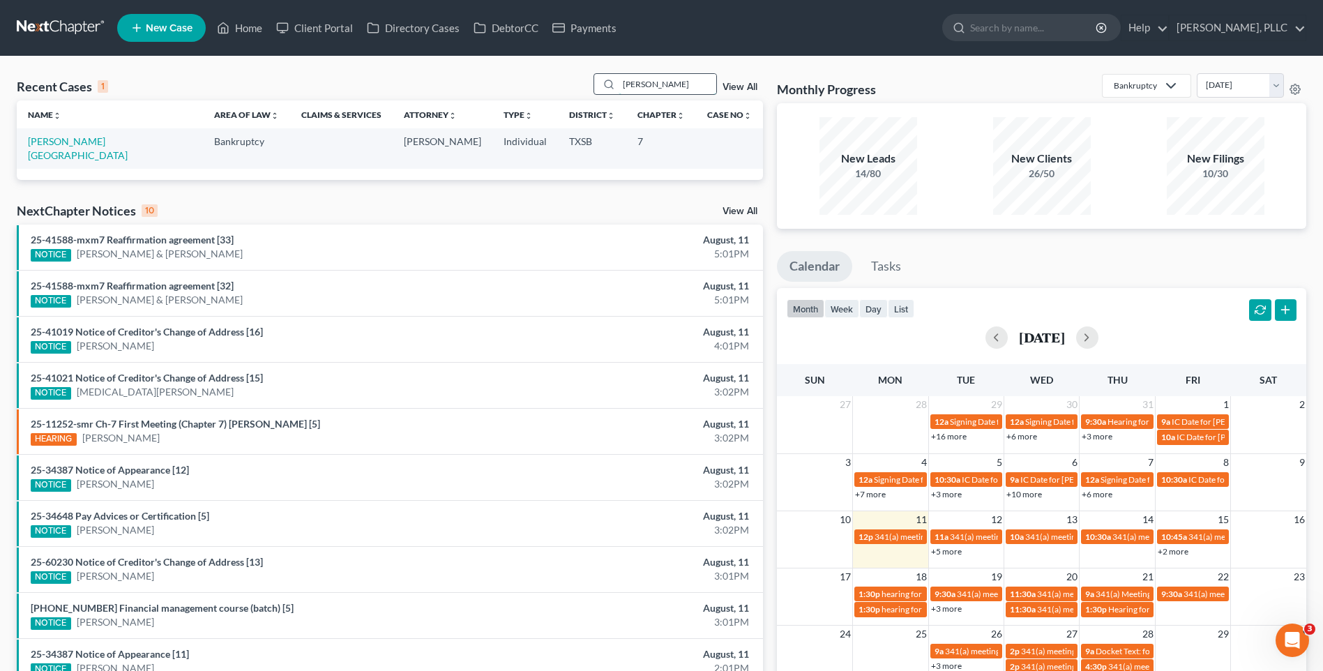
type input "Montano"
click at [77, 136] on link "[PERSON_NAME][GEOGRAPHIC_DATA]" at bounding box center [78, 148] width 100 height 26
select select "6"
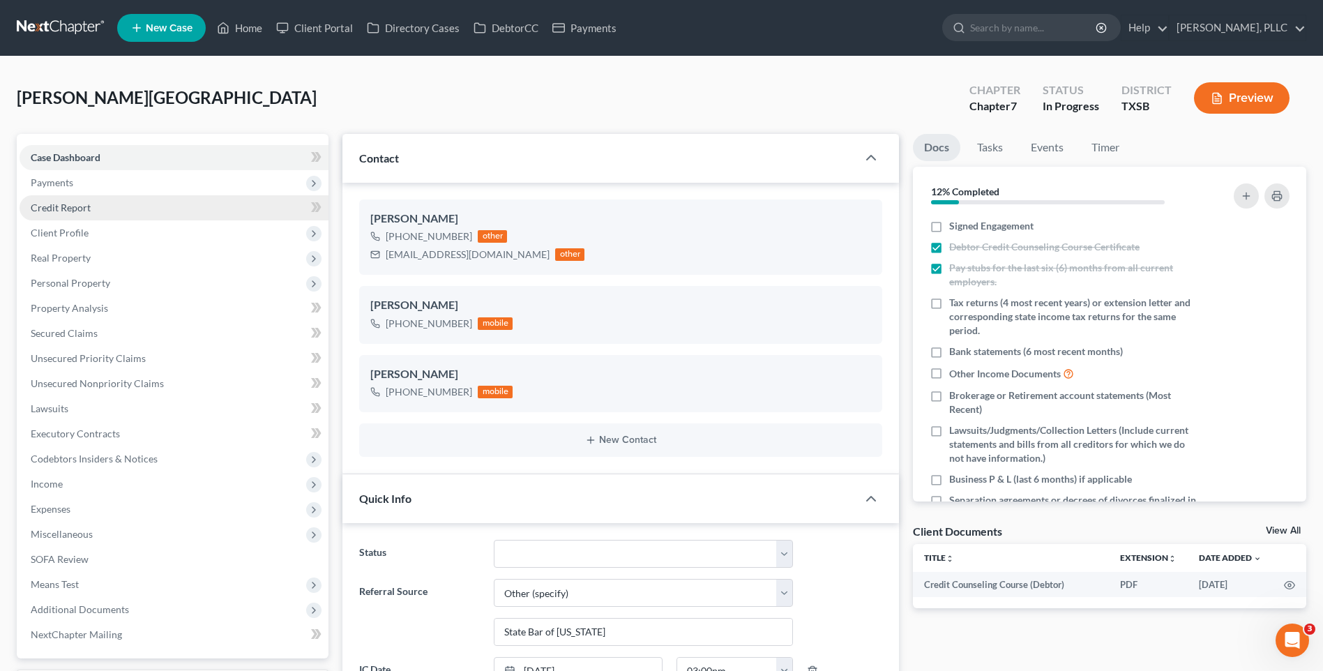
scroll to position [2763, 0]
click at [77, 202] on span "Credit Report" at bounding box center [61, 208] width 60 height 12
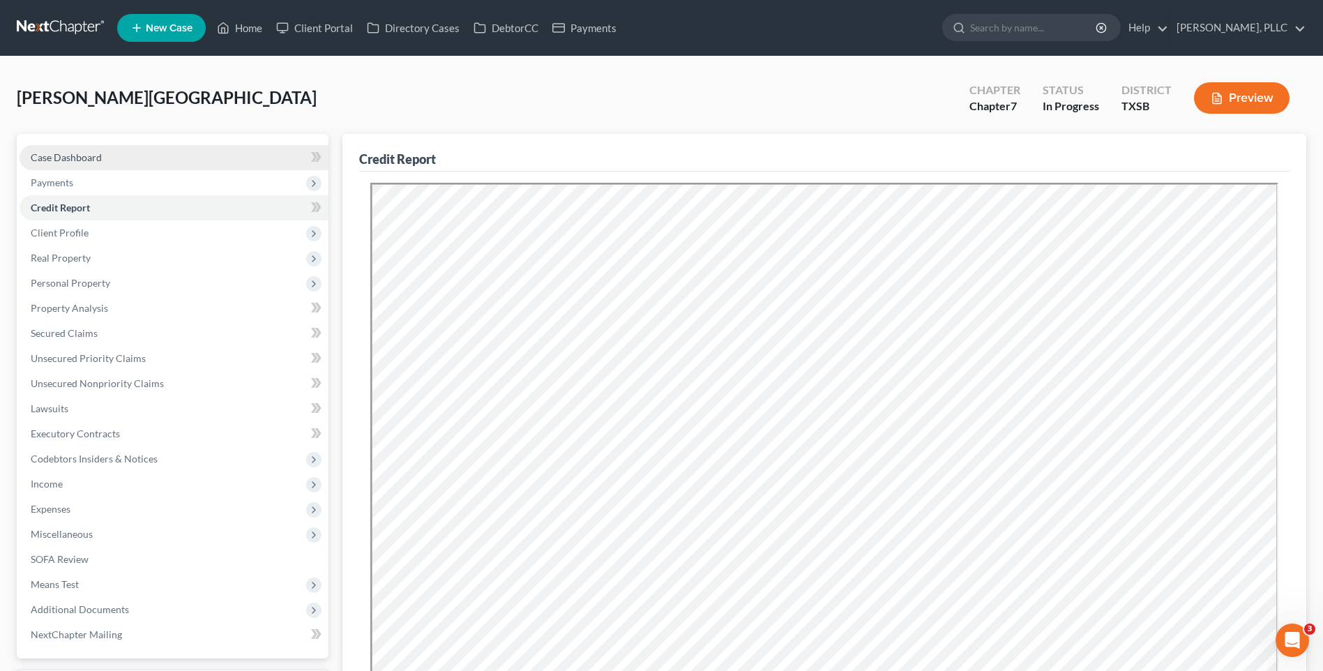
click at [63, 152] on span "Case Dashboard" at bounding box center [66, 157] width 71 height 12
select select "6"
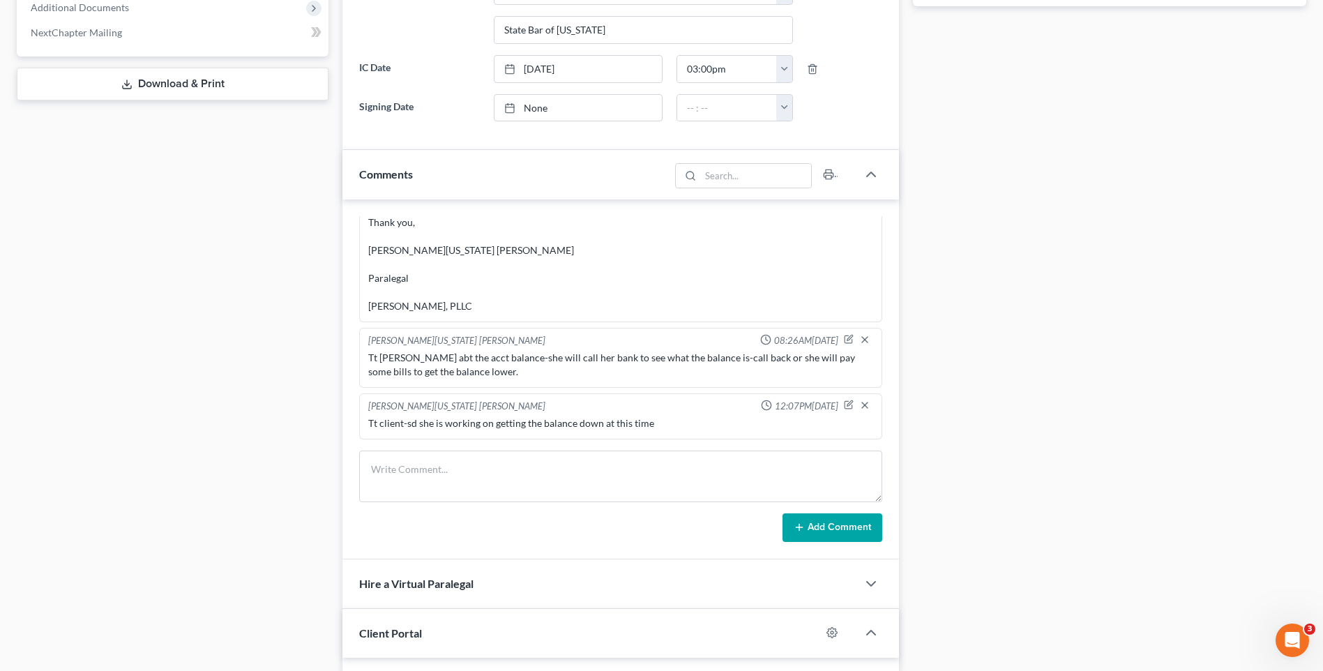
scroll to position [668, 0]
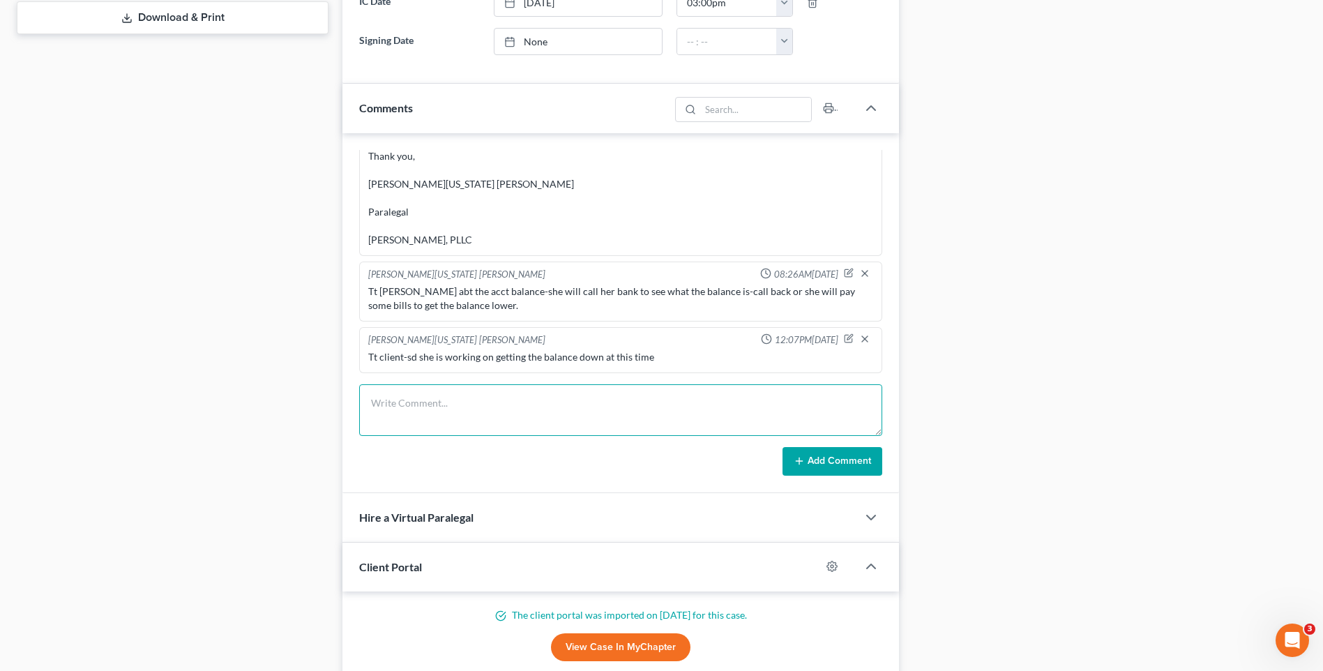
click at [450, 429] on textarea at bounding box center [620, 410] width 523 height 52
type textarea "Emailed client- Petitions-Schedules Declaration for signature:"
click at [811, 462] on button "Add Comment" at bounding box center [833, 461] width 100 height 29
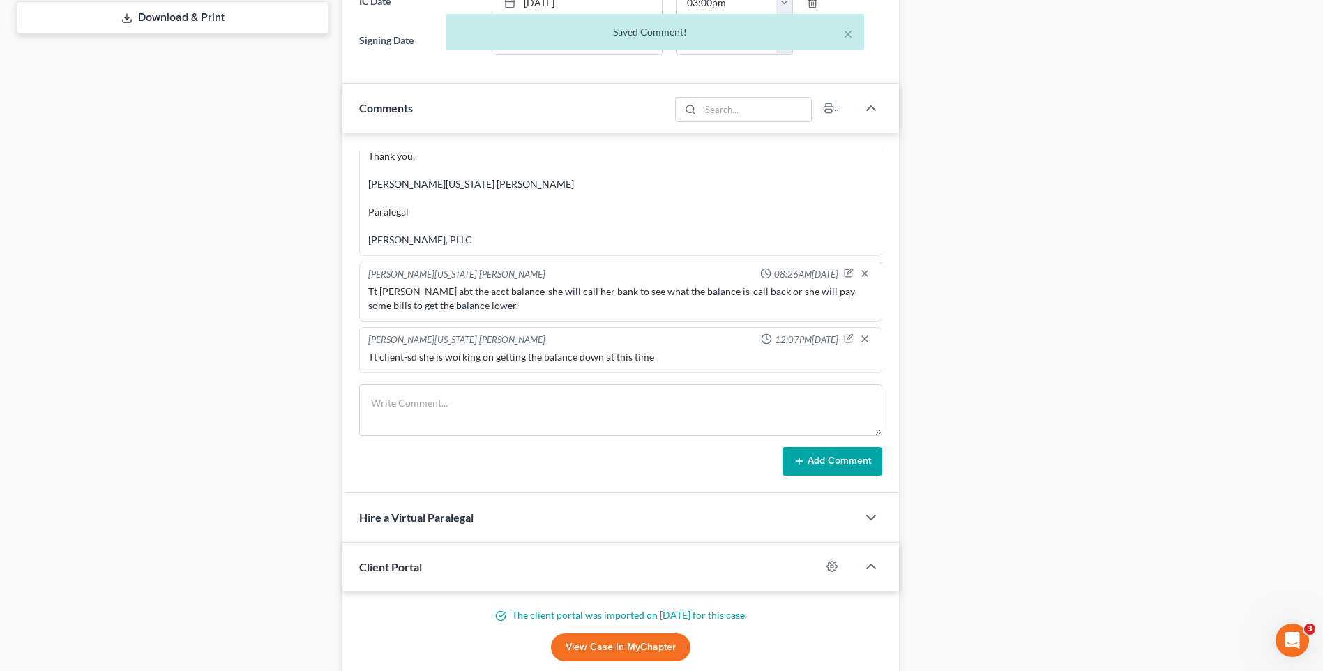
scroll to position [2842, 0]
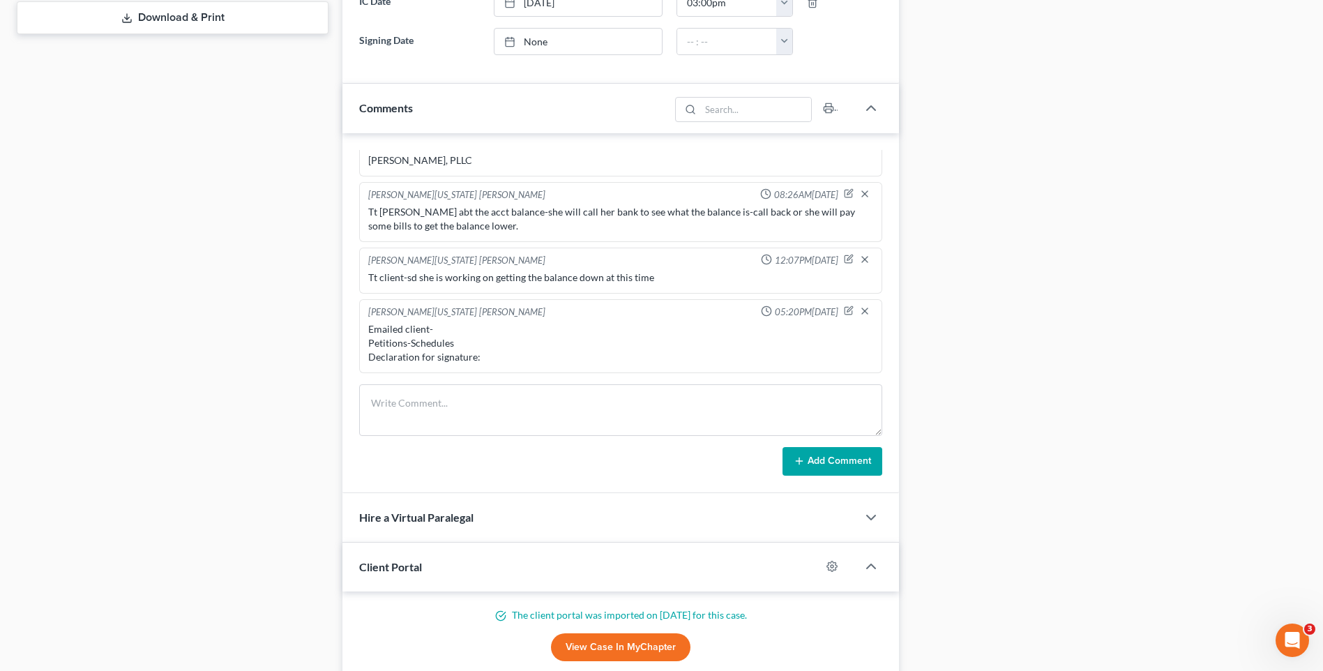
click at [998, 450] on div "Docs Tasks Events Timer 12% Completed Nothing here yet! Signed Engagement Debto…" at bounding box center [1109, 151] width 407 height 1370
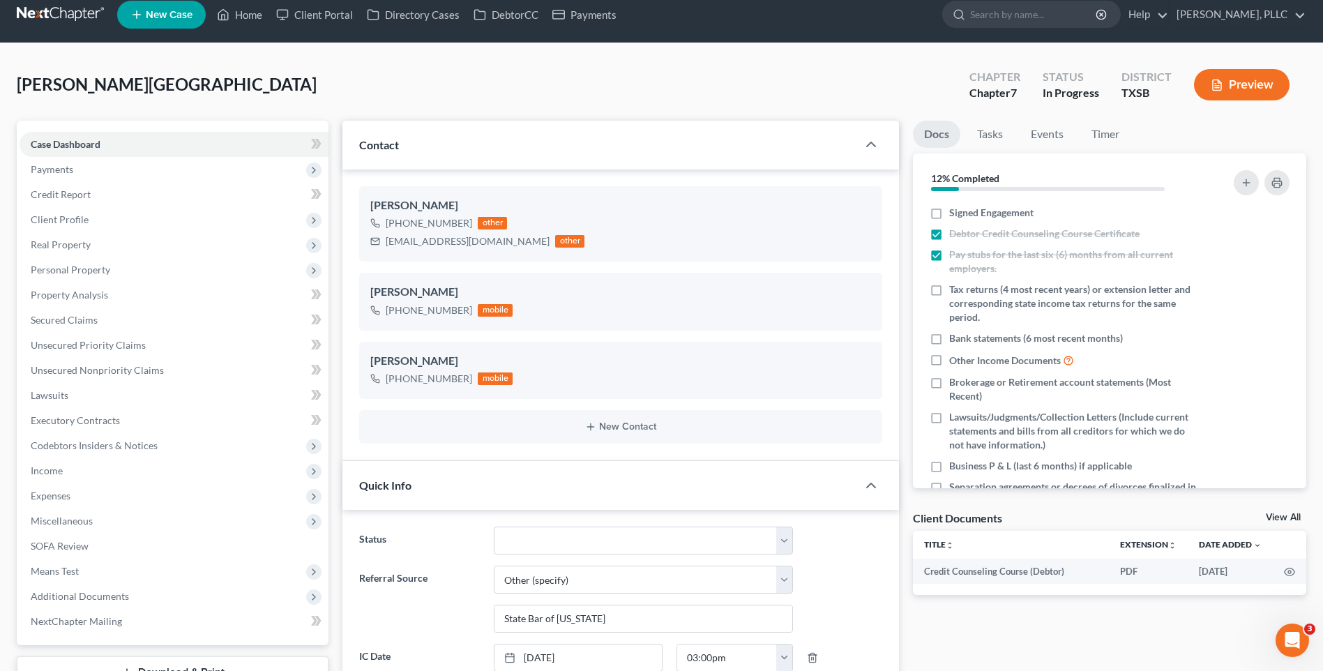
scroll to position [0, 0]
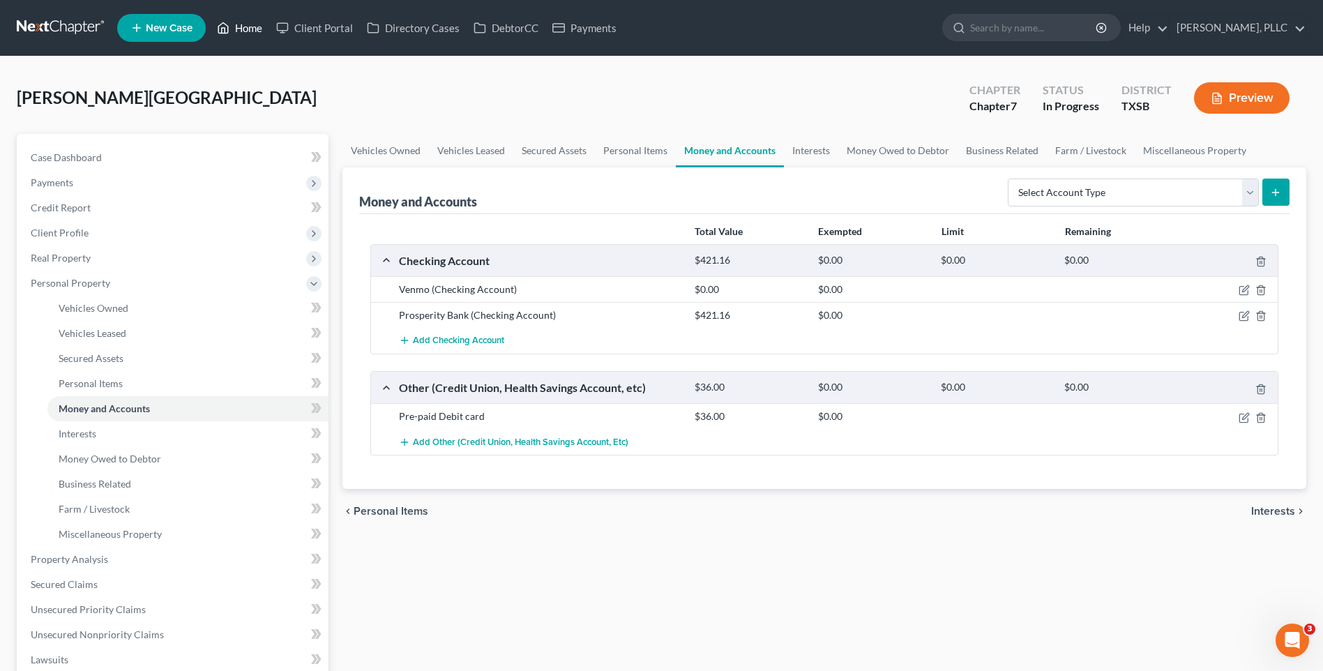
click at [242, 29] on link "Home" at bounding box center [239, 27] width 59 height 25
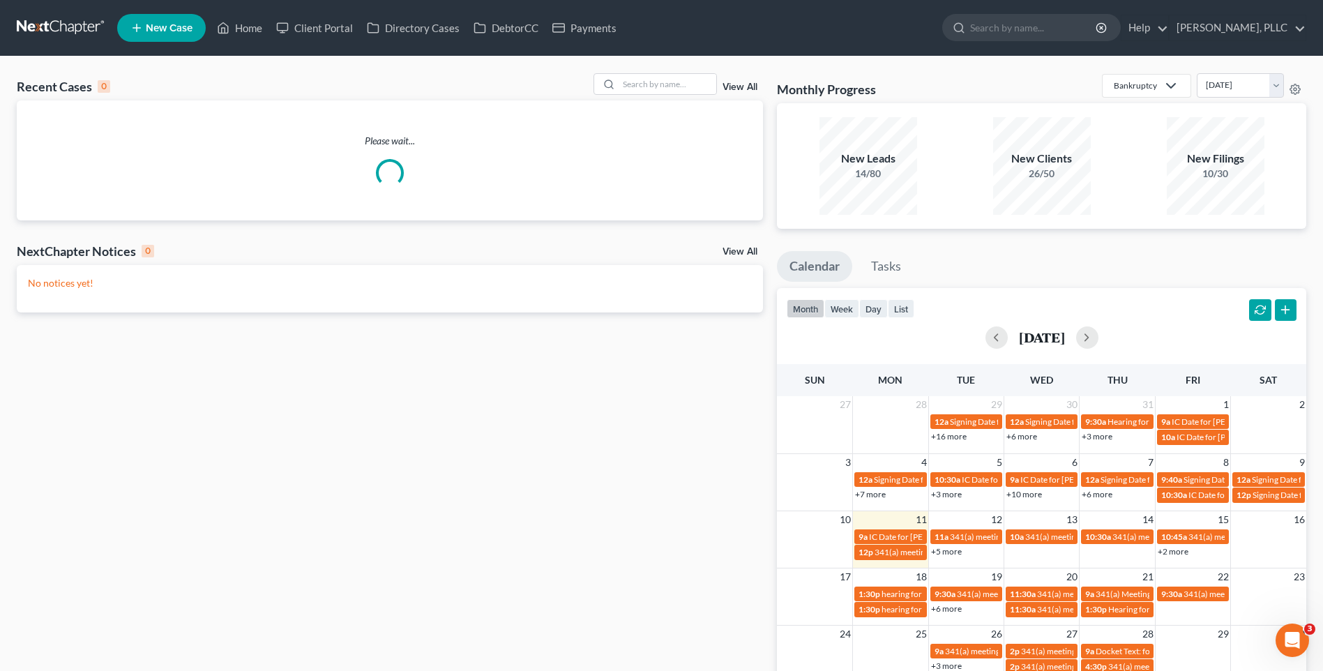
click at [663, 72] on div "Recent Cases 0 View All Please wait... NextChapter Notices 0 View All No notice…" at bounding box center [661, 419] width 1323 height 724
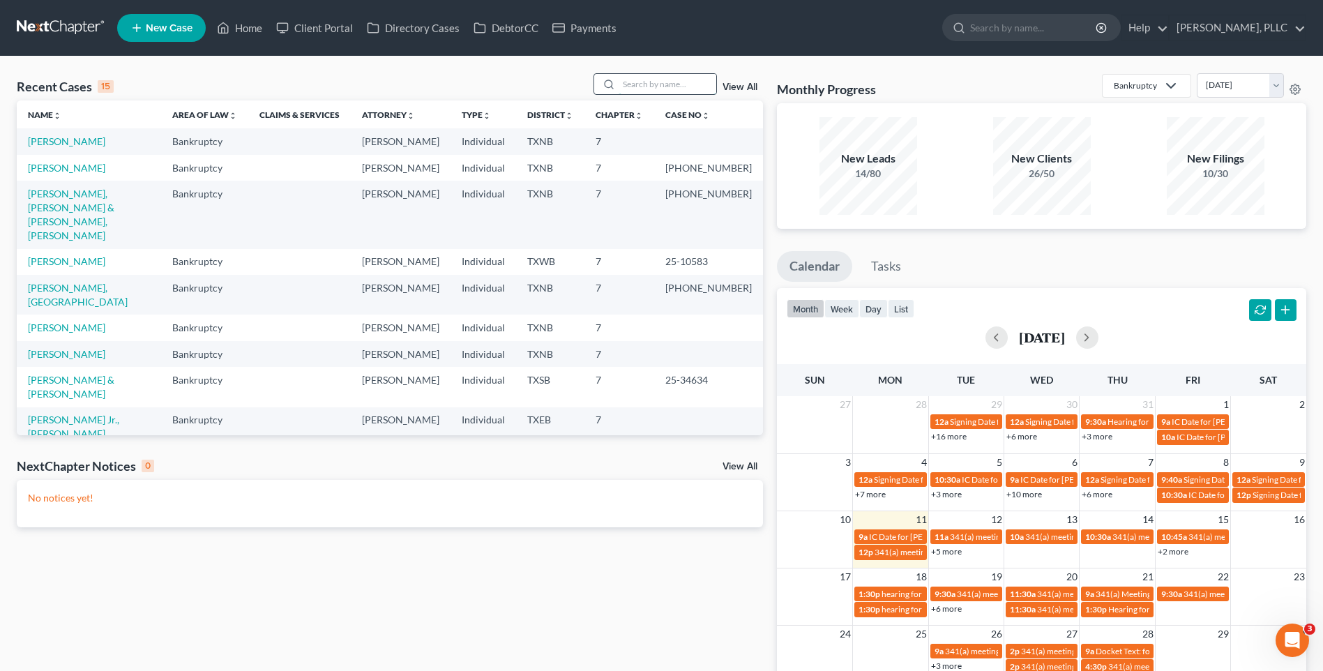
click at [659, 86] on input "search" at bounding box center [668, 84] width 98 height 20
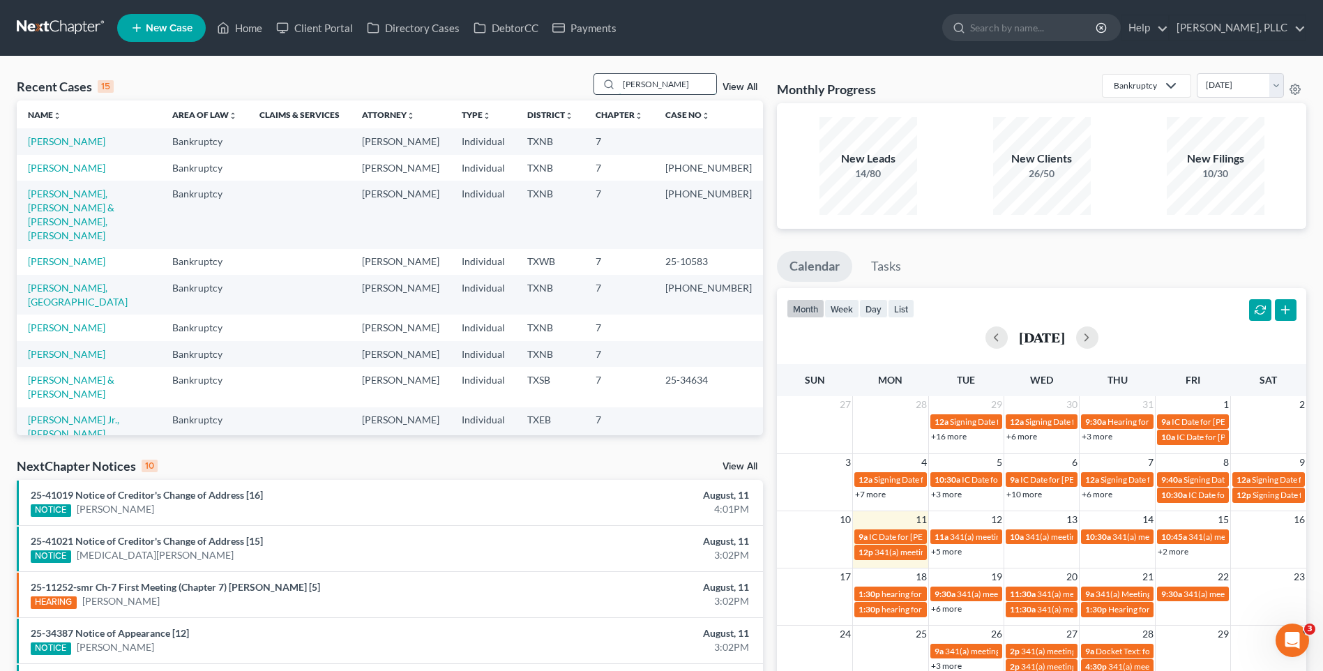
type input "[PERSON_NAME]"
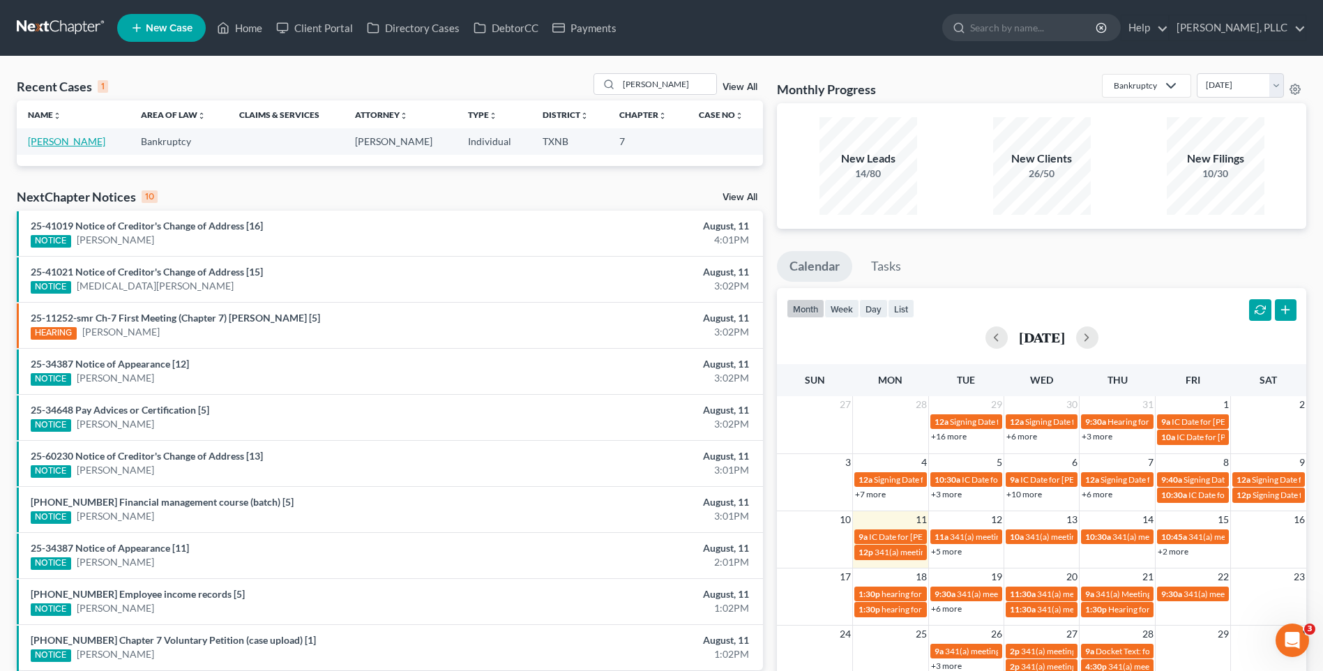
click at [41, 144] on link "[PERSON_NAME]" at bounding box center [66, 141] width 77 height 12
select select "4"
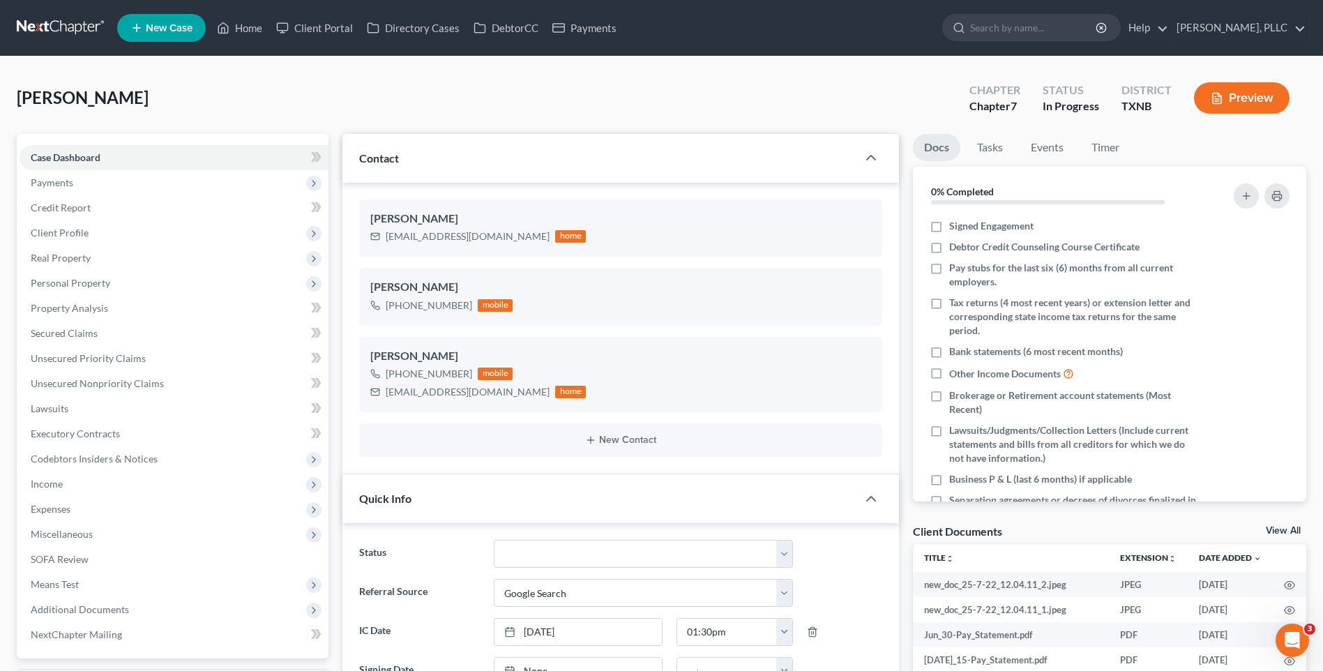
scroll to position [970, 0]
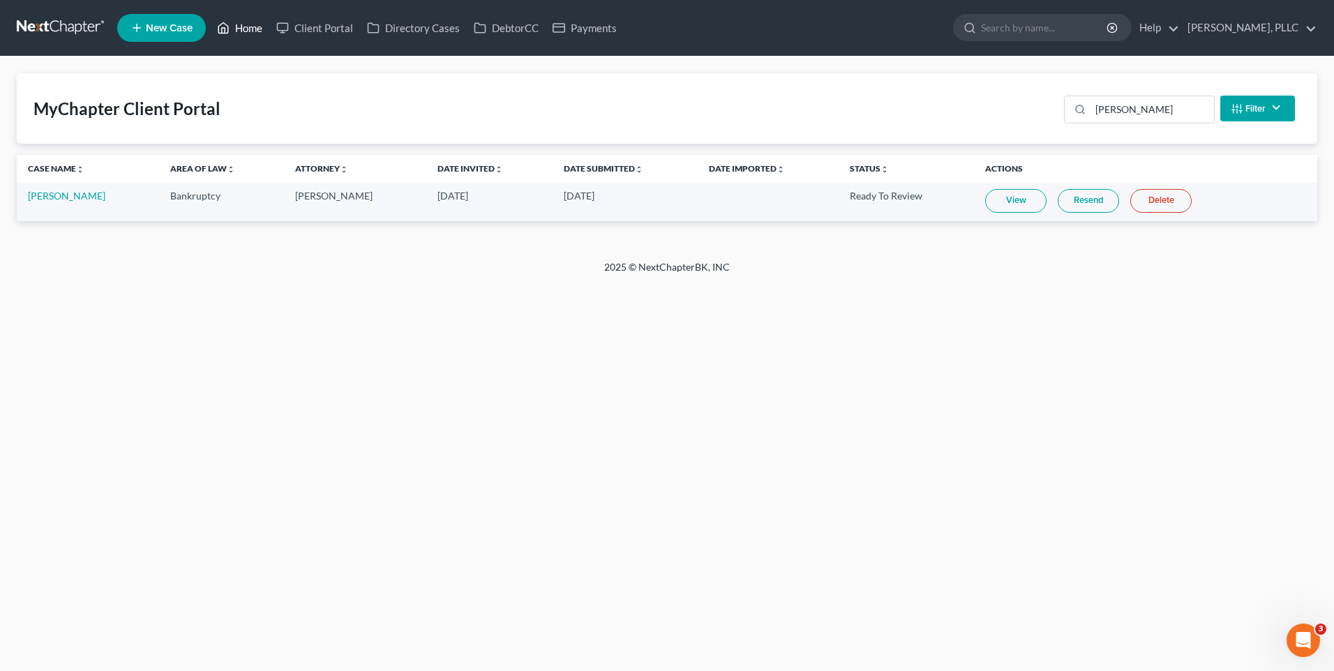
drag, startPoint x: 0, startPoint y: 0, endPoint x: 234, endPoint y: 27, distance: 235.9
click at [234, 27] on link "Home" at bounding box center [239, 27] width 59 height 25
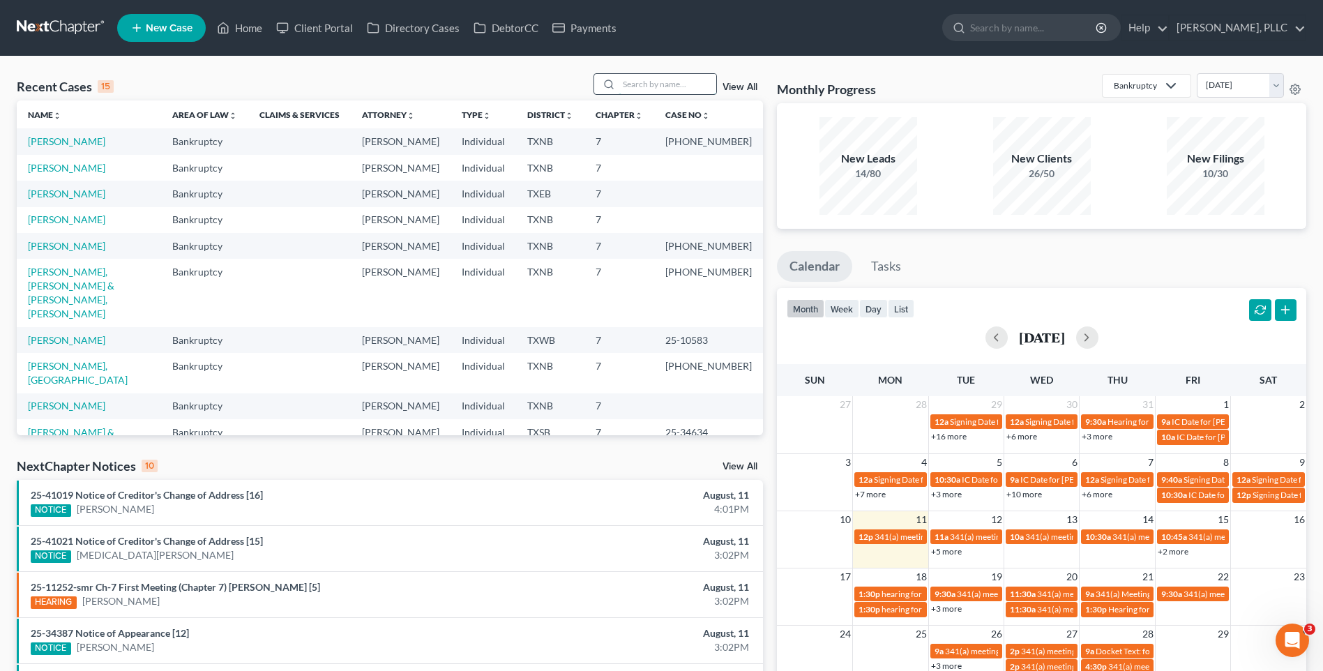
click at [631, 91] on input "search" at bounding box center [668, 84] width 98 height 20
type input "[PERSON_NAME]"
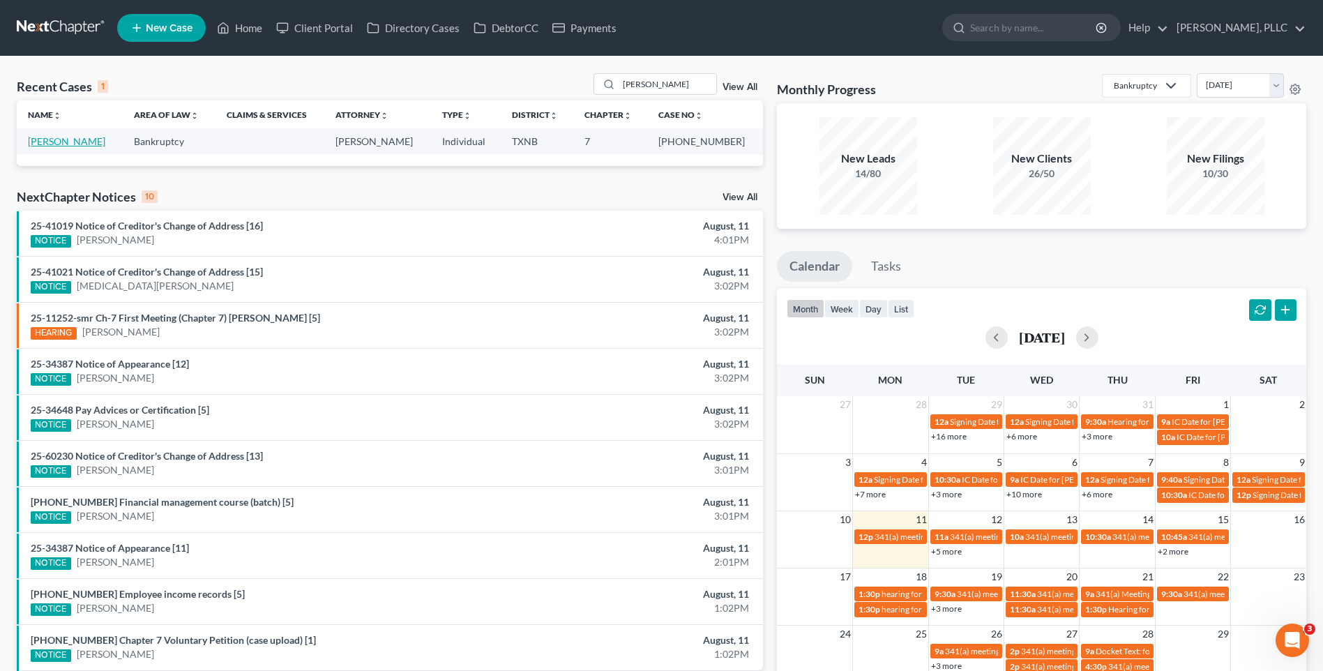
click at [36, 138] on link "[PERSON_NAME]" at bounding box center [66, 141] width 77 height 12
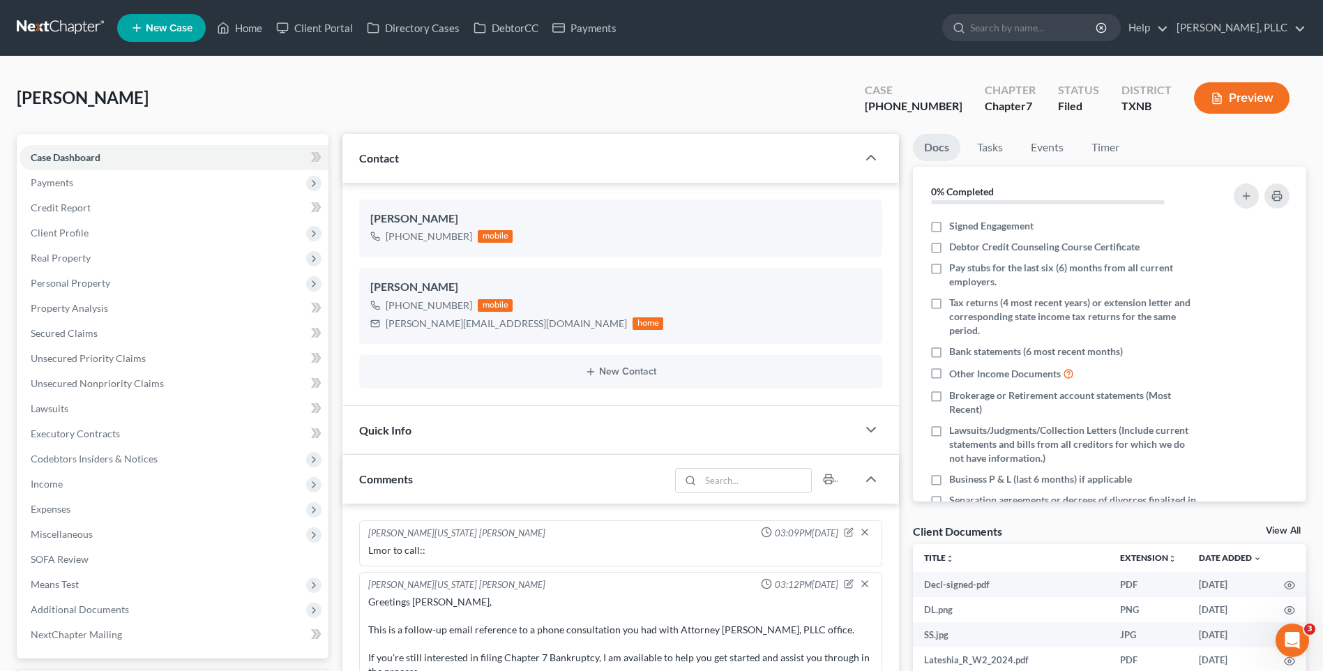
scroll to position [2146, 0]
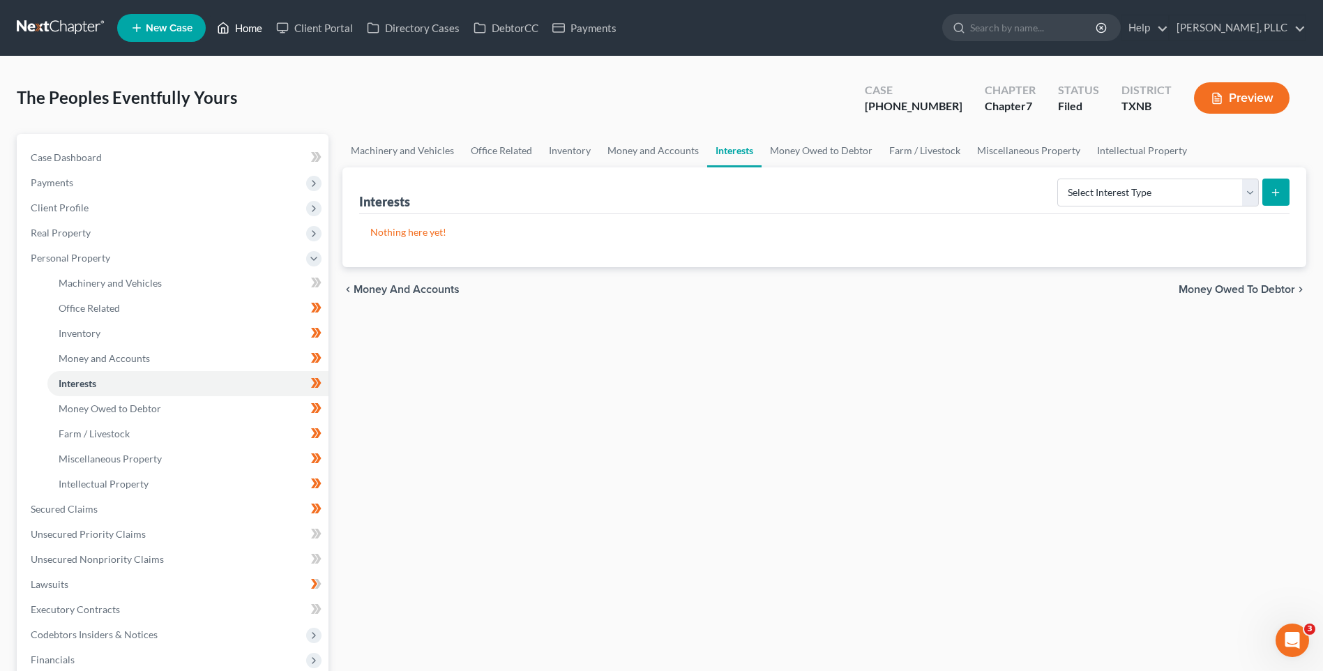
click at [260, 28] on link "Home" at bounding box center [239, 27] width 59 height 25
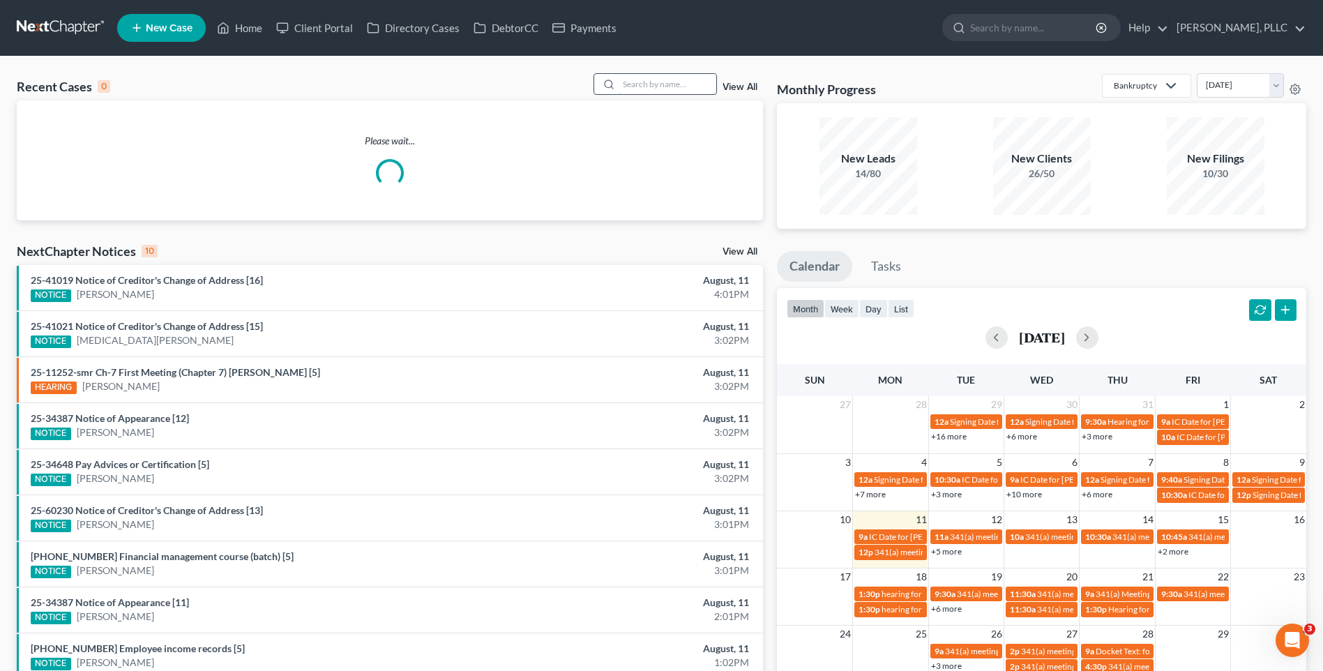
click at [648, 91] on input "search" at bounding box center [668, 84] width 98 height 20
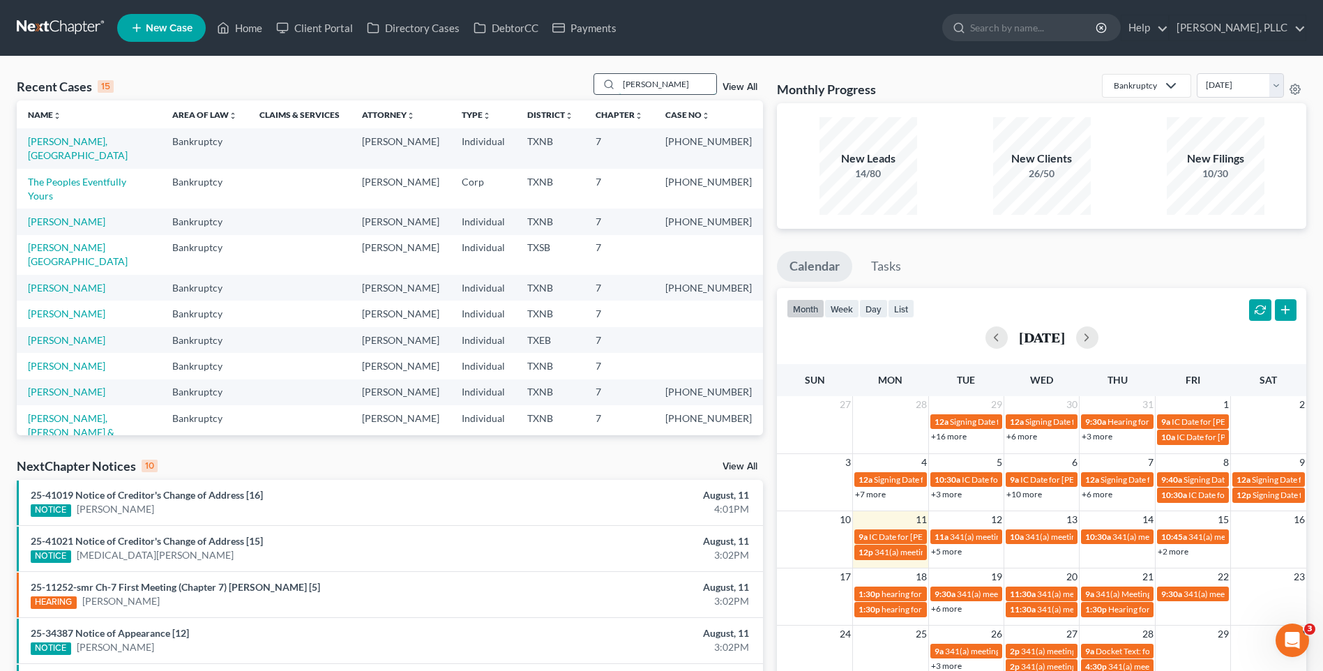
type input "Thyne"
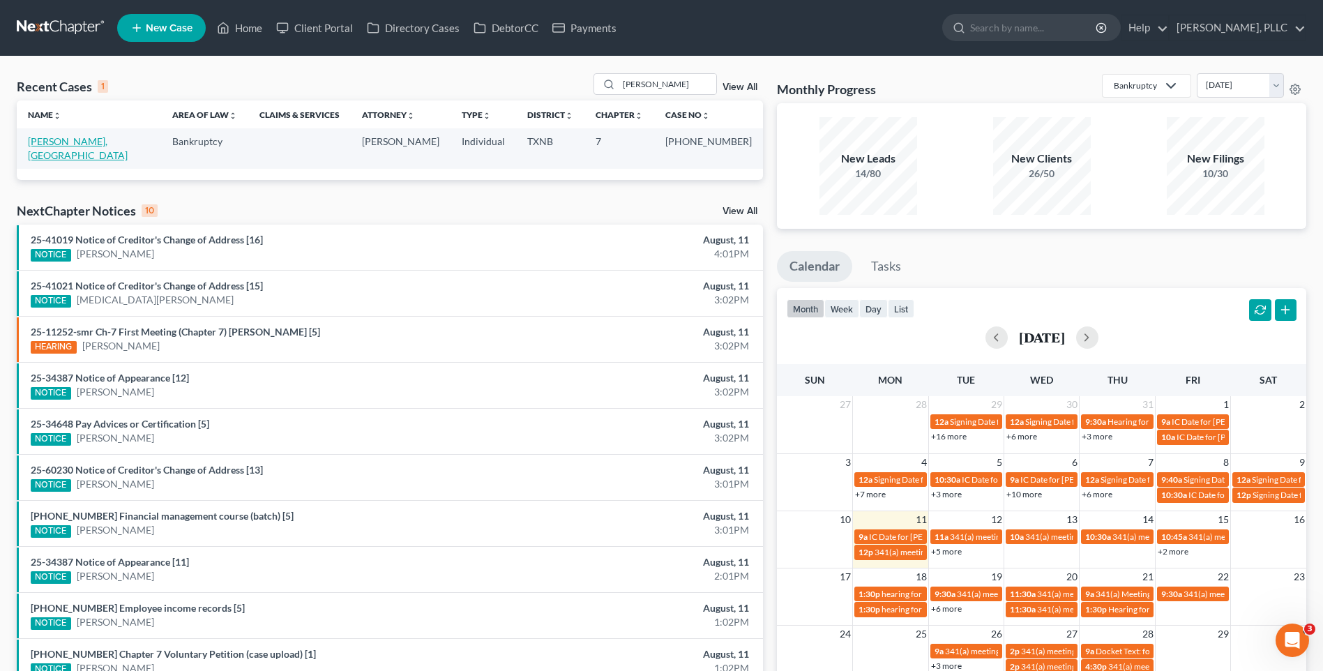
click at [55, 137] on link "[PERSON_NAME], [GEOGRAPHIC_DATA]" at bounding box center [78, 148] width 100 height 26
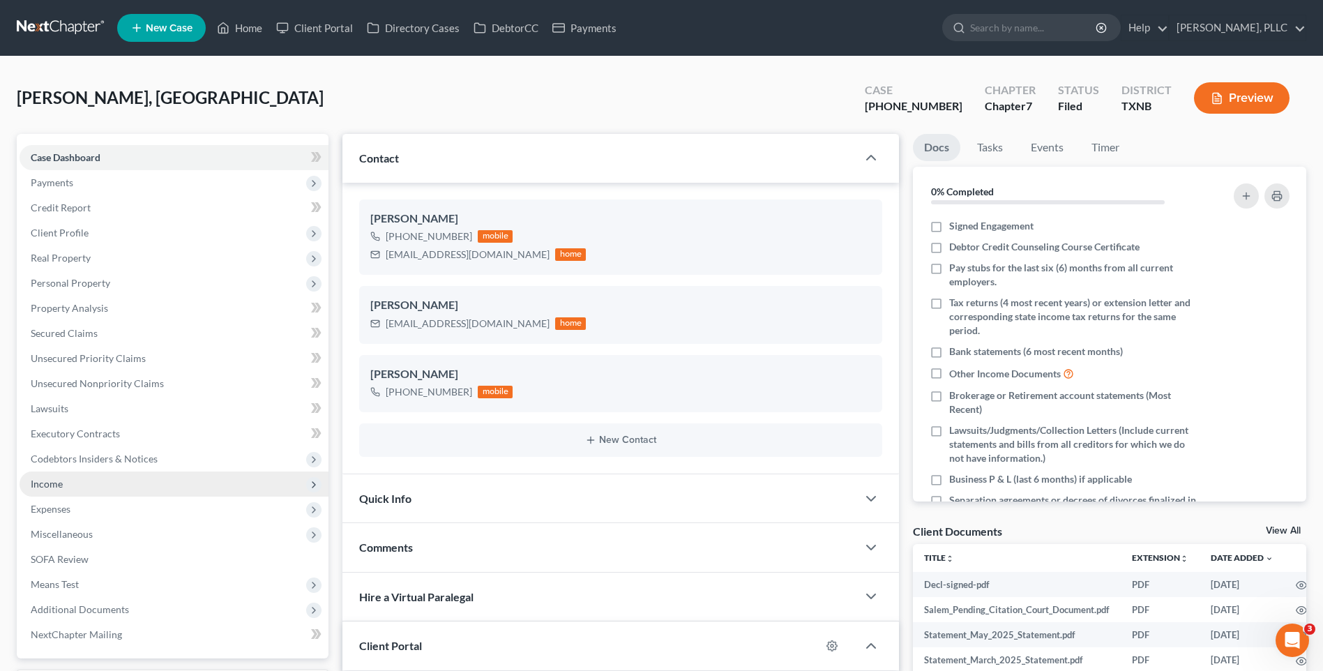
click at [36, 487] on span "Income" at bounding box center [47, 484] width 32 height 12
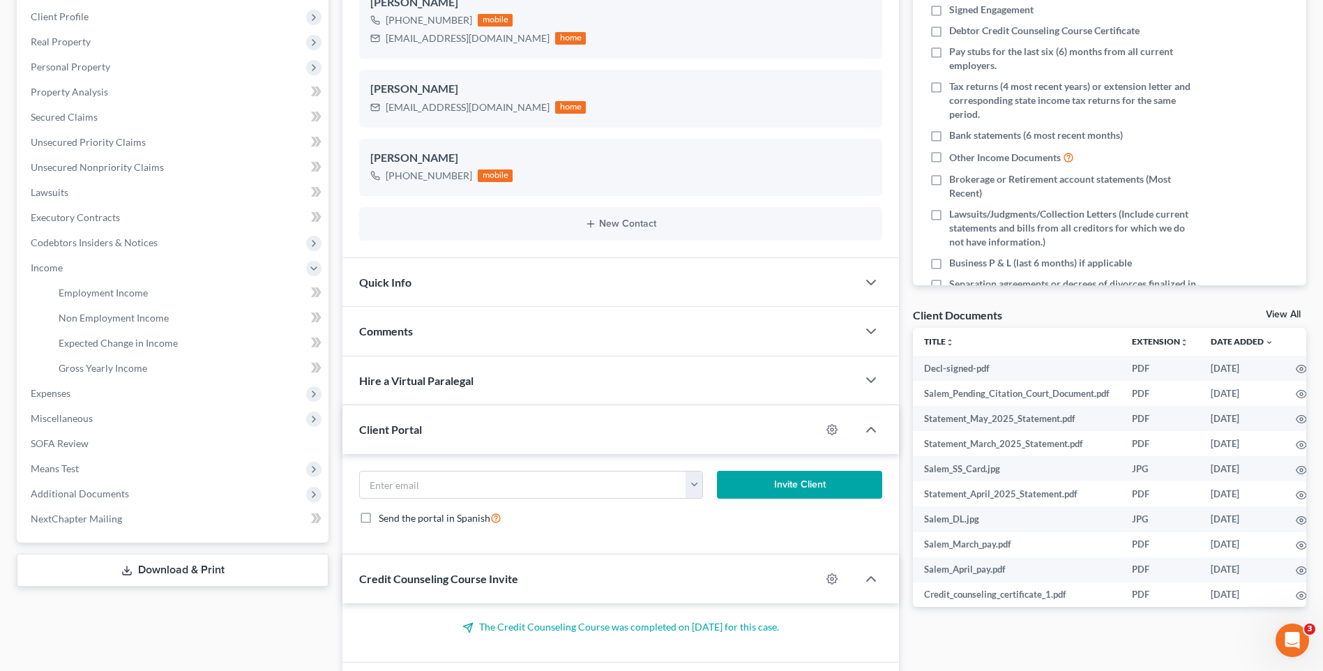
scroll to position [232, 0]
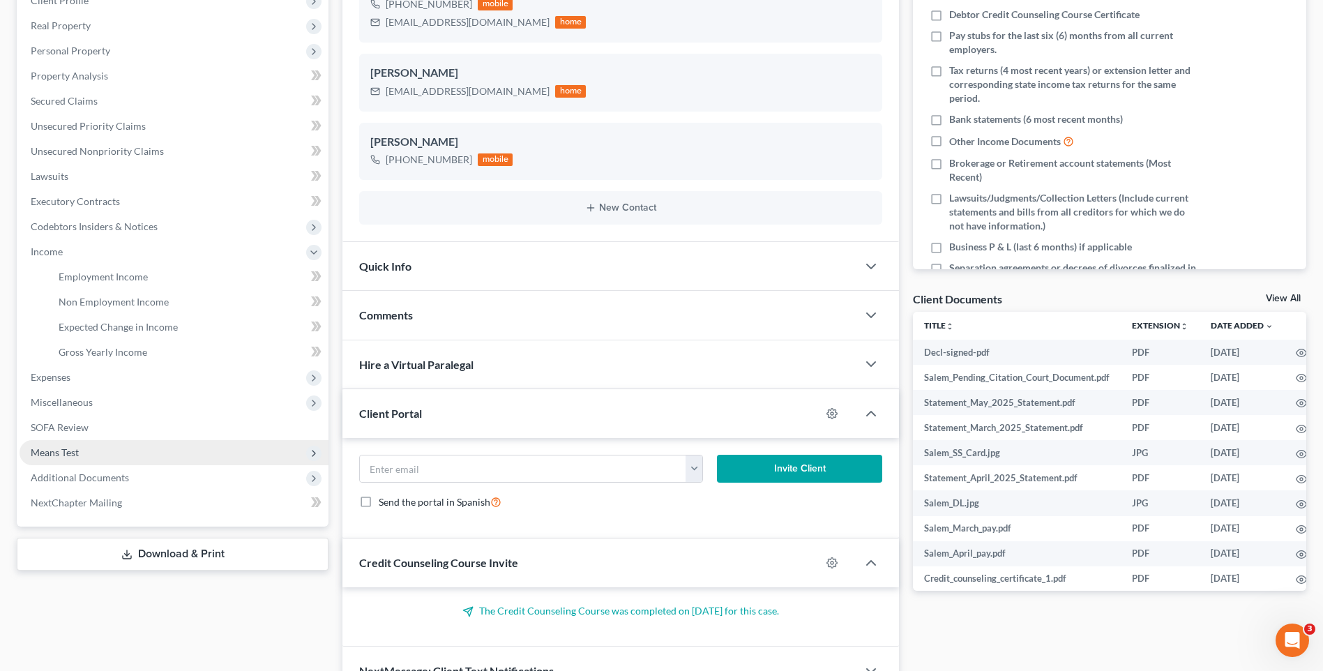
click at [67, 451] on span "Means Test" at bounding box center [55, 453] width 48 height 12
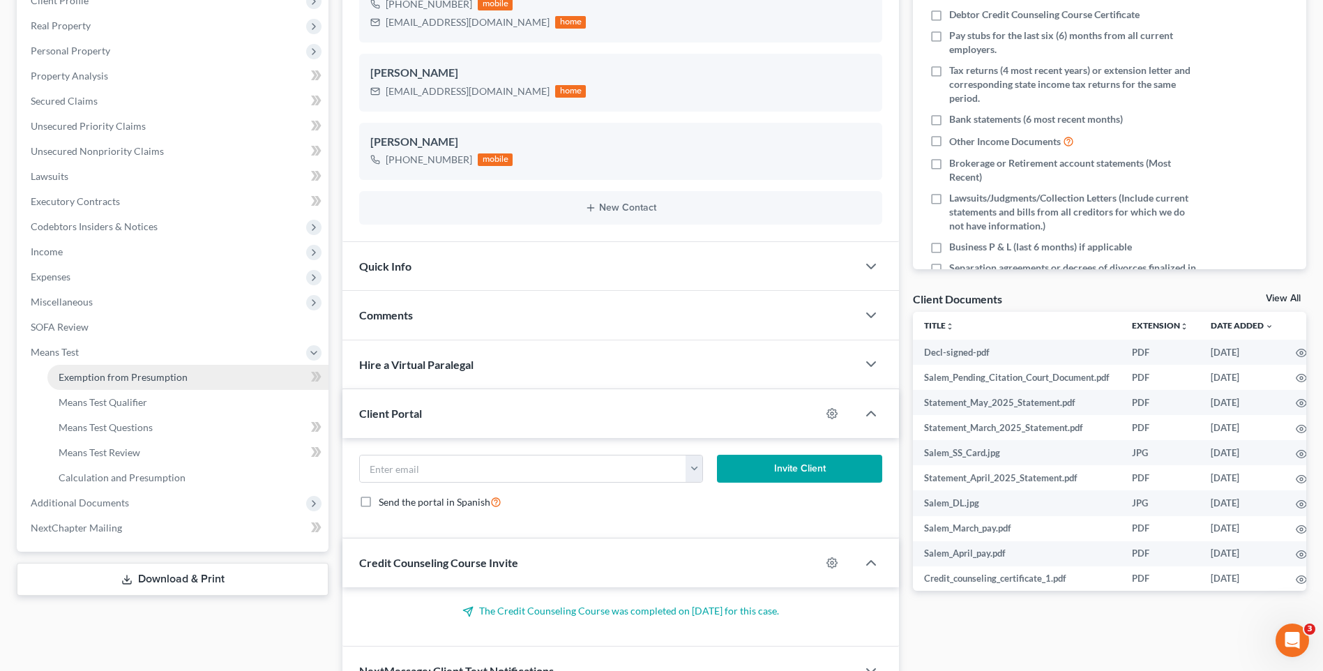
click at [133, 369] on link "Exemption from Presumption" at bounding box center [187, 377] width 281 height 25
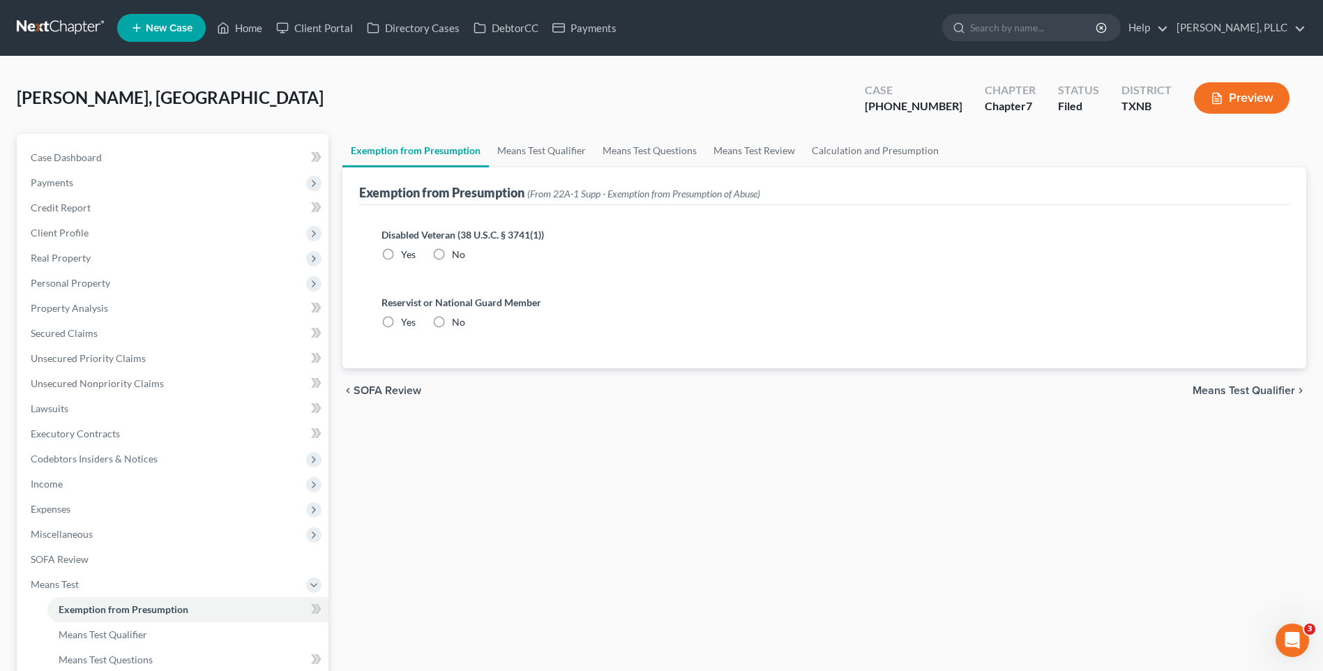
click at [452, 253] on label "No" at bounding box center [458, 255] width 13 height 14
click at [458, 253] on input "No" at bounding box center [462, 252] width 9 height 9
radio input "true"
click at [452, 324] on label "No" at bounding box center [458, 322] width 13 height 14
click at [458, 324] on input "No" at bounding box center [462, 319] width 9 height 9
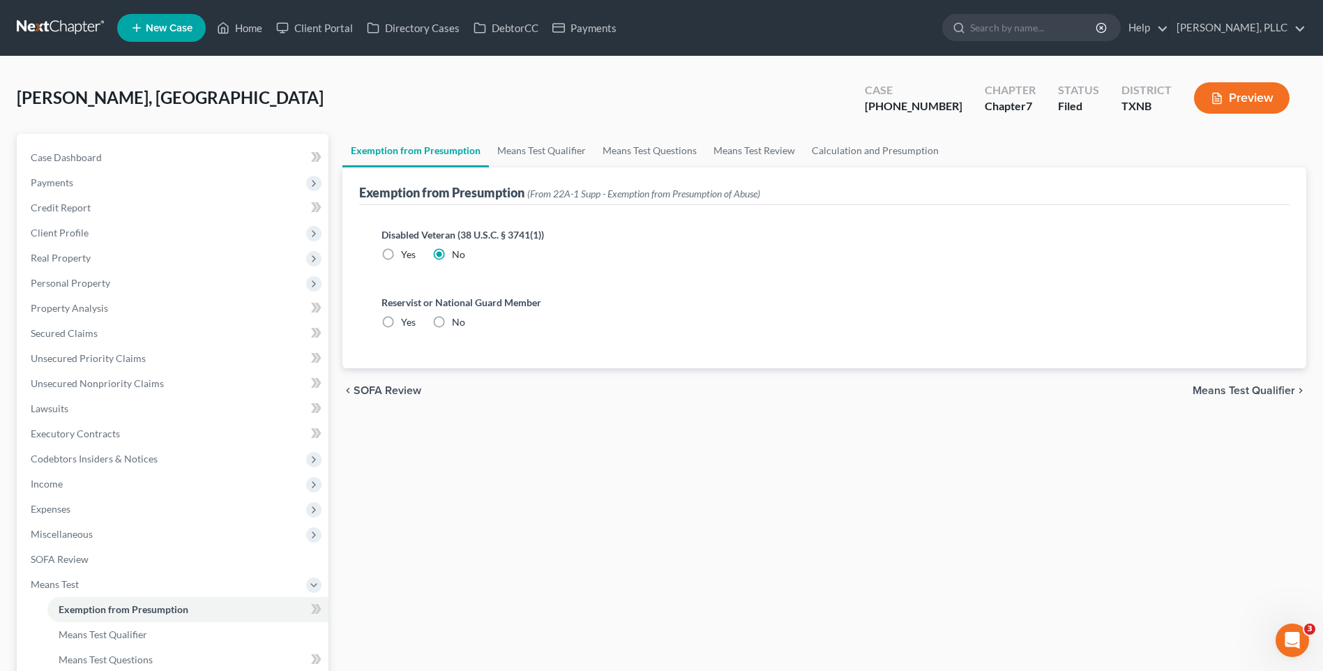
radio input "true"
click at [1238, 387] on span "Means Test Qualifier" at bounding box center [1244, 390] width 103 height 11
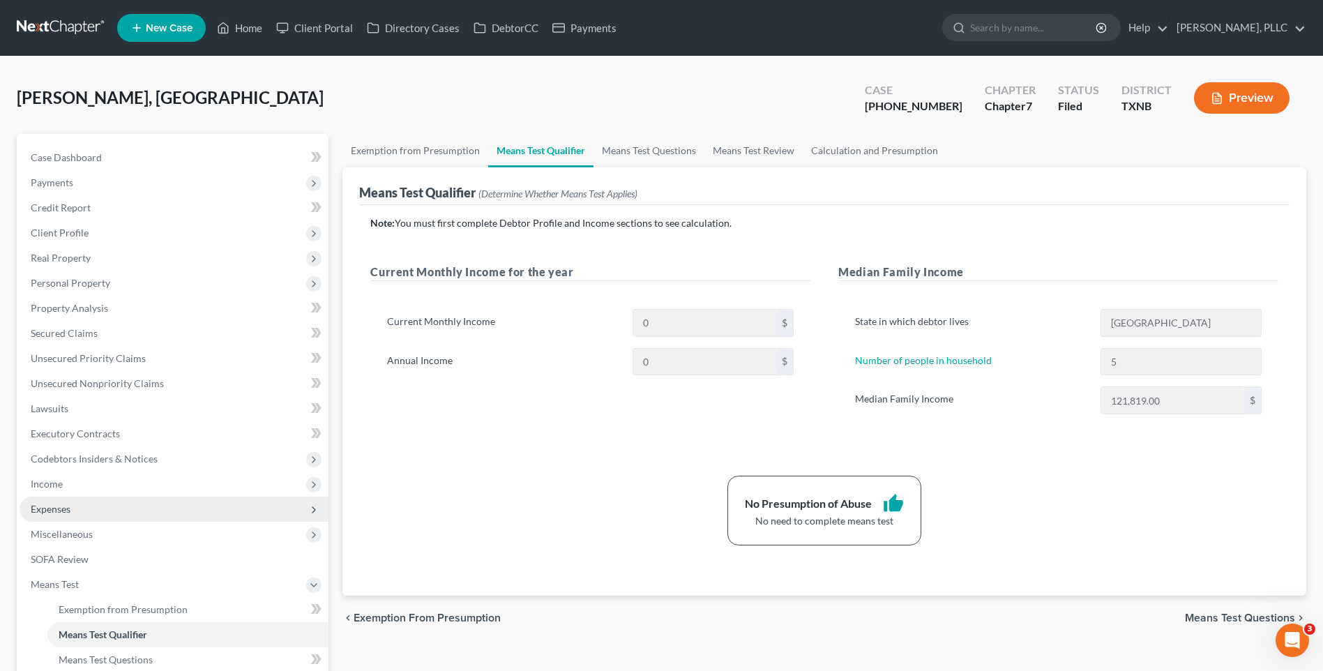
click at [59, 508] on span "Expenses" at bounding box center [51, 509] width 40 height 12
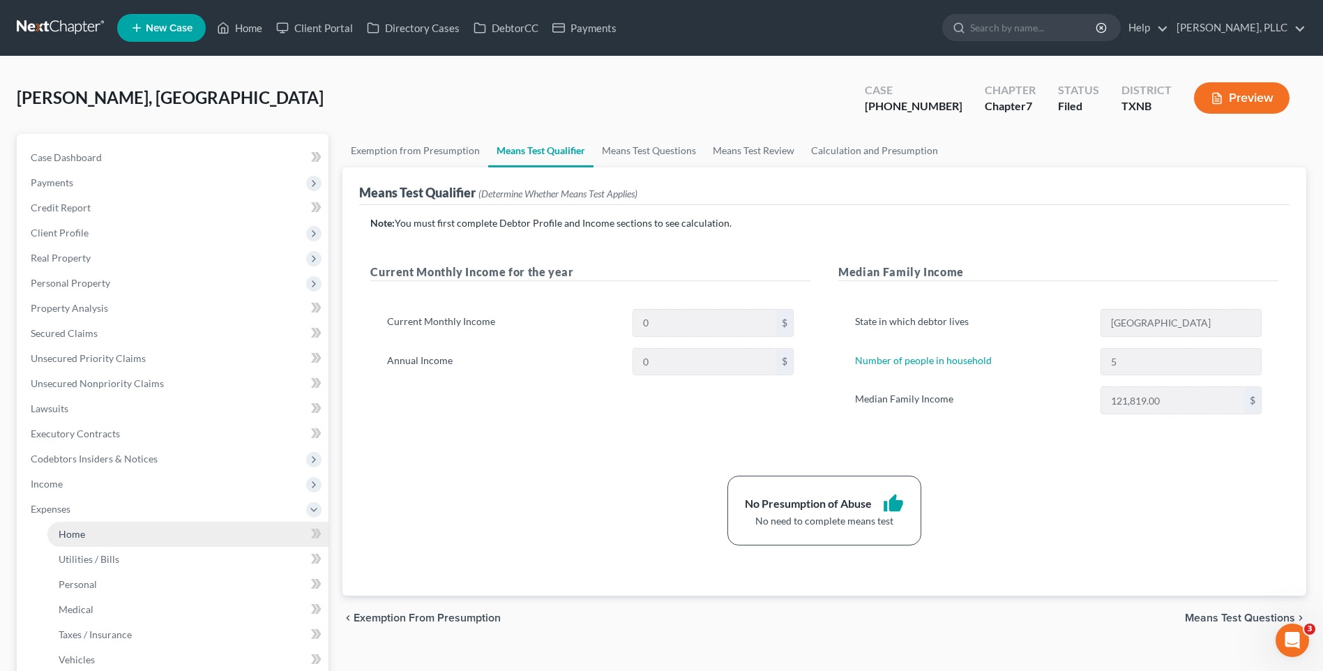
click at [66, 535] on span "Home" at bounding box center [72, 534] width 27 height 12
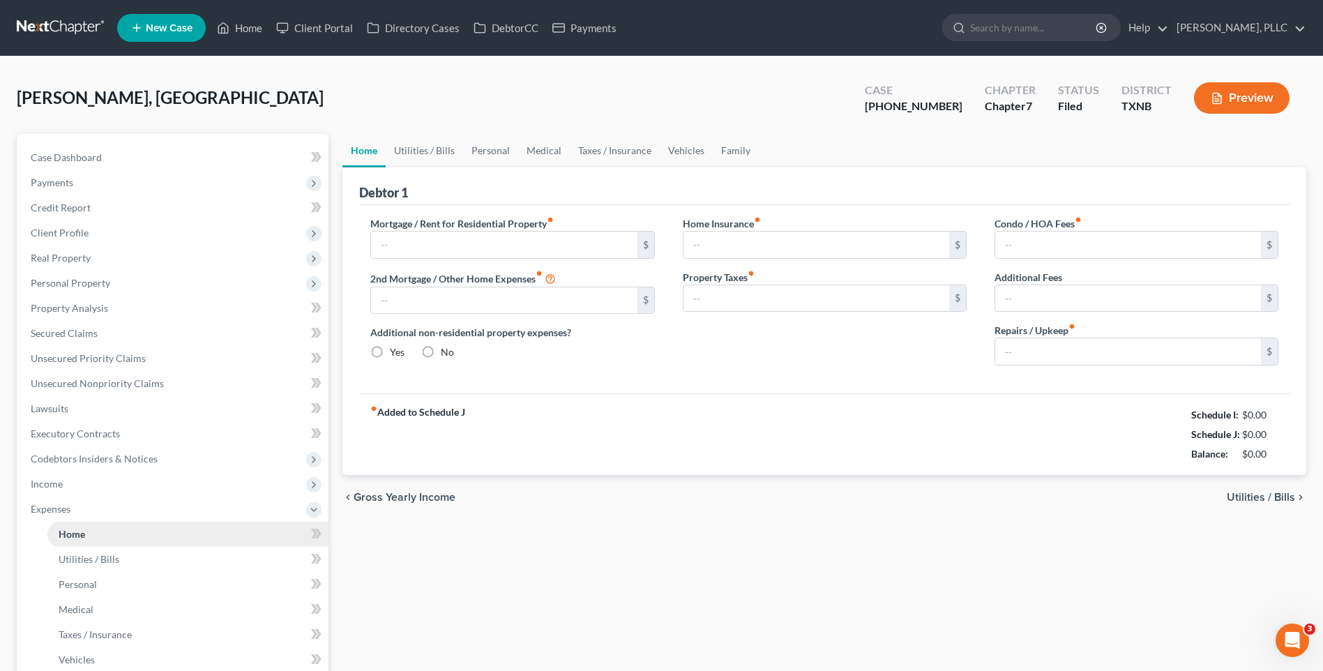
type input "1,914.00"
type input "0.00"
radio input "true"
type input "350.00"
type input "750.00"
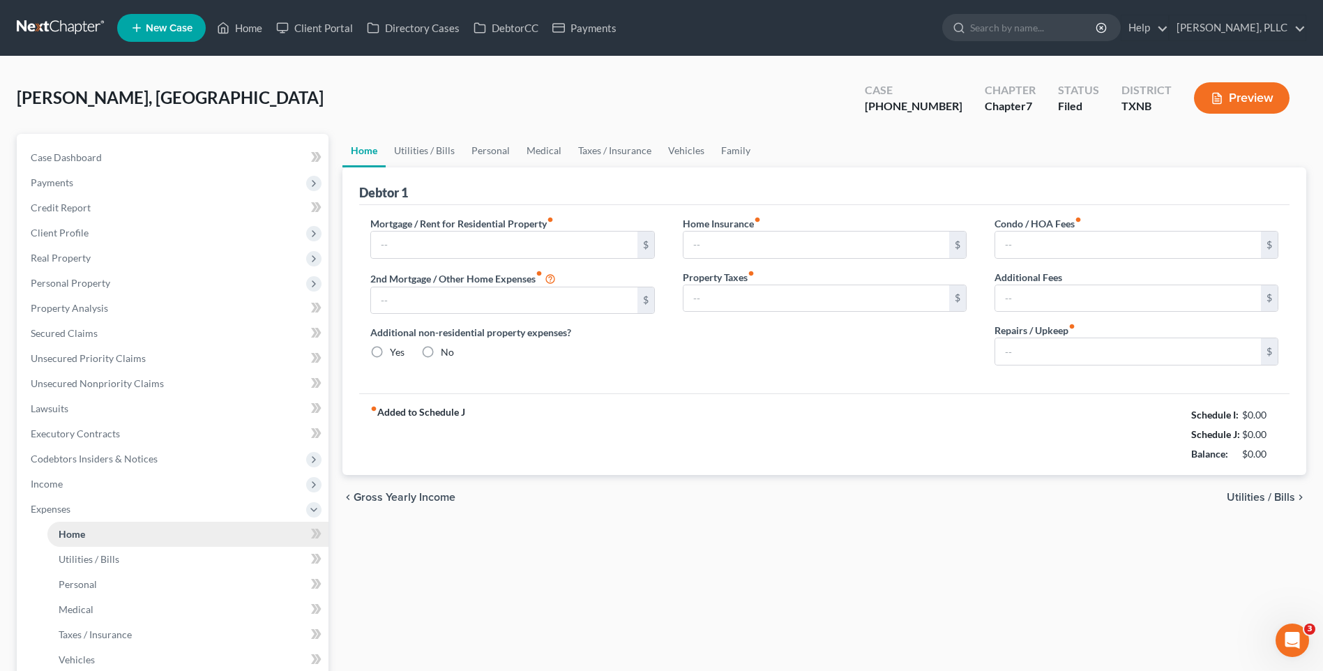
type input "0.00"
click at [70, 306] on span "Property Analysis" at bounding box center [69, 308] width 77 height 12
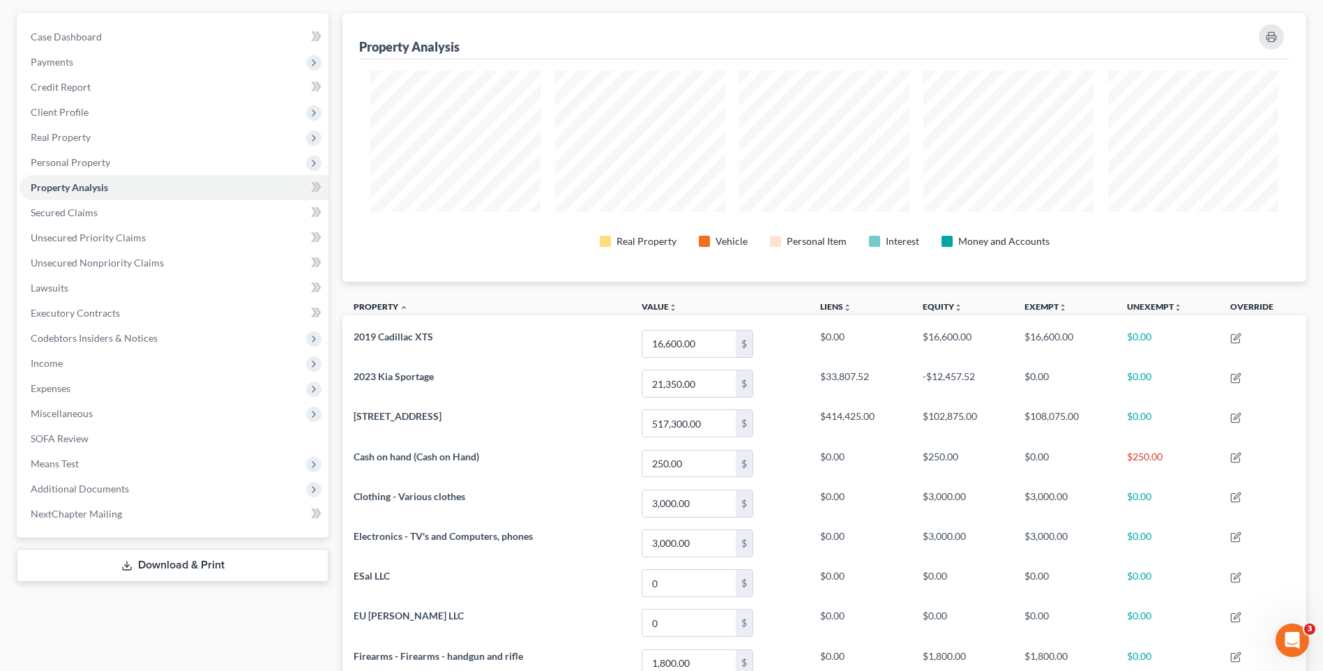
scroll to position [107, 0]
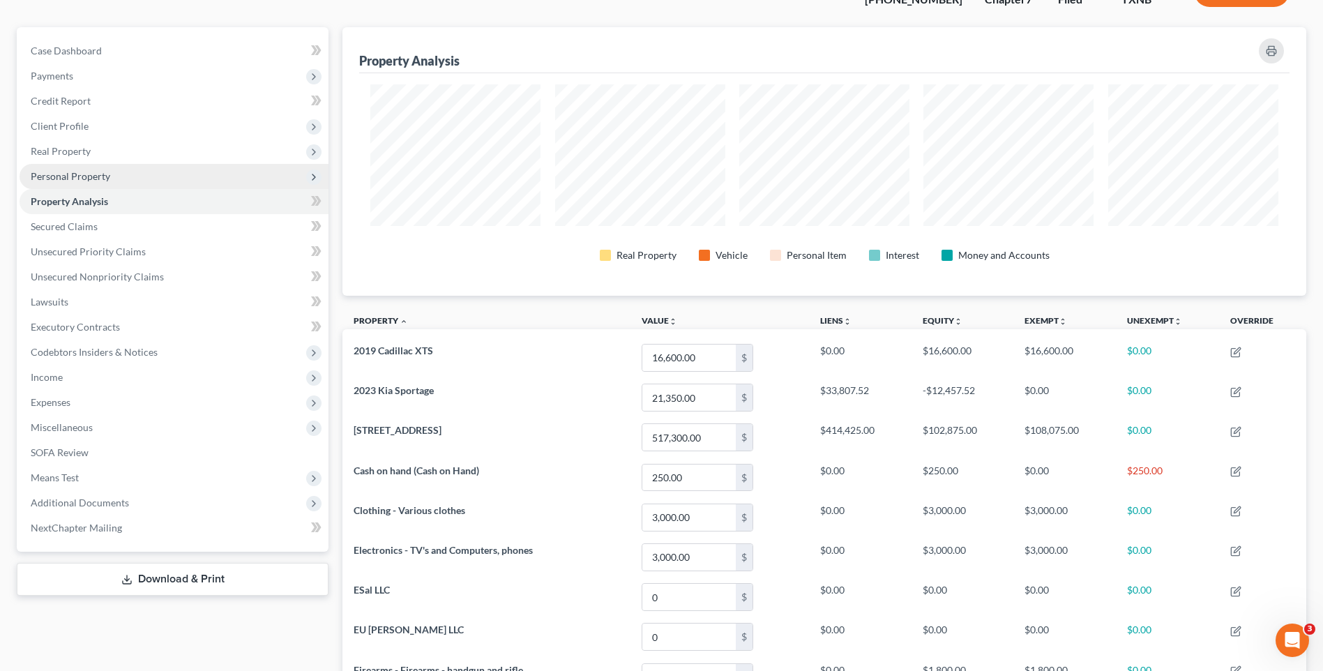
click at [70, 174] on span "Personal Property" at bounding box center [71, 176] width 80 height 12
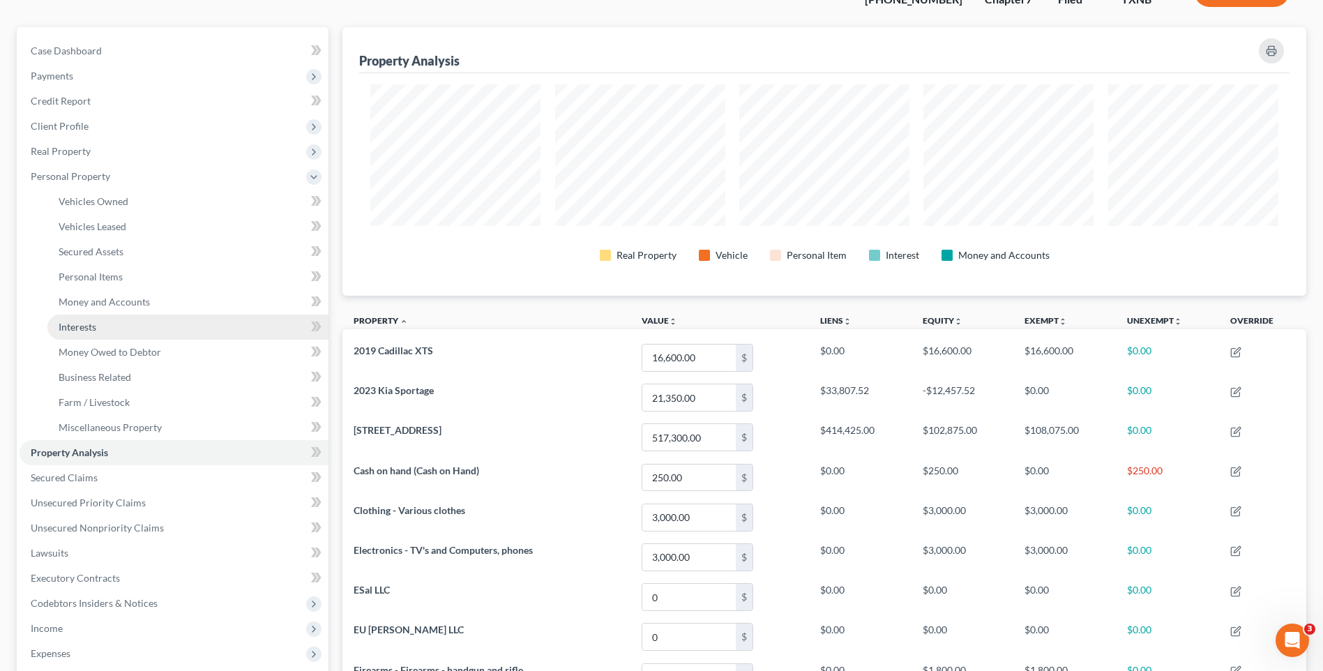
click at [78, 329] on span "Interests" at bounding box center [78, 327] width 38 height 12
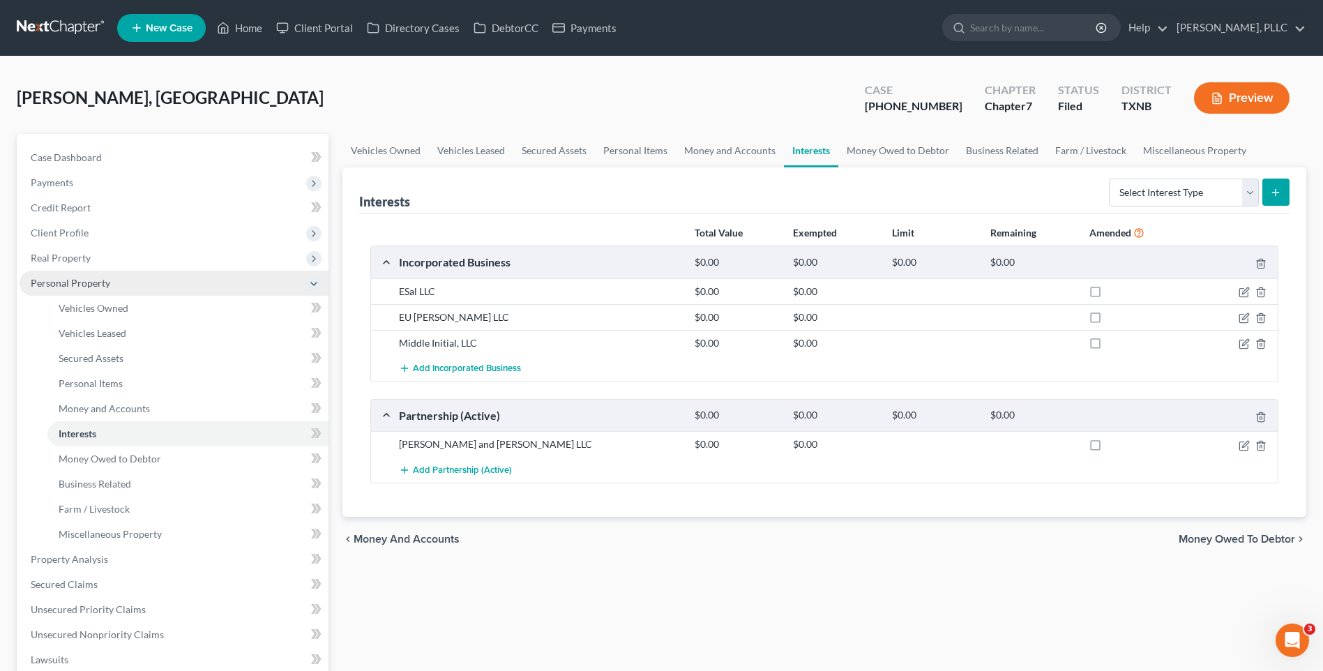
click at [77, 277] on span "Personal Property" at bounding box center [71, 283] width 80 height 12
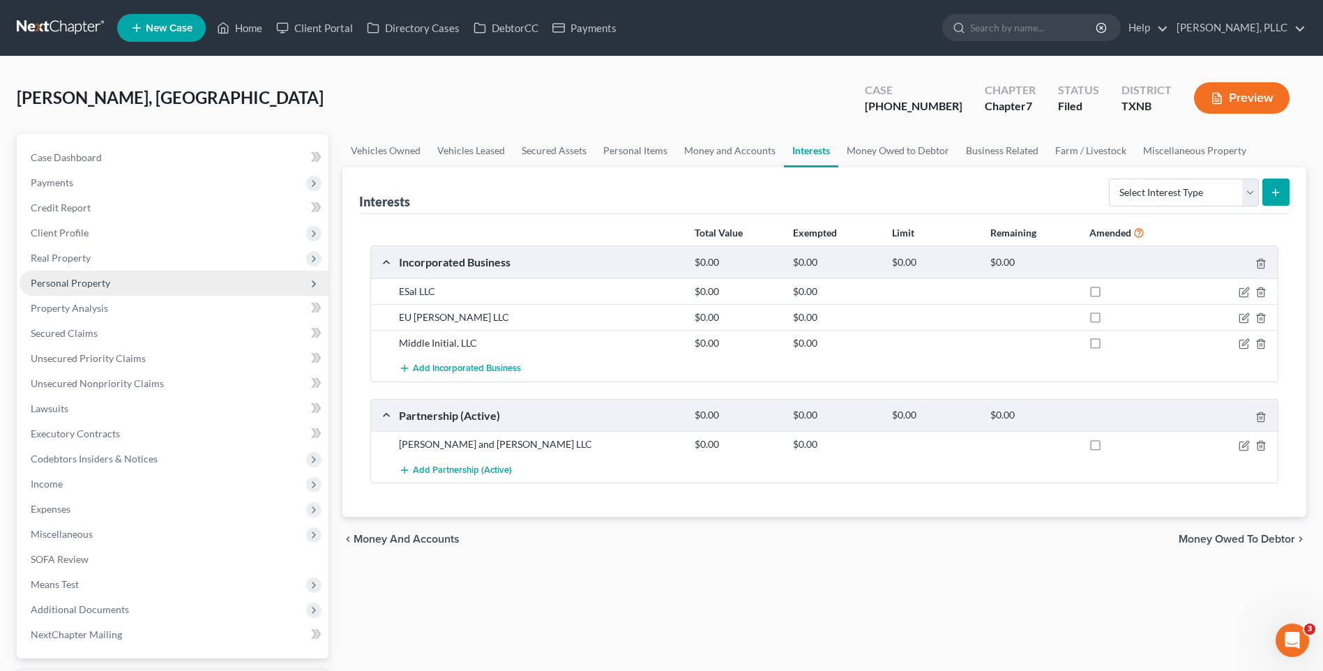
click at [79, 278] on span "Personal Property" at bounding box center [71, 283] width 80 height 12
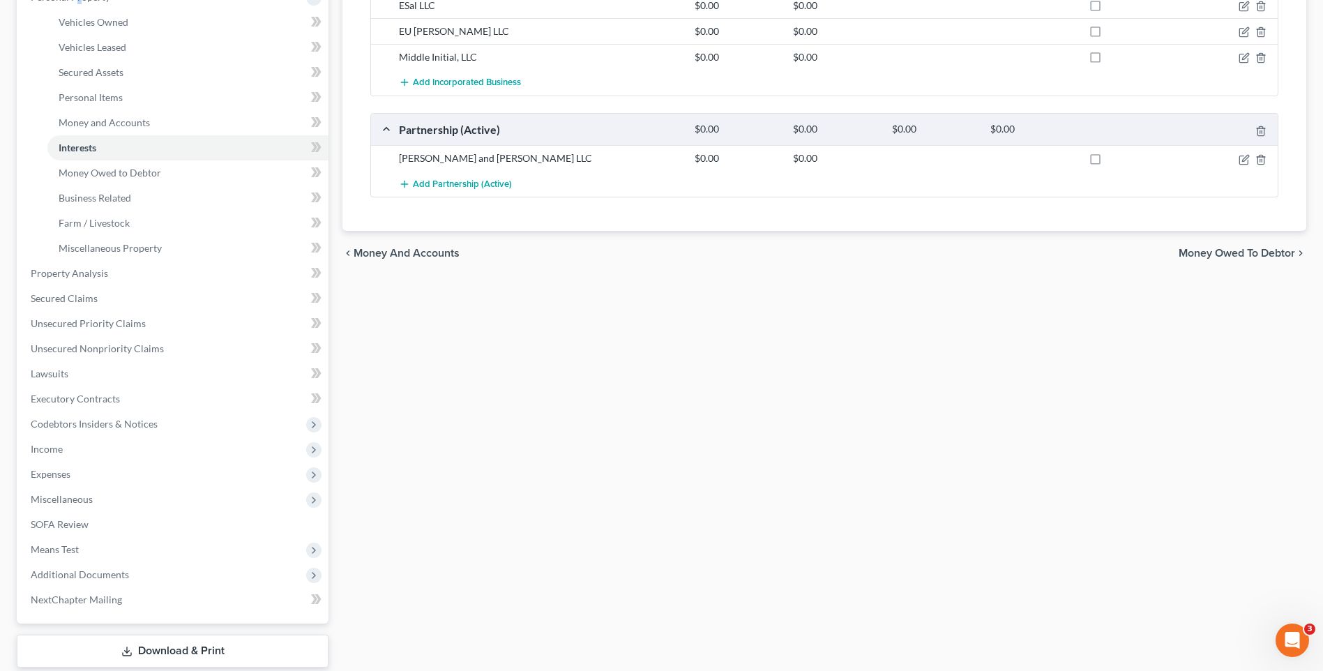
scroll to position [285, 0]
click at [82, 523] on span "SOFA Review" at bounding box center [60, 526] width 58 height 12
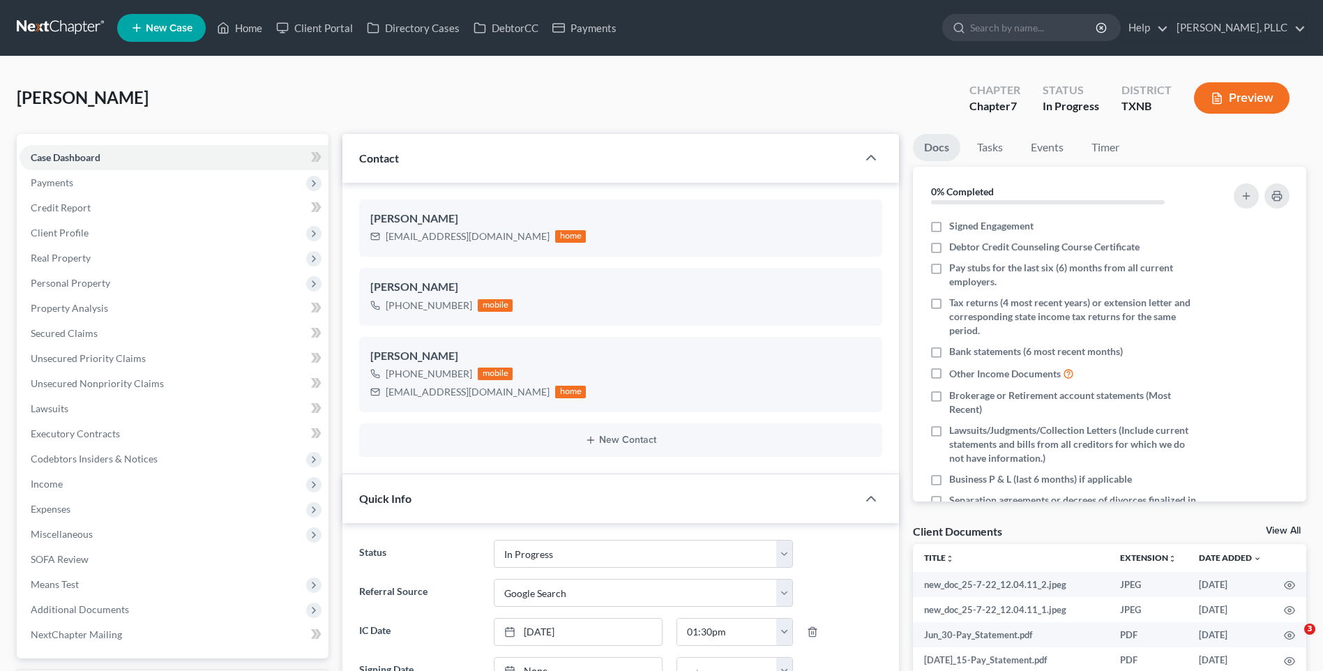
select select "13"
select select "4"
drag, startPoint x: 248, startPoint y: 26, endPoint x: 423, endPoint y: 141, distance: 209.6
click at [248, 26] on link "Home" at bounding box center [239, 27] width 59 height 25
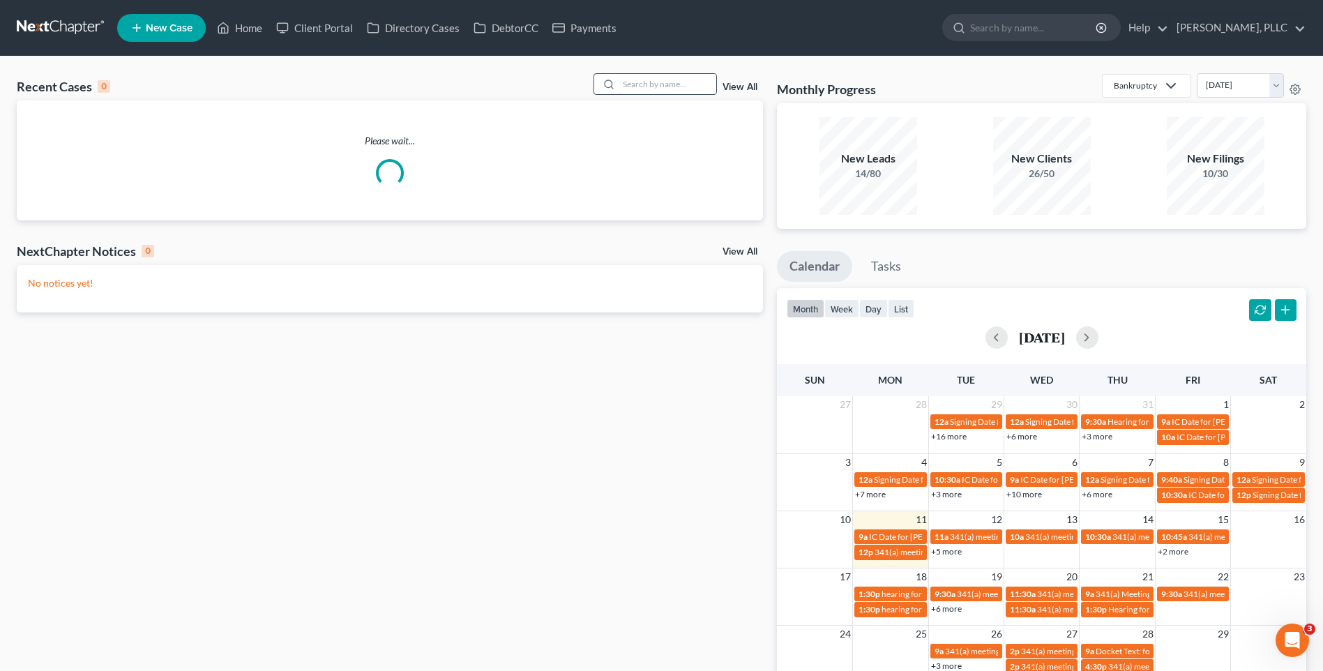
click at [654, 79] on input "search" at bounding box center [668, 84] width 98 height 20
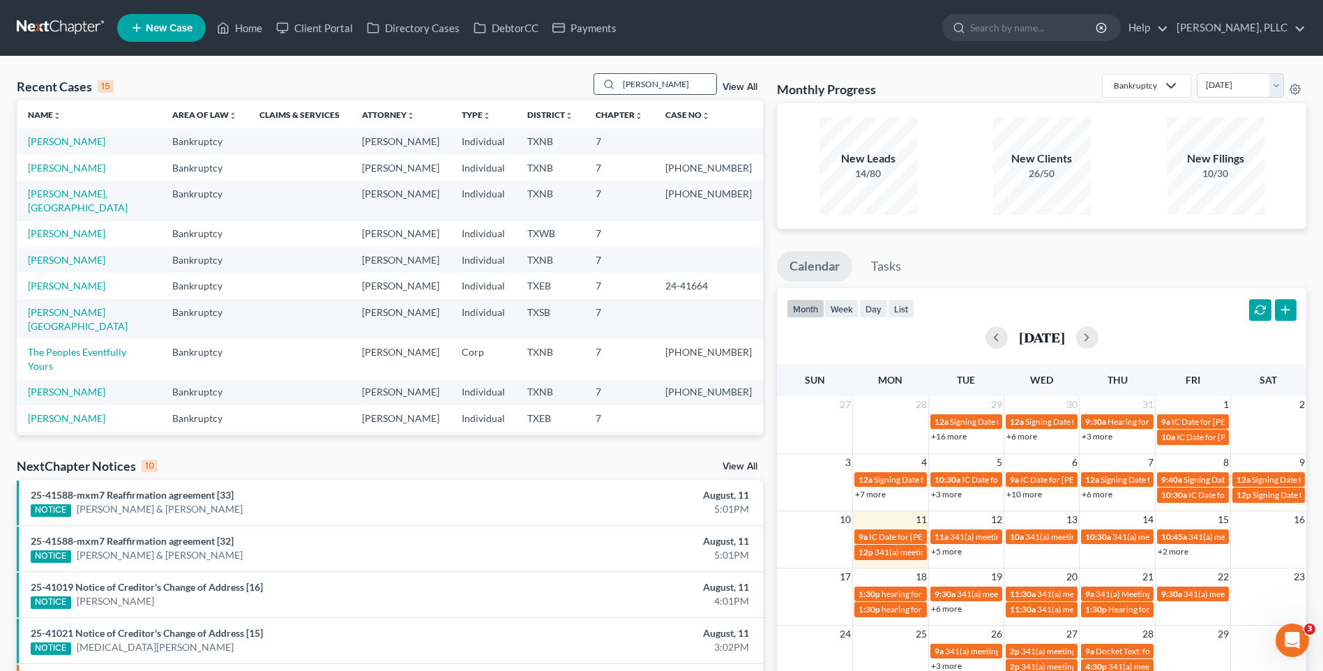
type input "[PERSON_NAME]"
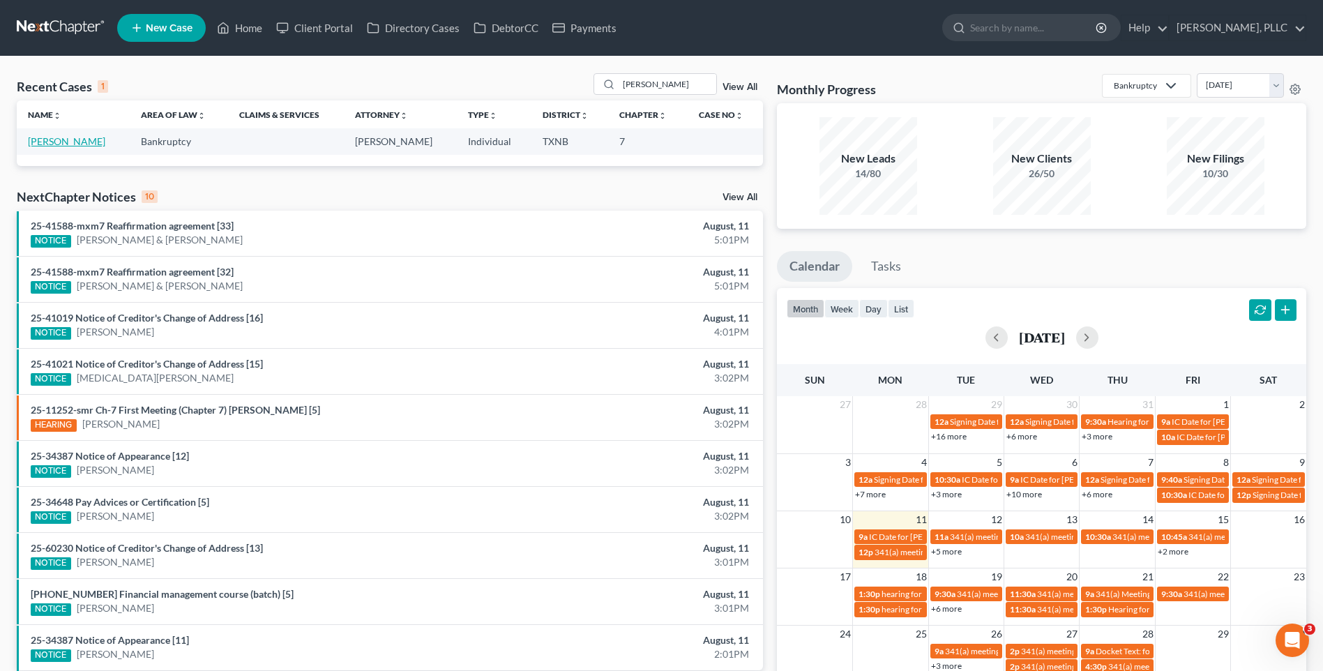
click at [67, 144] on link "[PERSON_NAME]" at bounding box center [66, 141] width 77 height 12
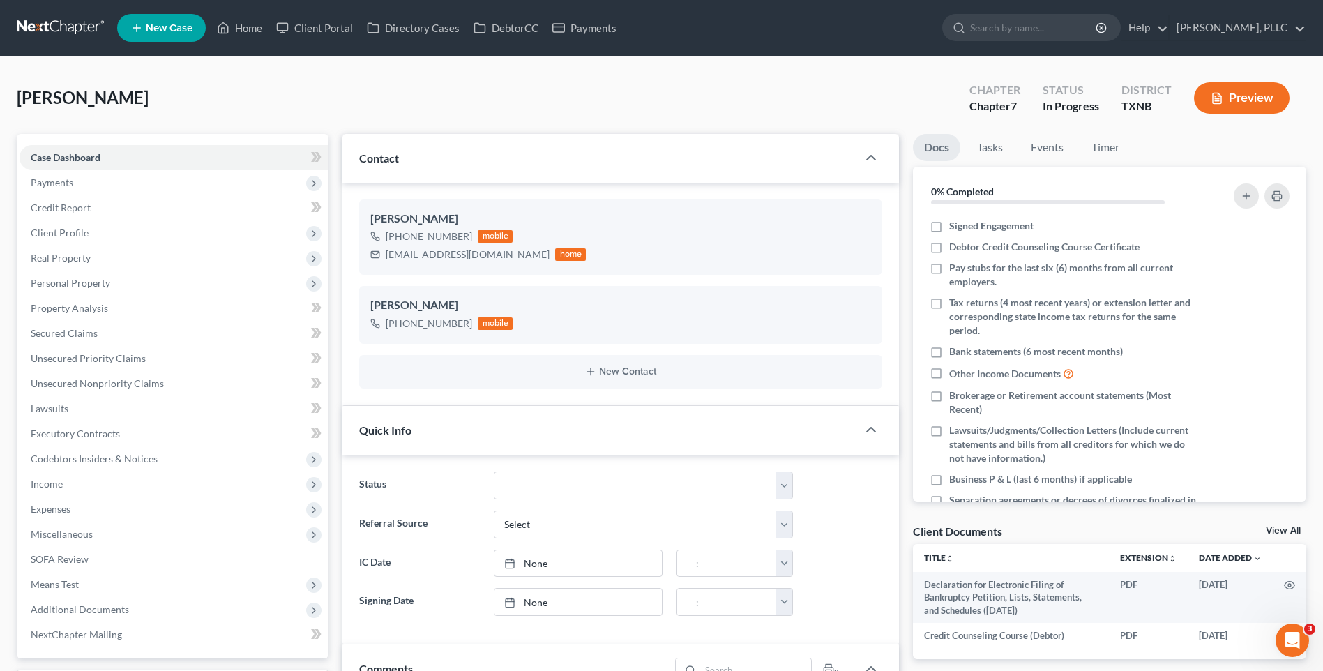
scroll to position [1159, 0]
drag, startPoint x: 382, startPoint y: 255, endPoint x: 504, endPoint y: 255, distance: 121.4
click at [504, 255] on div "[EMAIL_ADDRESS][DOMAIN_NAME] home" at bounding box center [478, 255] width 216 height 18
drag, startPoint x: 504, startPoint y: 255, endPoint x: 483, endPoint y: 253, distance: 21.1
copy div "[EMAIL_ADDRESS][DOMAIN_NAME]"
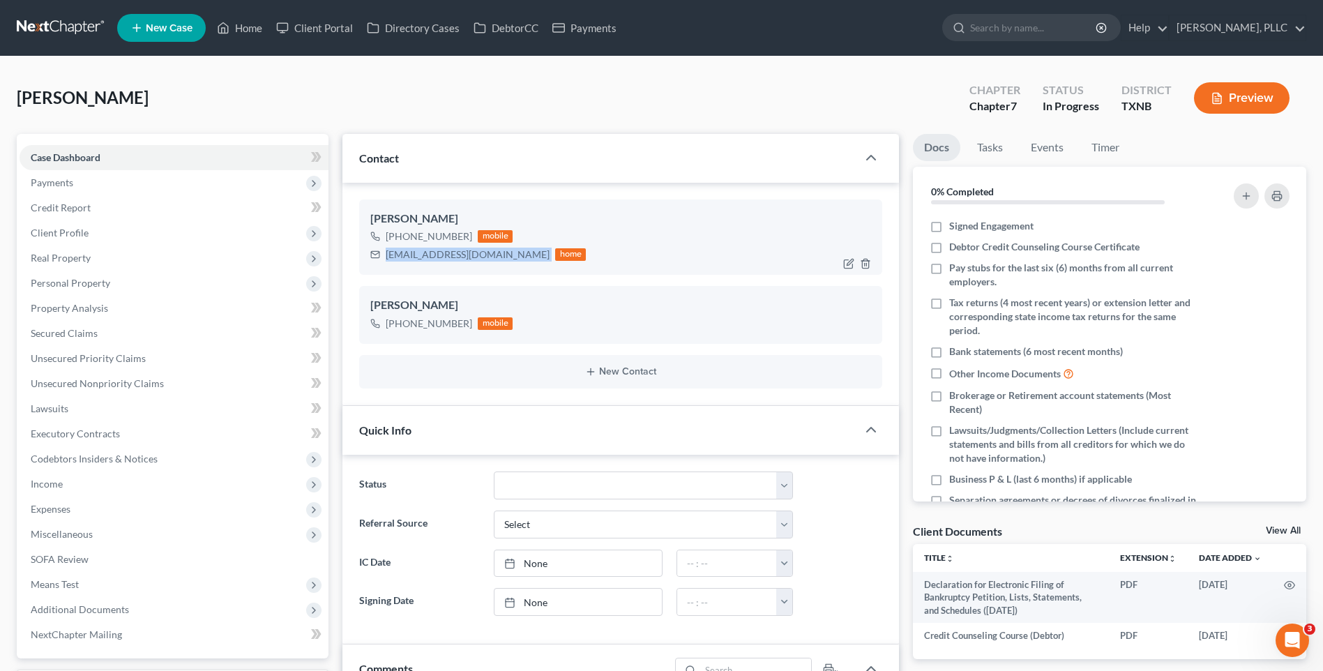
copy div "[EMAIL_ADDRESS][DOMAIN_NAME]"
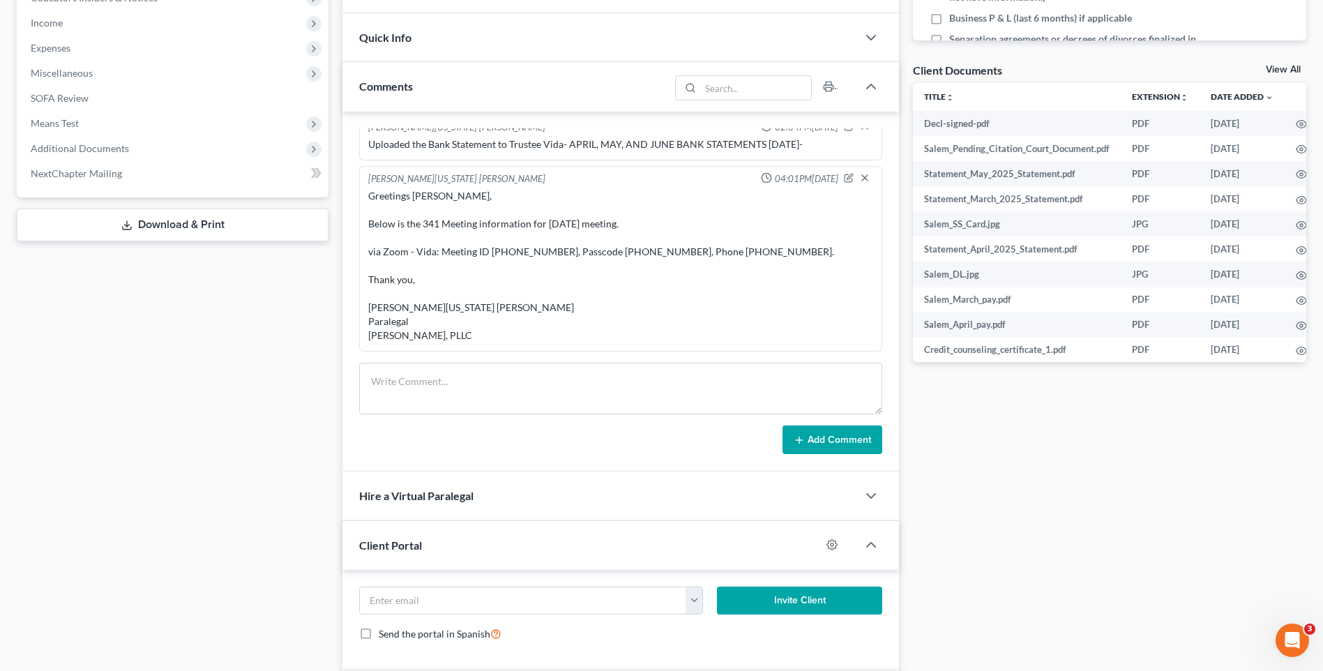
drag, startPoint x: 1118, startPoint y: 497, endPoint x: 1269, endPoint y: 372, distance: 196.7
click at [1114, 497] on div "Docs Tasks Events Timer 0% Completed Nothing here yet! Signed Engagement Debtor…" at bounding box center [1109, 250] width 407 height 1155
click at [1119, 479] on div "Docs Tasks Events Timer 0% Completed Nothing here yet! Signed Engagement Debtor…" at bounding box center [1109, 250] width 407 height 1155
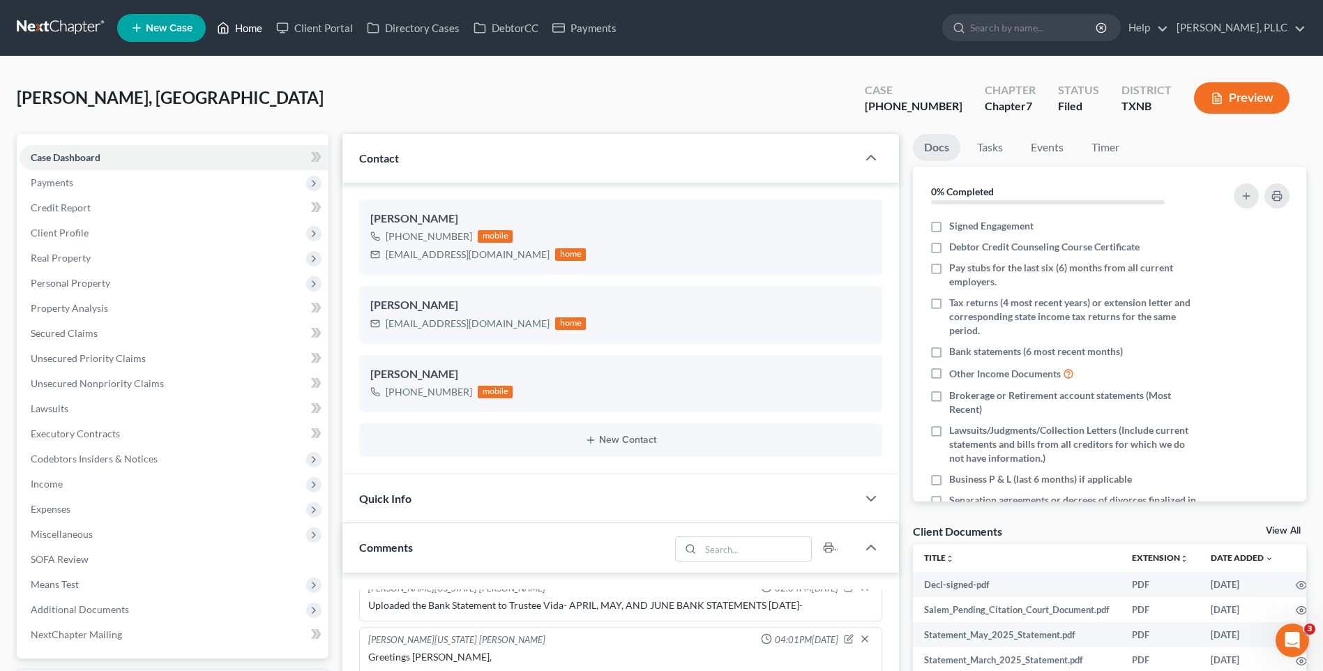
click at [256, 25] on link "Home" at bounding box center [239, 27] width 59 height 25
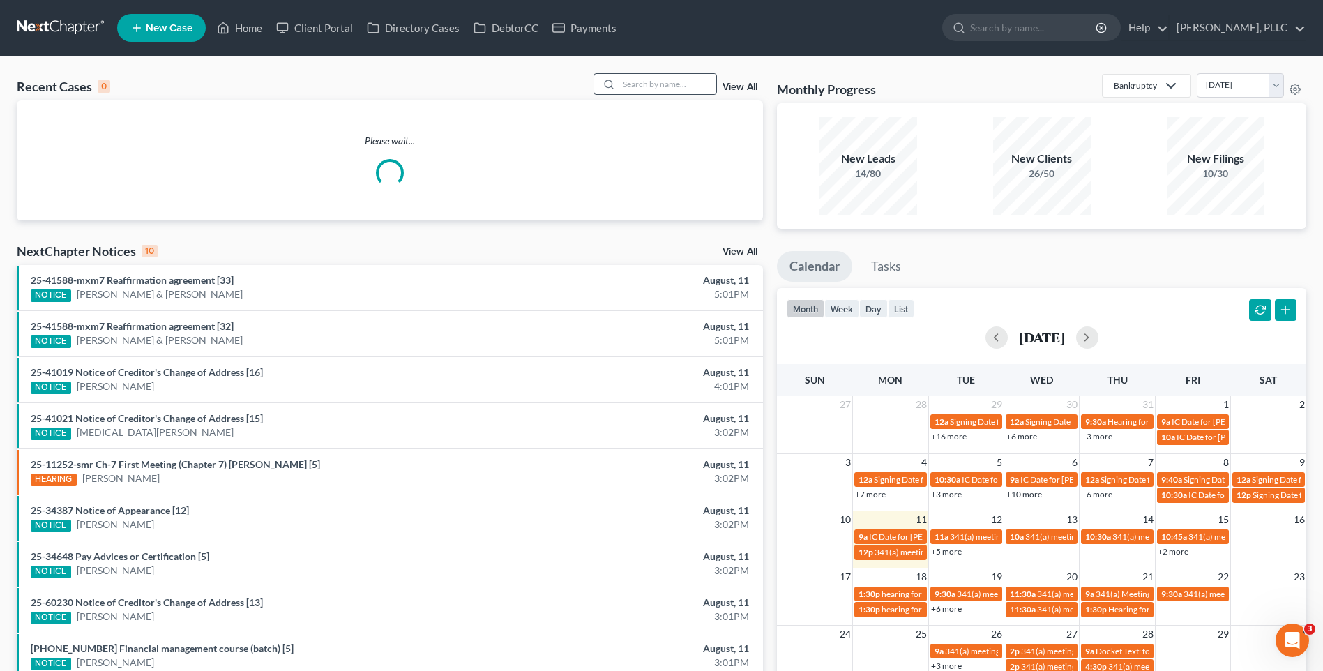
click at [651, 95] on div at bounding box center [656, 84] width 124 height 22
click at [654, 83] on input "search" at bounding box center [668, 84] width 98 height 20
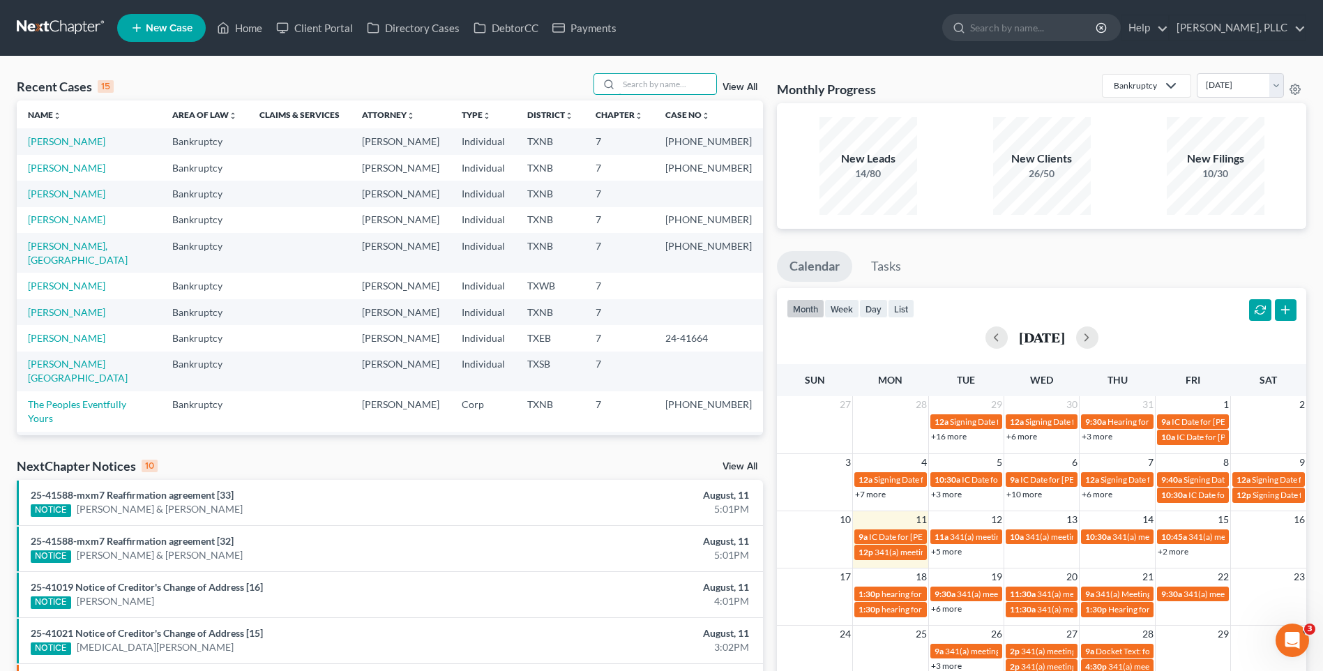
type input "o"
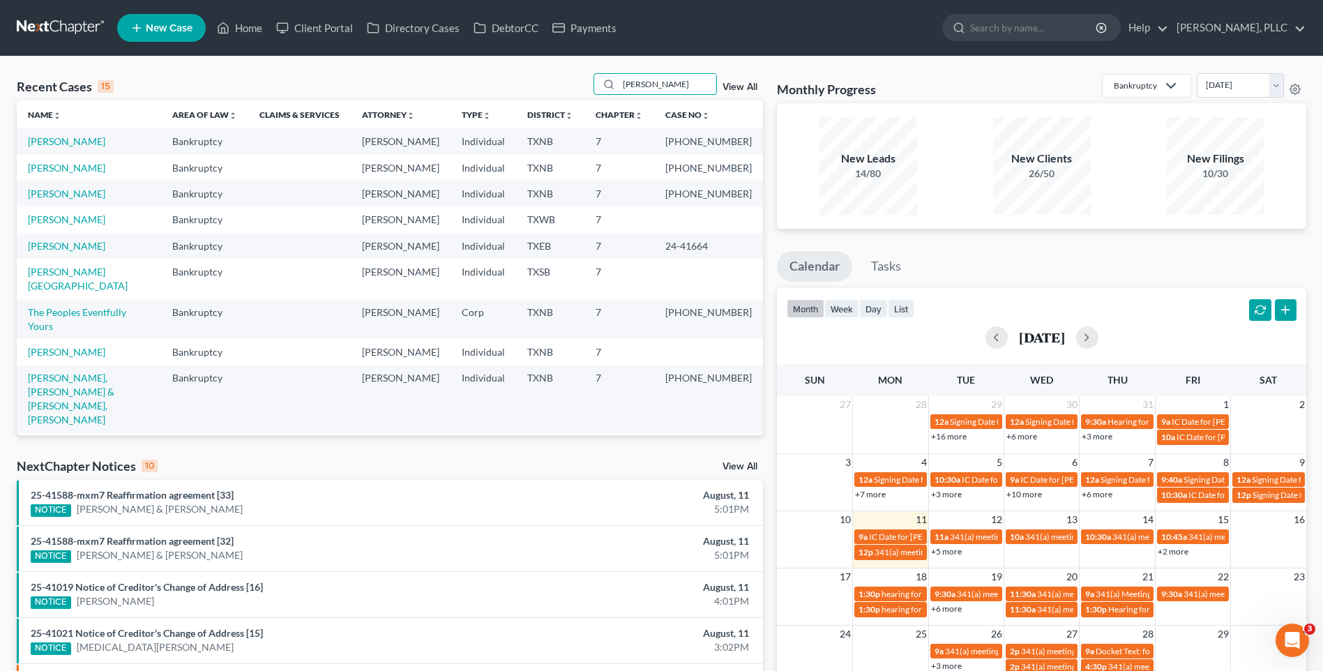
type input "Montano"
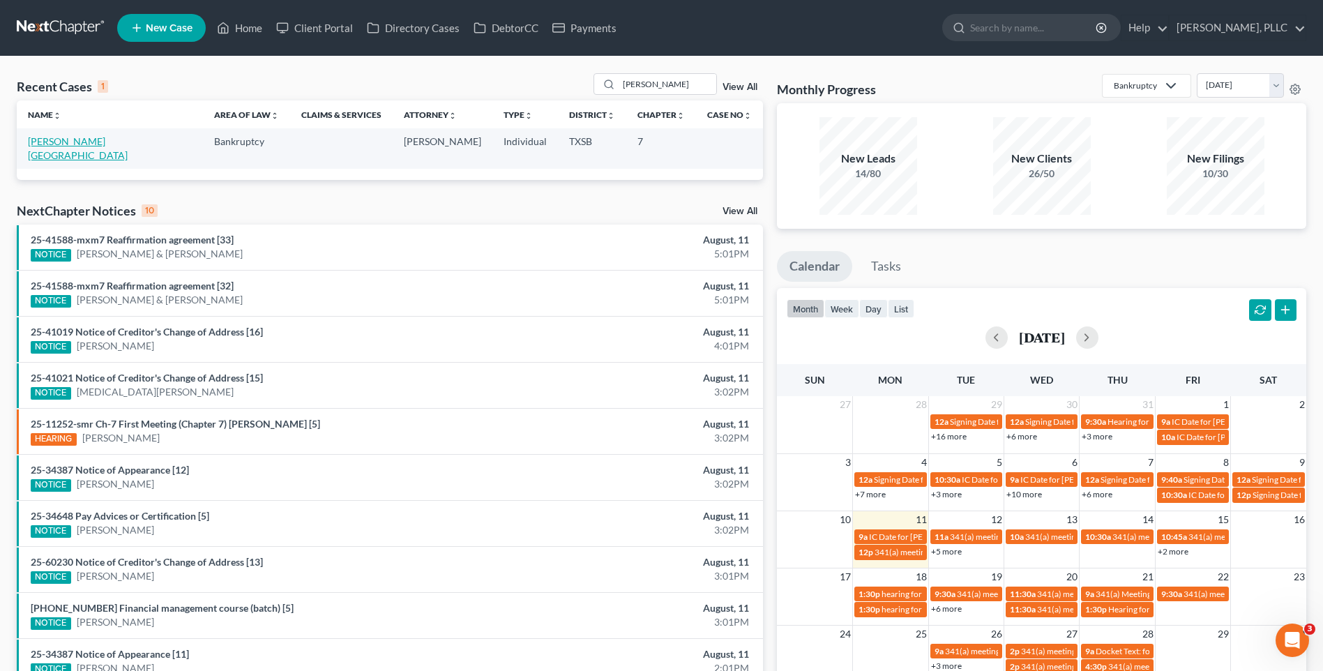
click at [85, 144] on link "[PERSON_NAME][GEOGRAPHIC_DATA]" at bounding box center [78, 148] width 100 height 26
select select "6"
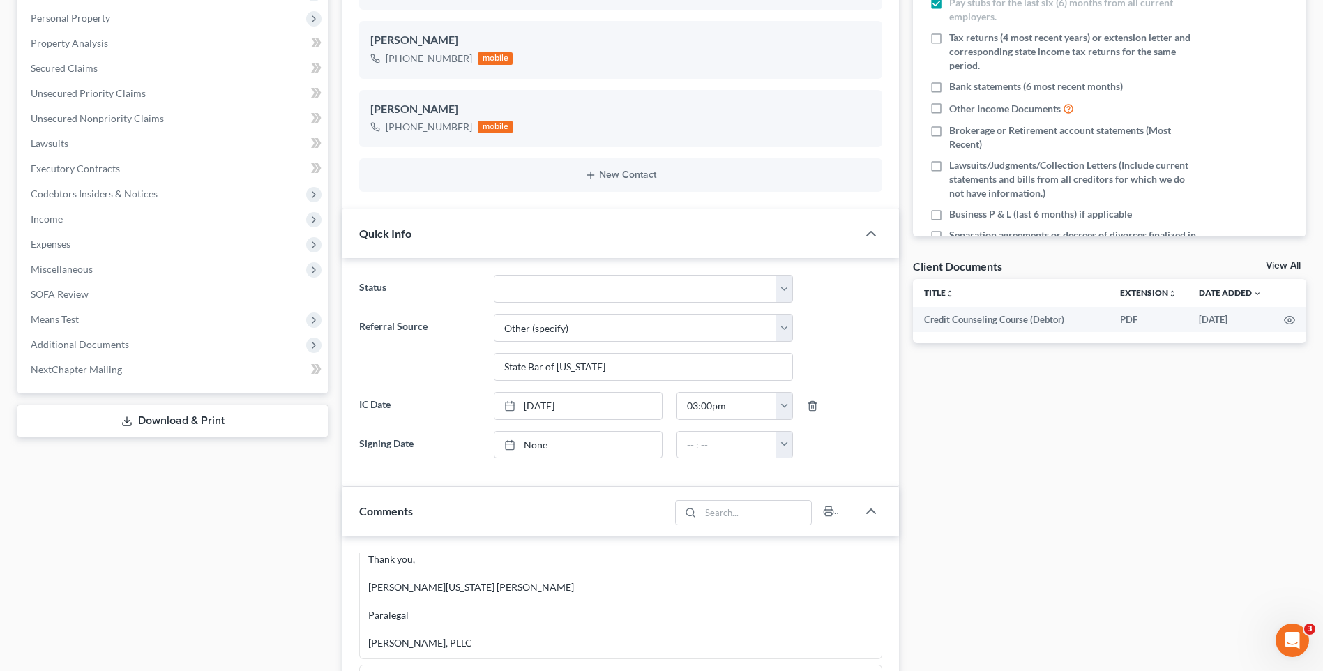
scroll to position [267, 0]
click at [173, 414] on link "Download & Print" at bounding box center [173, 419] width 312 height 33
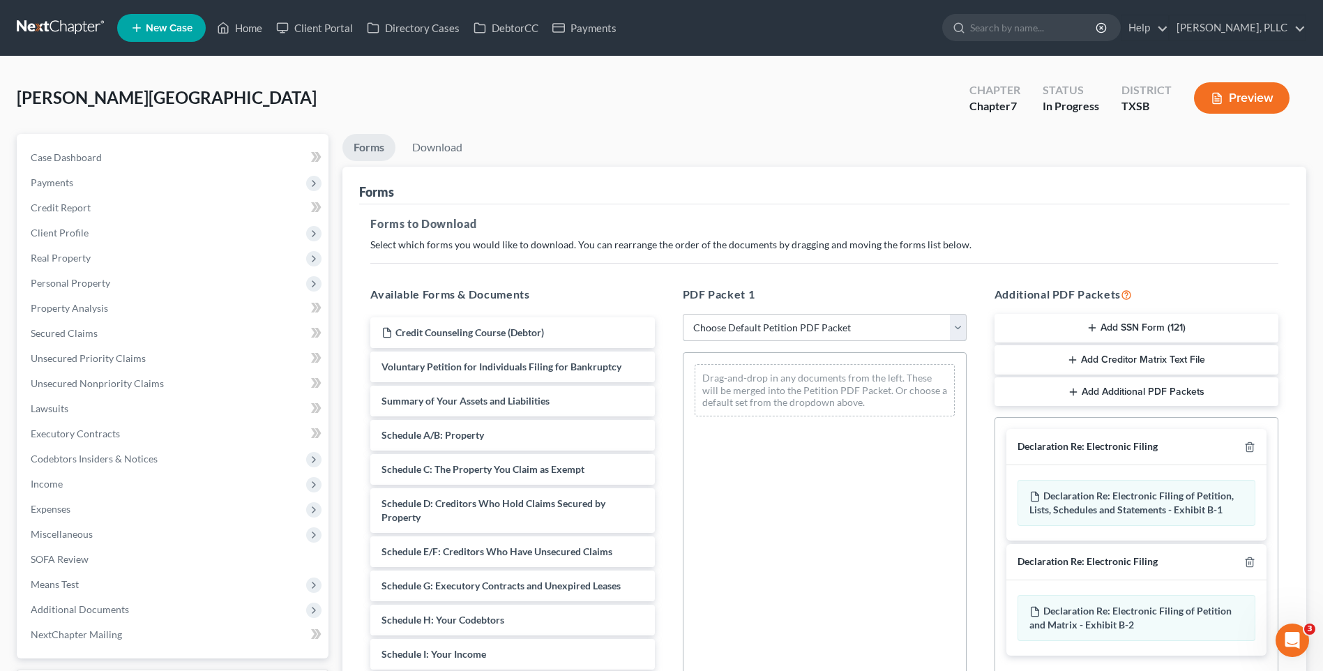
click at [953, 324] on select "Choose Default Petition PDF Packet Complete Bankruptcy Petition (all forms and …" at bounding box center [825, 328] width 284 height 28
select select "0"
click at [683, 314] on select "Choose Default Petition PDF Packet Complete Bankruptcy Petition (all forms and …" at bounding box center [825, 328] width 284 height 28
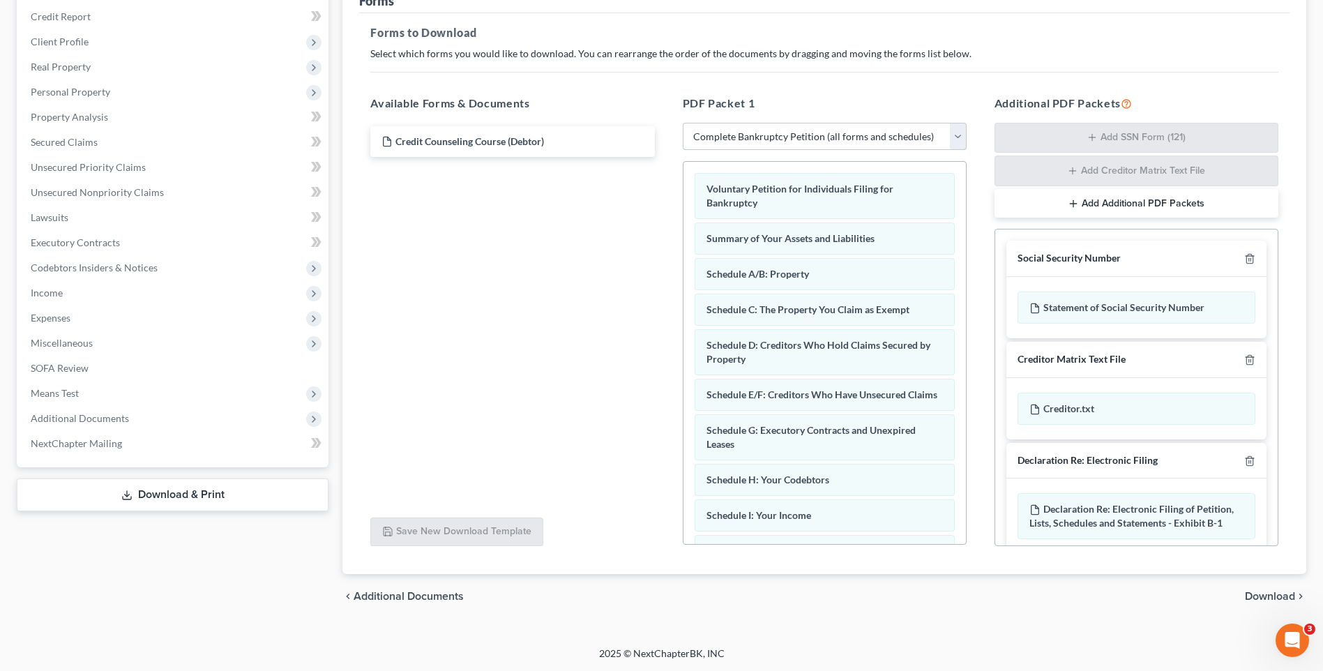
scroll to position [192, 0]
click at [1247, 258] on icon "button" at bounding box center [1250, 258] width 6 height 9
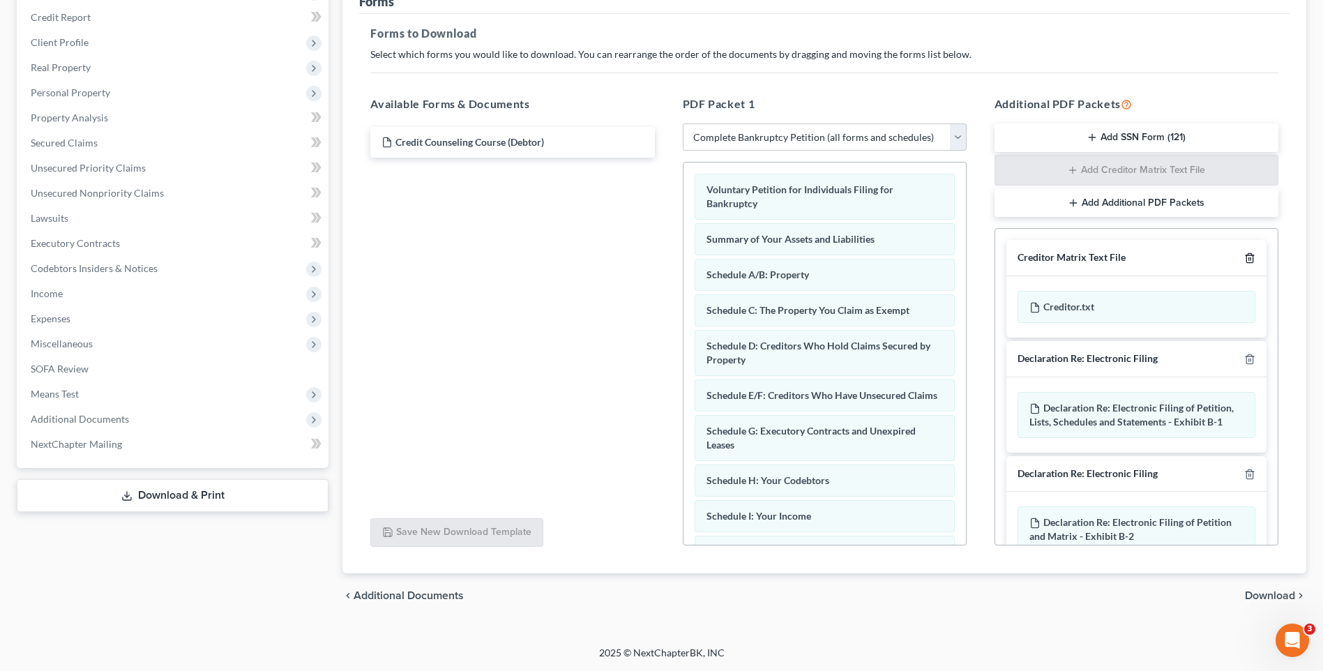
click at [1247, 256] on icon "button" at bounding box center [1250, 258] width 6 height 9
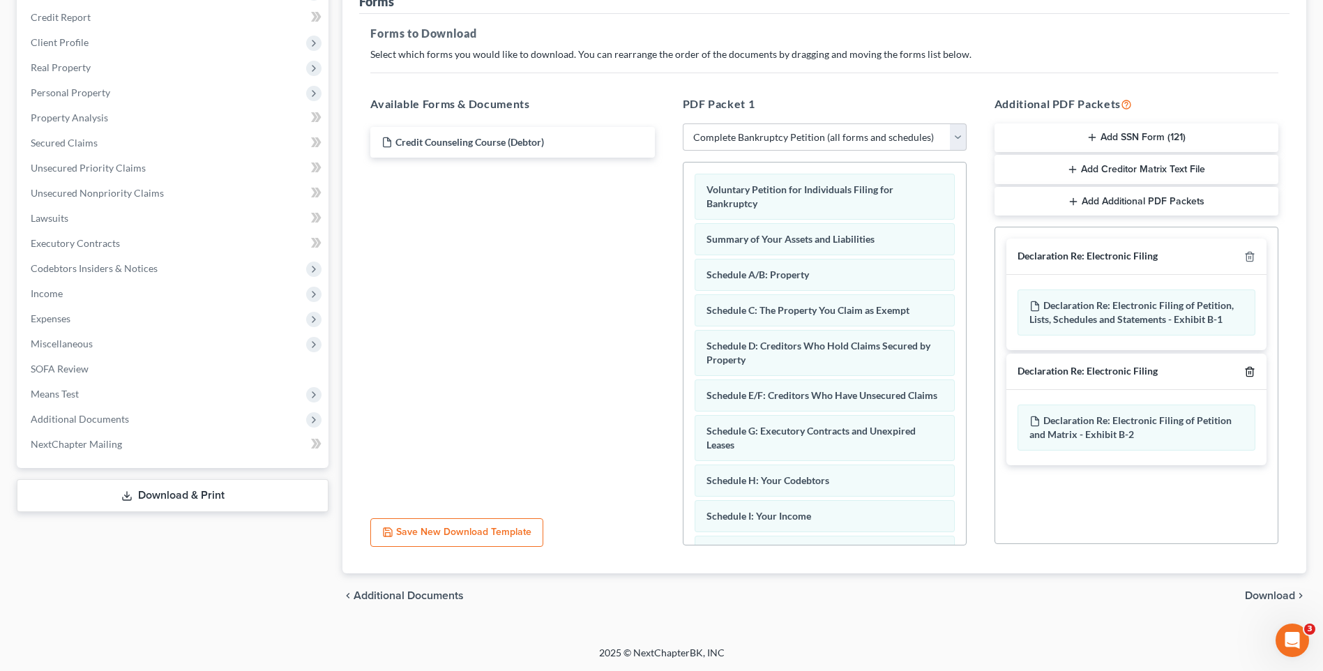
click at [1251, 370] on icon "button" at bounding box center [1250, 371] width 11 height 11
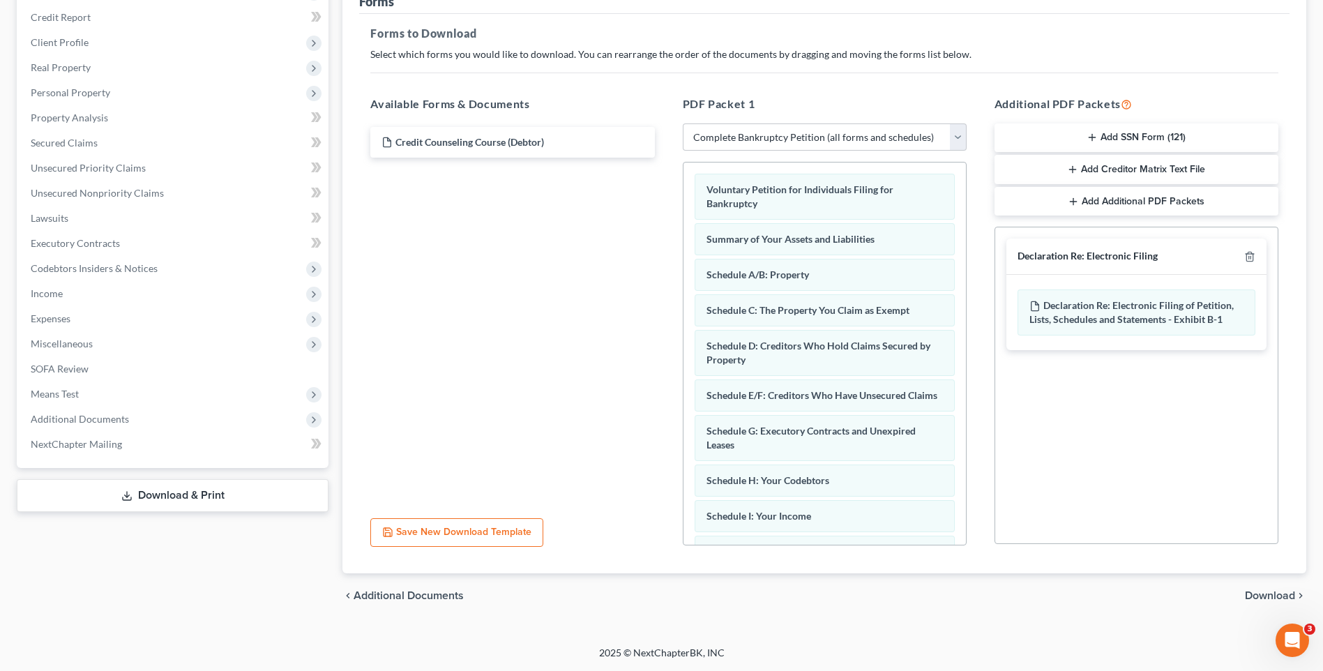
click at [1265, 595] on span "Download" at bounding box center [1270, 595] width 50 height 11
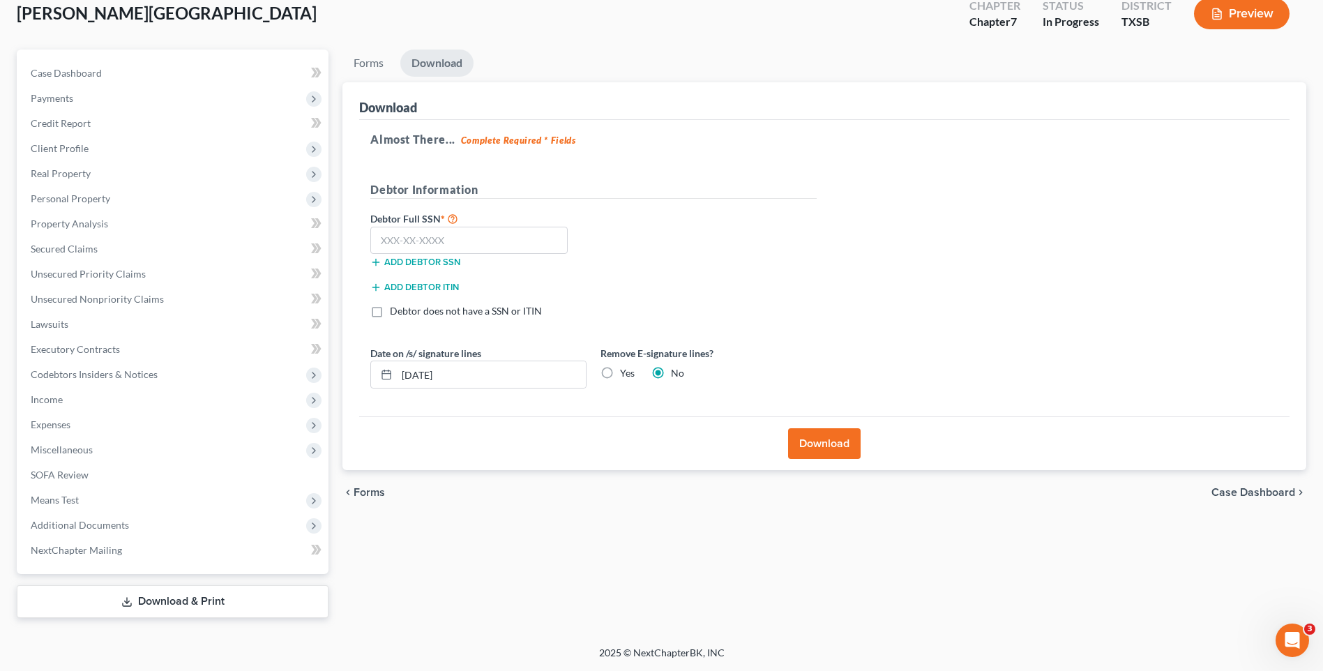
scroll to position [84, 0]
click at [476, 248] on input "text" at bounding box center [468, 241] width 197 height 28
click at [412, 250] on input "548" at bounding box center [468, 241] width 197 height 28
type input "548-53-2285"
click at [620, 370] on label "Yes" at bounding box center [627, 373] width 15 height 14
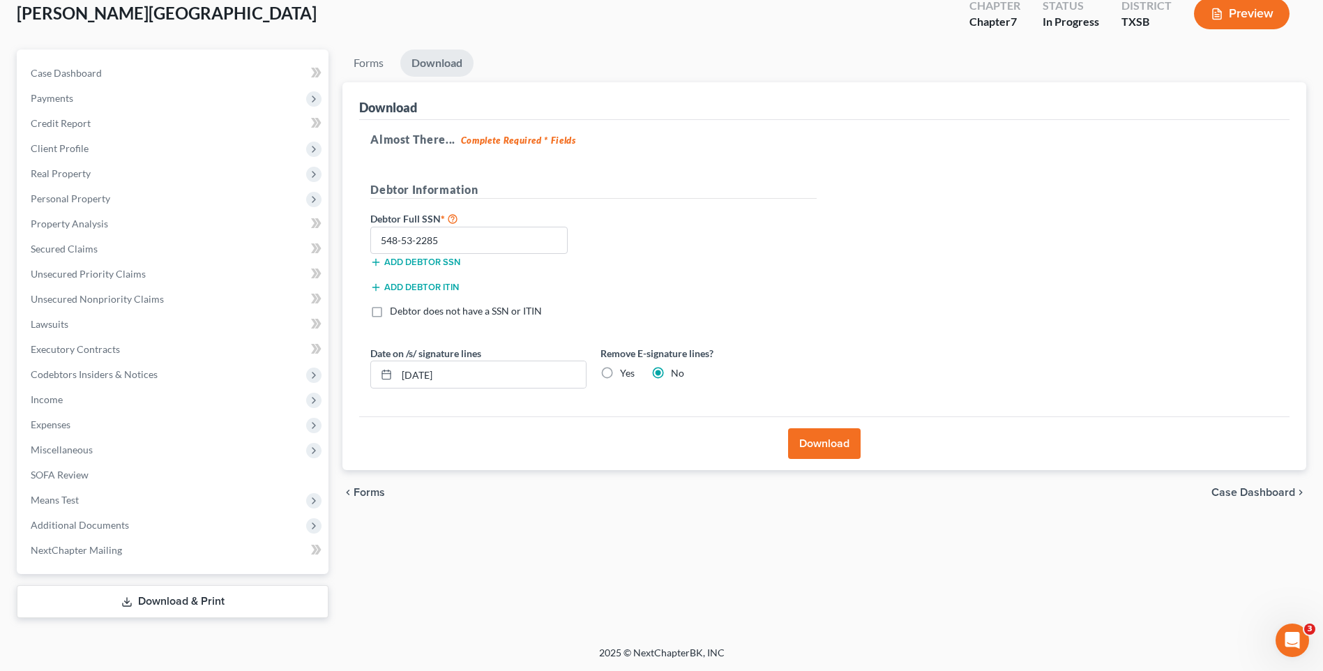
click at [626, 370] on input "Yes" at bounding box center [630, 370] width 9 height 9
radio input "true"
radio input "false"
click at [837, 441] on button "Download" at bounding box center [824, 443] width 73 height 31
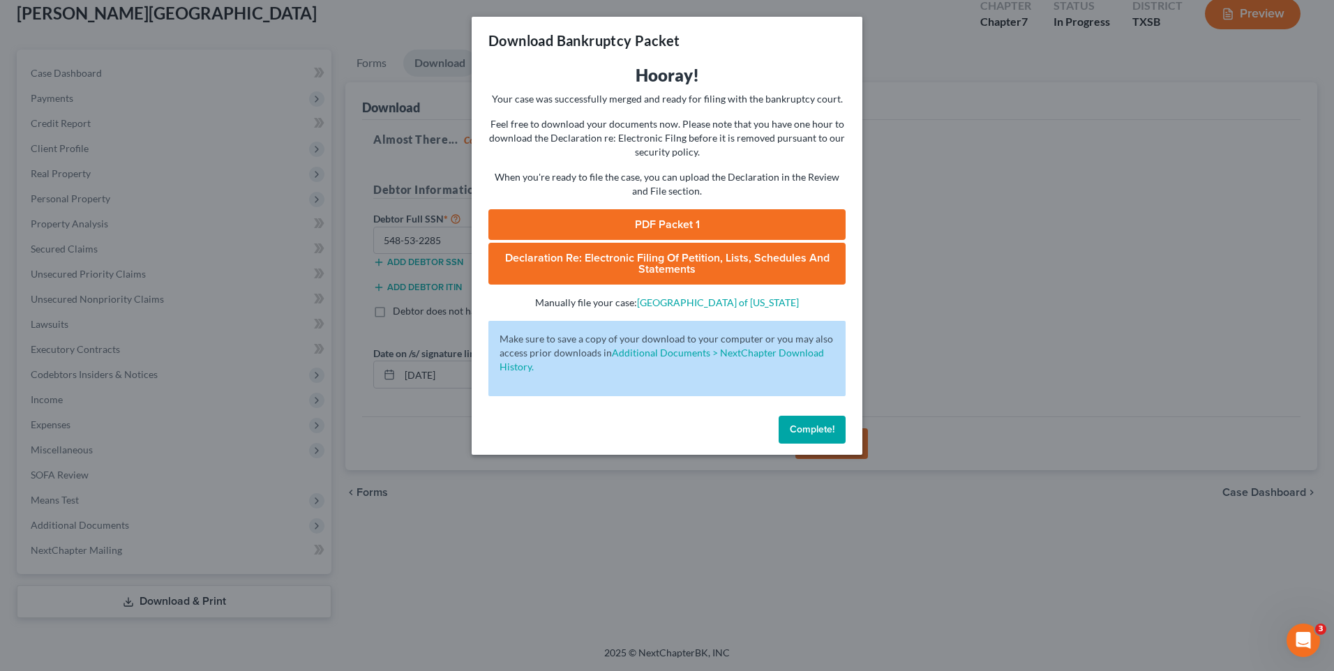
click at [596, 227] on link "PDF Packet 1" at bounding box center [666, 224] width 357 height 31
click at [634, 264] on span "Declaration Re: Electronic Filing of Petition, Lists, Schedules and Statements" at bounding box center [667, 263] width 324 height 25
click at [803, 425] on span "Complete!" at bounding box center [812, 429] width 45 height 12
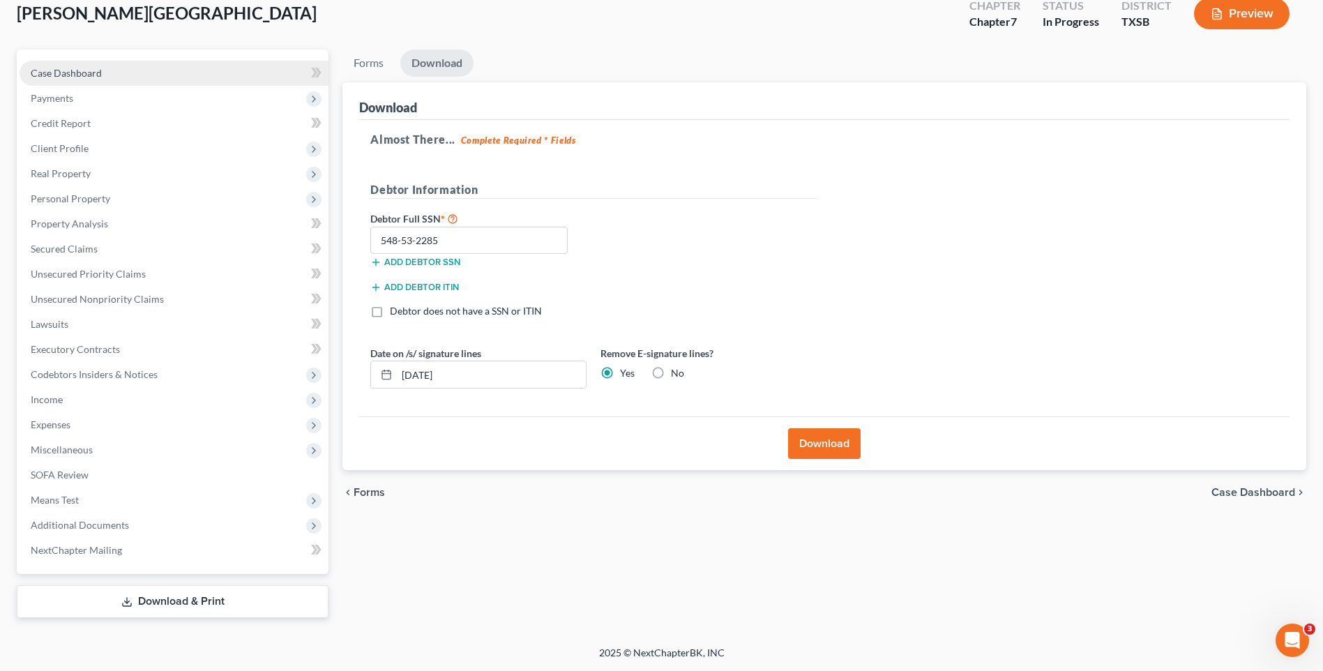
click at [68, 70] on span "Case Dashboard" at bounding box center [66, 73] width 71 height 12
select select "6"
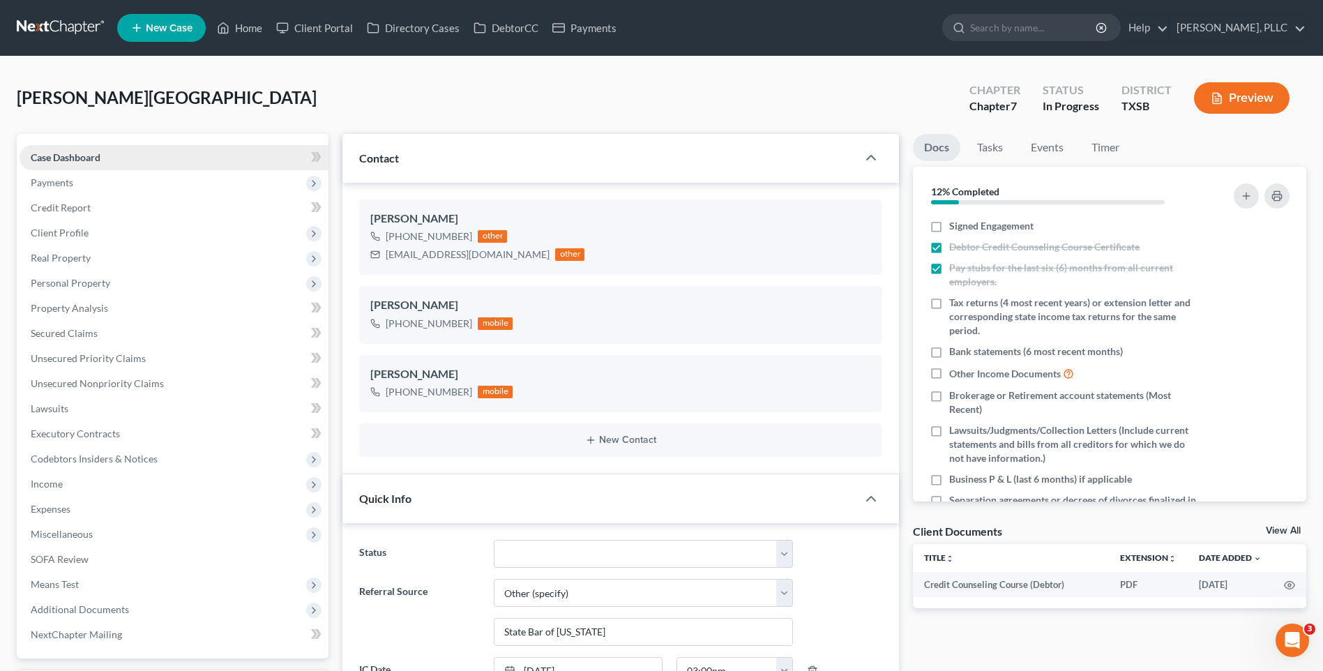
scroll to position [2763, 0]
drag, startPoint x: 384, startPoint y: 253, endPoint x: 515, endPoint y: 255, distance: 130.5
click at [515, 255] on div "jennettemontano@yahoo.com other" at bounding box center [477, 255] width 214 height 18
copy div "jennettemontano@yahoo.com"
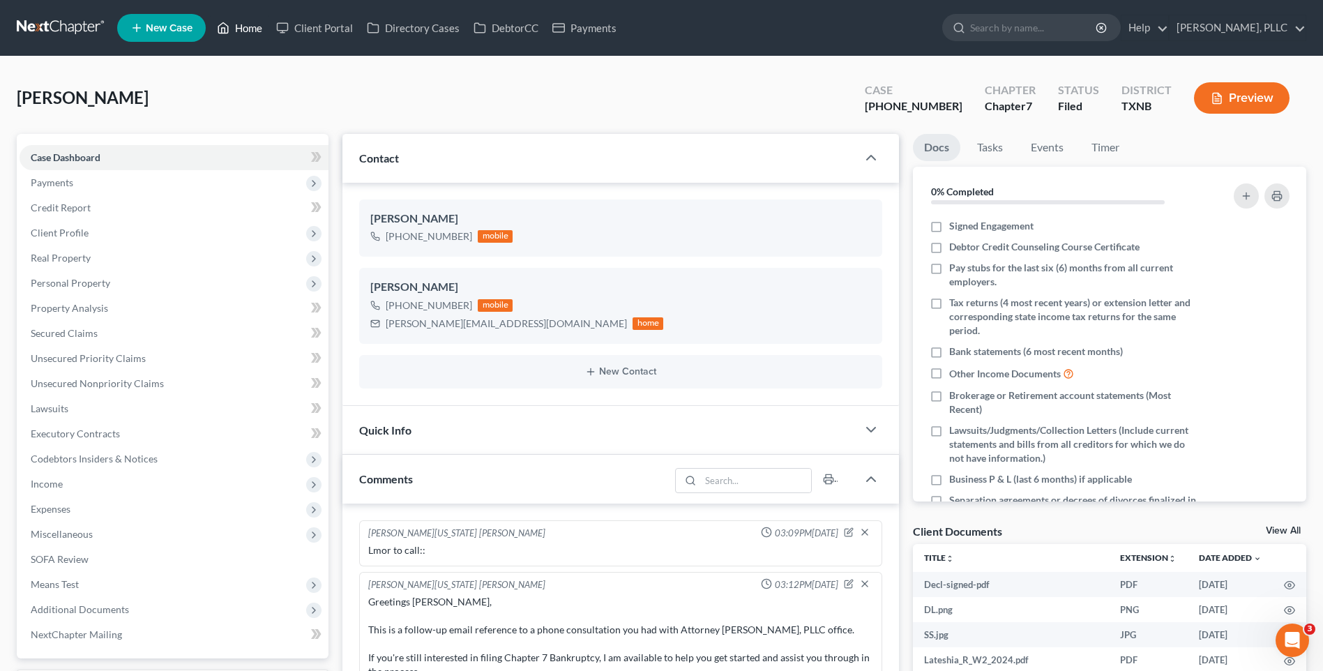
click at [247, 29] on link "Home" at bounding box center [239, 27] width 59 height 25
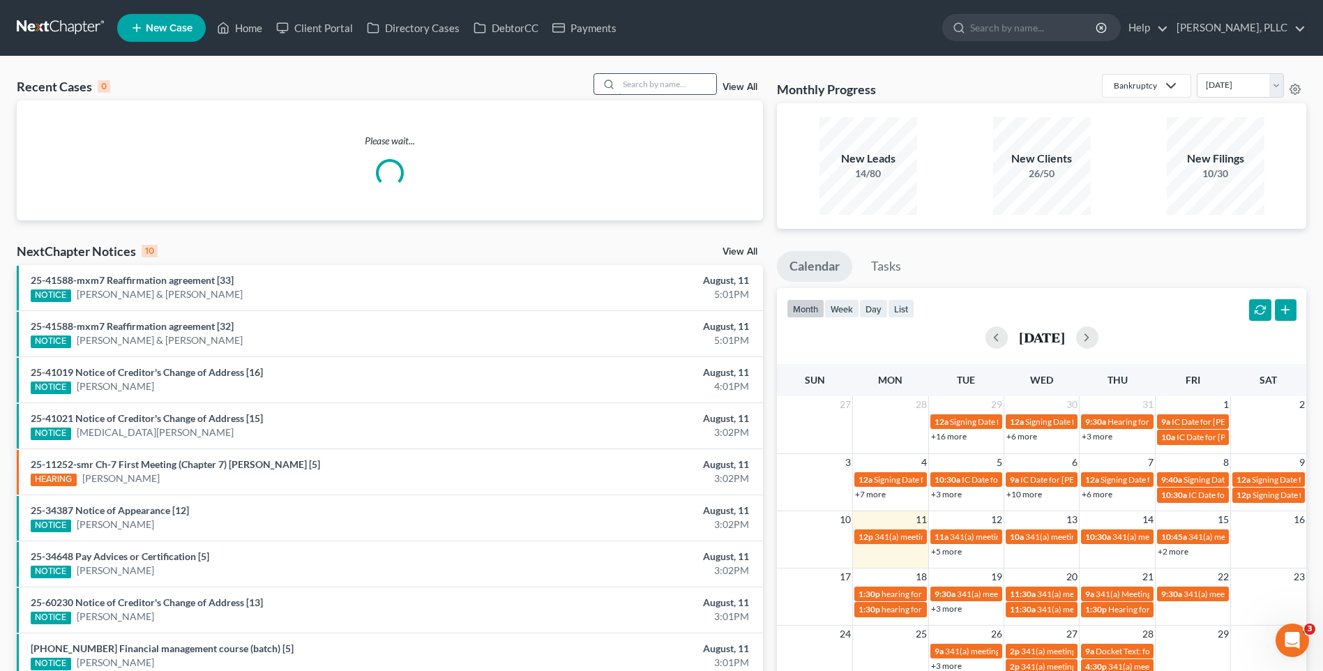
click at [647, 88] on input "search" at bounding box center [668, 84] width 98 height 20
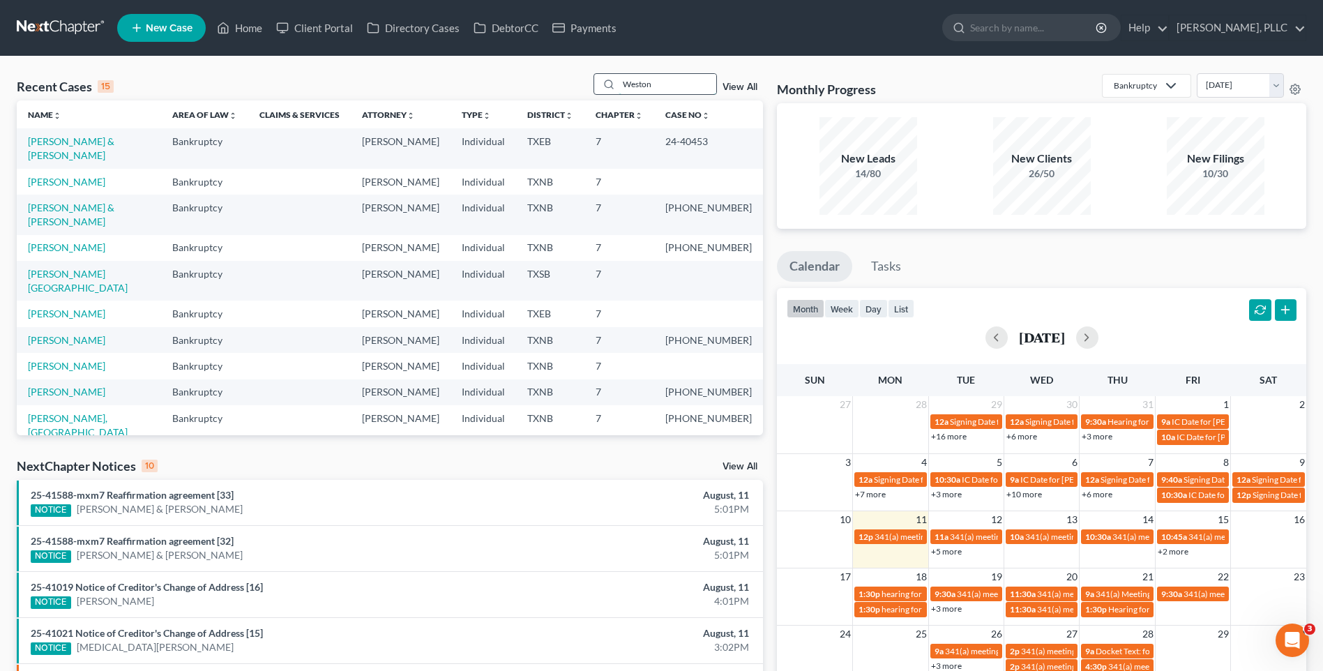
type input "Weston"
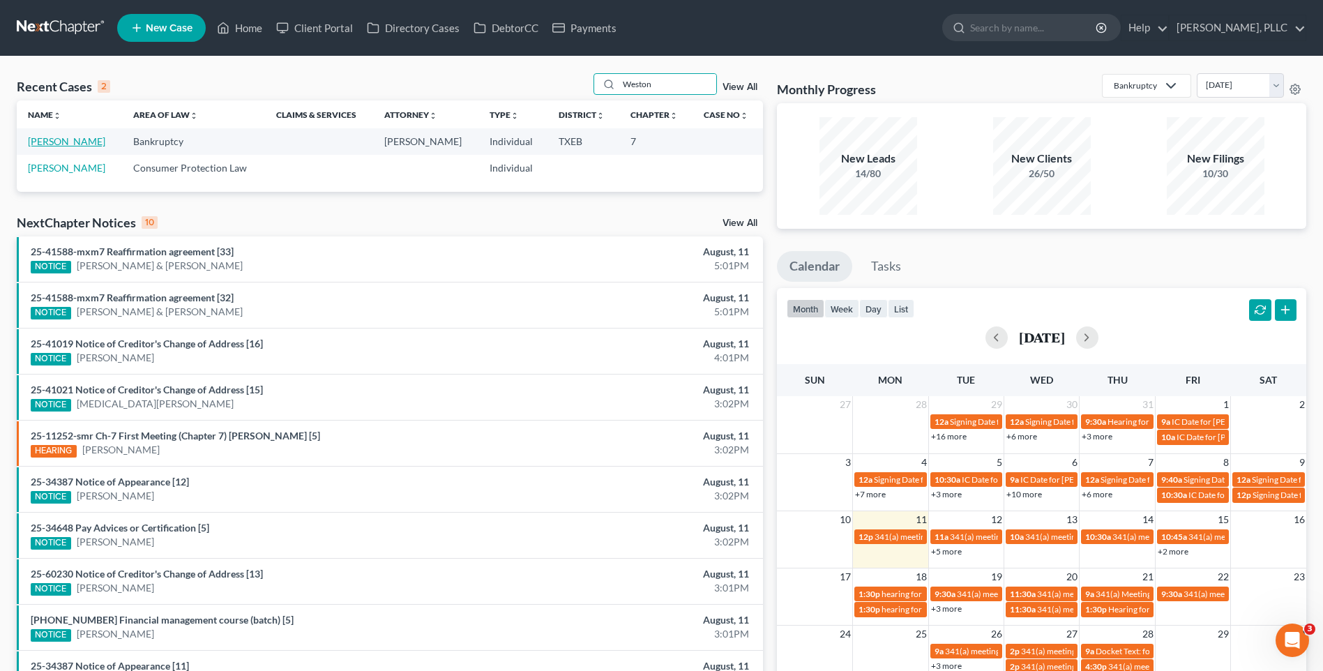
click at [41, 140] on link "[PERSON_NAME]" at bounding box center [66, 141] width 77 height 12
select select "3"
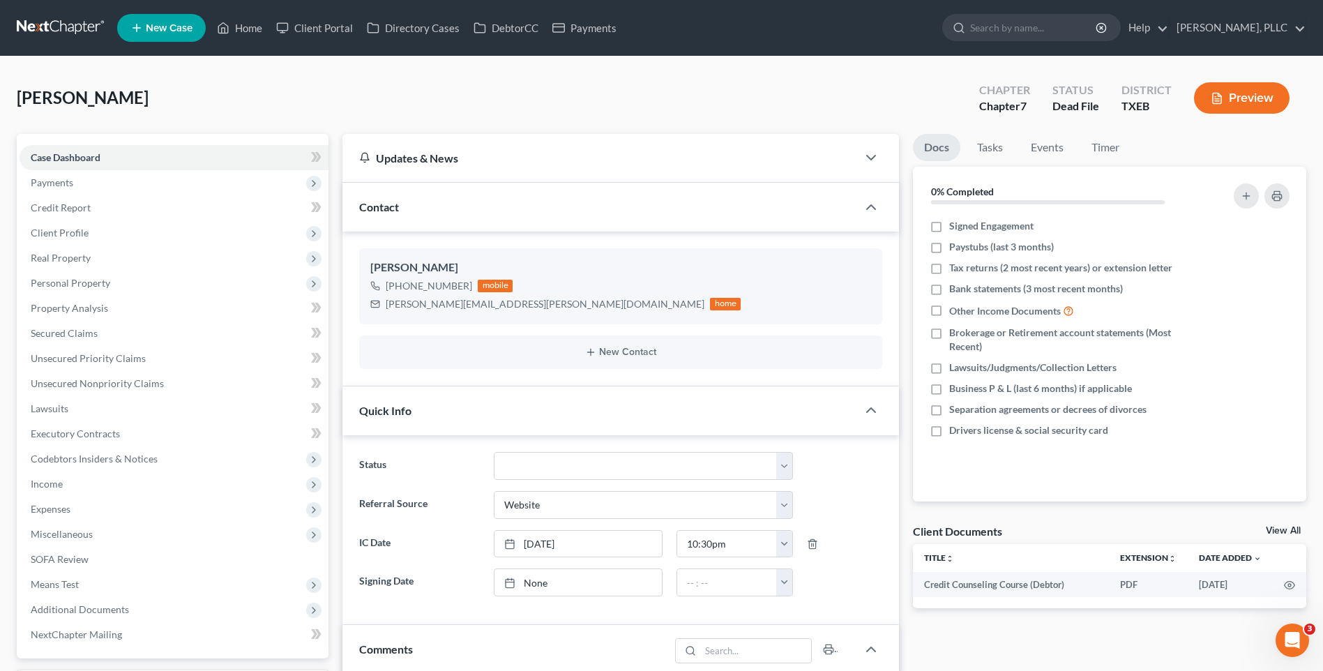
scroll to position [250, 0]
click at [54, 179] on span "Payments" at bounding box center [52, 183] width 43 height 12
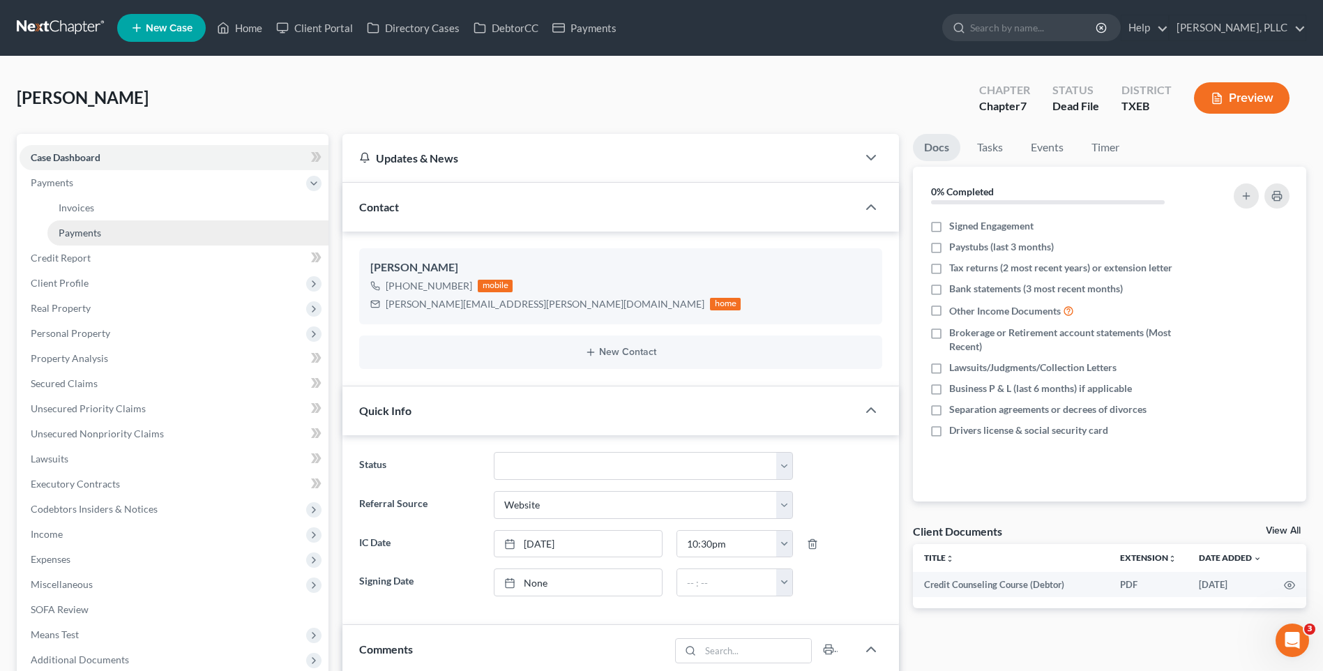
click at [72, 234] on span "Payments" at bounding box center [80, 233] width 43 height 12
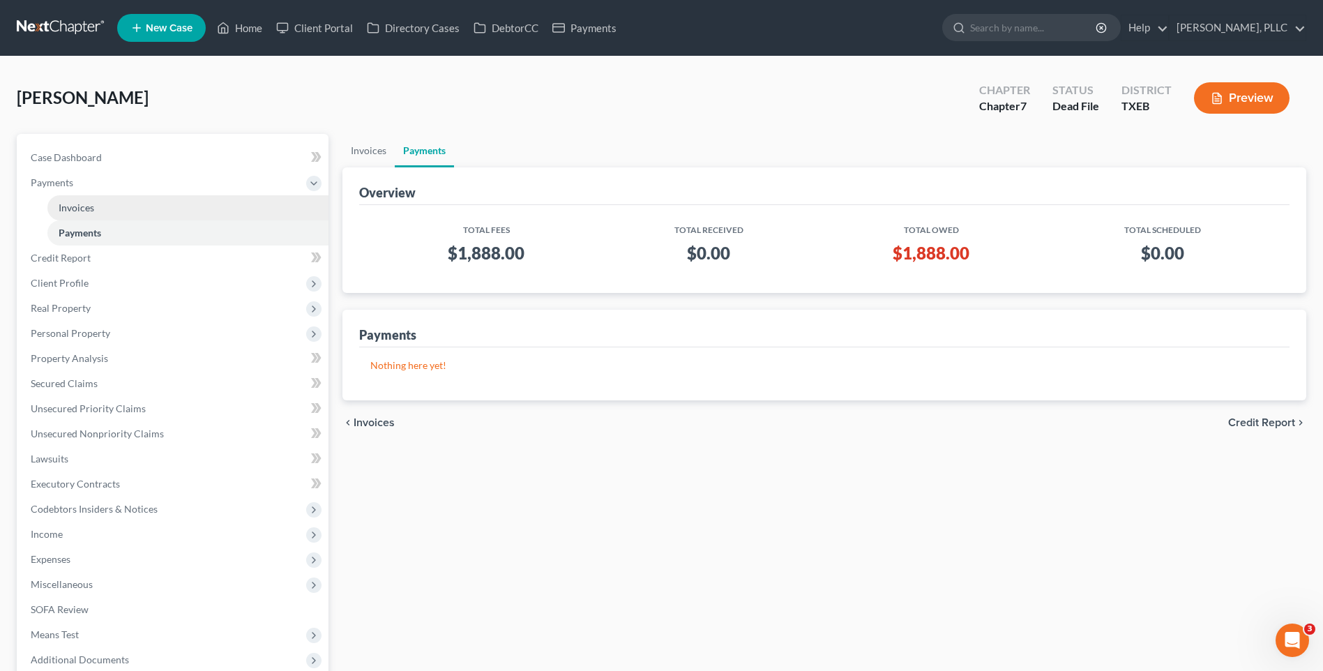
click at [75, 204] on span "Invoices" at bounding box center [77, 208] width 36 height 12
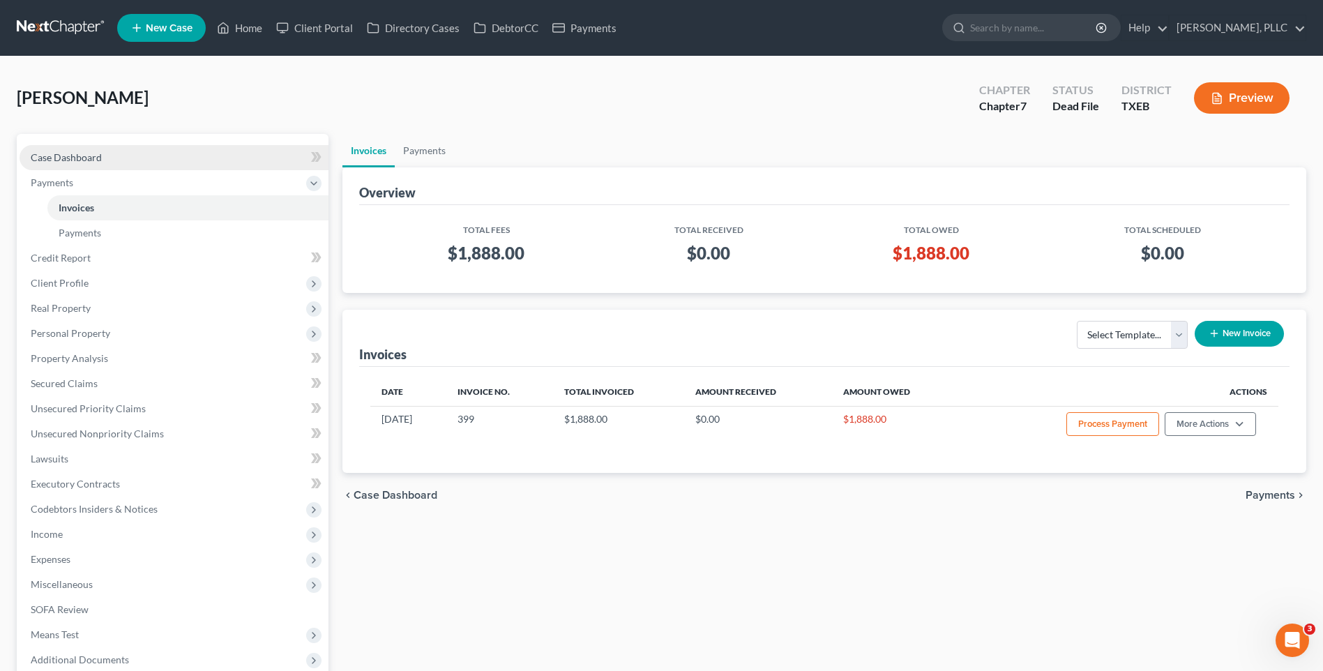
click at [88, 155] on span "Case Dashboard" at bounding box center [66, 157] width 71 height 12
select select "3"
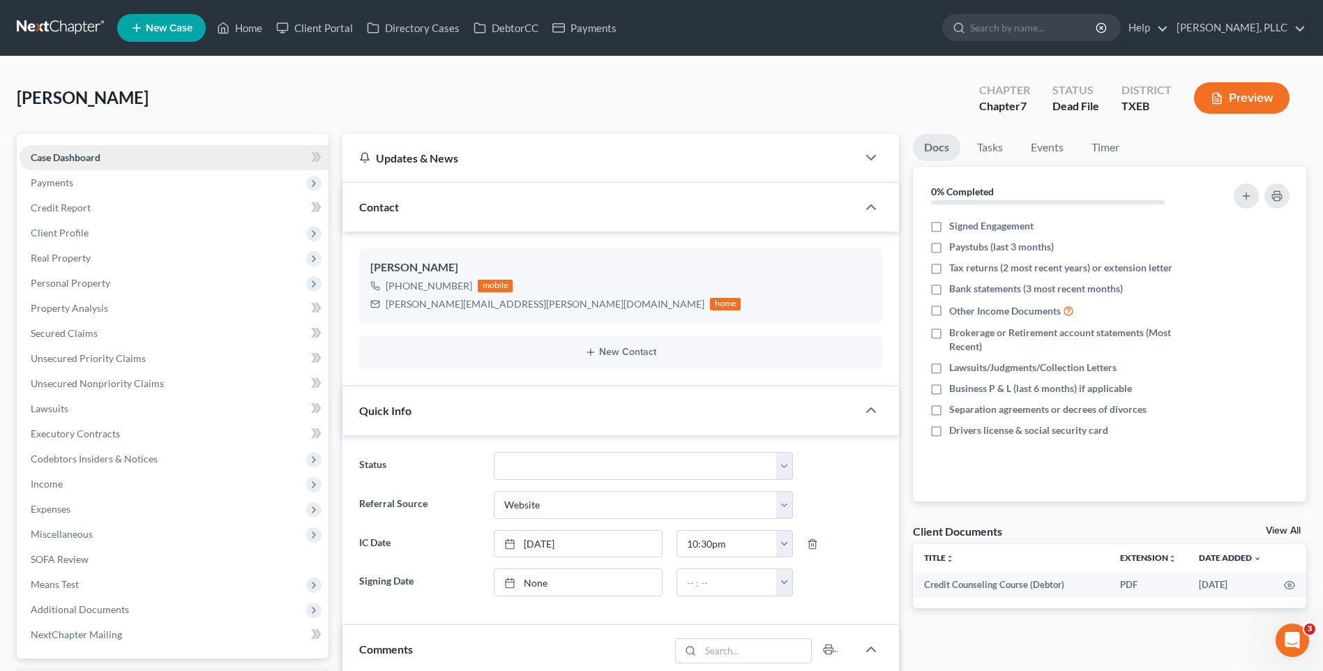
scroll to position [250, 0]
click at [63, 181] on span "Payments" at bounding box center [52, 183] width 43 height 12
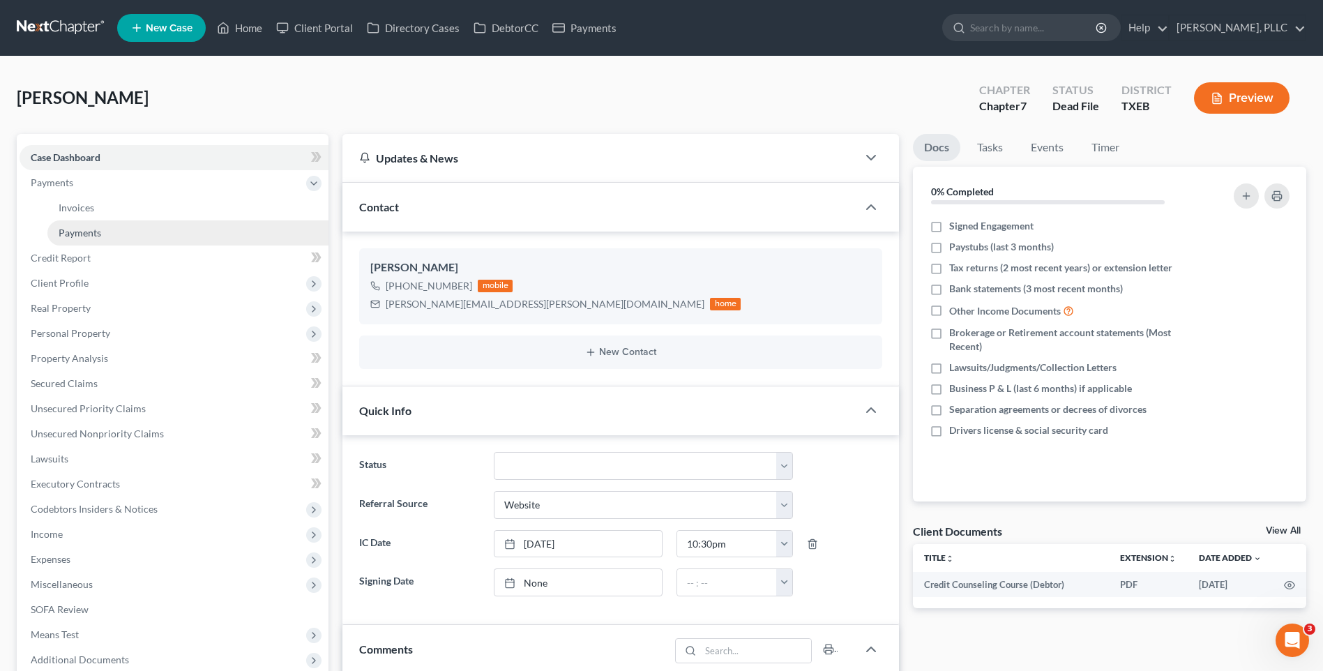
click at [86, 232] on span "Payments" at bounding box center [80, 233] width 43 height 12
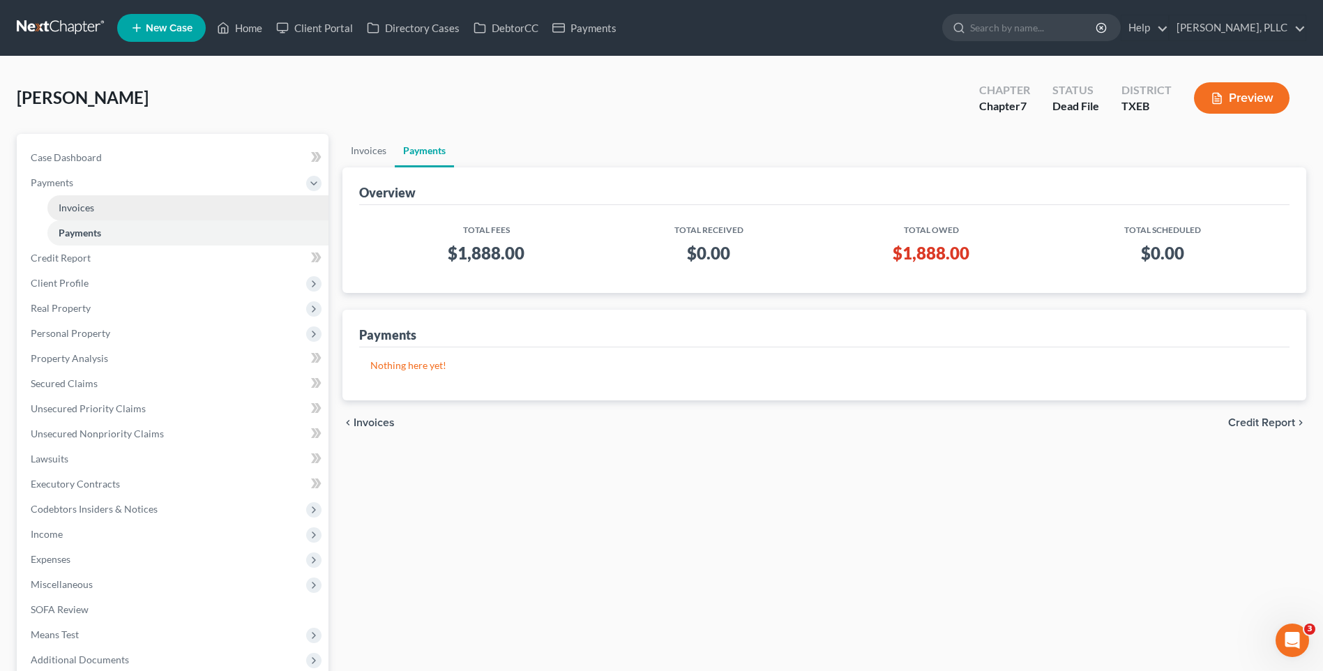
click at [66, 202] on span "Invoices" at bounding box center [77, 208] width 36 height 12
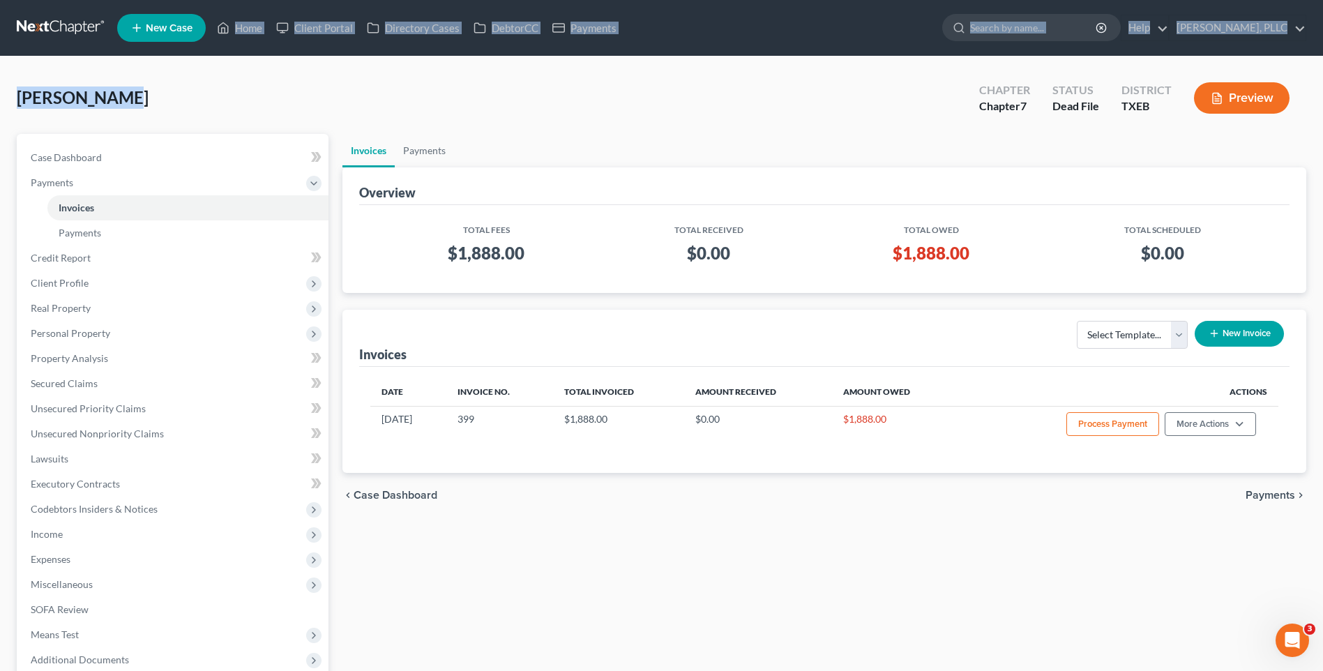
drag, startPoint x: 237, startPoint y: 50, endPoint x: 241, endPoint y: 109, distance: 58.7
click at [240, 88] on div "Home New Case Client Portal Directory Cases DebtorCC Payments [PERSON_NAME], PL…" at bounding box center [661, 403] width 1323 height 806
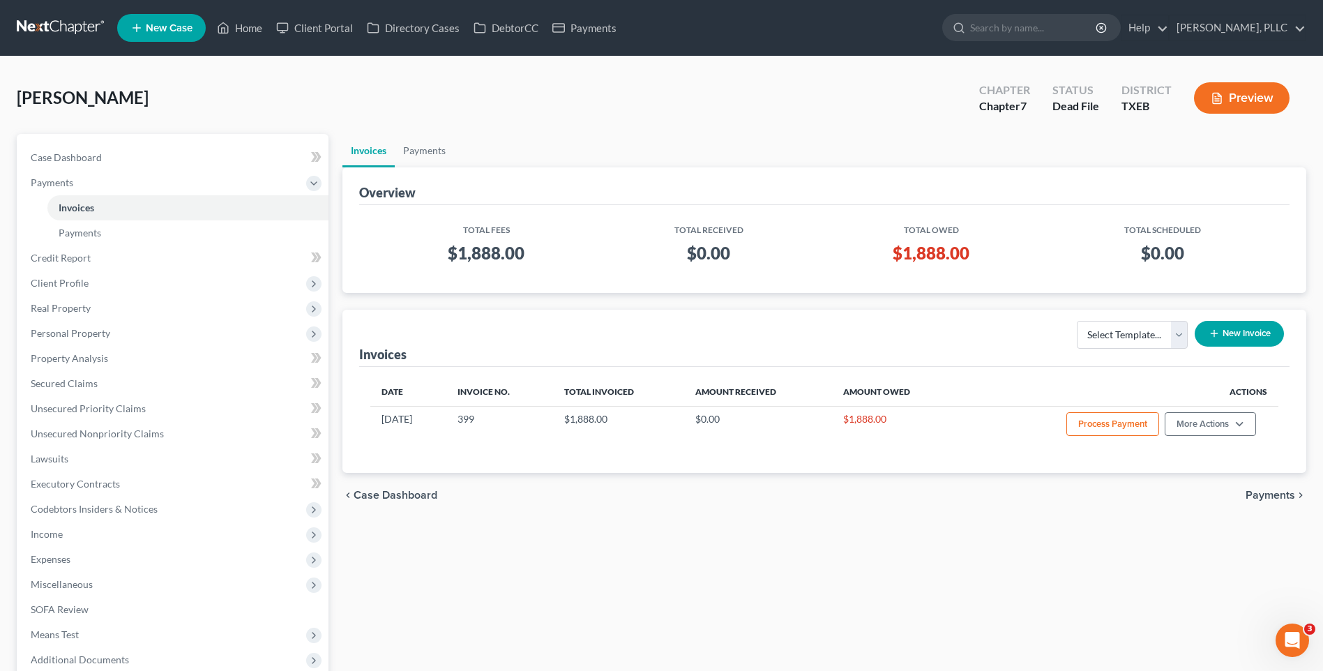
drag, startPoint x: 795, startPoint y: 98, endPoint x: 637, endPoint y: 16, distance: 177.9
click at [795, 94] on div "[PERSON_NAME] Upgraded Chapter Chapter 7 Status Dead [GEOGRAPHIC_DATA] TXEB Pre…" at bounding box center [662, 103] width 1290 height 61
